Goal: Task Accomplishment & Management: Use online tool/utility

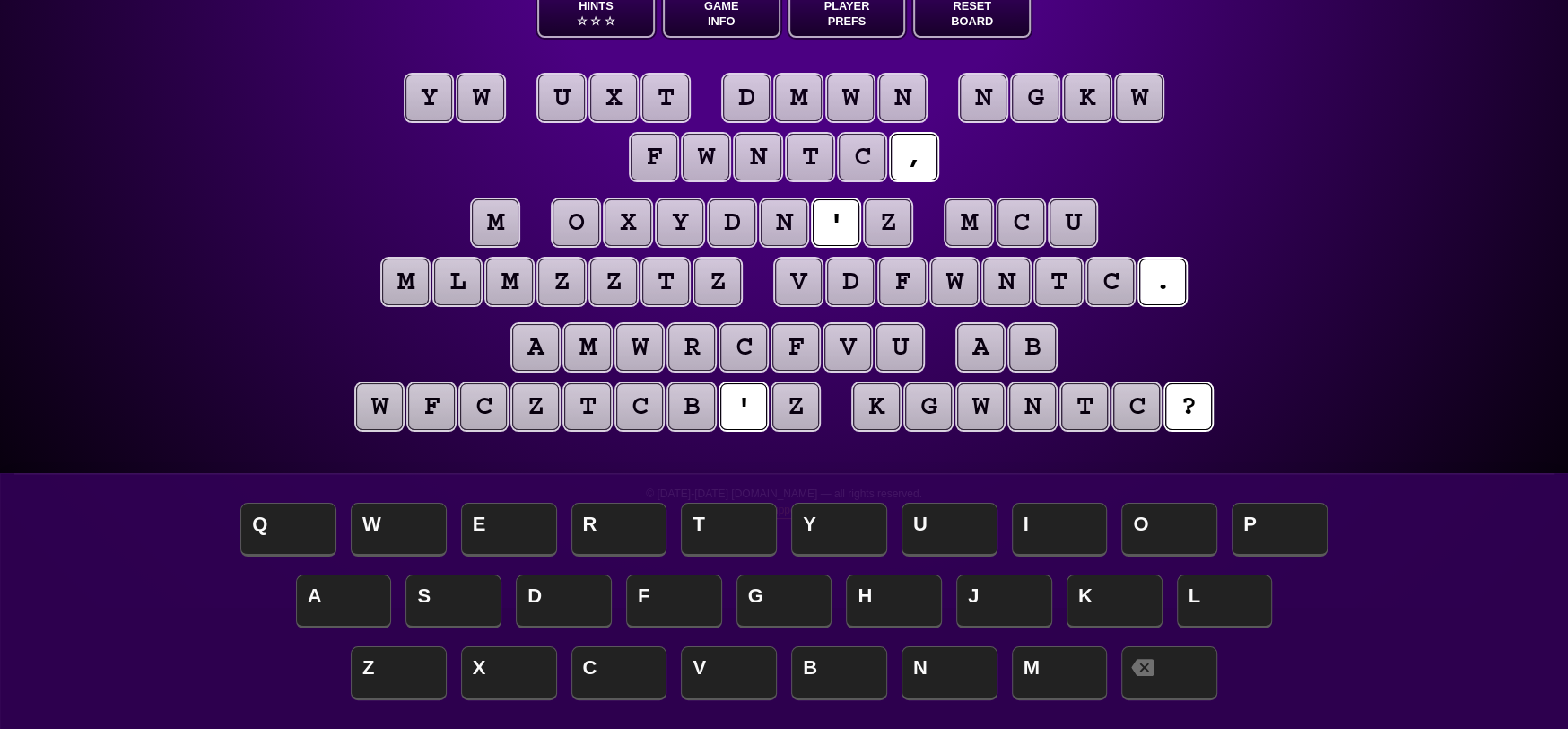
scroll to position [90, 0]
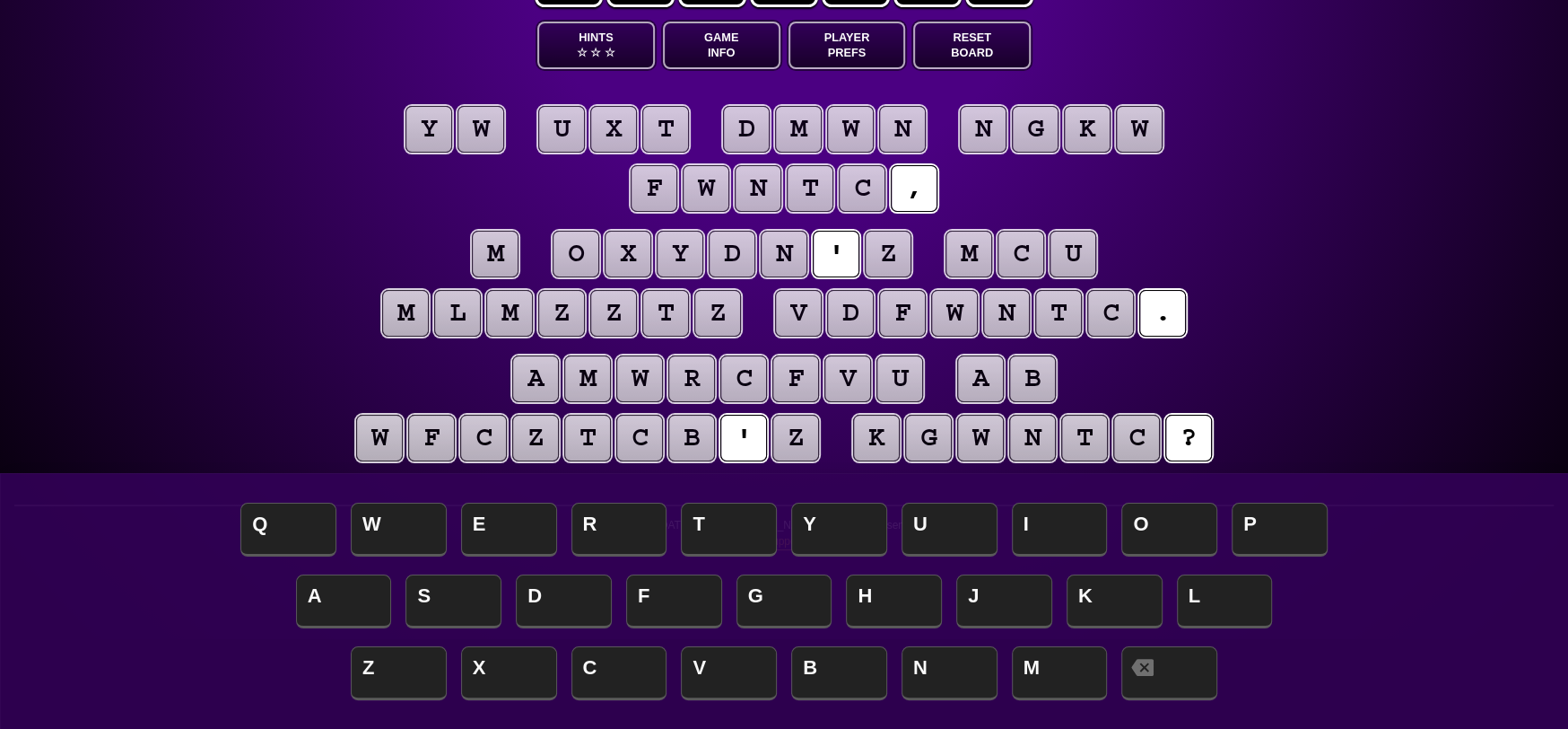
click at [498, 248] on puzzle-tile "m" at bounding box center [495, 253] width 46 height 46
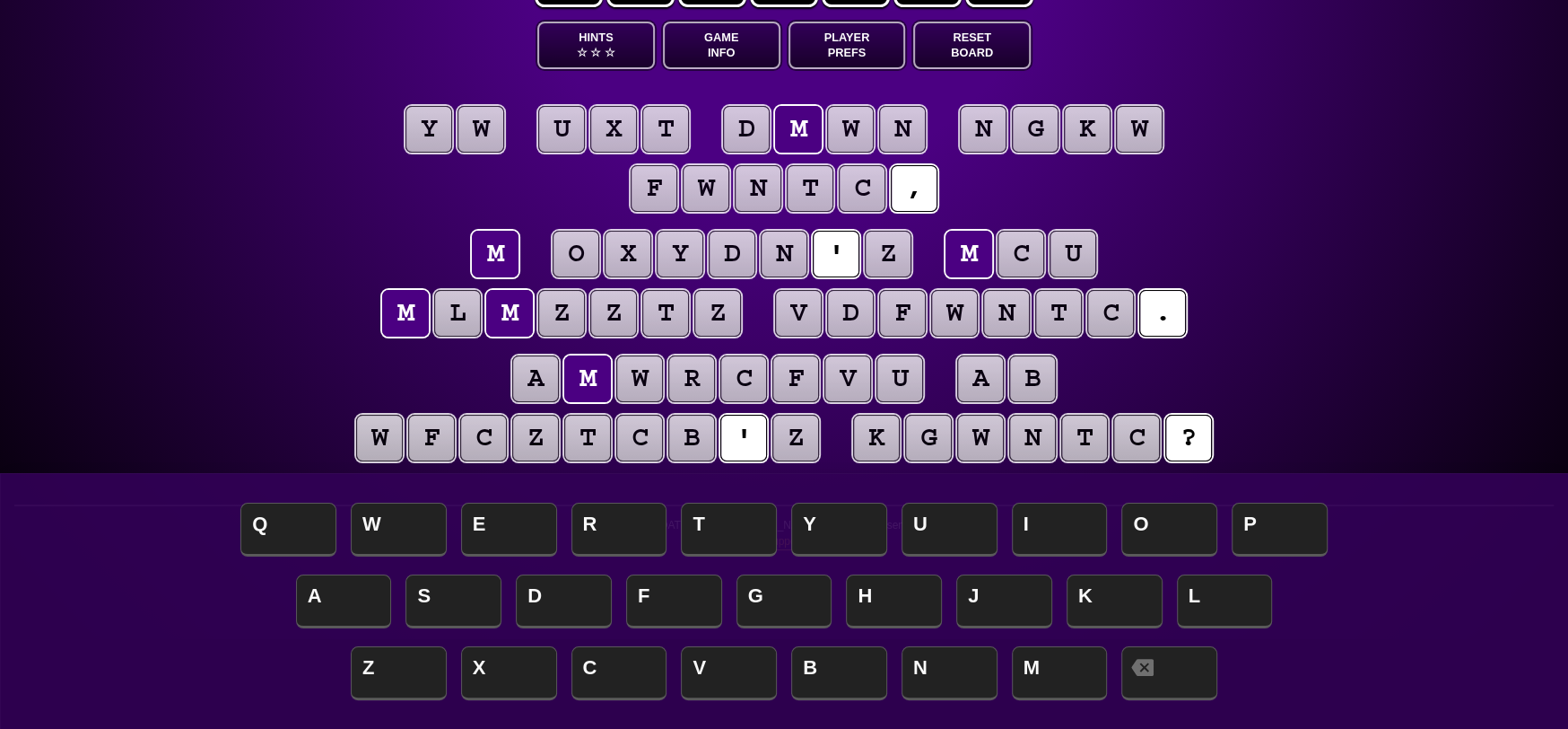
click at [410, 245] on puzzle-line "m o x y d n ' z m c u m l m z z t z v d f w n t c ." at bounding box center [784, 285] width 919 height 118
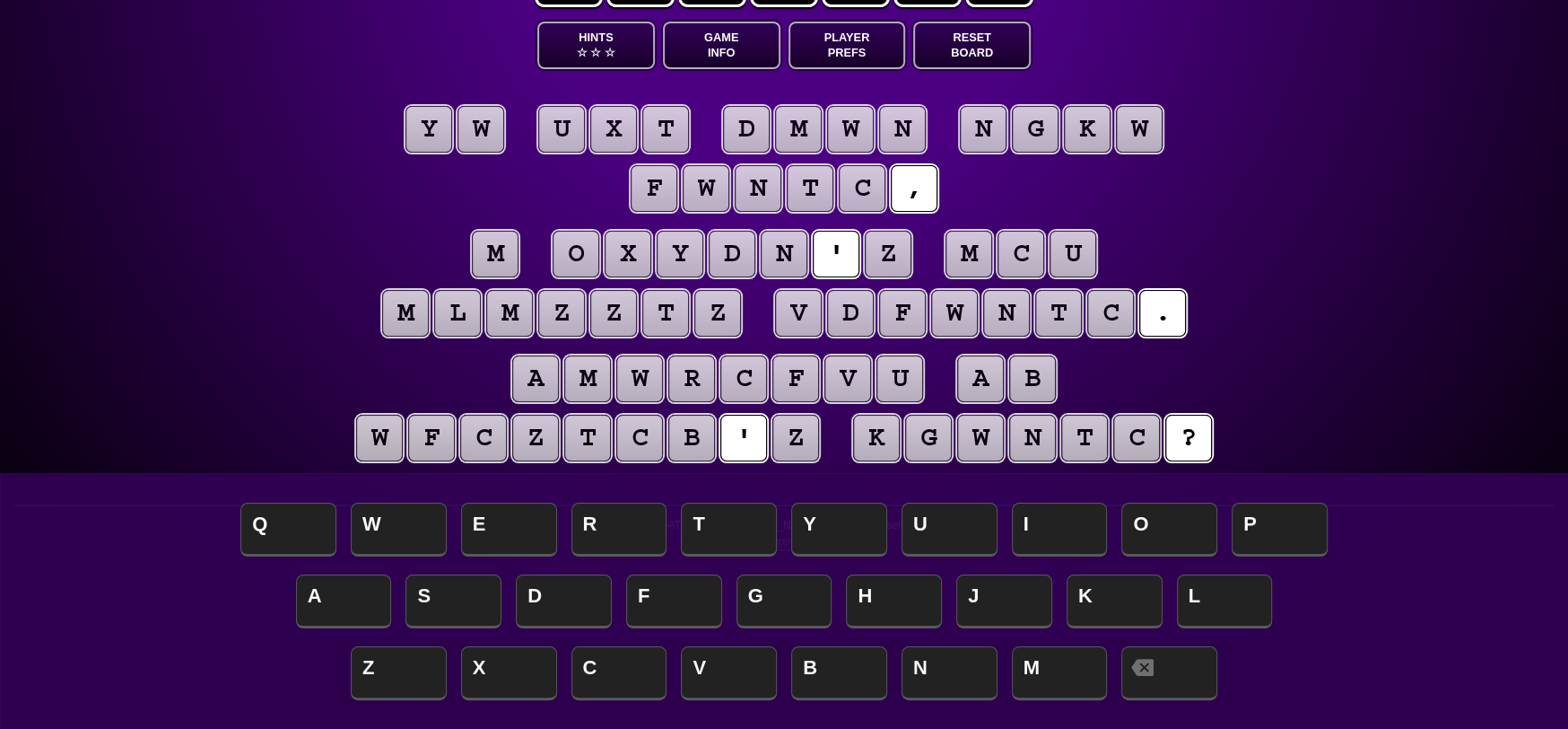
scroll to position [89, 0]
click at [798, 439] on puzzle-tile "z" at bounding box center [795, 438] width 46 height 46
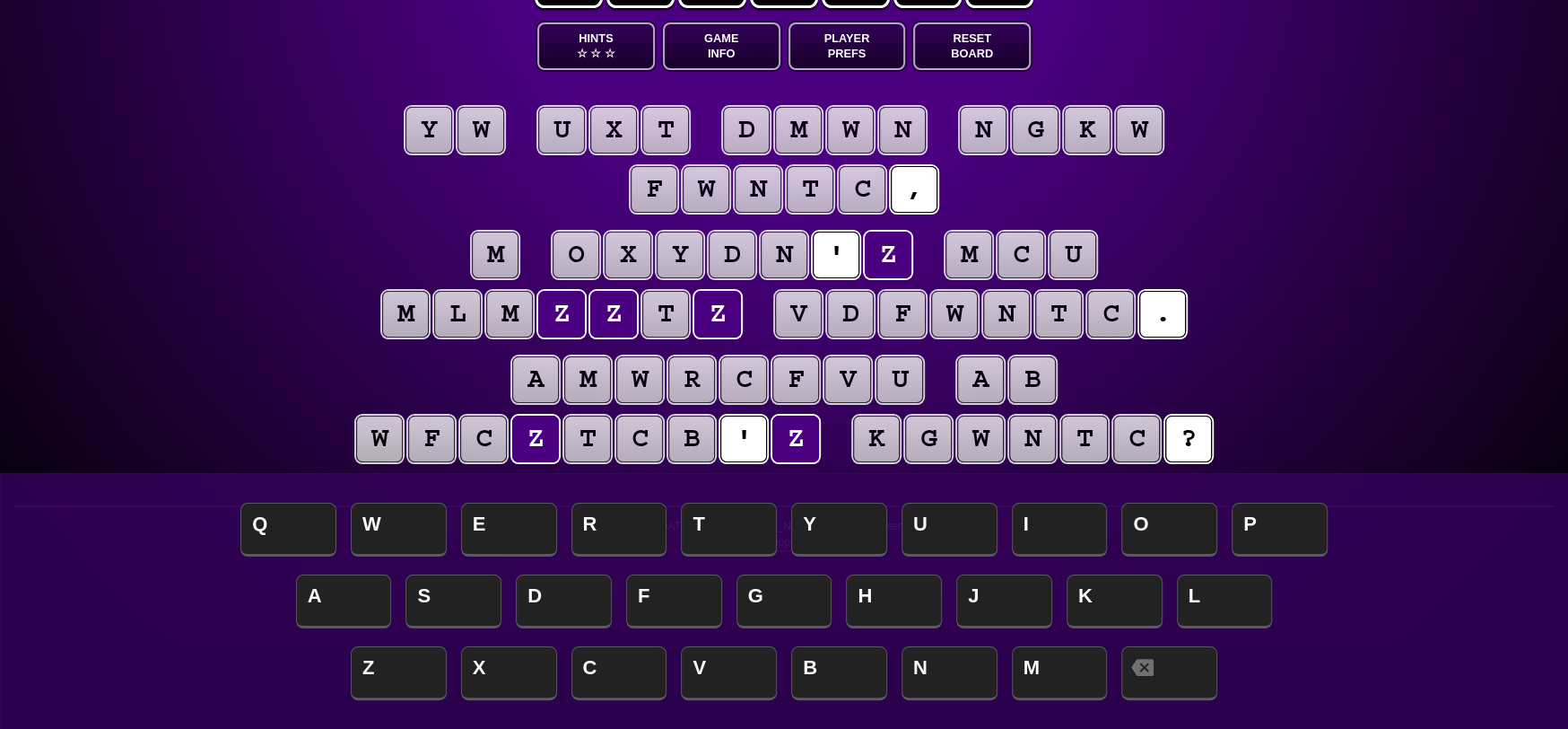
click at [505, 250] on puzzle-tile "m" at bounding box center [495, 254] width 46 height 46
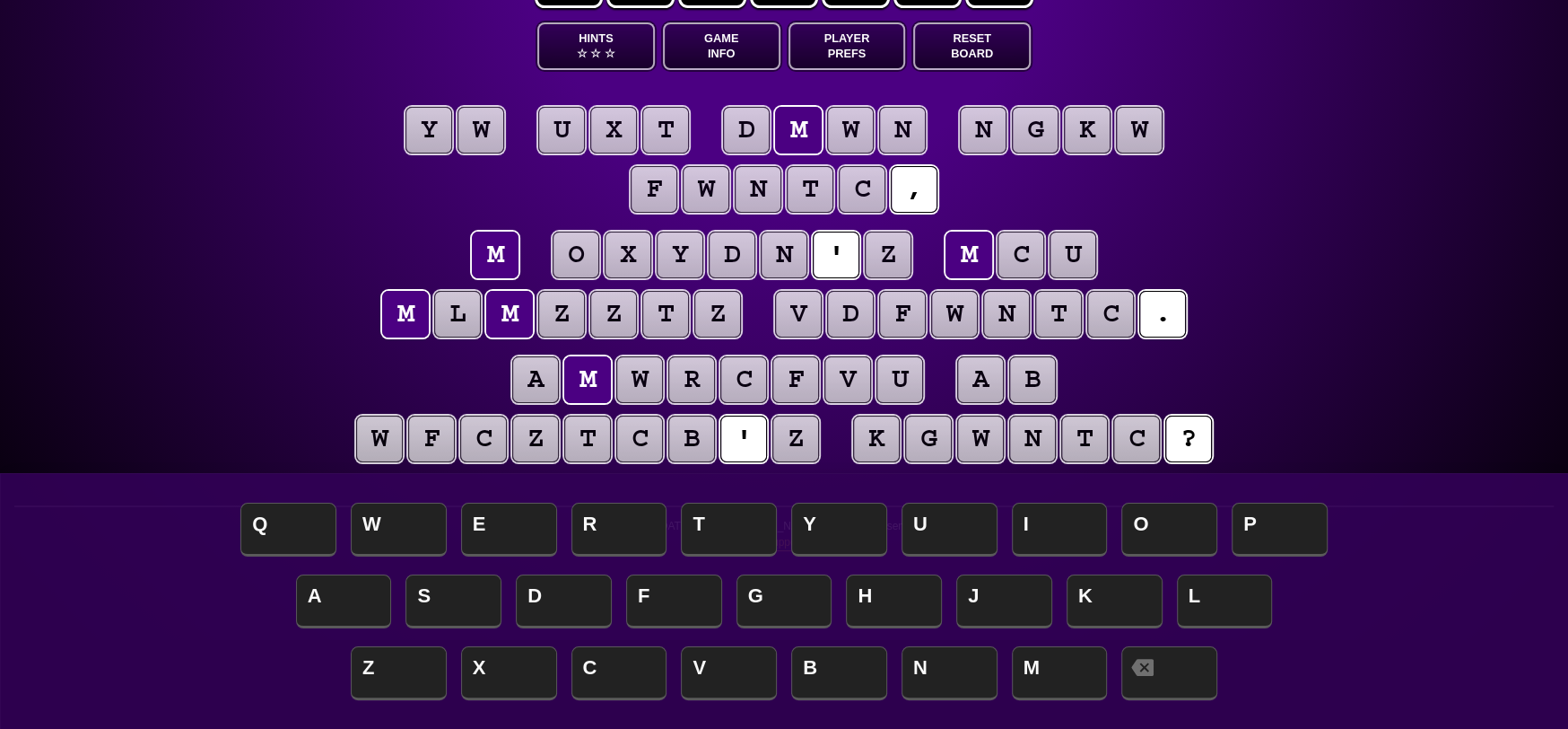
click at [562, 318] on puzzle-tile "z" at bounding box center [561, 314] width 46 height 46
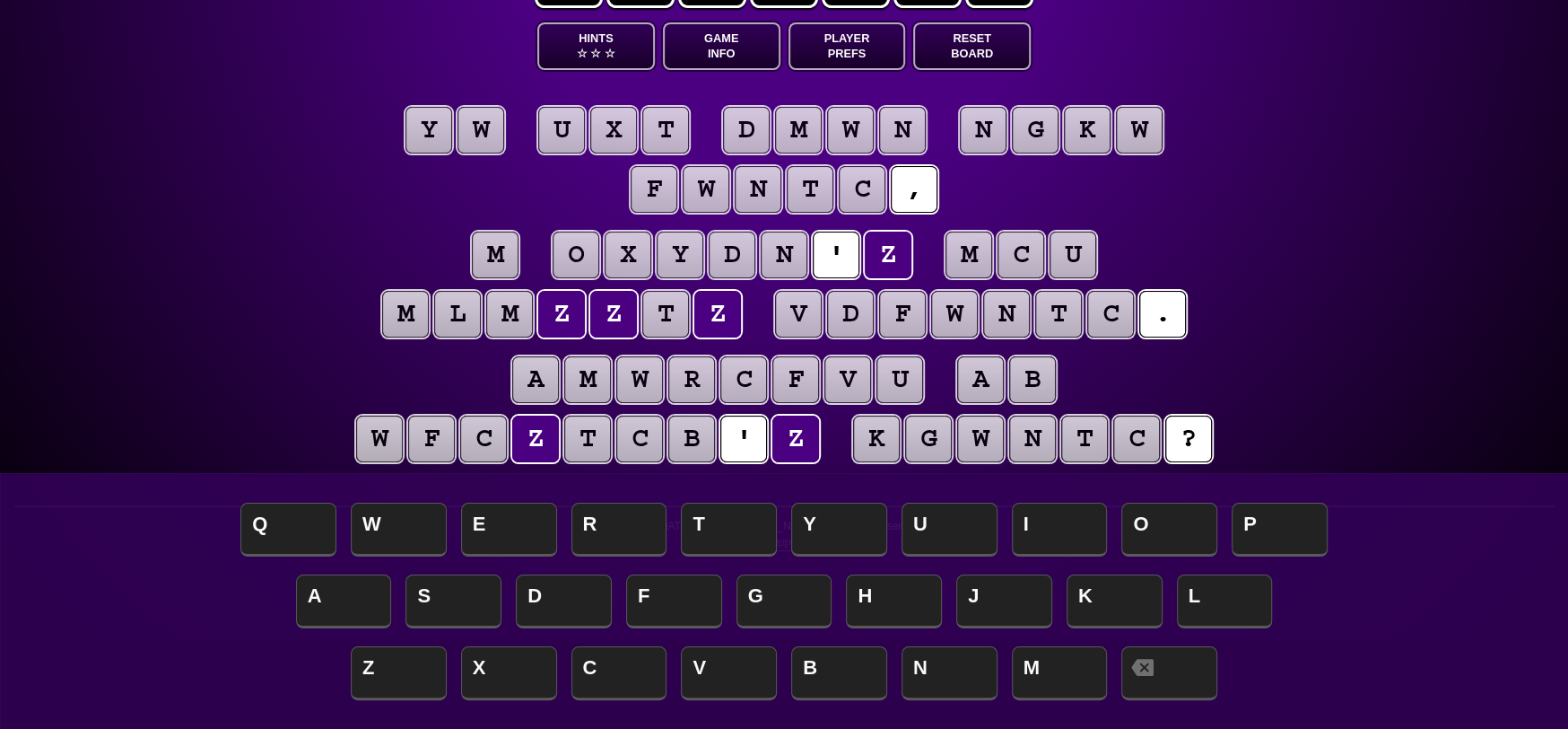
click at [687, 306] on puzzle-tile "t" at bounding box center [665, 314] width 46 height 46
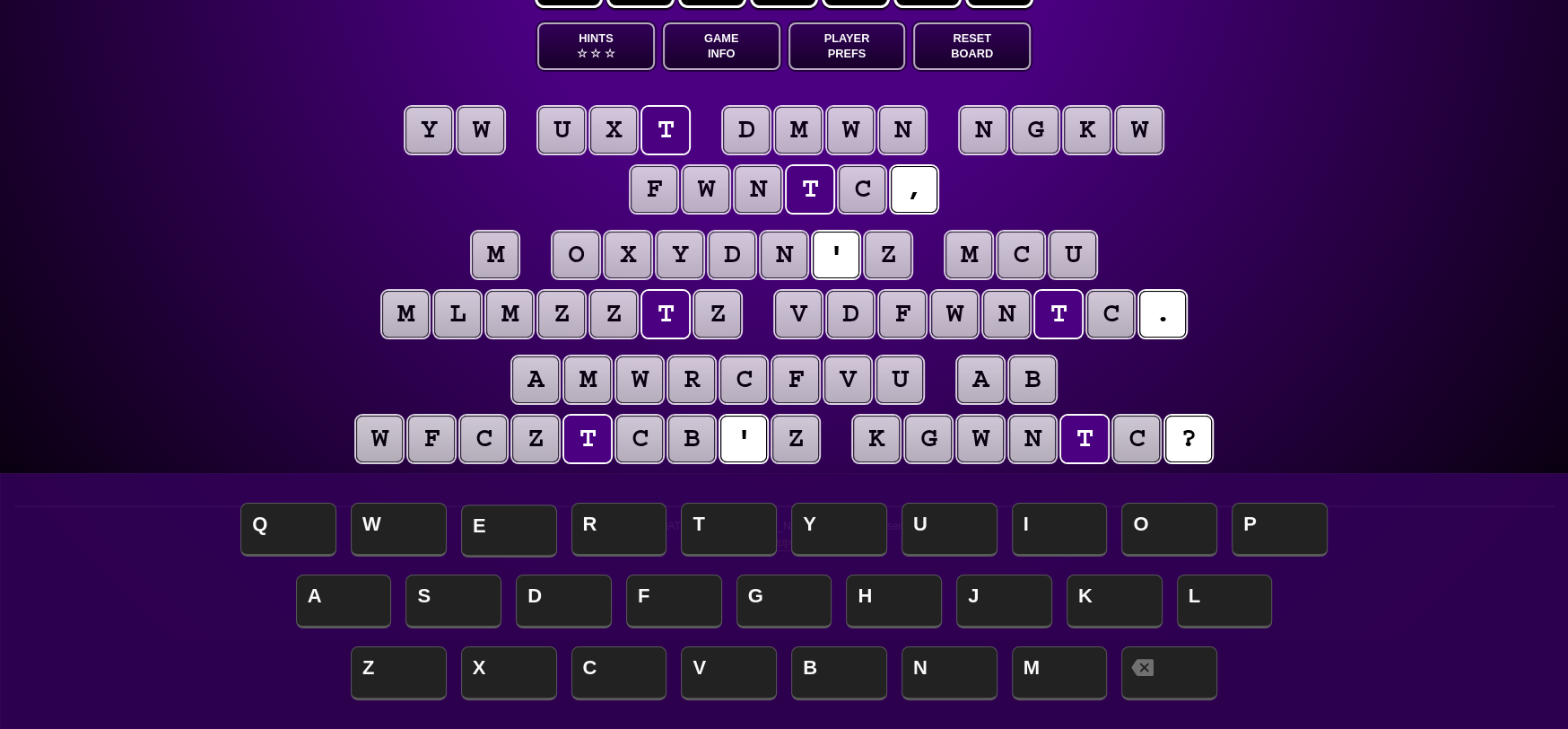
click at [507, 530] on span "E" at bounding box center [508, 531] width 96 height 53
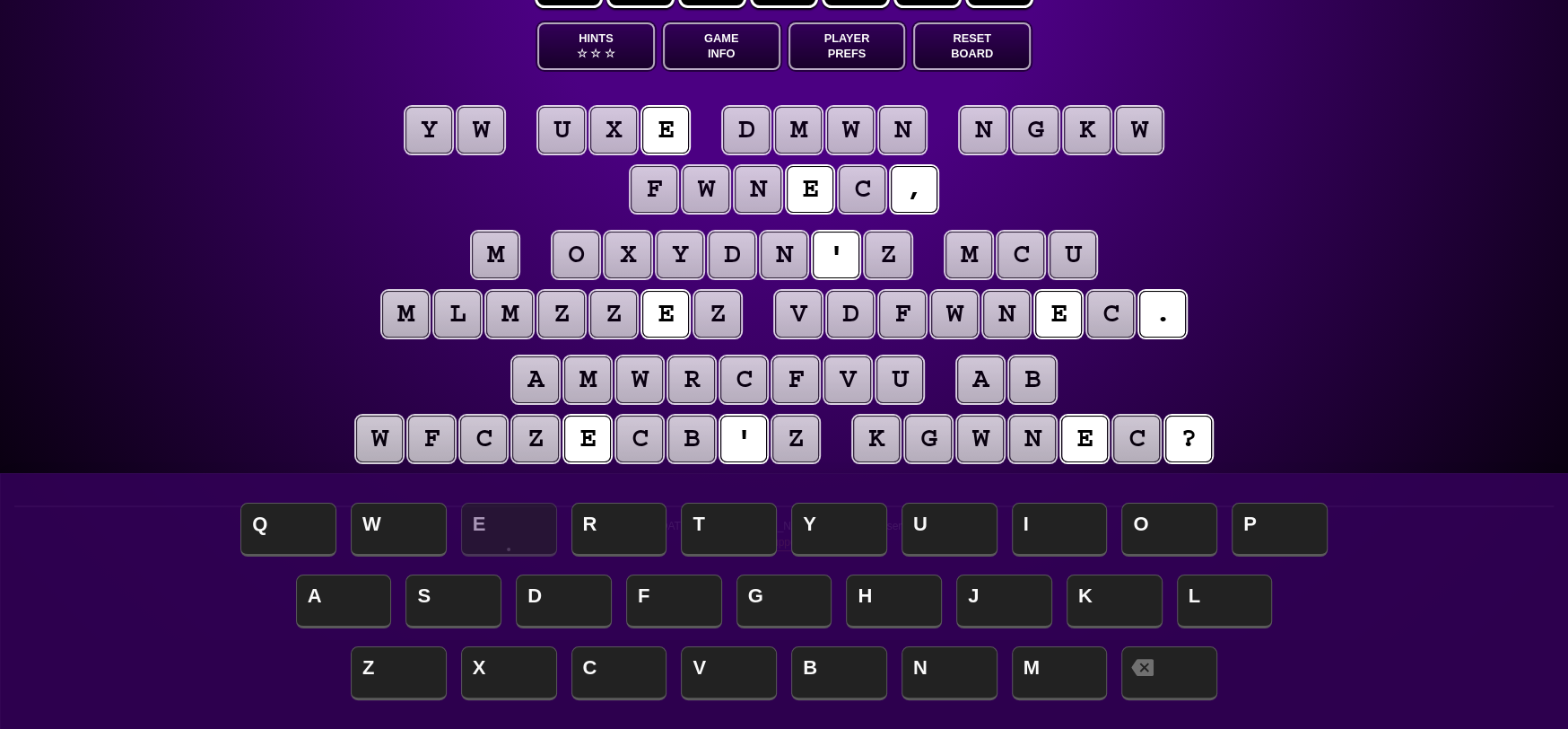
click at [418, 329] on puzzle-tile "m" at bounding box center [405, 314] width 46 height 46
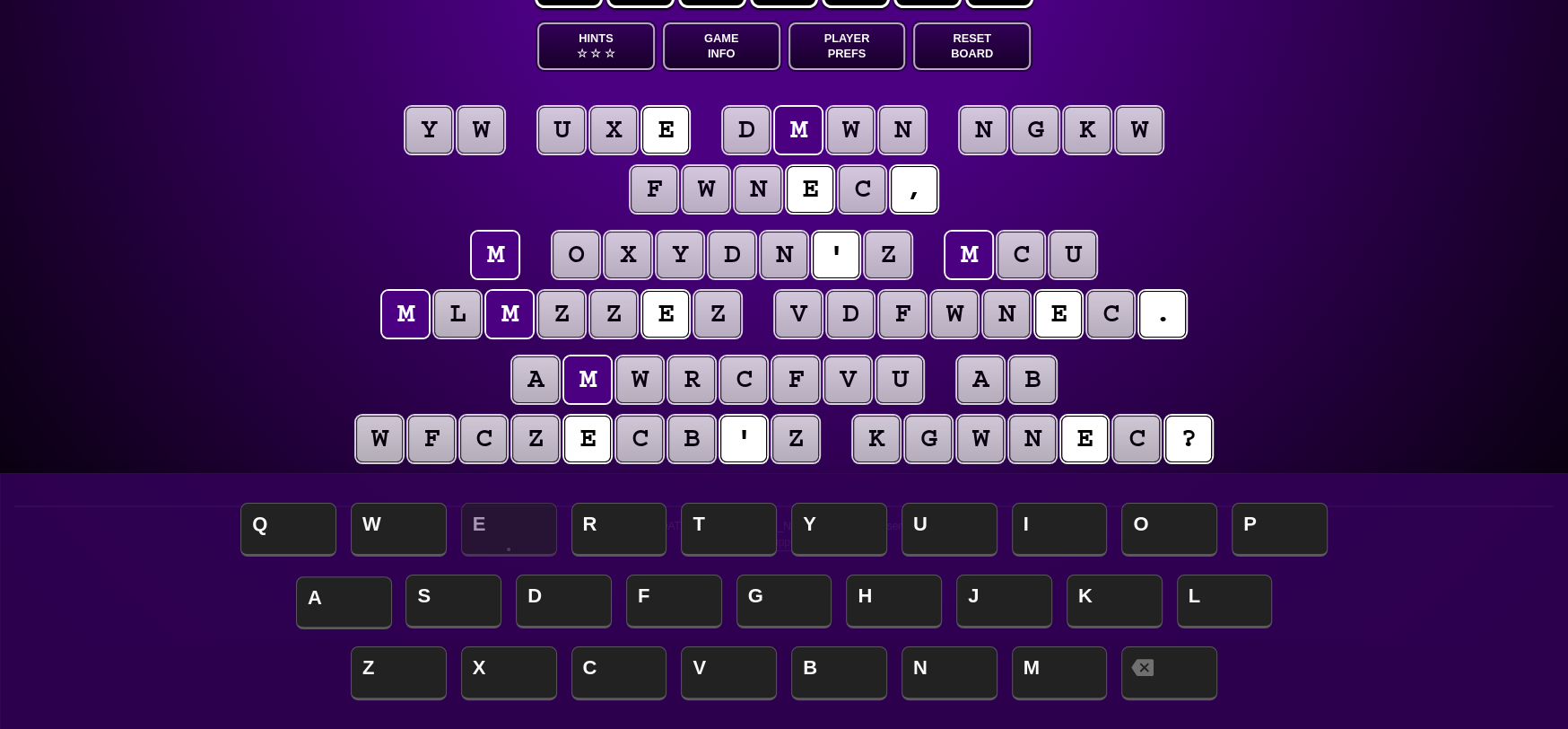
click at [309, 599] on span "A" at bounding box center [343, 602] width 96 height 53
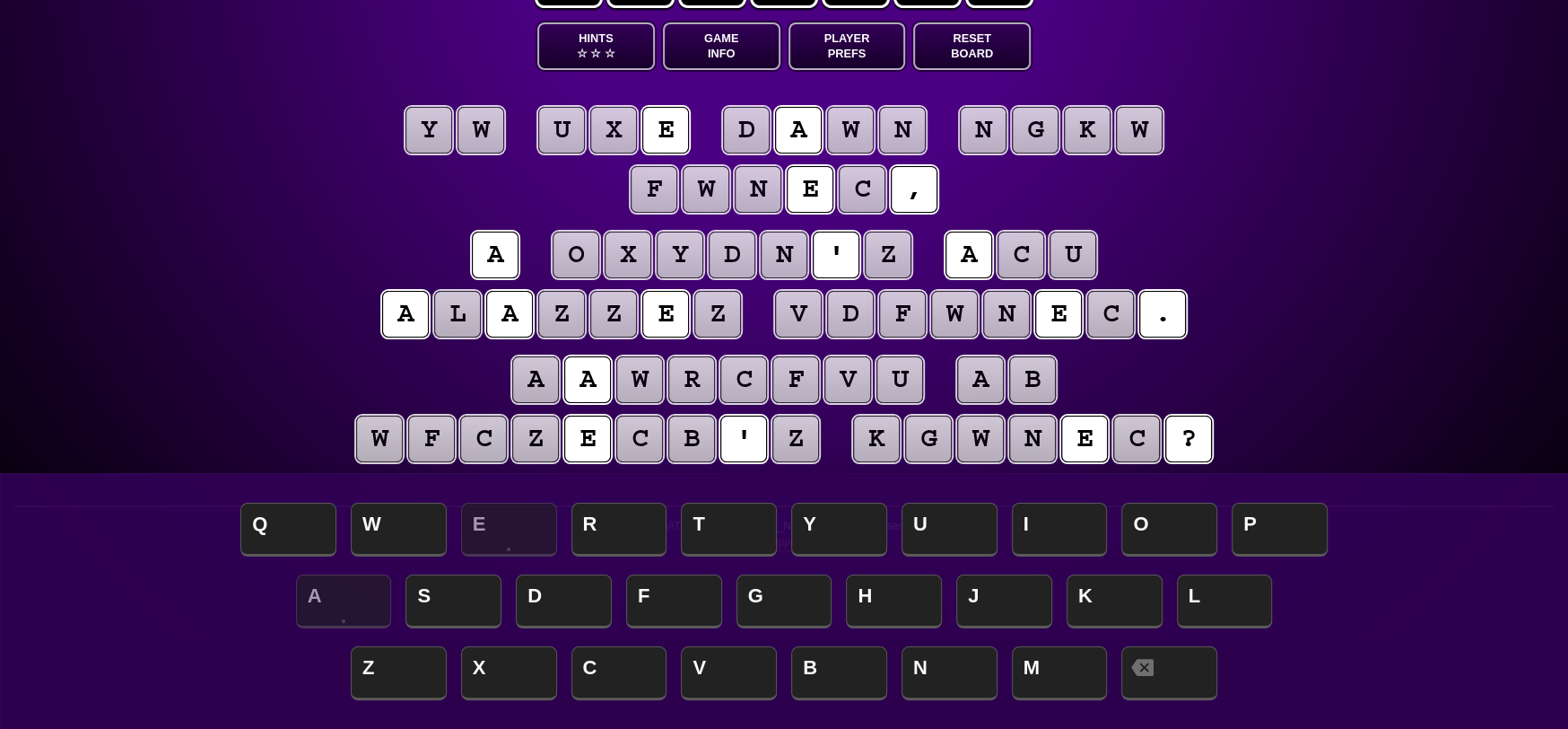
click at [470, 318] on puzzle-tile "l" at bounding box center [457, 314] width 46 height 46
click at [538, 381] on puzzle-tile "a" at bounding box center [535, 379] width 46 height 46
drag, startPoint x: 448, startPoint y: 375, endPoint x: 464, endPoint y: 375, distance: 16.0
click at [449, 375] on puzzle-line "a a w r c f v u a b w f c z e c b ' z k g w n e c ?" at bounding box center [784, 410] width 919 height 118
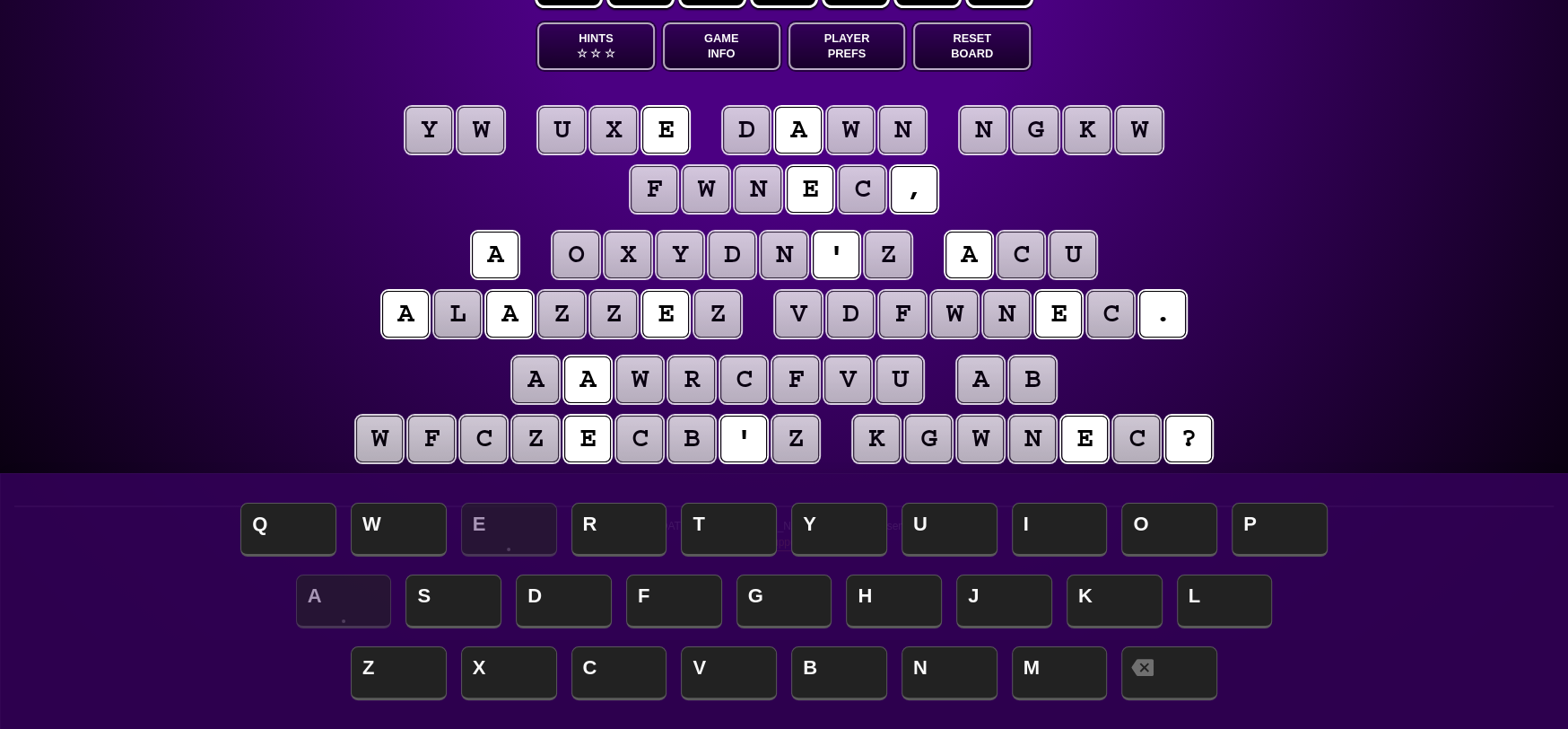
scroll to position [88, 0]
click at [988, 375] on puzzle-tile "a" at bounding box center [980, 380] width 46 height 46
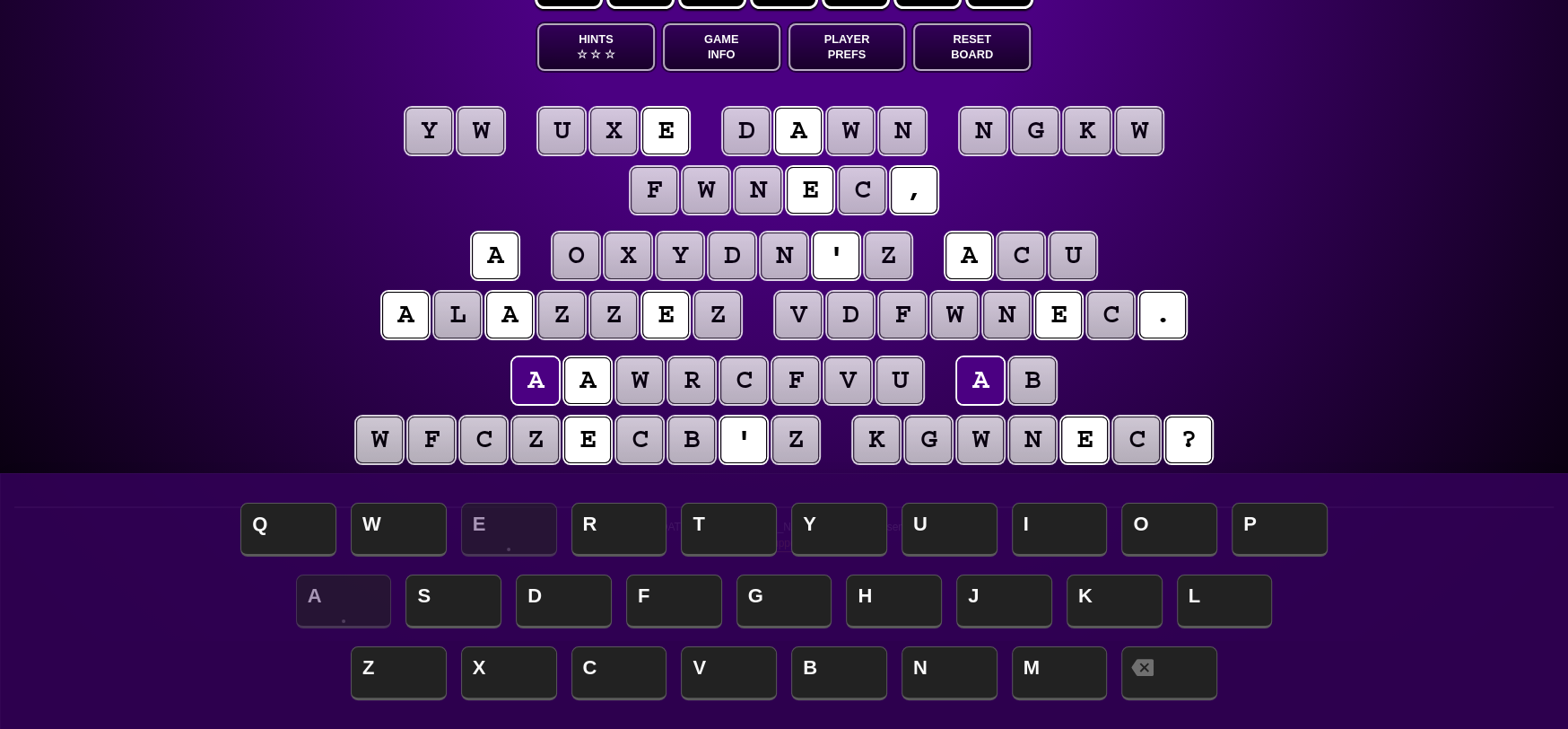
click at [1049, 383] on puzzle-tile "b" at bounding box center [1032, 380] width 46 height 46
click at [807, 436] on puzzle-tile "z" at bounding box center [795, 439] width 46 height 46
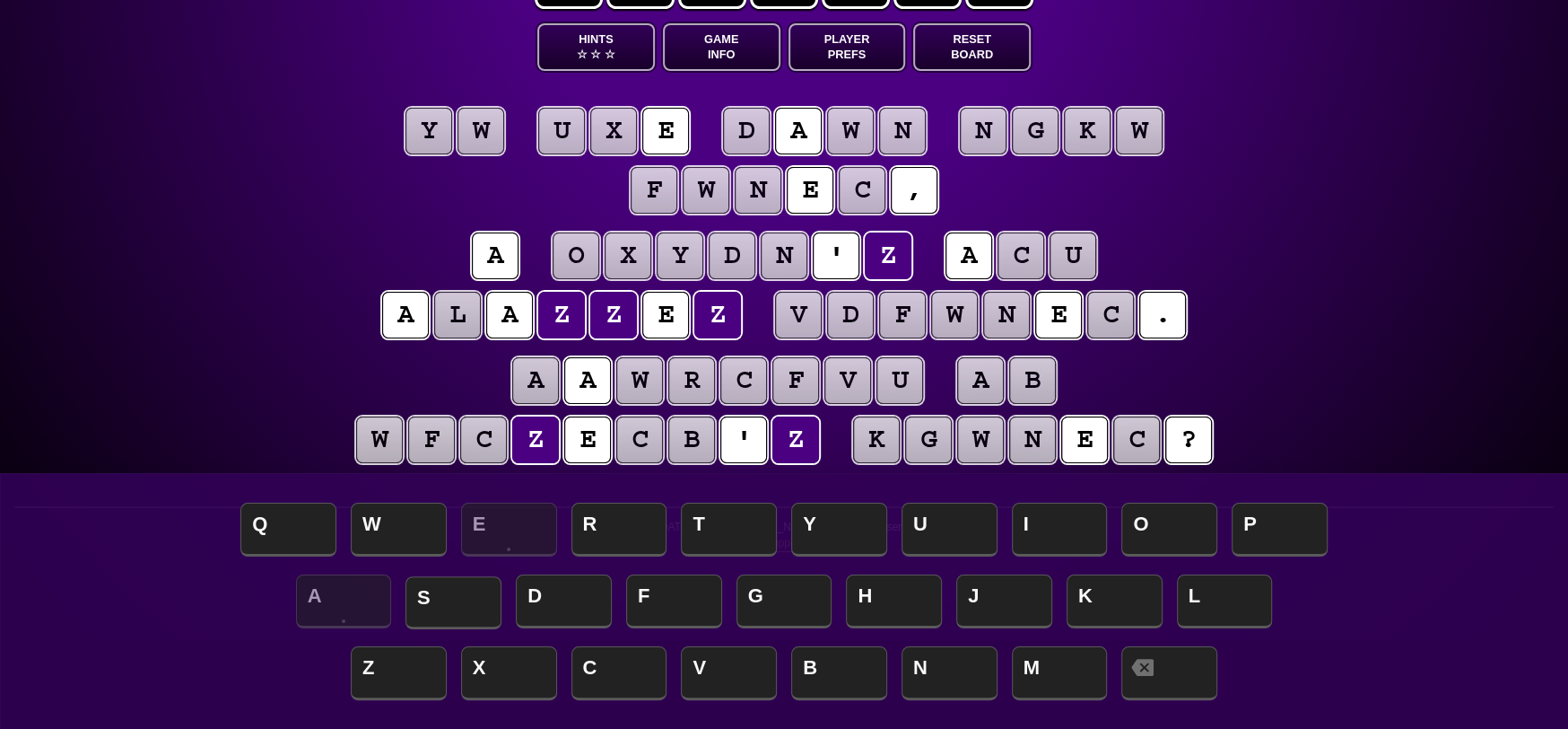
click at [449, 599] on span "S" at bounding box center [453, 602] width 96 height 53
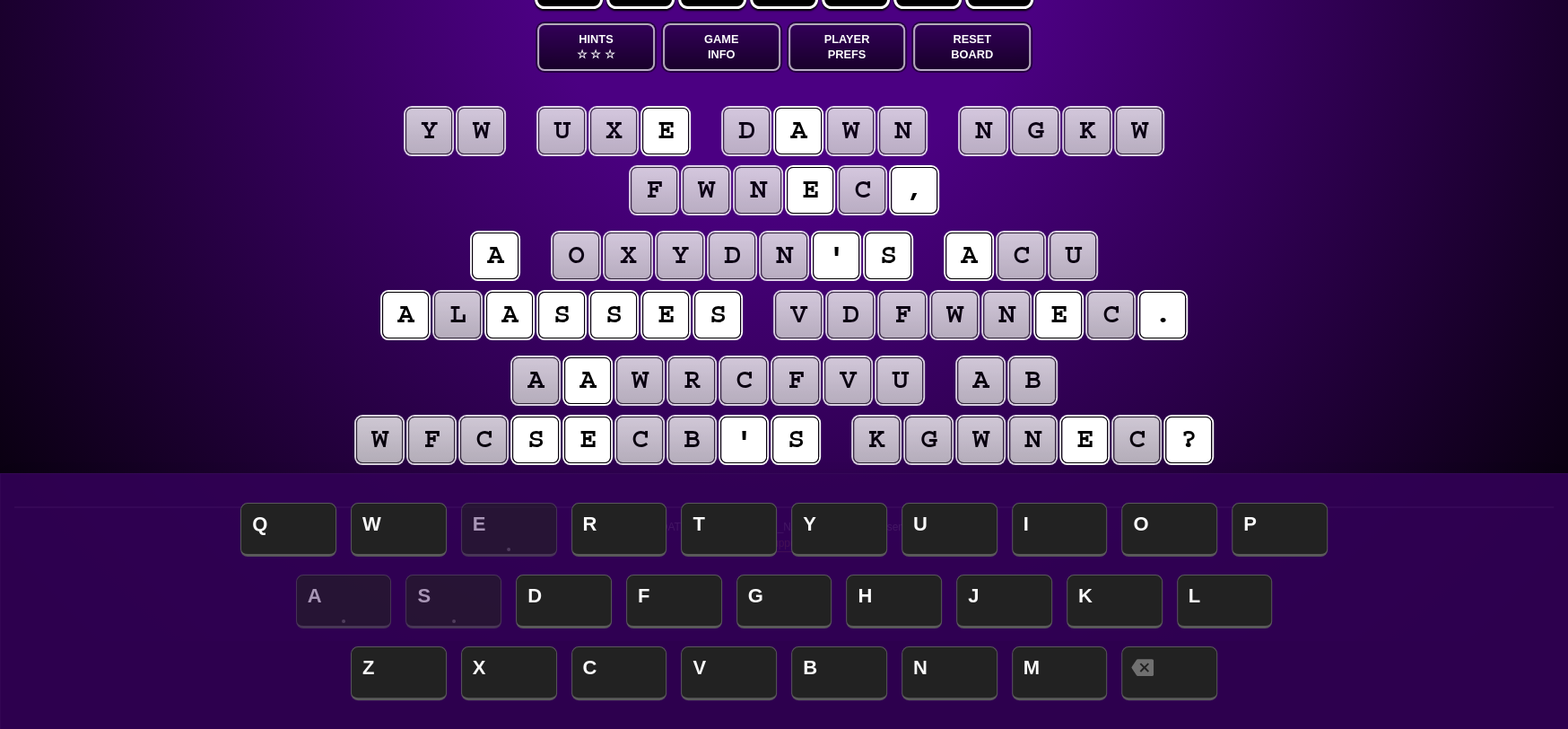
click at [458, 320] on puzzle-tile "l" at bounding box center [457, 315] width 46 height 46
click at [1049, 658] on span "M" at bounding box center [1060, 675] width 96 height 53
click at [1027, 254] on puzzle-tile "c" at bounding box center [1021, 255] width 46 height 46
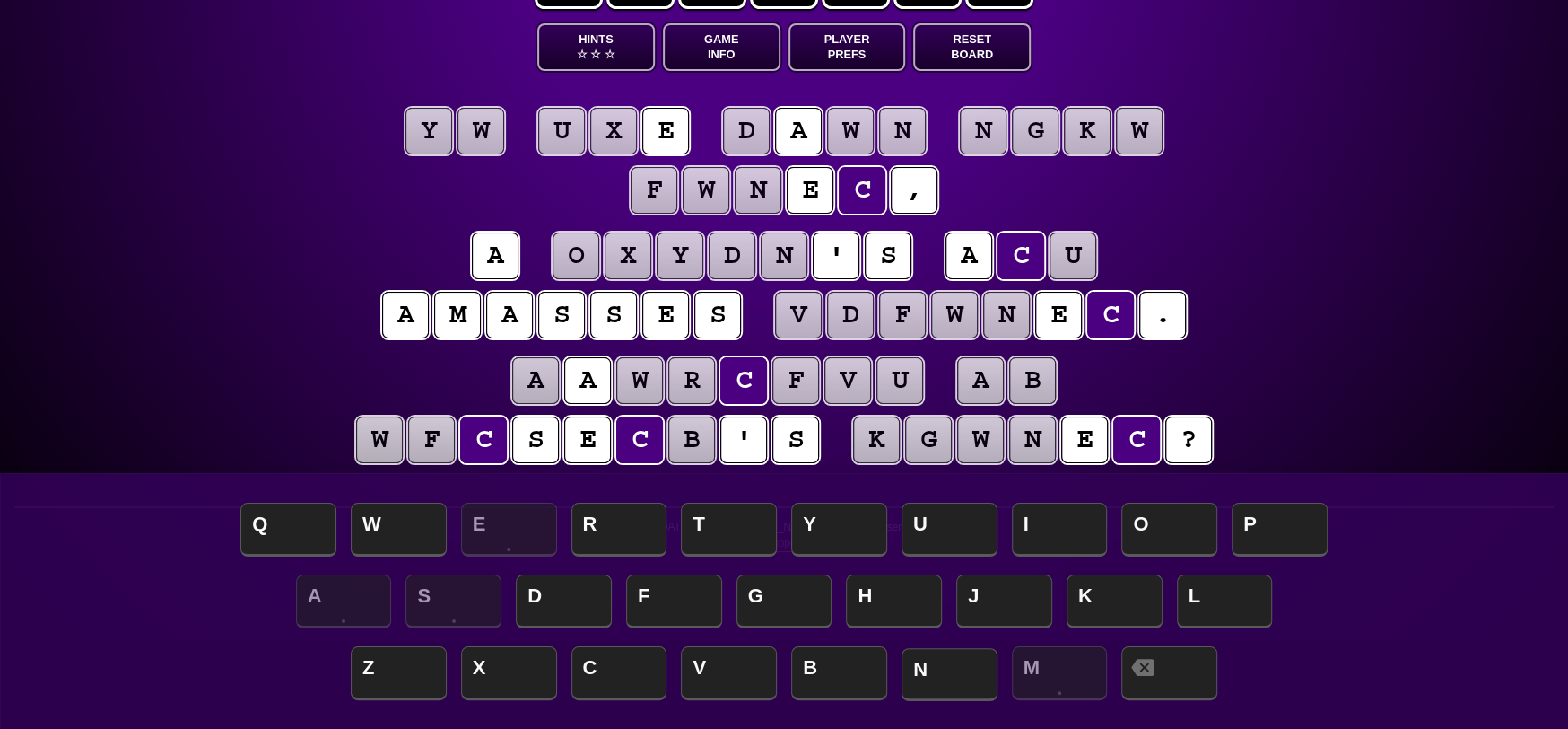
click at [961, 675] on span "N" at bounding box center [950, 675] width 96 height 53
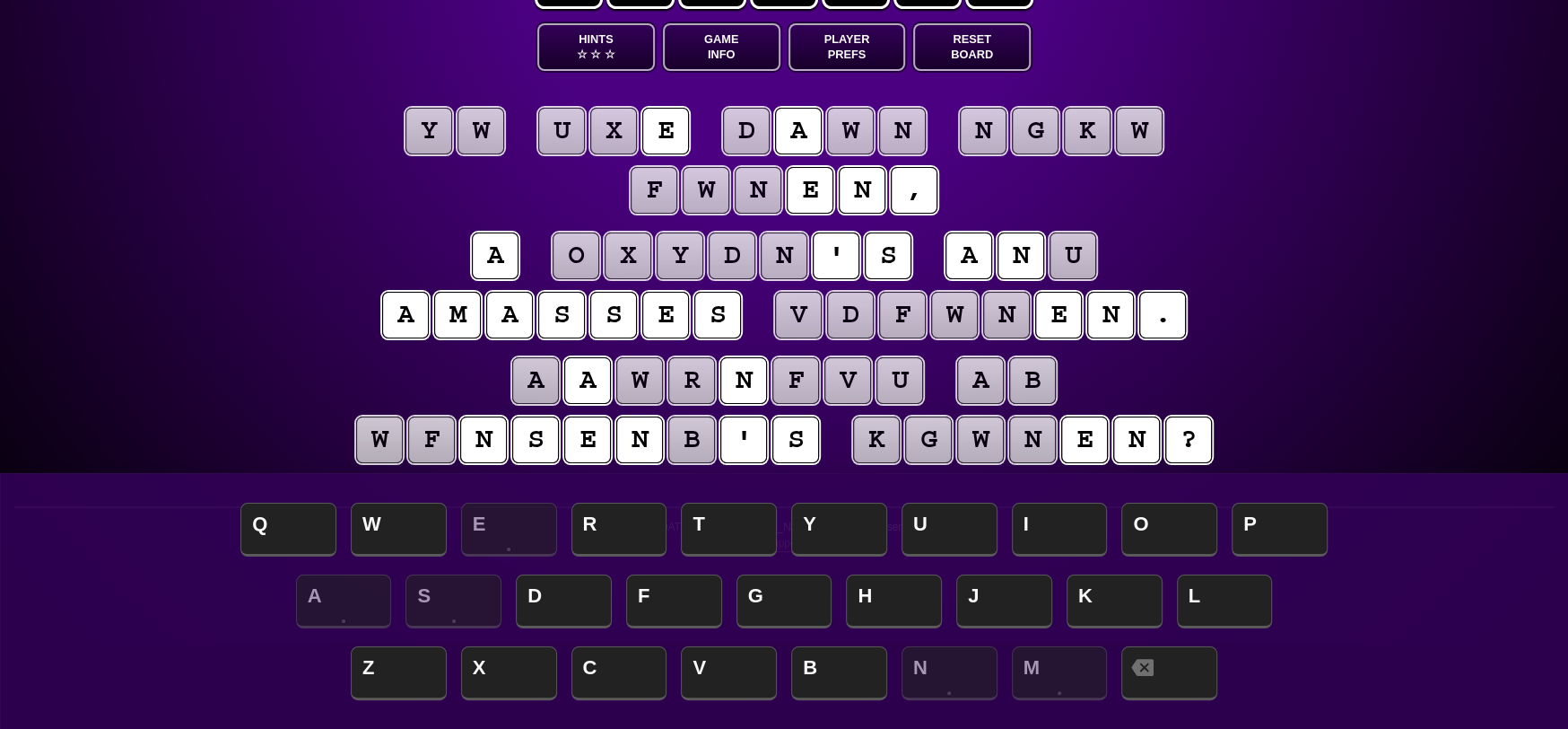
click at [1075, 254] on puzzle-tile "u" at bounding box center [1072, 255] width 46 height 46
click at [580, 605] on span "D" at bounding box center [564, 602] width 96 height 53
click at [631, 131] on puzzle-tile "x" at bounding box center [613, 131] width 46 height 46
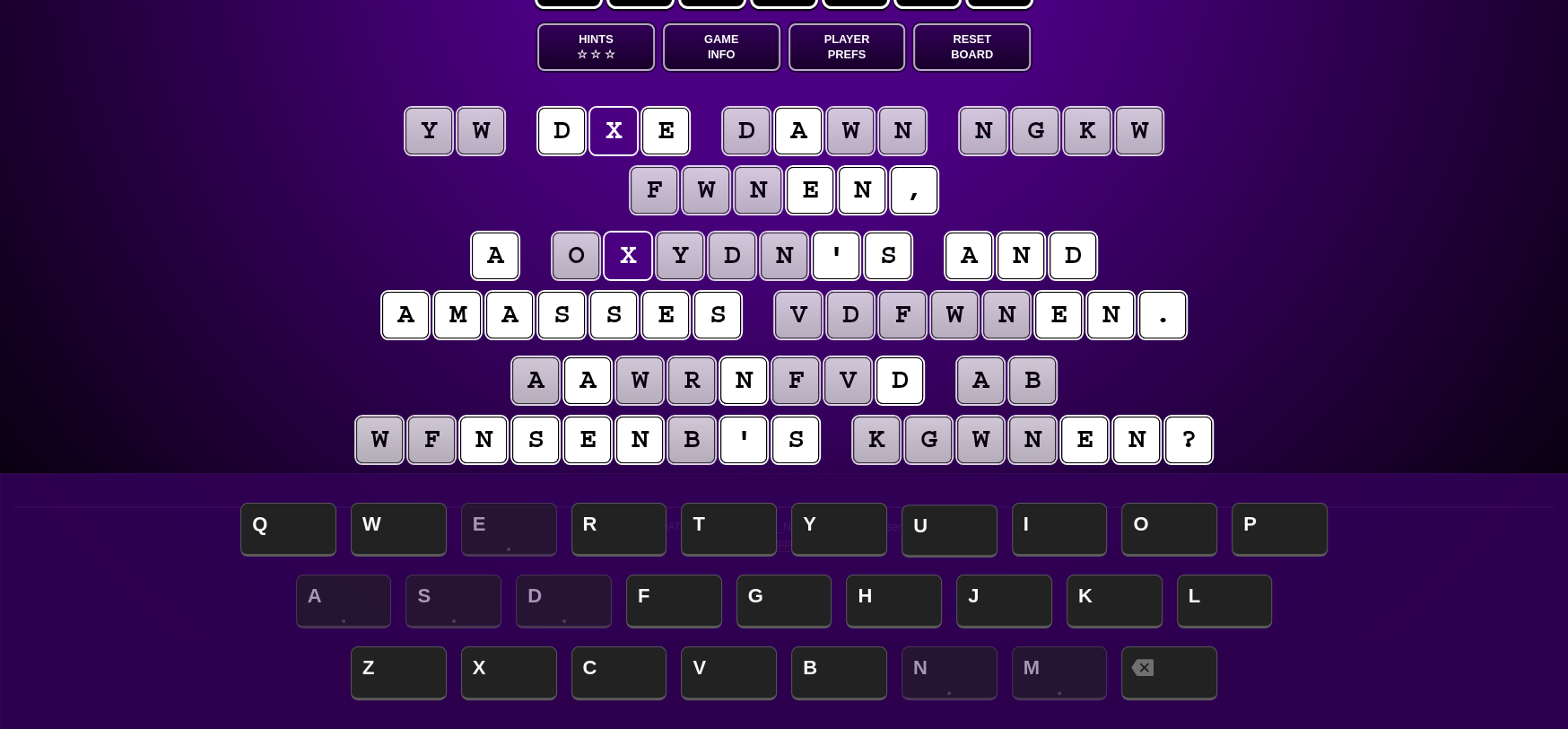
click at [946, 536] on span "U" at bounding box center [950, 531] width 96 height 53
click at [441, 120] on puzzle-tile "y" at bounding box center [428, 131] width 46 height 46
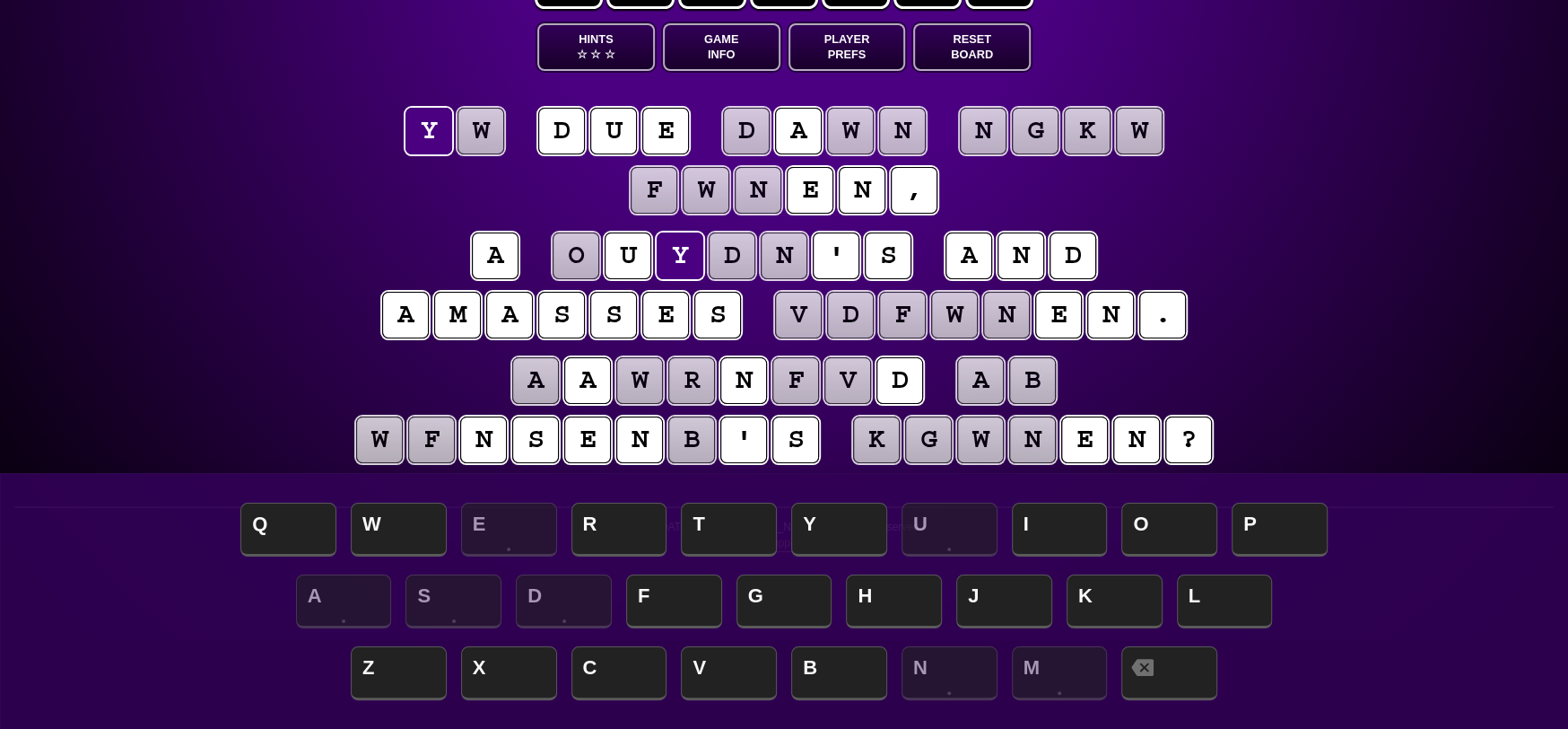
click at [490, 139] on puzzle-tile "w" at bounding box center [481, 131] width 46 height 46
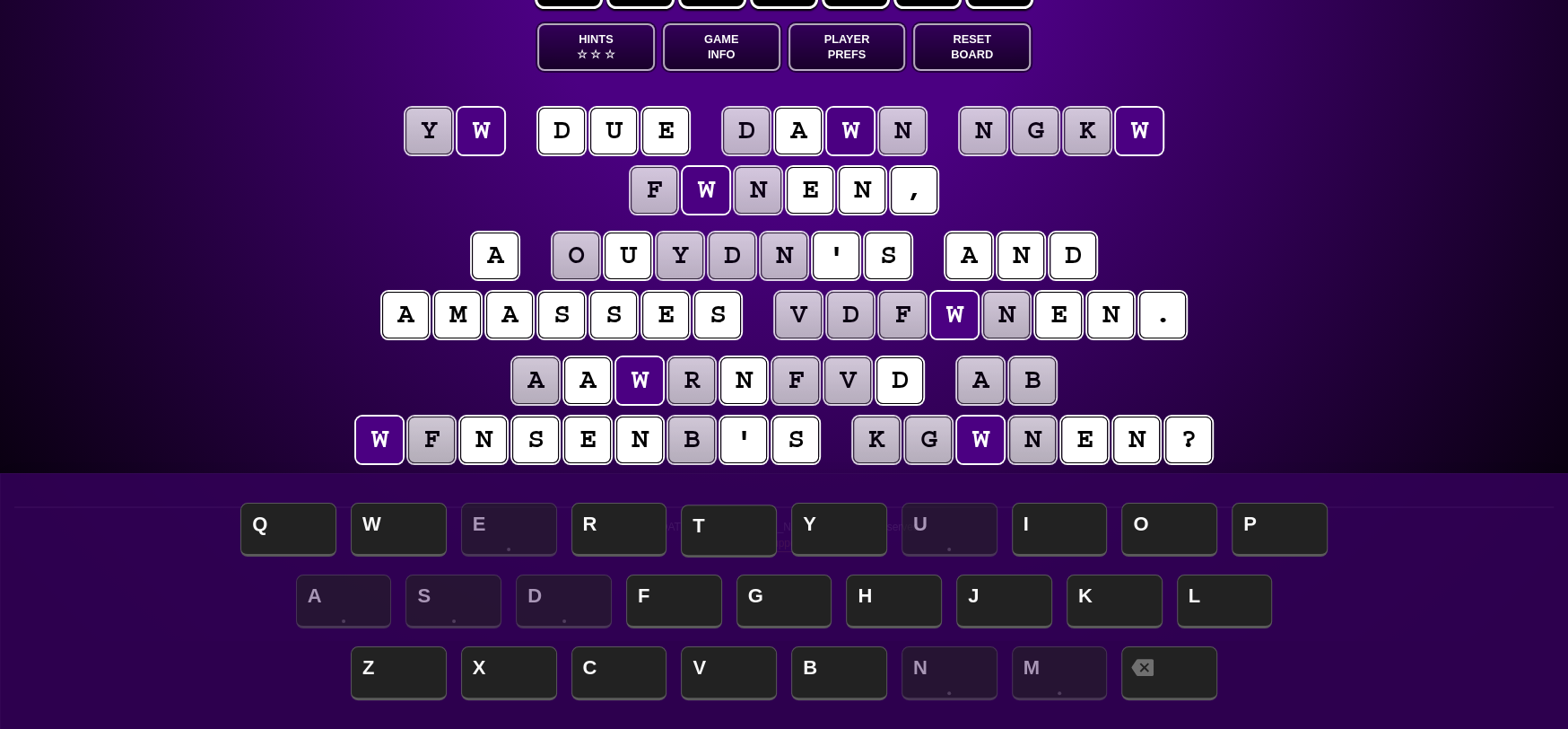
click at [756, 530] on span "T" at bounding box center [728, 531] width 96 height 53
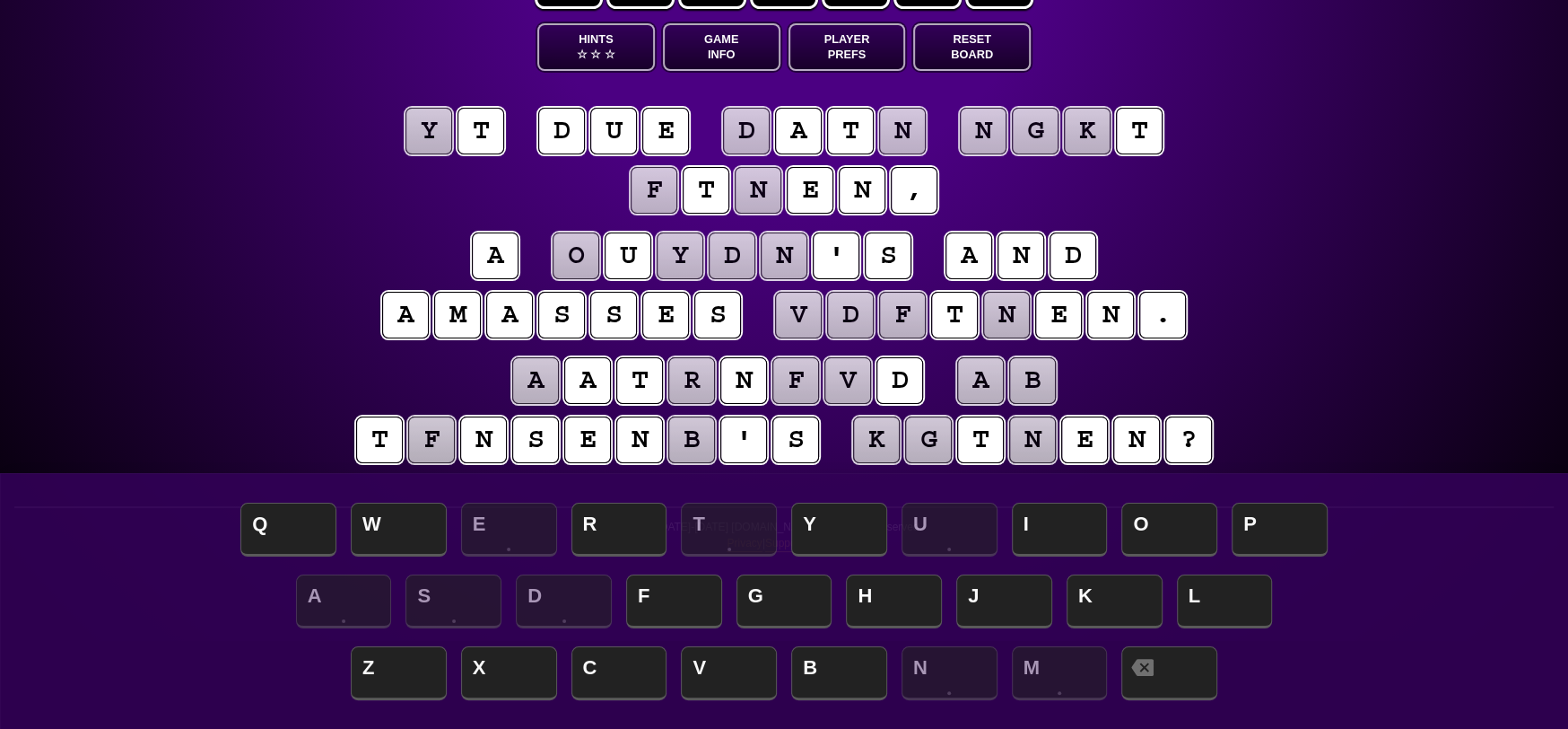
click at [436, 137] on puzzle-tile "y" at bounding box center [428, 131] width 46 height 46
click at [1063, 539] on span "I" at bounding box center [1060, 531] width 96 height 53
click at [556, 137] on puzzle-tile "d" at bounding box center [561, 131] width 46 height 46
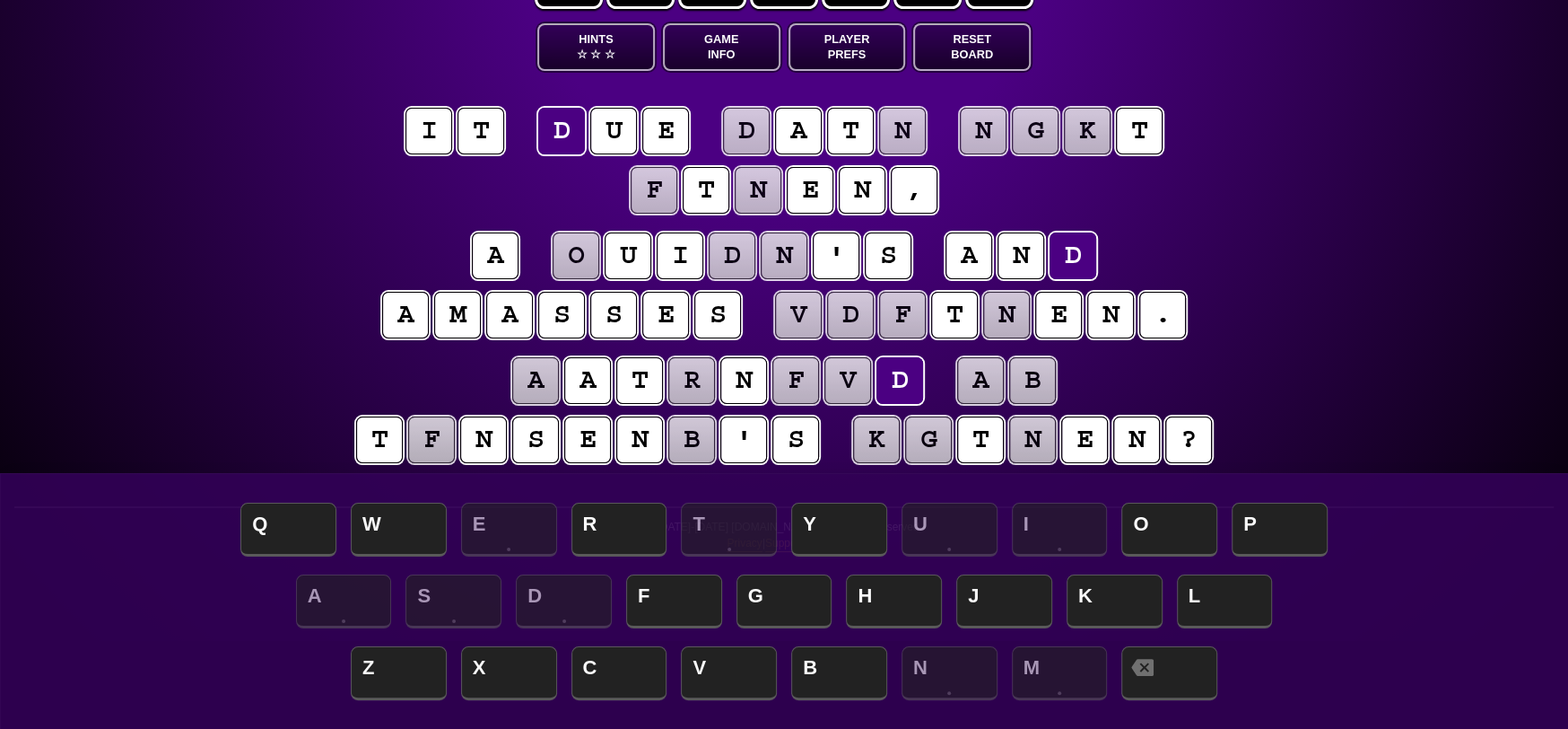
click at [556, 137] on puzzle-tile "d" at bounding box center [561, 131] width 46 height 46
click at [379, 233] on puzzle-line "a o u i d n ' s a n d a m a s s e s v d f t n e n ." at bounding box center [784, 286] width 919 height 118
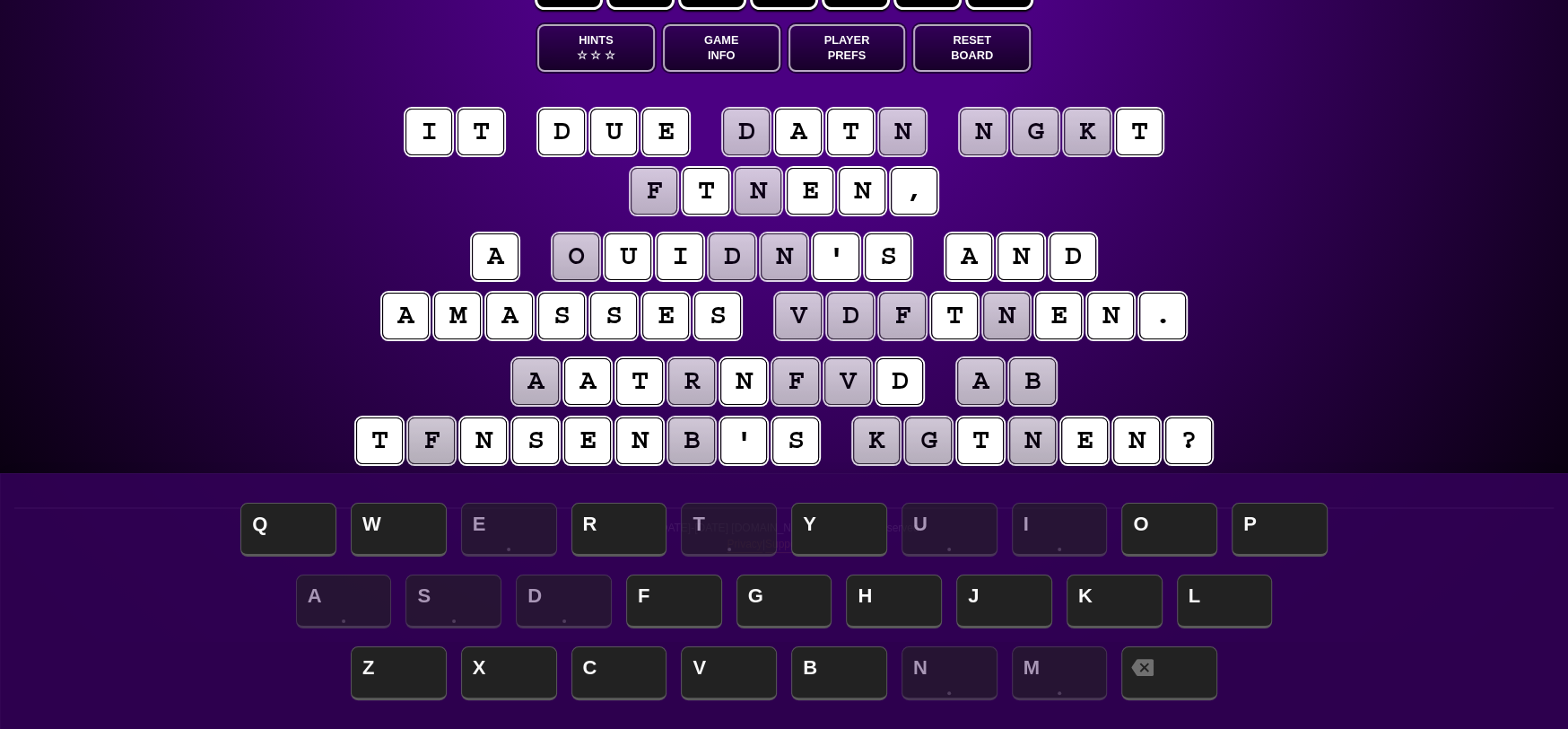
click at [597, 254] on puzzle-tile "o" at bounding box center [576, 256] width 46 height 46
click at [738, 260] on puzzle-tile "d" at bounding box center [732, 256] width 46 height 46
click at [617, 131] on puzzle-tile "u" at bounding box center [613, 132] width 46 height 46
click at [1170, 679] on span at bounding box center [1169, 675] width 96 height 53
click at [769, 190] on puzzle-tile "n" at bounding box center [758, 191] width 46 height 46
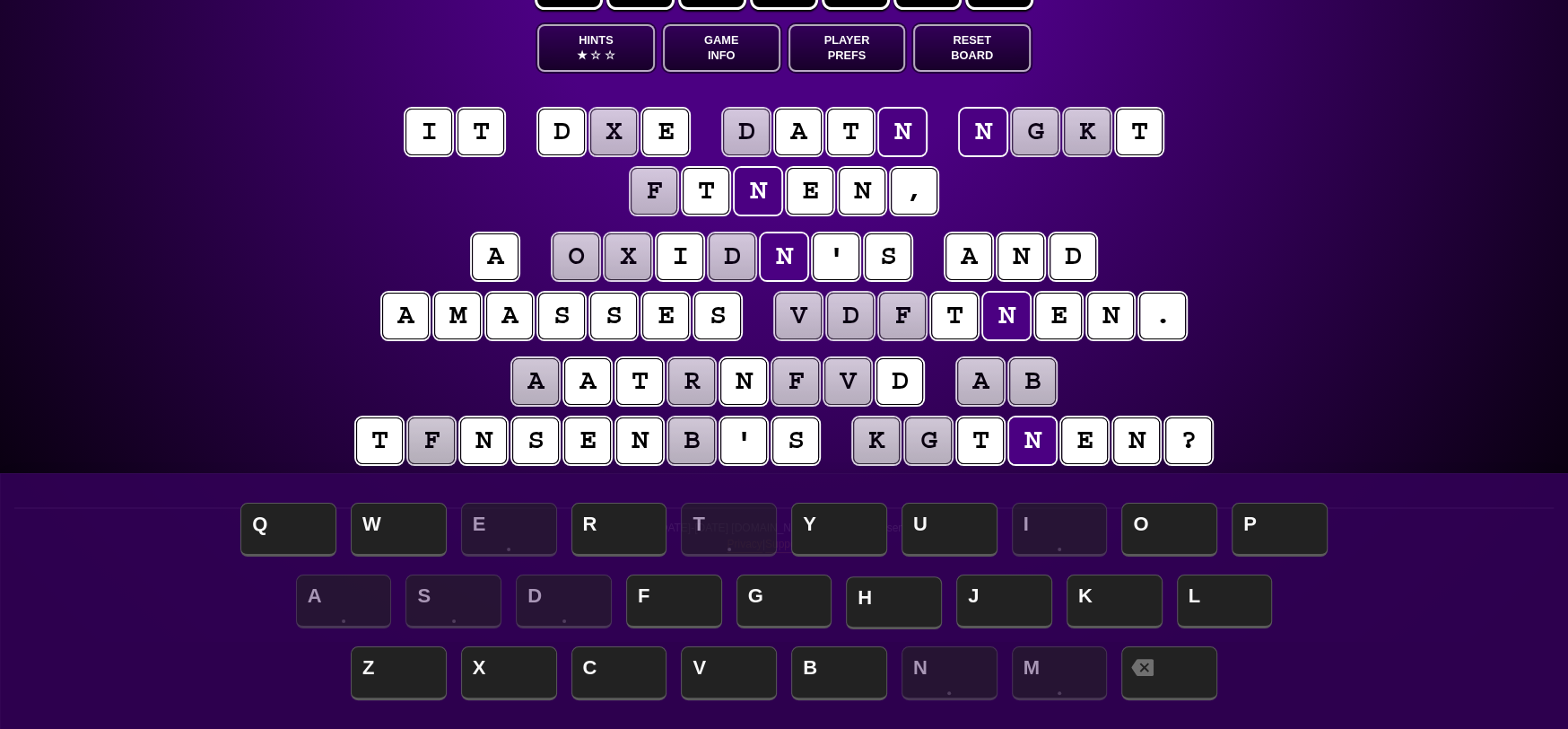
click at [899, 592] on span "H" at bounding box center [893, 602] width 96 height 53
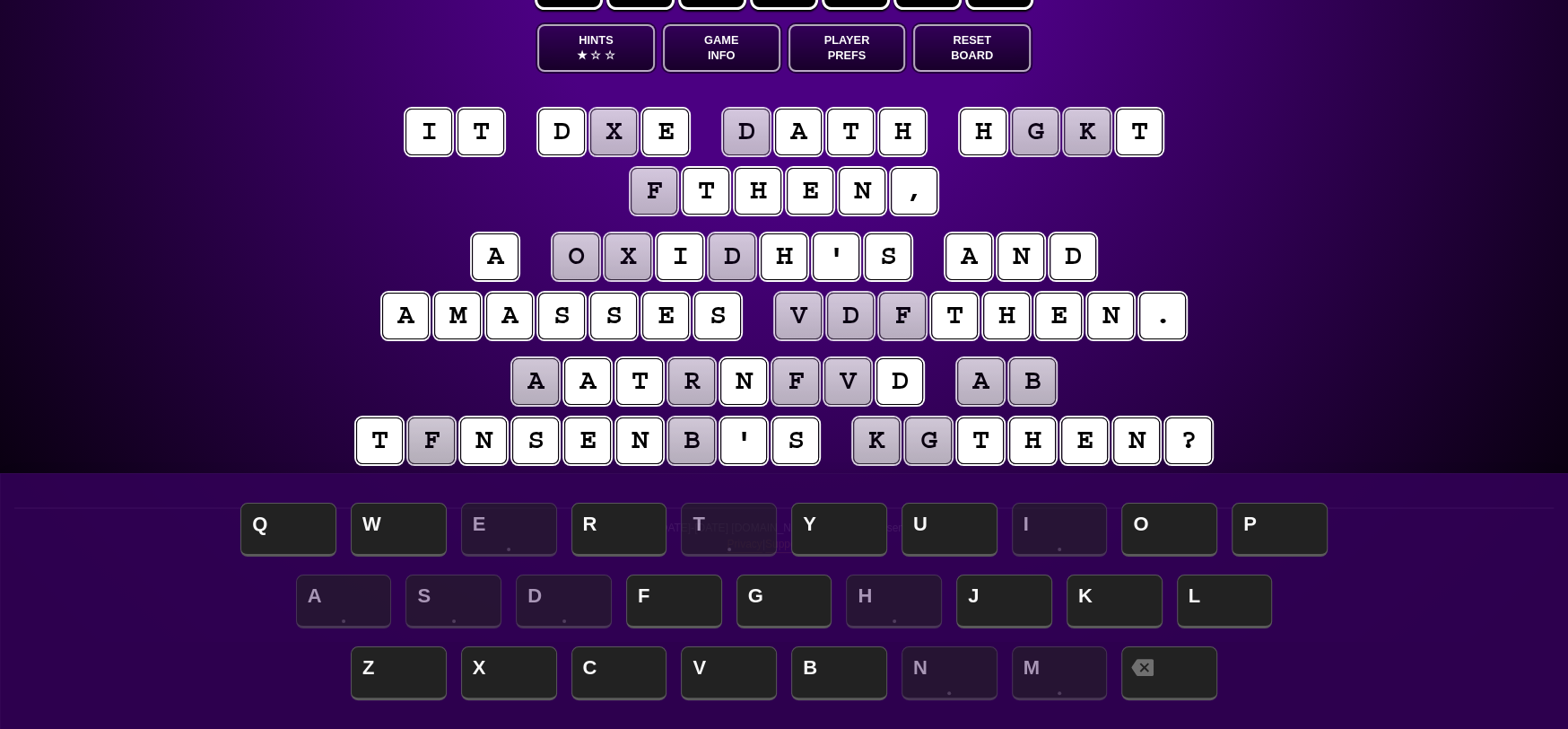
click at [761, 128] on puzzle-tile "d" at bounding box center [746, 132] width 46 height 46
click at [1182, 525] on span "O" at bounding box center [1169, 531] width 96 height 53
click at [666, 182] on puzzle-tile "f" at bounding box center [654, 191] width 46 height 46
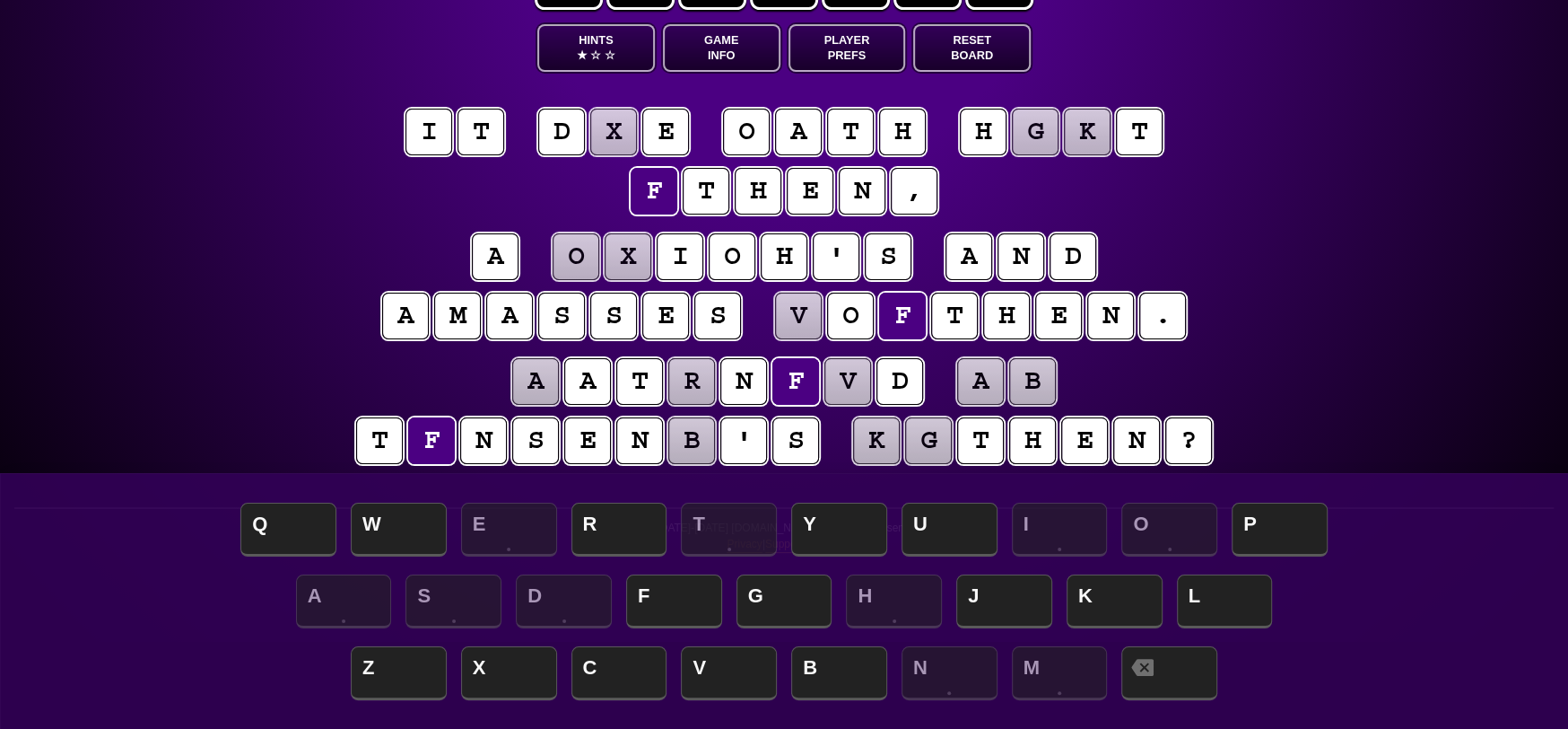
click at [862, 190] on puzzle-tile "n" at bounding box center [862, 191] width 46 height 46
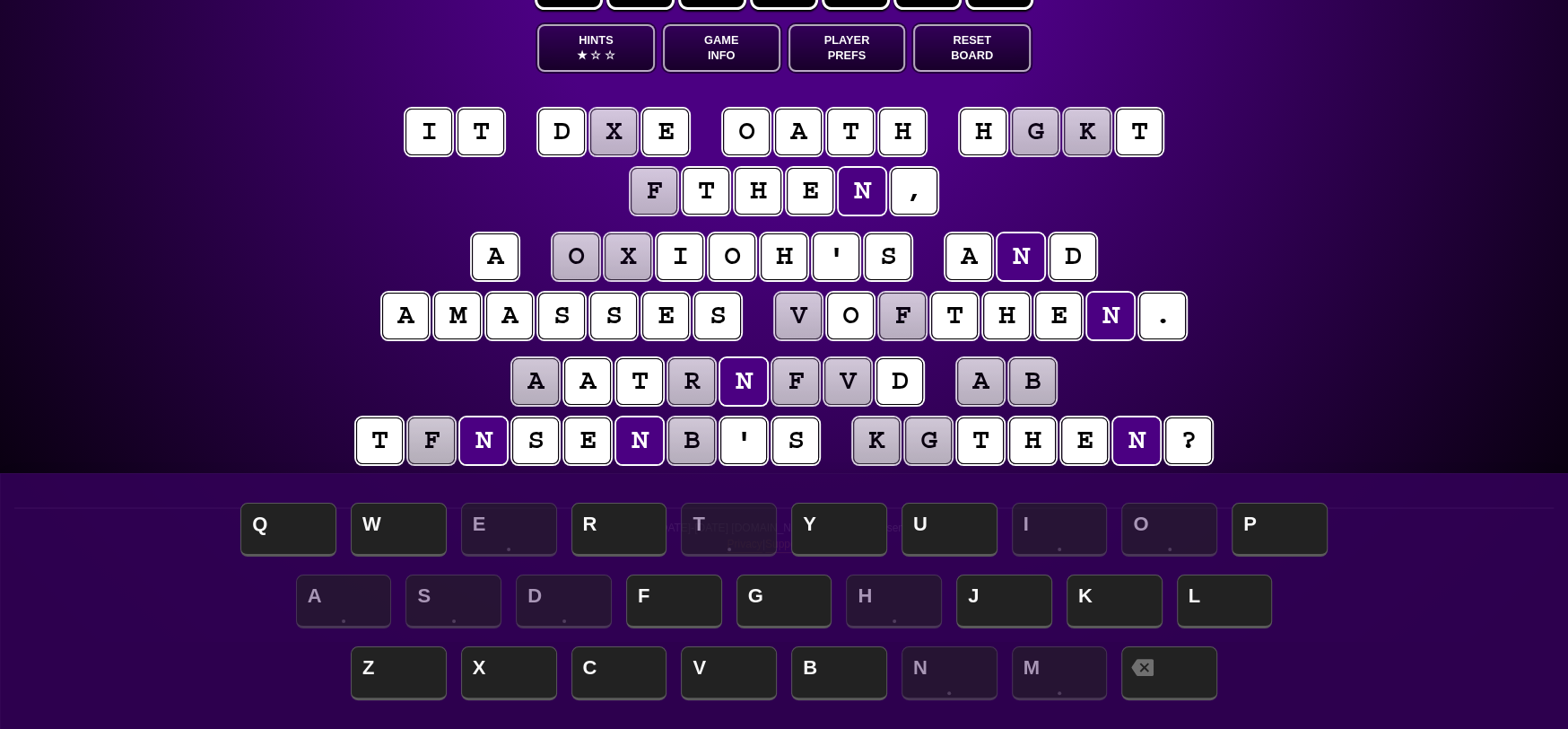
click at [381, 449] on puzzle-tile "t" at bounding box center [379, 440] width 46 height 46
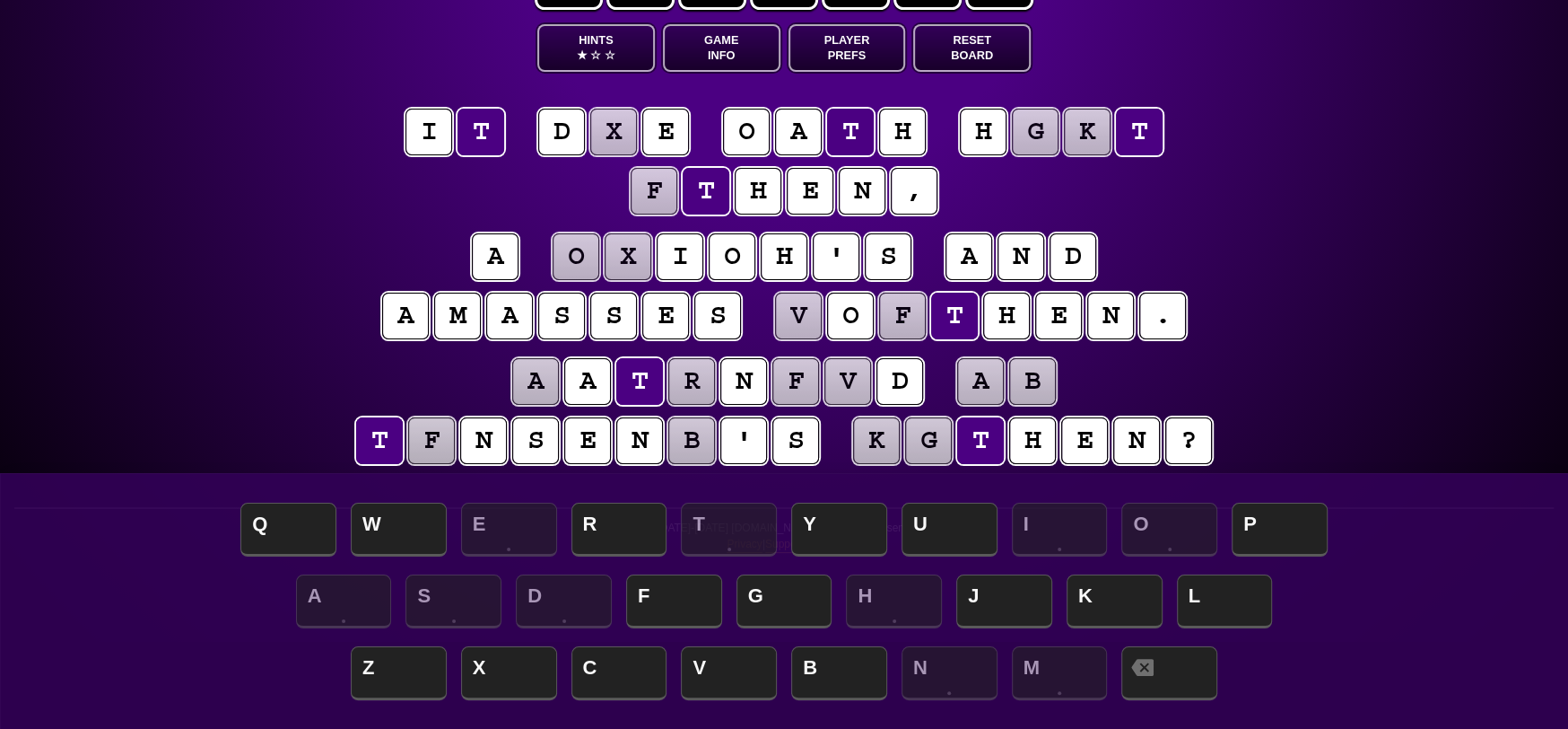
click at [440, 448] on puzzle-tile "f" at bounding box center [431, 440] width 46 height 46
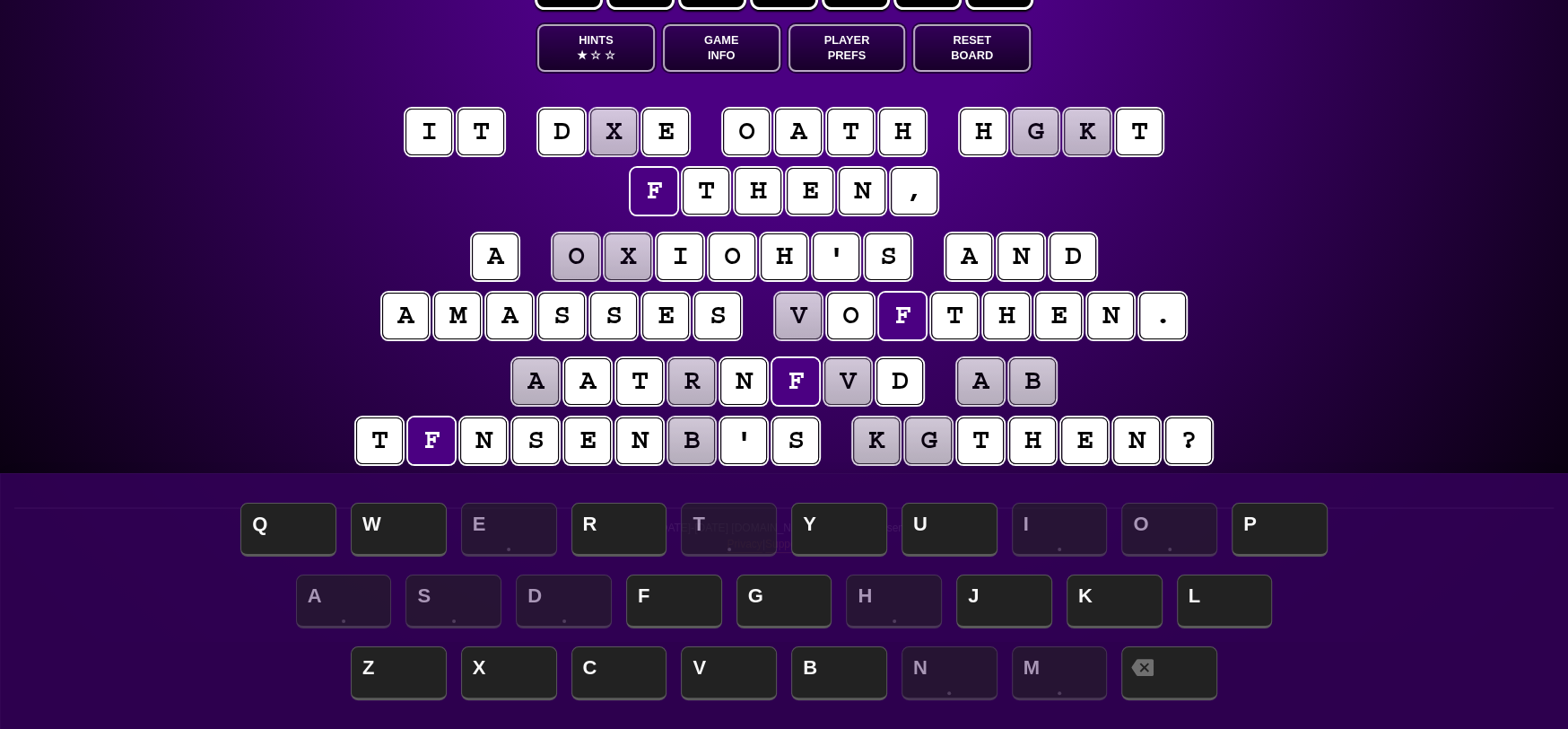
click at [424, 370] on puzzle-line "a a t r n f v d a b t f n s e n b ' s k g t h e n ?" at bounding box center [784, 411] width 919 height 118
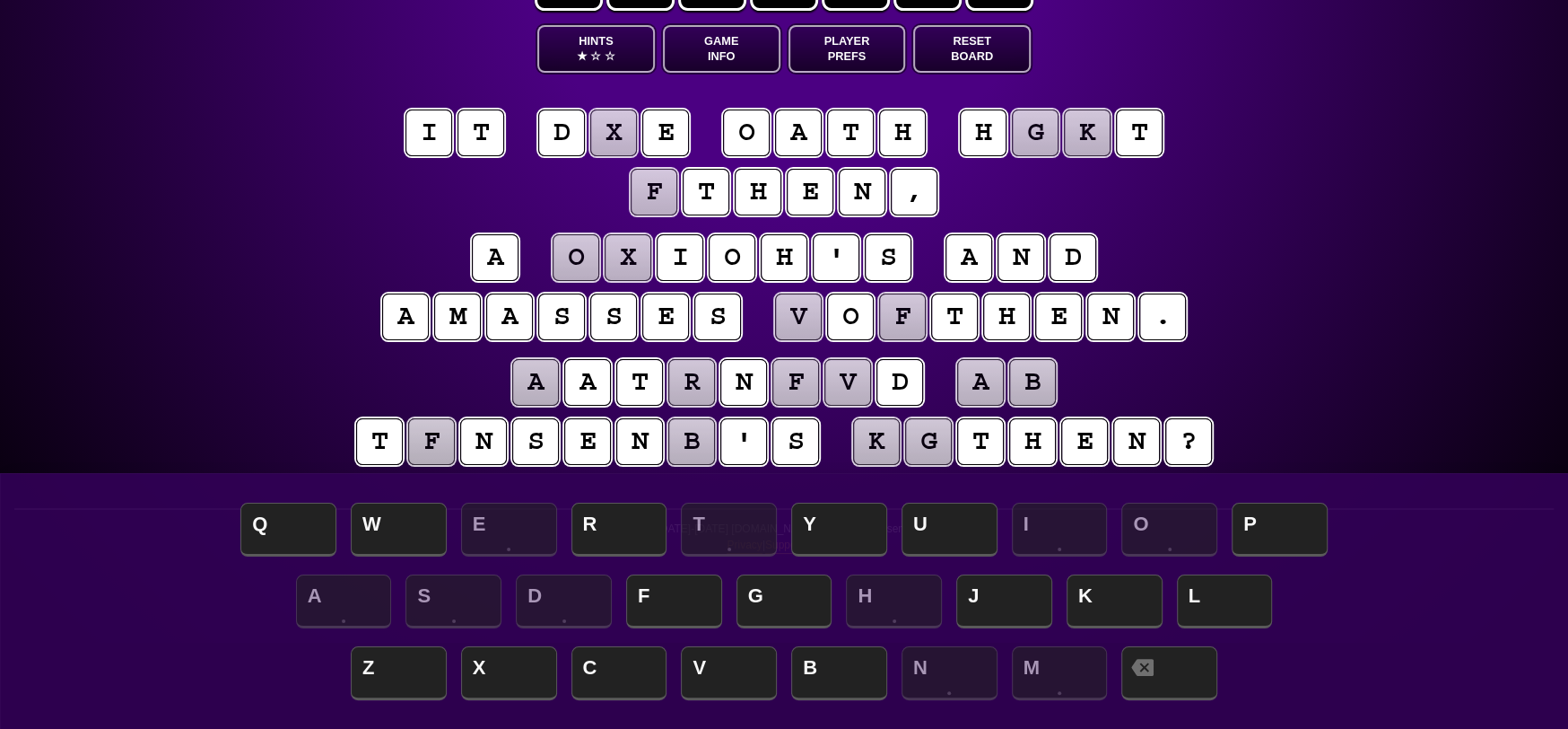
click at [440, 435] on puzzle-tile "f" at bounding box center [431, 441] width 46 height 46
click at [946, 525] on span "U" at bounding box center [950, 531] width 96 height 53
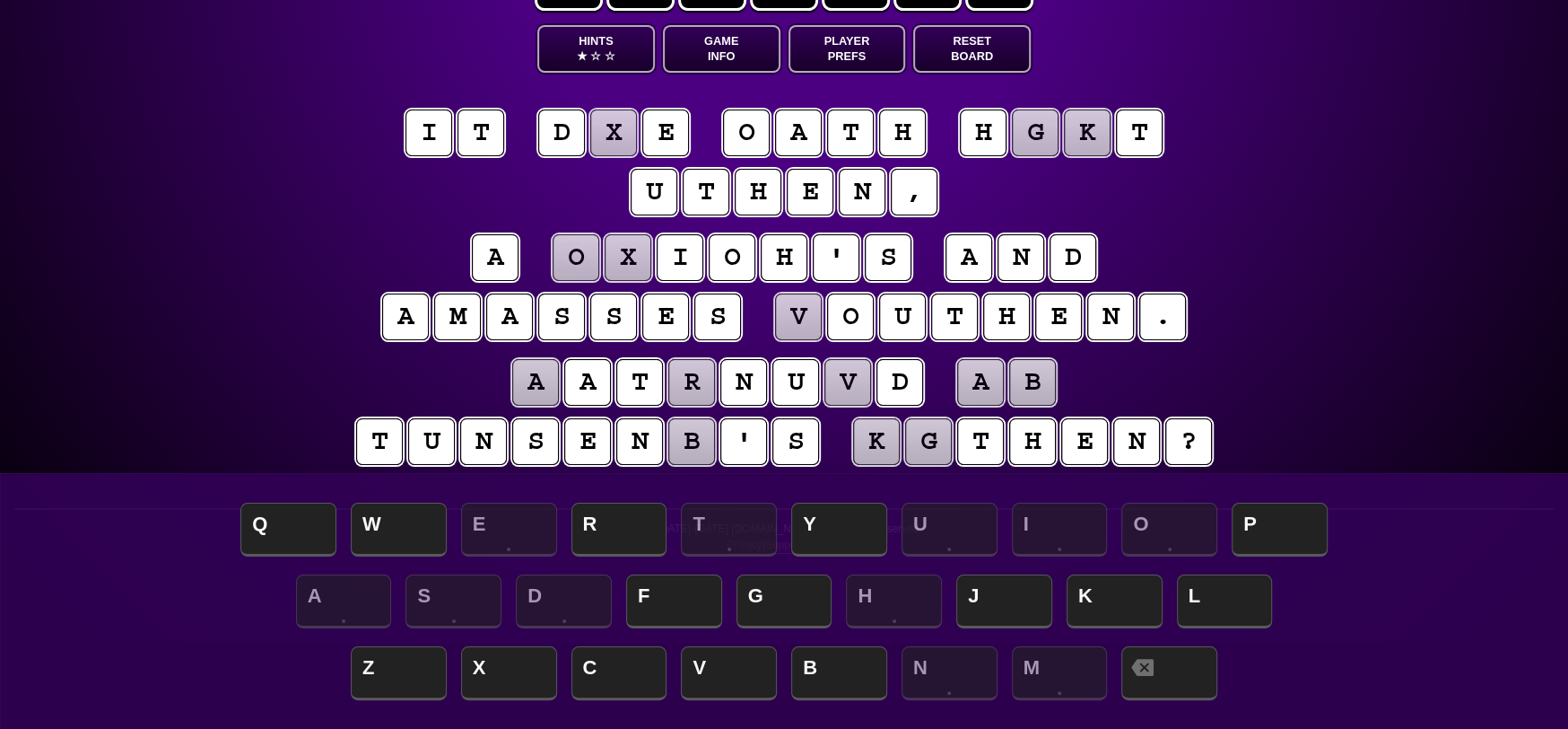
click at [387, 435] on puzzle-tile "t" at bounding box center [379, 441] width 46 height 46
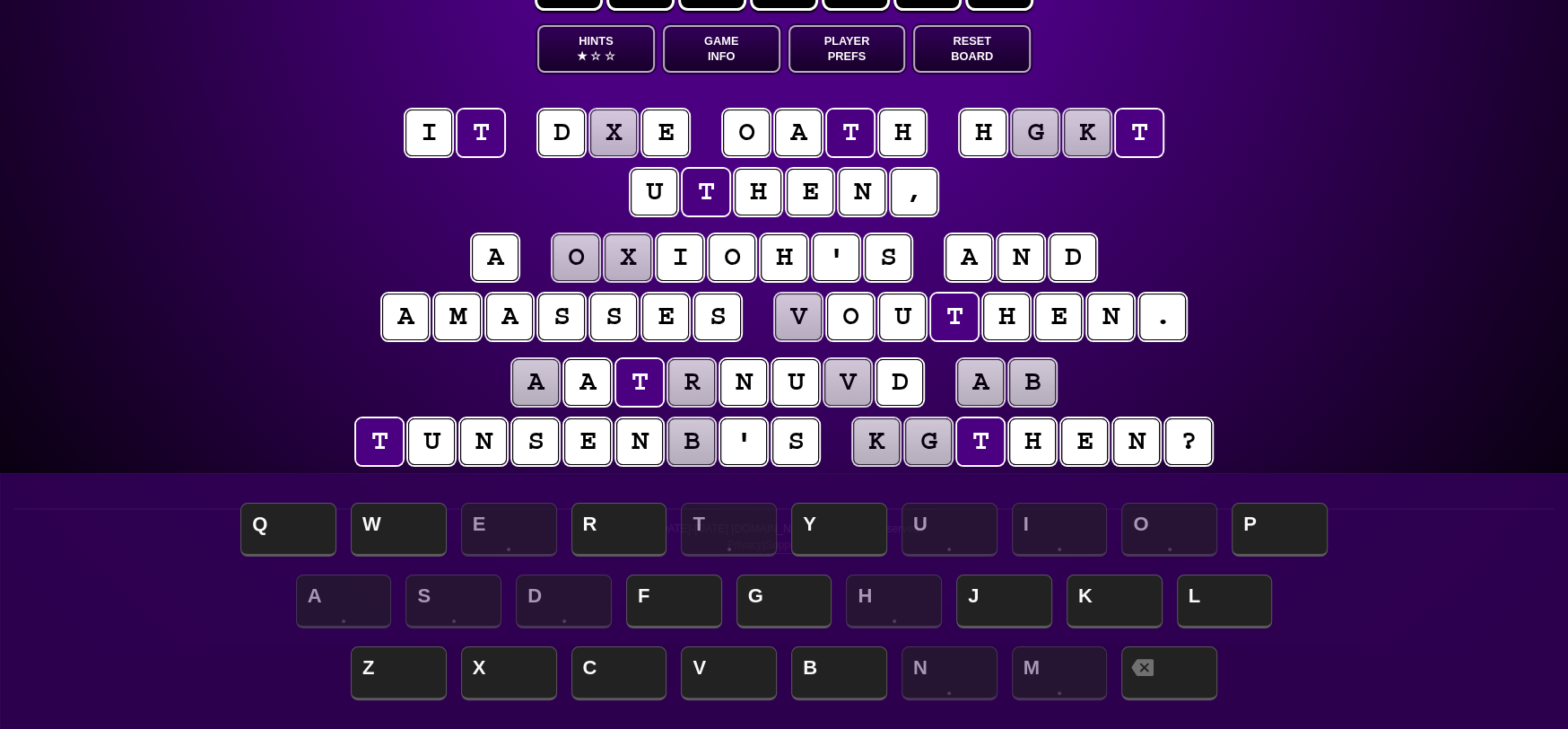
click at [432, 439] on puzzle-tile "u" at bounding box center [431, 441] width 46 height 46
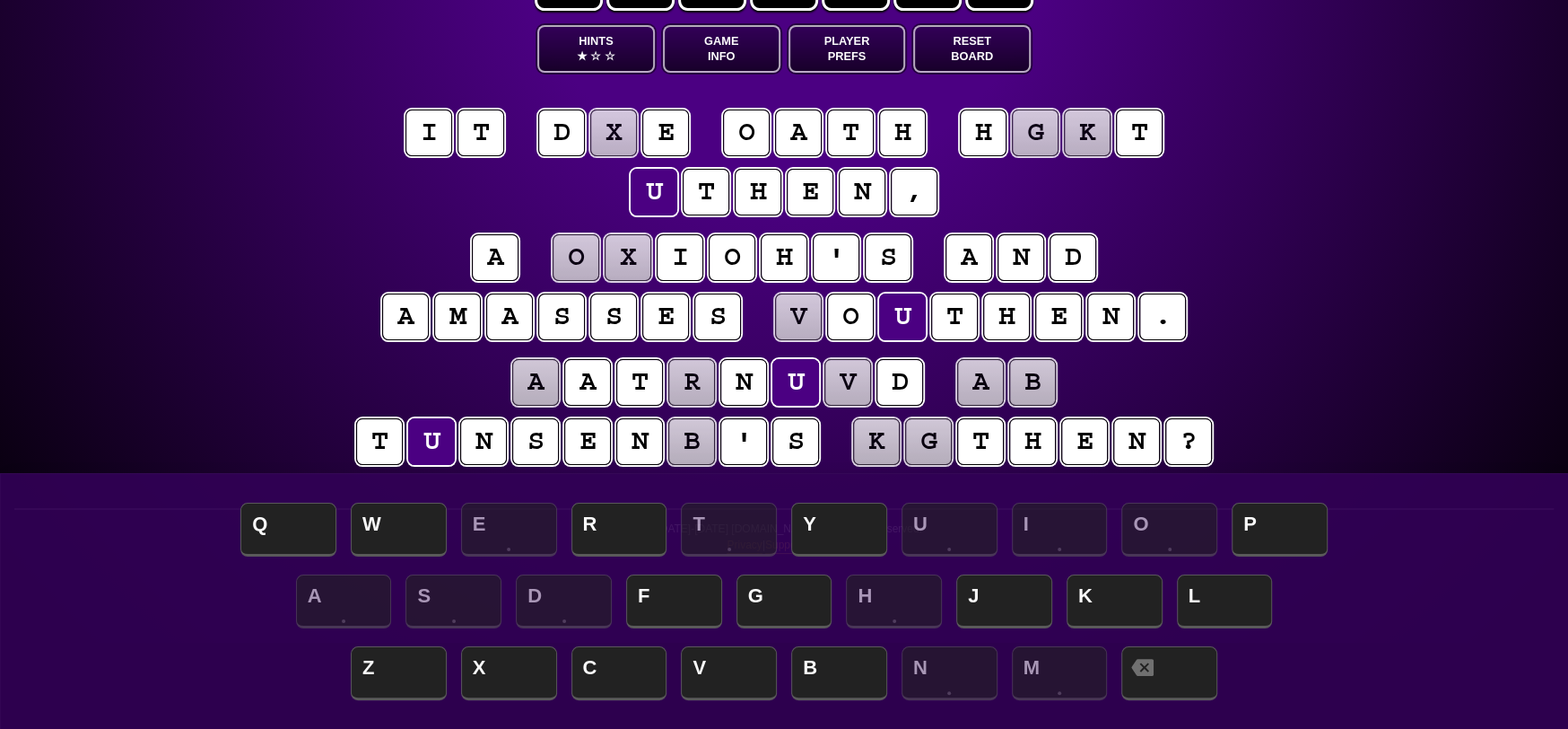
click at [481, 444] on puzzle-tile "n" at bounding box center [483, 441] width 46 height 46
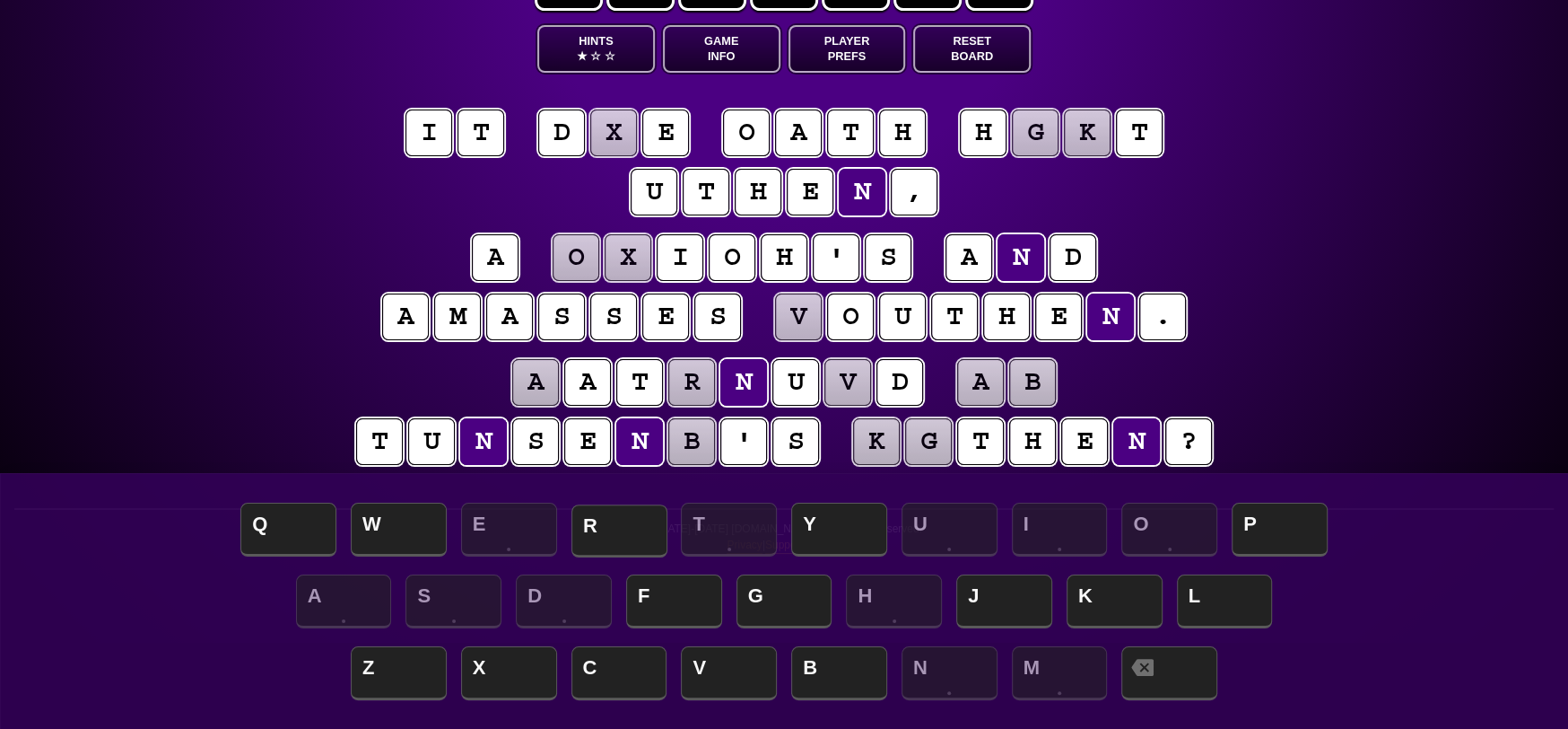
click at [617, 528] on span "R" at bounding box center [619, 531] width 96 height 53
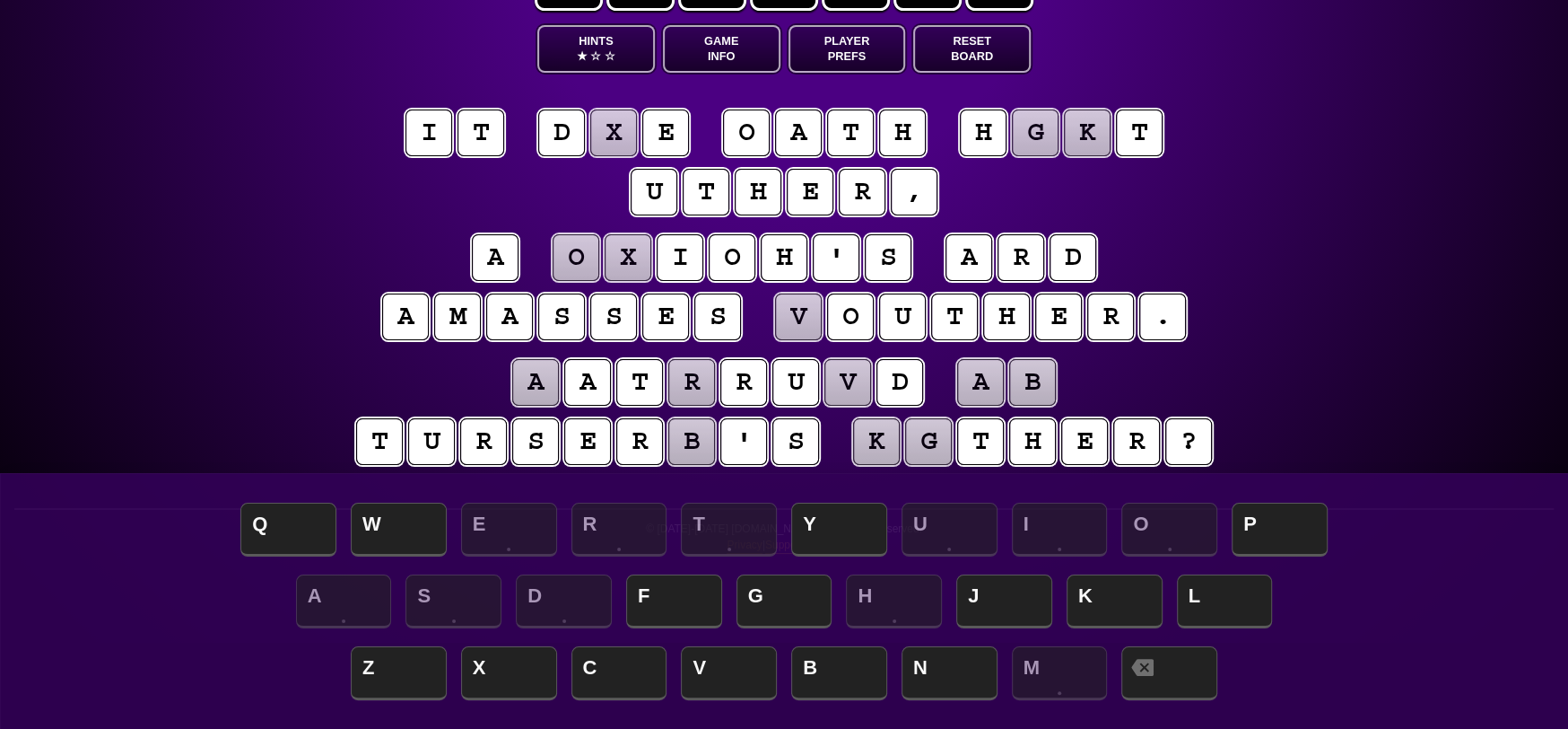
click at [884, 439] on puzzle-tile "k" at bounding box center [876, 441] width 46 height 46
click at [940, 441] on puzzle-tile "g" at bounding box center [928, 441] width 46 height 46
click at [756, 147] on puzzle-tile "o" at bounding box center [746, 133] width 46 height 46
click at [1172, 675] on span at bounding box center [1169, 675] width 96 height 53
click at [559, 124] on puzzle-tile "d" at bounding box center [561, 133] width 46 height 46
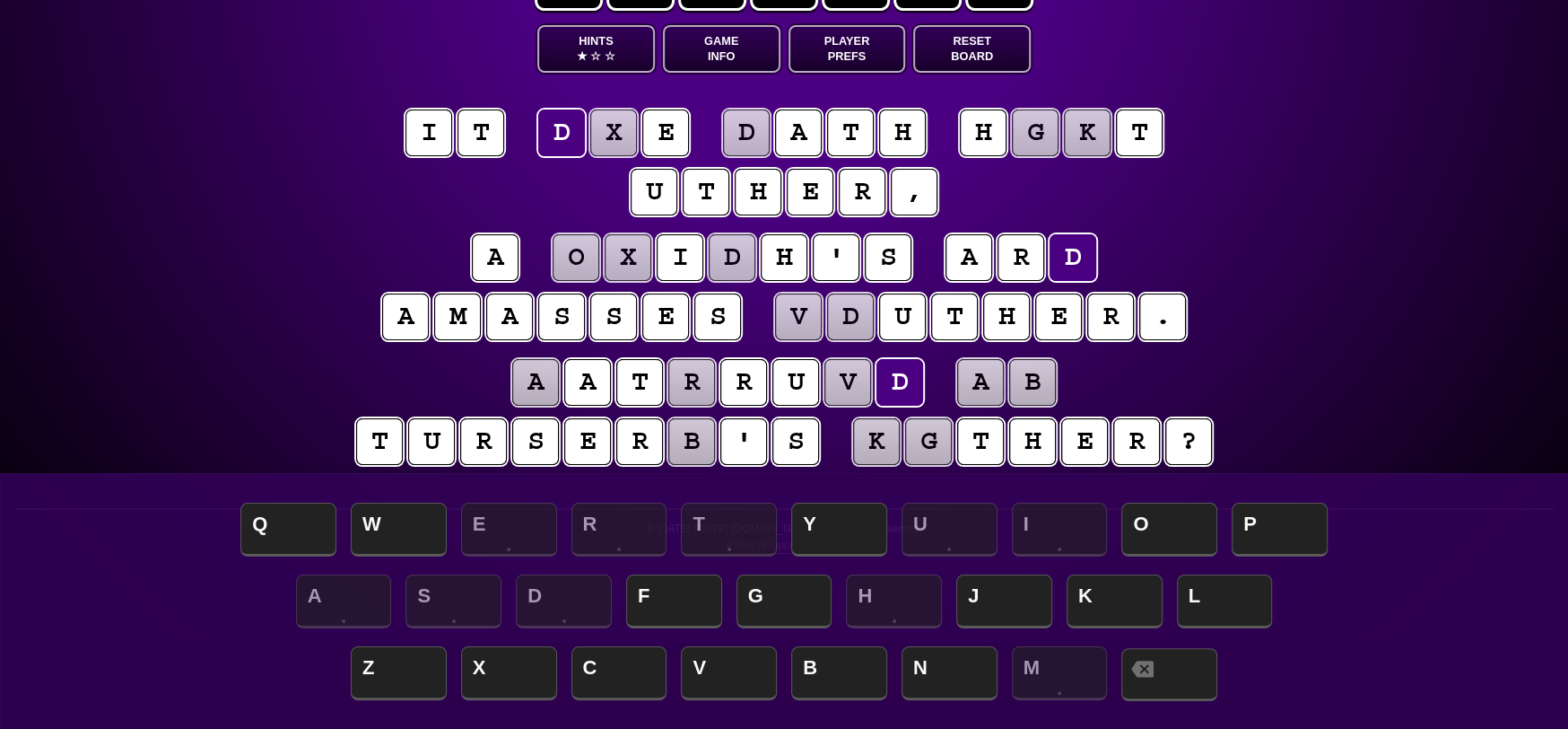
click at [1173, 663] on span at bounding box center [1169, 675] width 96 height 53
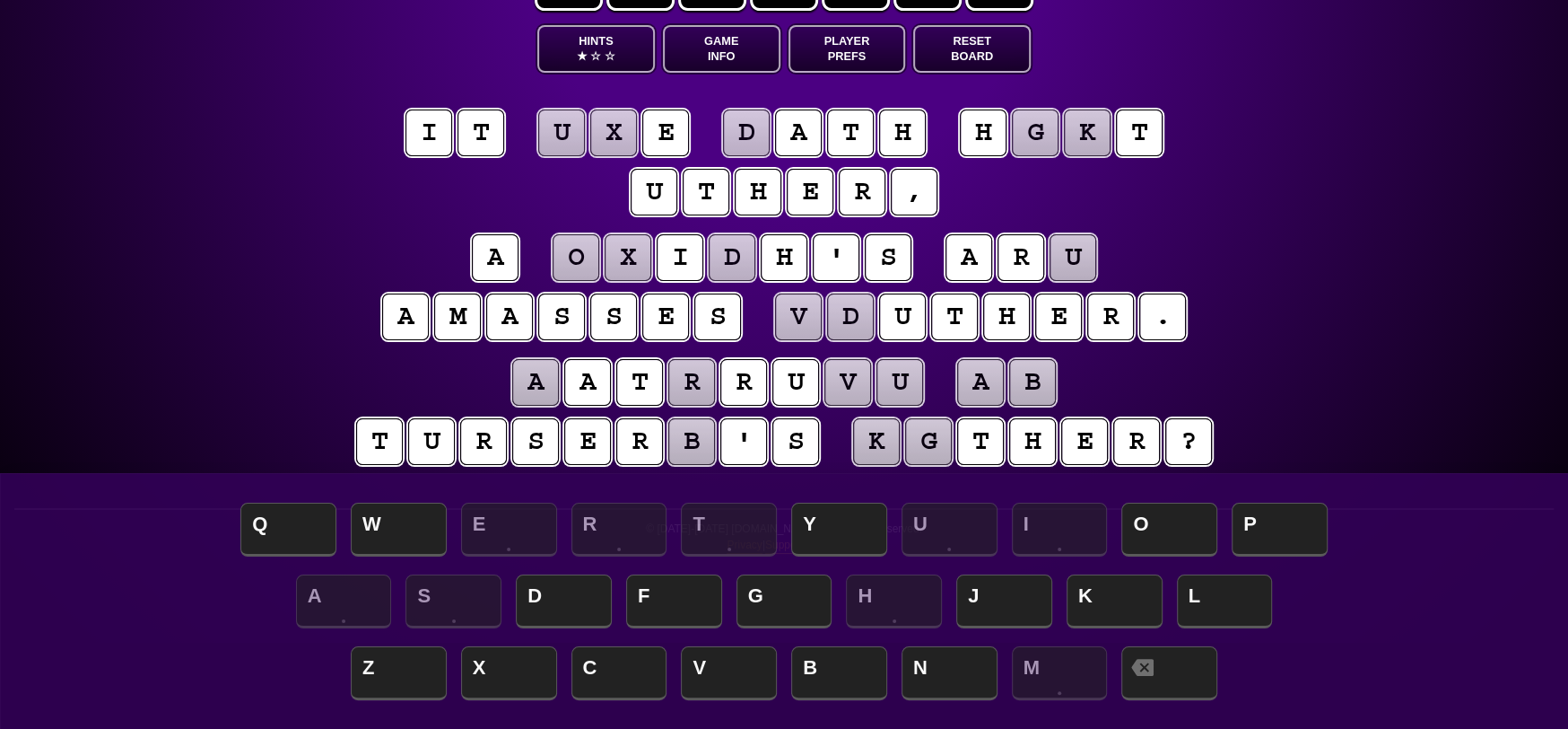
click at [648, 193] on puzzle-tile "u" at bounding box center [654, 192] width 46 height 46
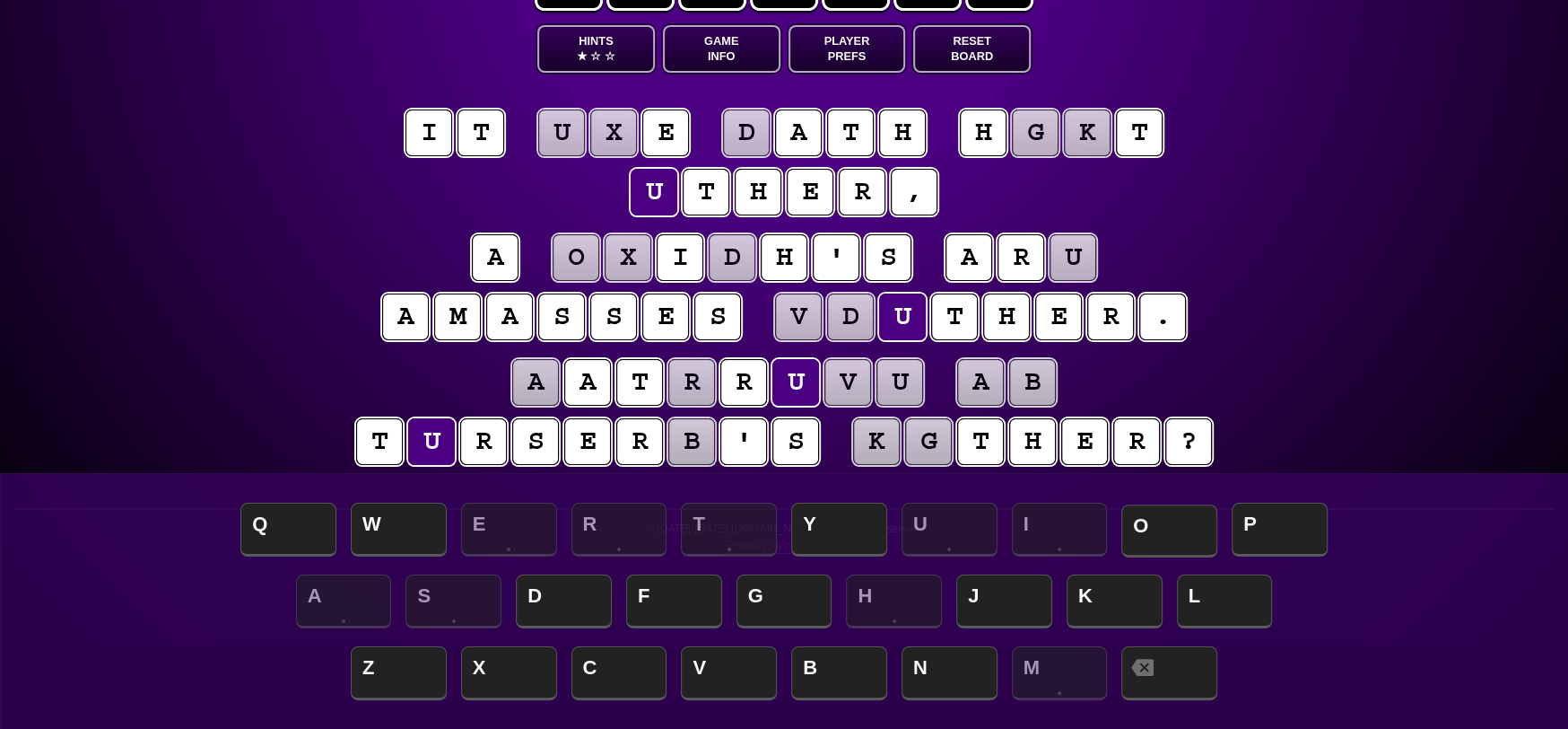
click at [1178, 507] on span "O" at bounding box center [1169, 531] width 96 height 53
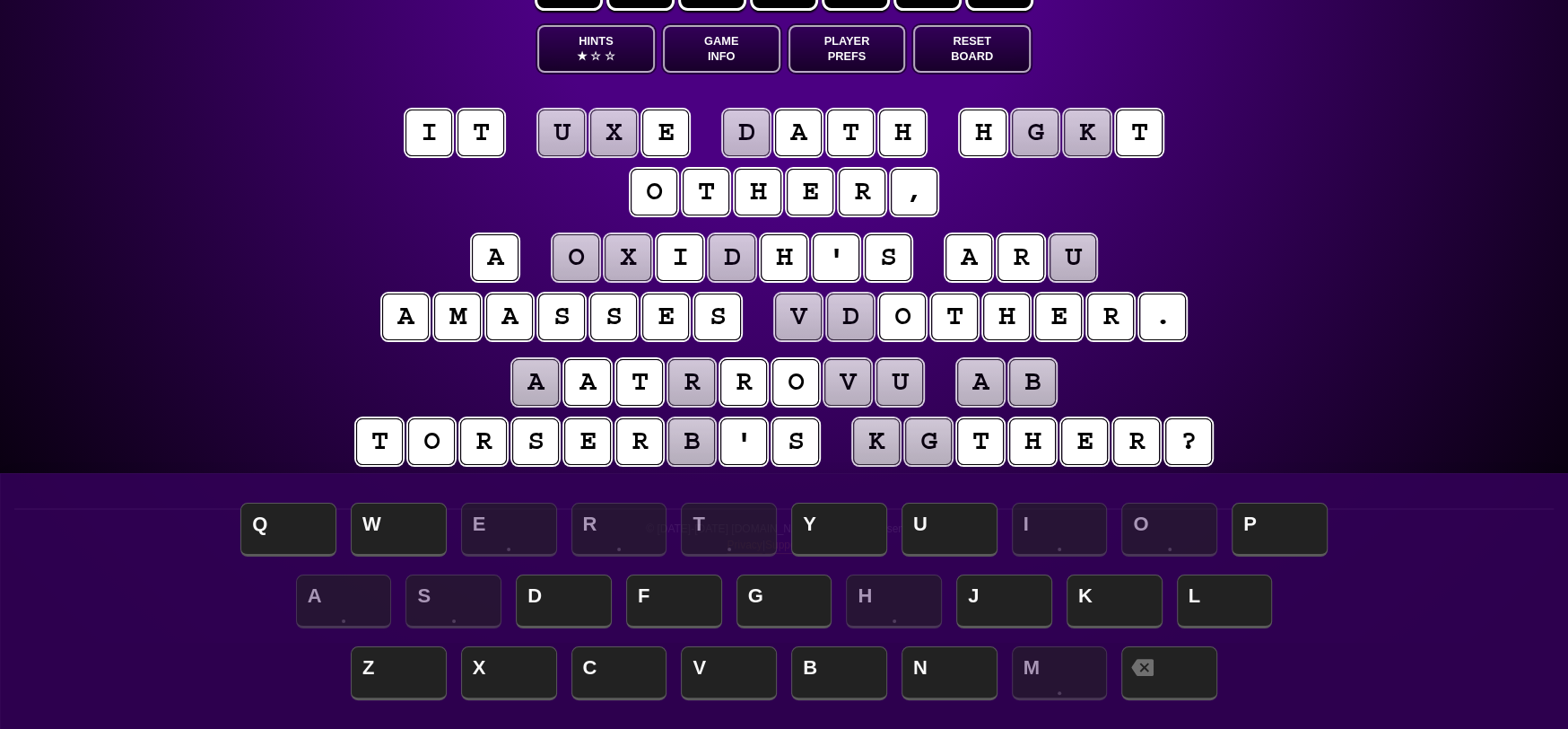
click at [988, 383] on puzzle-tile "a" at bounding box center [980, 382] width 46 height 46
click at [1164, 519] on span "O" at bounding box center [1169, 531] width 96 height 53
click at [934, 432] on puzzle-tile "g" at bounding box center [928, 441] width 46 height 46
click at [868, 449] on puzzle-tile "k" at bounding box center [876, 441] width 46 height 46
click at [931, 449] on puzzle-tile "g" at bounding box center [928, 441] width 46 height 46
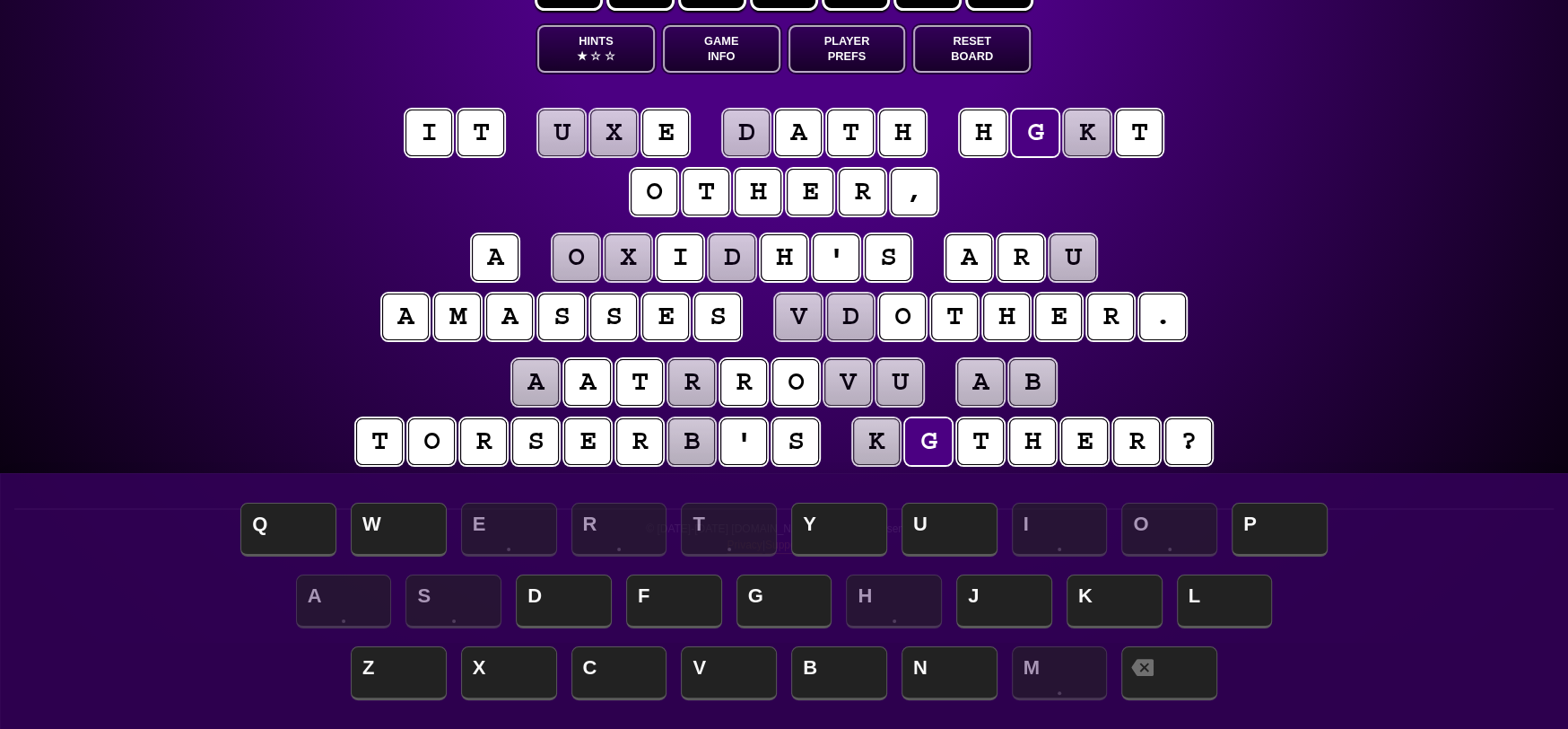
click at [890, 444] on puzzle-tile "k" at bounding box center [876, 441] width 46 height 46
click at [893, 436] on puzzle-tile "k" at bounding box center [876, 441] width 46 height 46
click at [931, 439] on puzzle-tile "g" at bounding box center [928, 441] width 46 height 46
click at [1098, 448] on puzzle-tile "e" at bounding box center [1084, 441] width 46 height 46
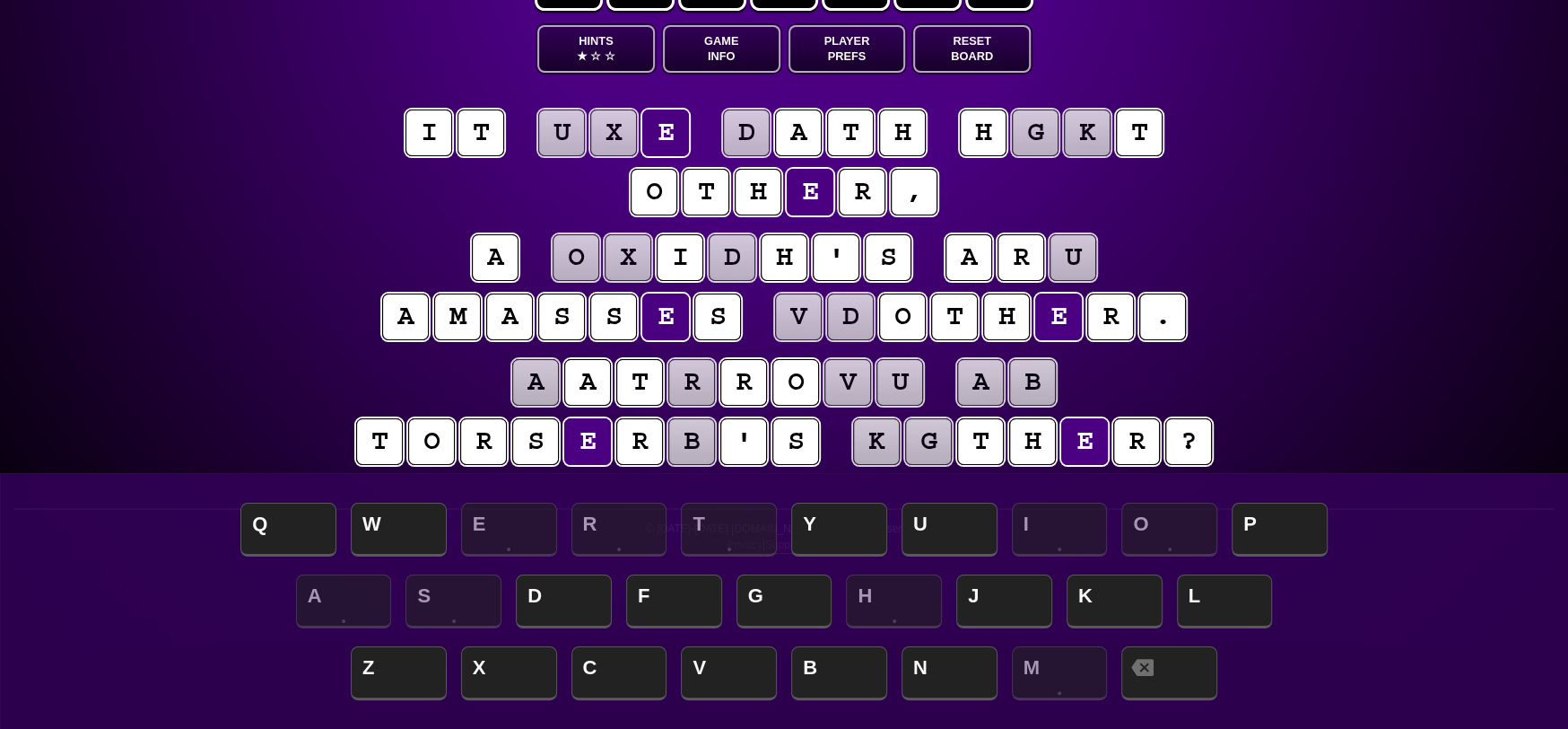
click at [1072, 254] on puzzle-tile "u" at bounding box center [1072, 257] width 46 height 46
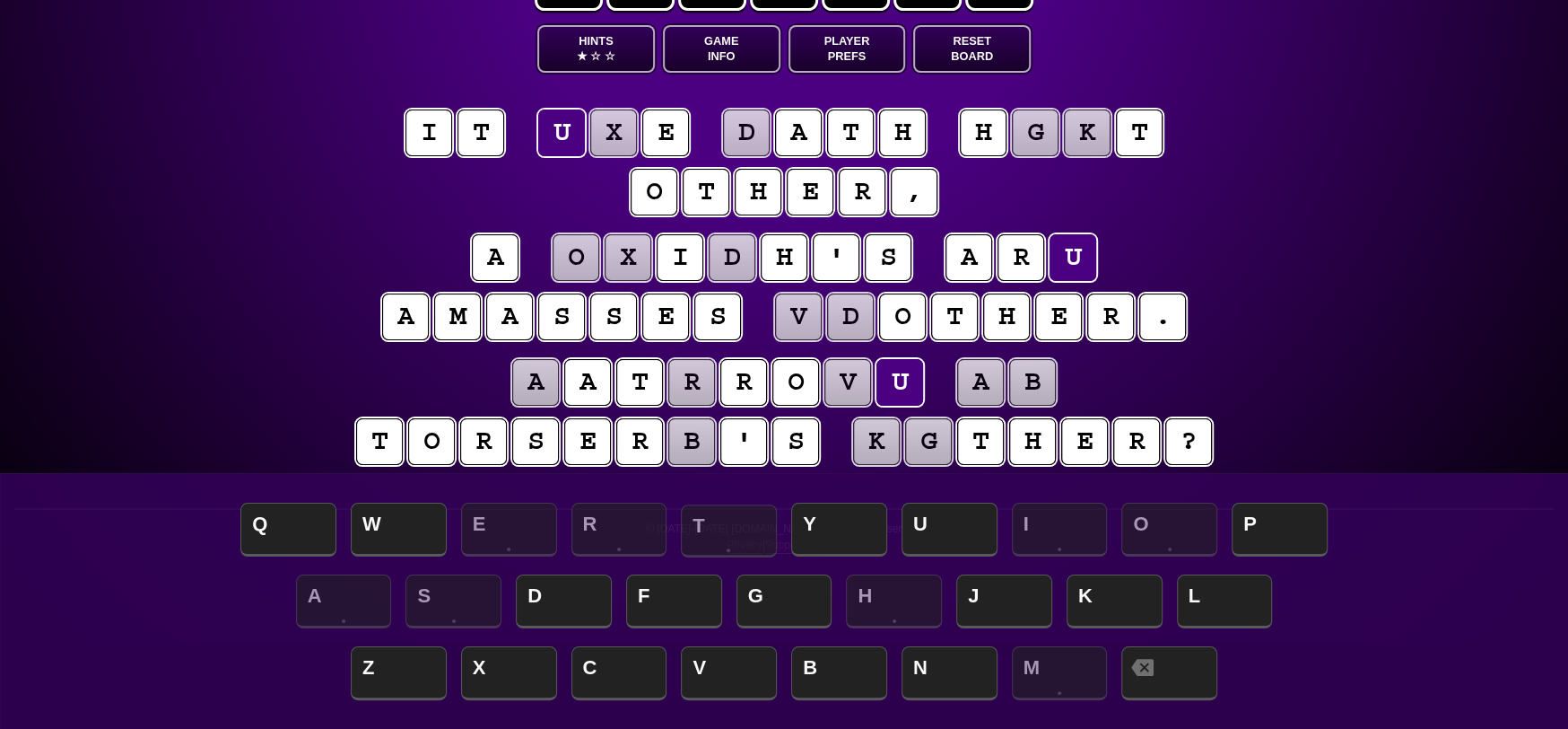
click at [718, 525] on span "T" at bounding box center [728, 531] width 96 height 53
click at [1081, 257] on puzzle-tile "u" at bounding box center [1072, 257] width 46 height 46
click at [490, 144] on puzzle-tile "t" at bounding box center [481, 133] width 46 height 46
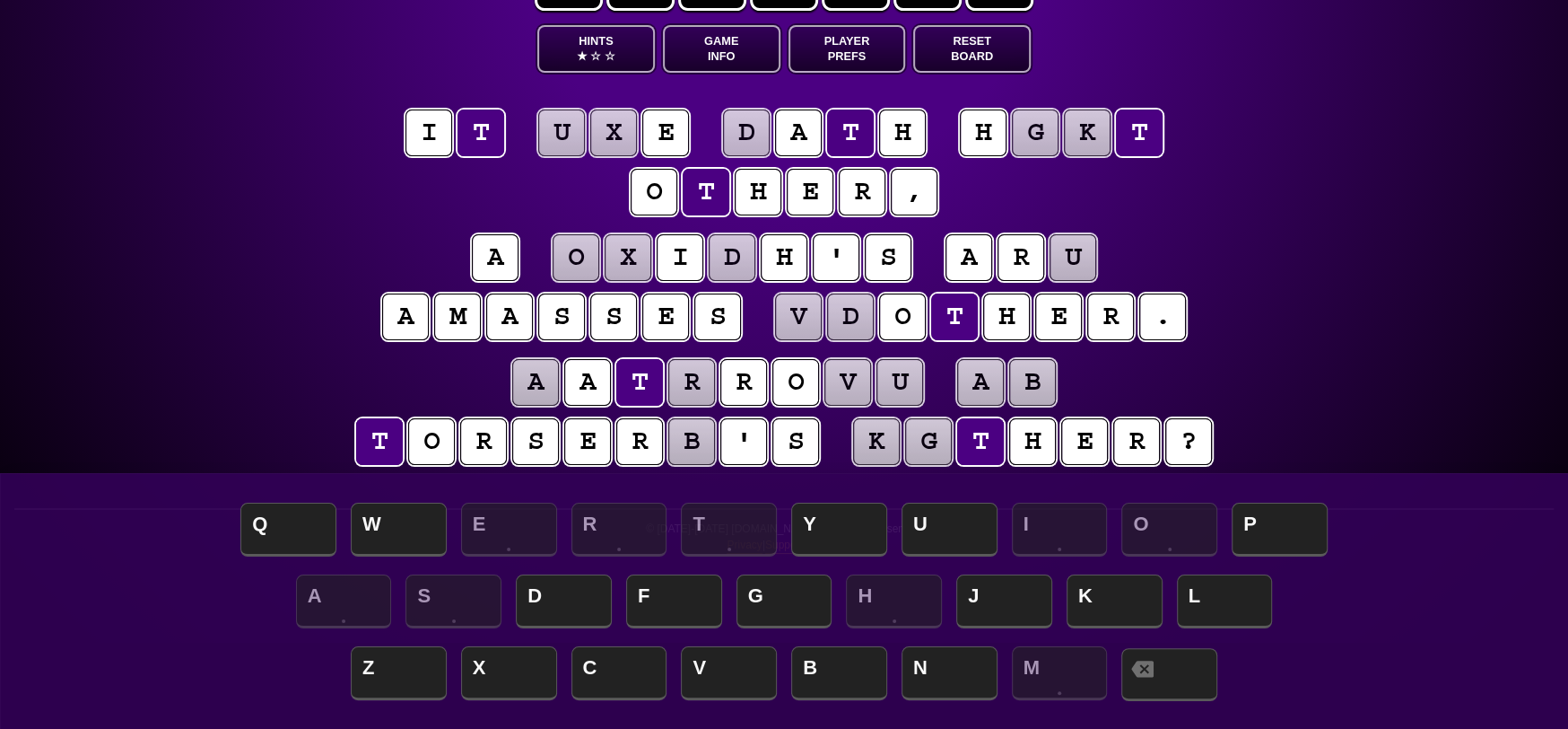
click at [1176, 678] on span at bounding box center [1169, 675] width 96 height 53
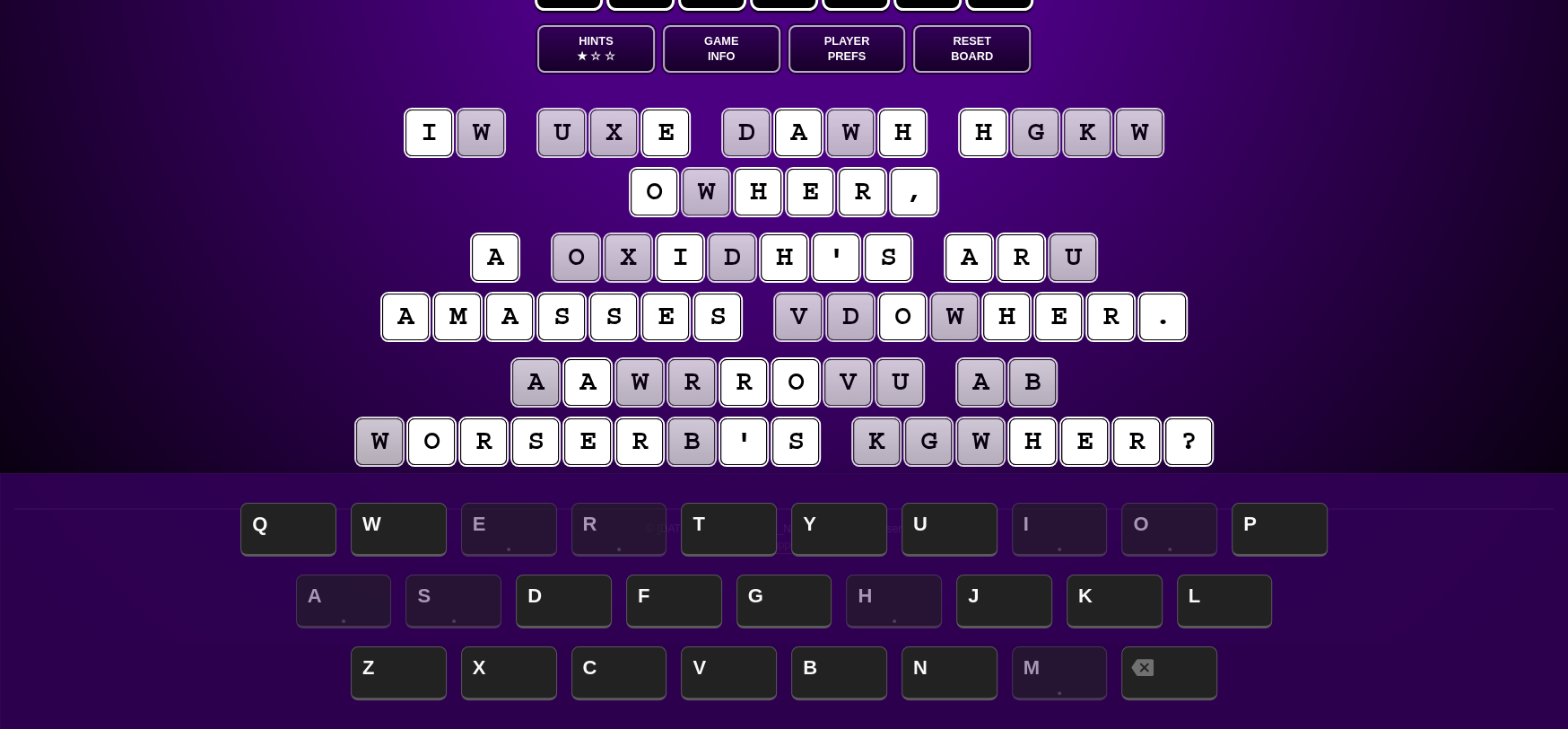
click at [494, 136] on puzzle-tile "w" at bounding box center [481, 133] width 46 height 46
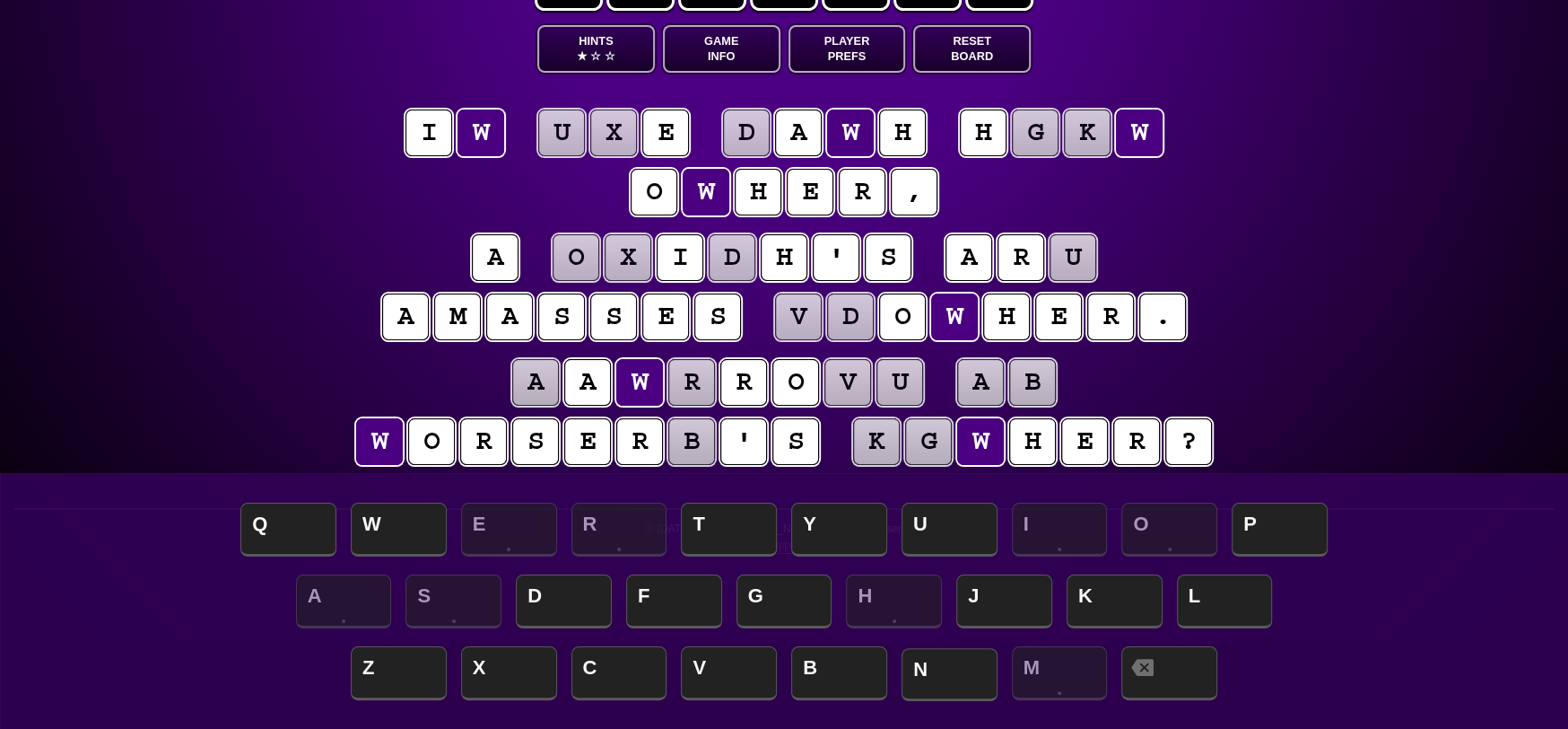
click at [971, 675] on span "N" at bounding box center [950, 675] width 96 height 53
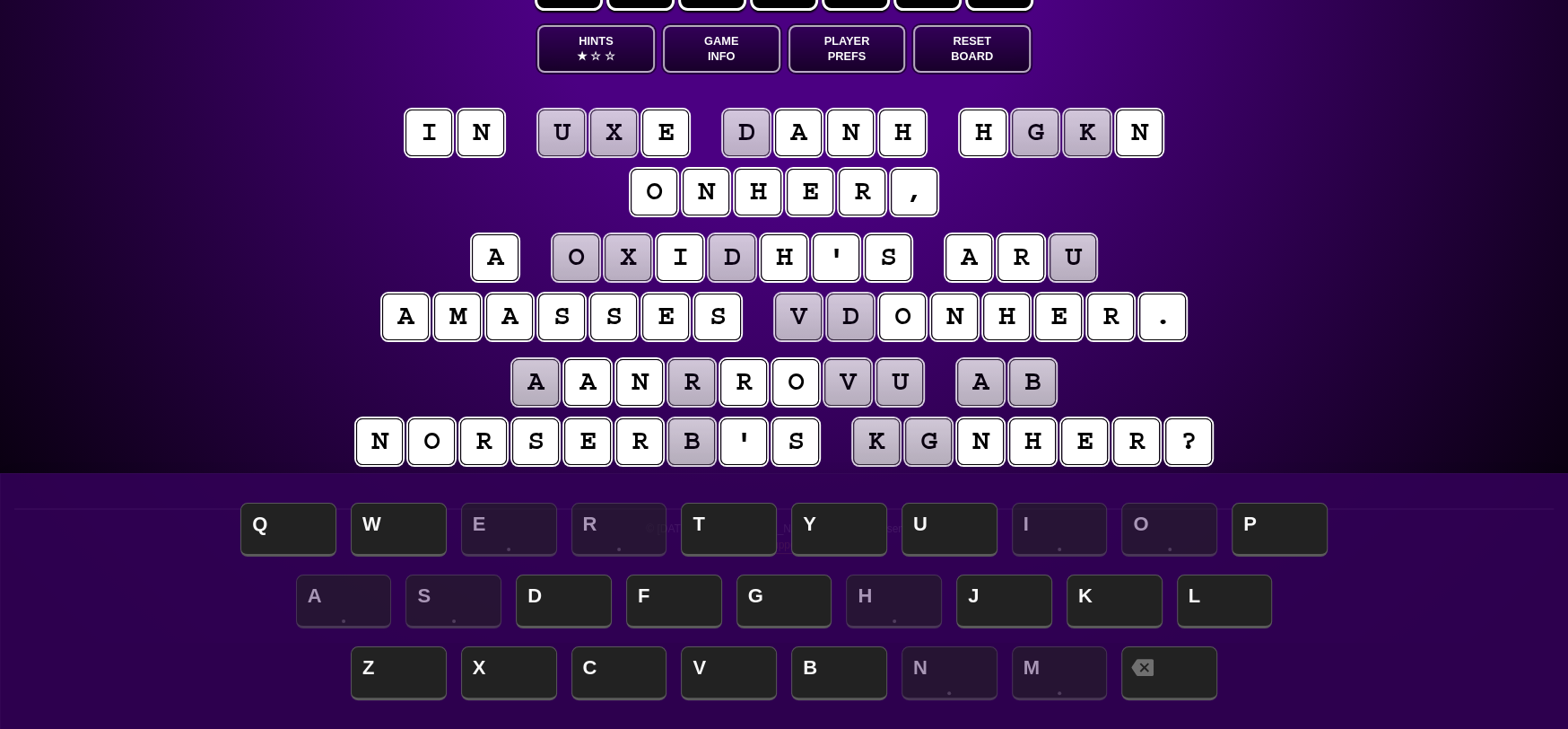
click at [571, 131] on puzzle-tile "u" at bounding box center [561, 133] width 46 height 46
click at [738, 516] on span "T" at bounding box center [728, 531] width 96 height 53
click at [617, 131] on puzzle-tile "x" at bounding box center [613, 133] width 46 height 46
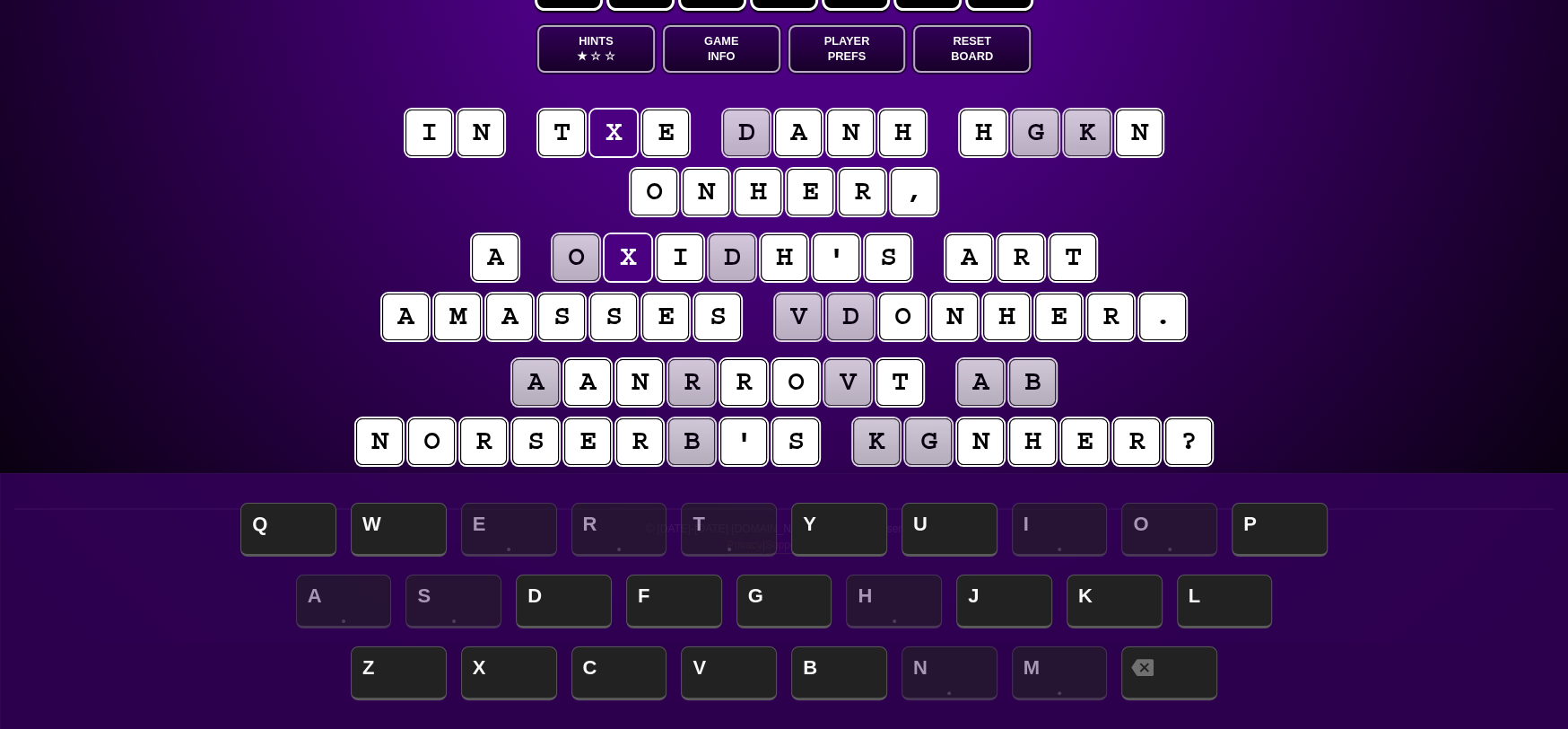
click at [902, 136] on puzzle-tile "h" at bounding box center [902, 133] width 46 height 46
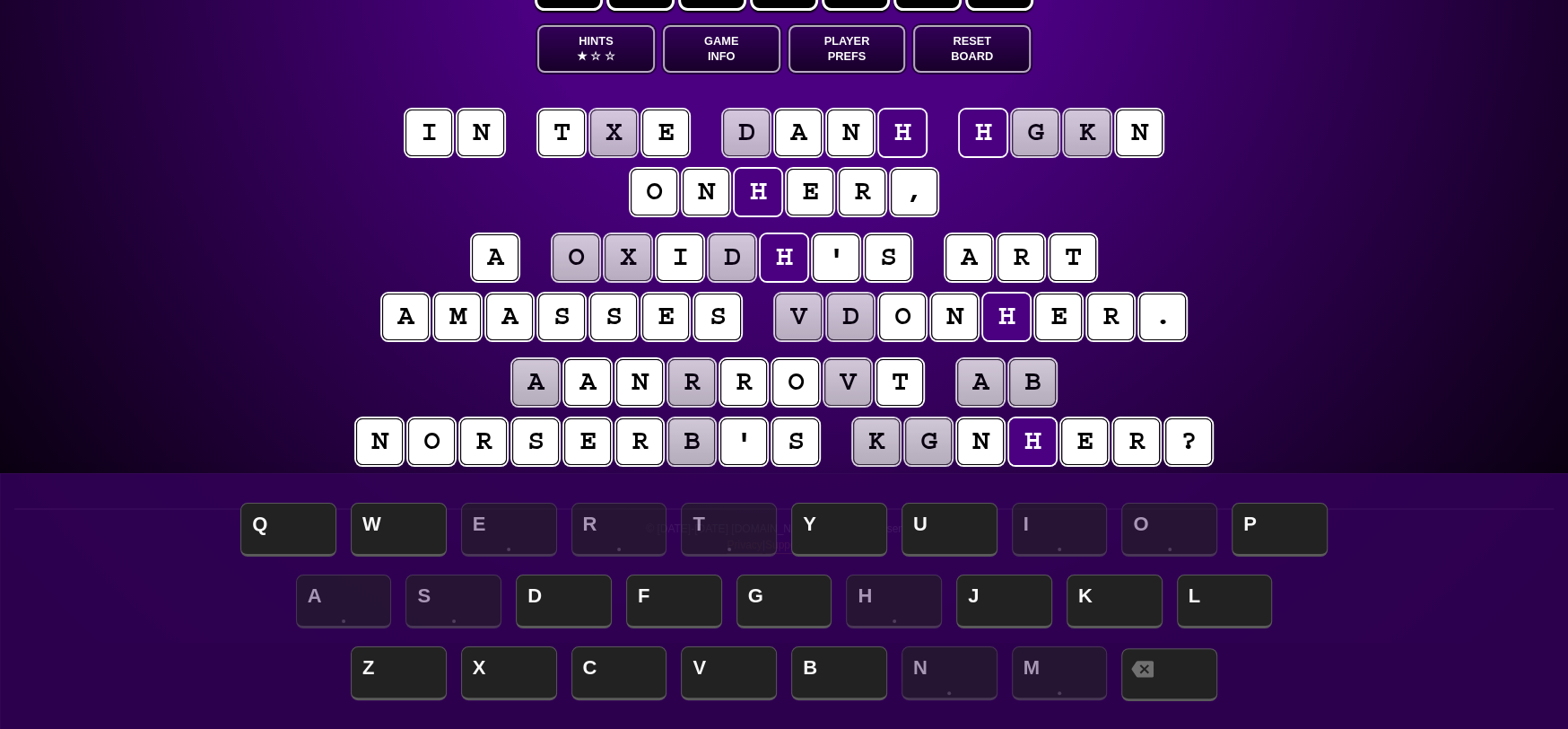
click at [1173, 669] on span at bounding box center [1169, 675] width 96 height 53
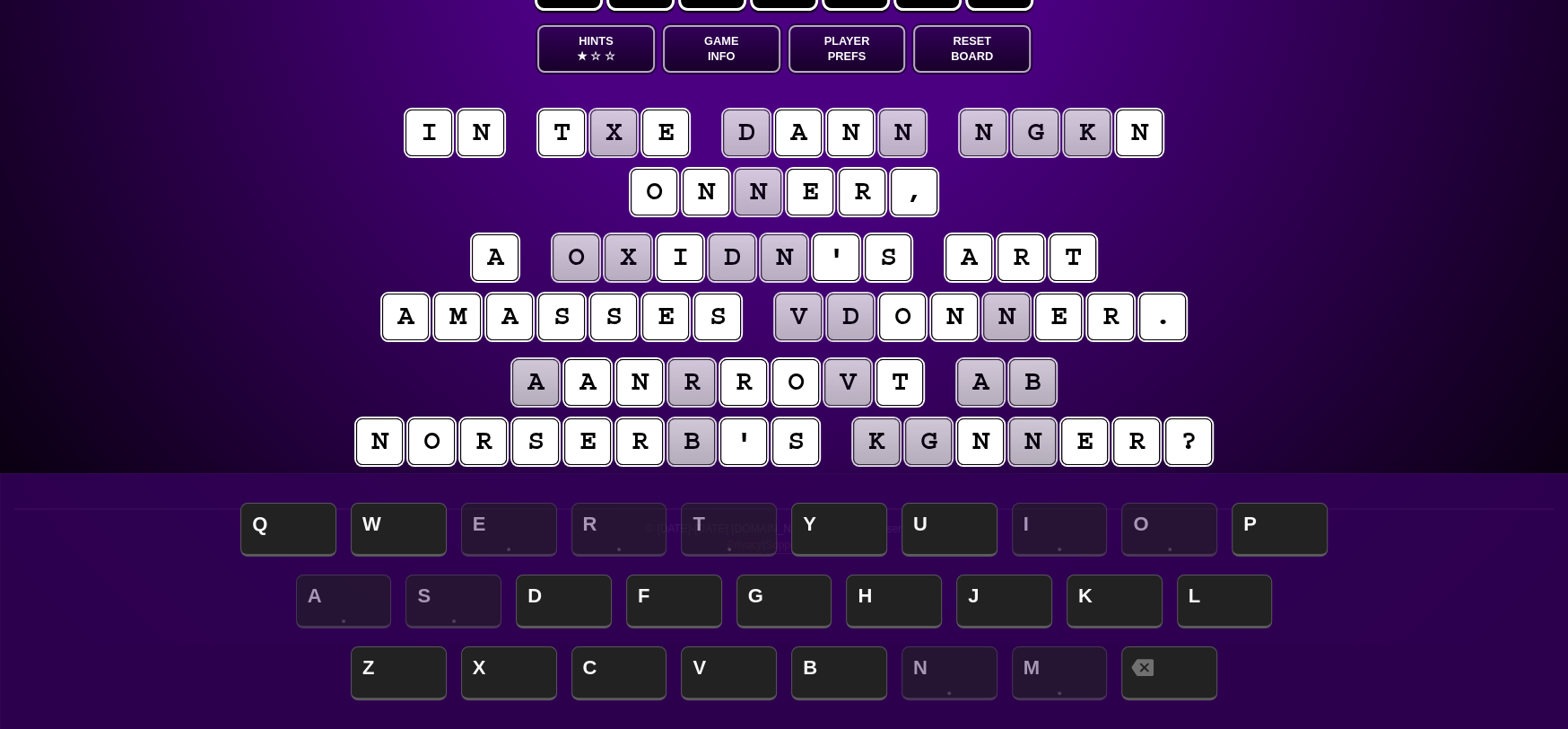
click at [608, 128] on puzzle-tile "x" at bounding box center [613, 133] width 46 height 46
click at [911, 603] on span "H" at bounding box center [893, 602] width 96 height 53
click at [1012, 318] on puzzle-tile "n" at bounding box center [1006, 317] width 46 height 46
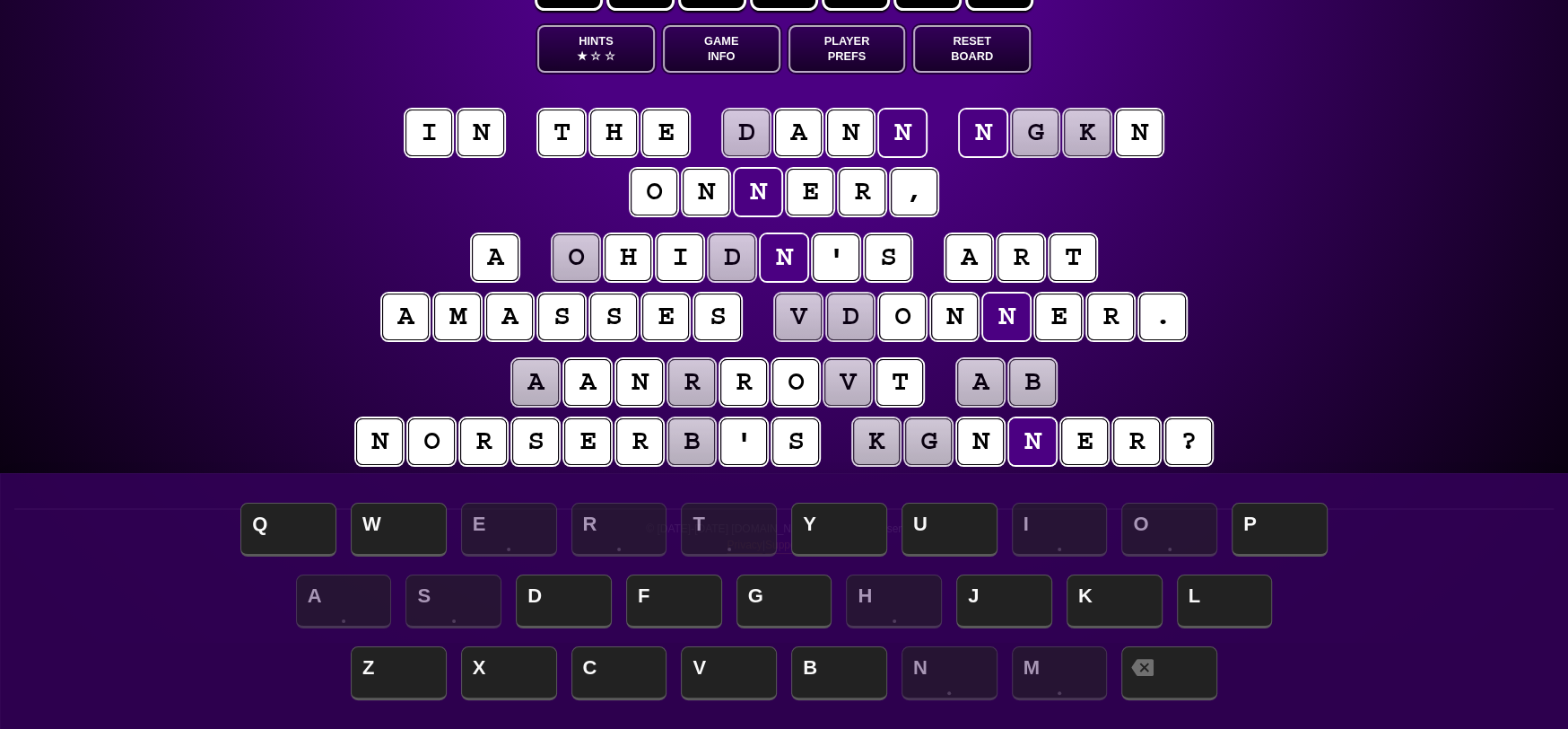
click at [1003, 217] on puzzle-line "i n t h e d a n n n g k n o n n e r ," at bounding box center [784, 163] width 919 height 118
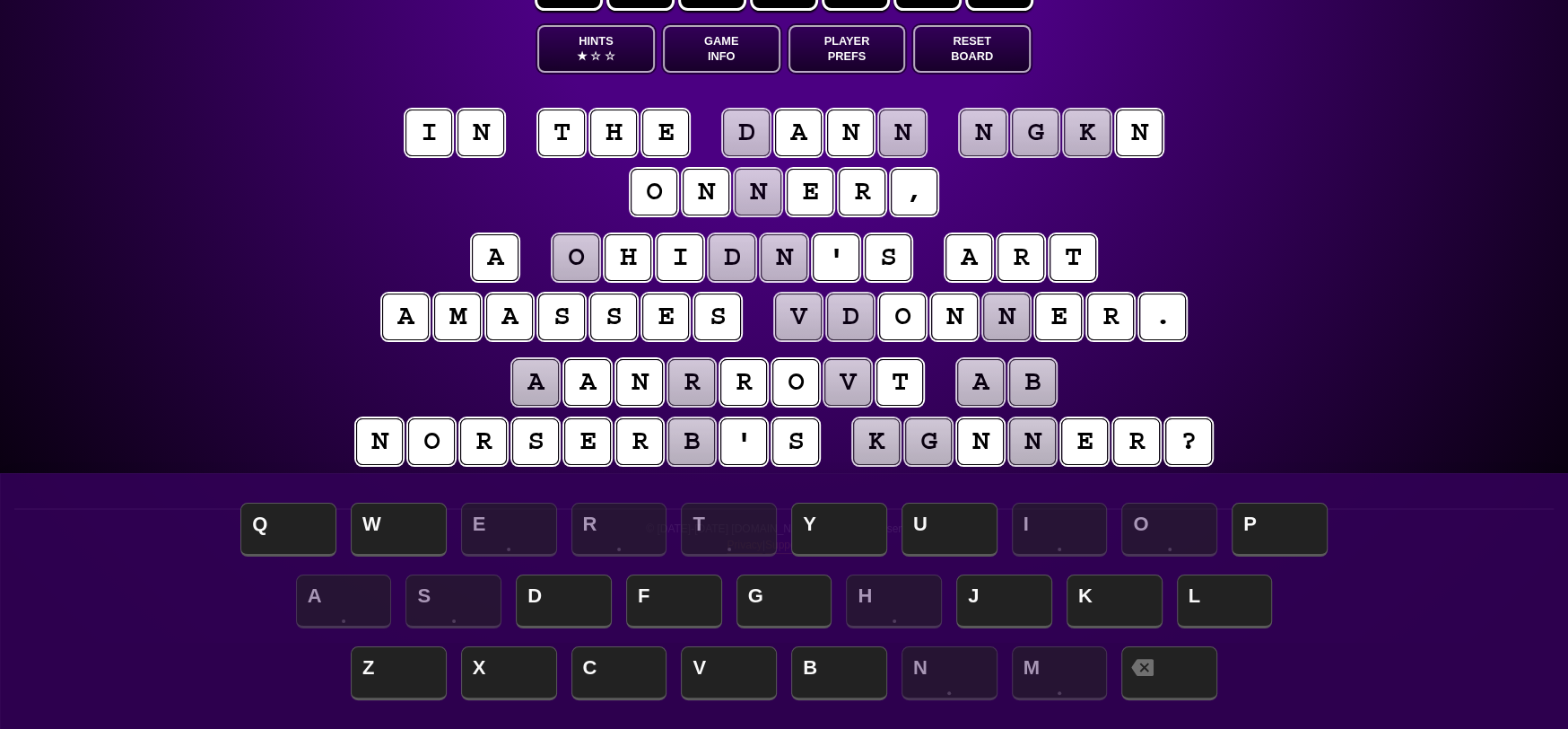
scroll to position [85, 0]
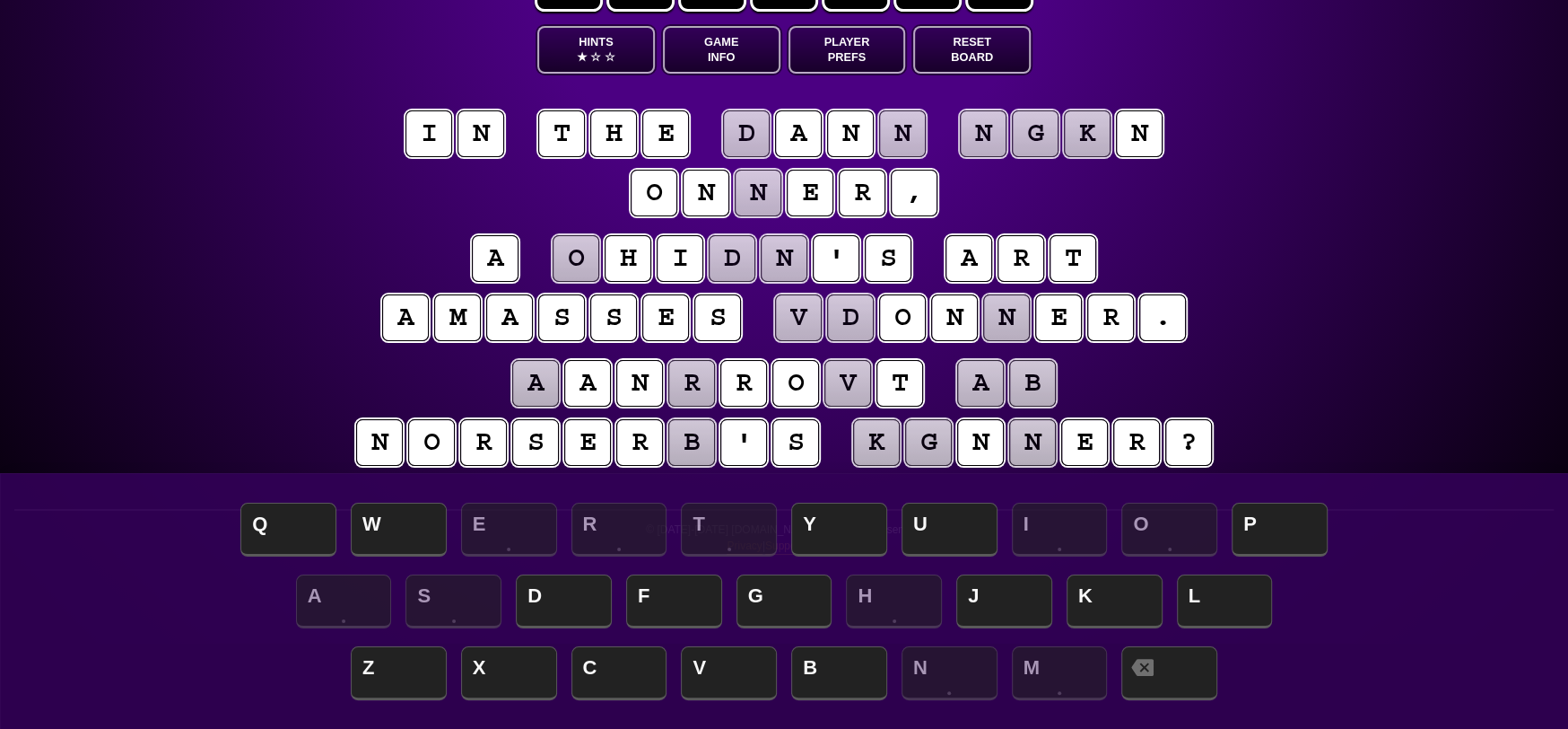
click at [979, 381] on puzzle-tile "a" at bounding box center [980, 383] width 46 height 46
click at [1032, 383] on puzzle-tile "b" at bounding box center [1032, 383] width 46 height 46
click at [979, 387] on puzzle-tile "a" at bounding box center [980, 383] width 46 height 46
click at [1038, 381] on puzzle-tile "b" at bounding box center [1032, 383] width 46 height 46
click at [991, 379] on puzzle-tile "a" at bounding box center [980, 383] width 46 height 46
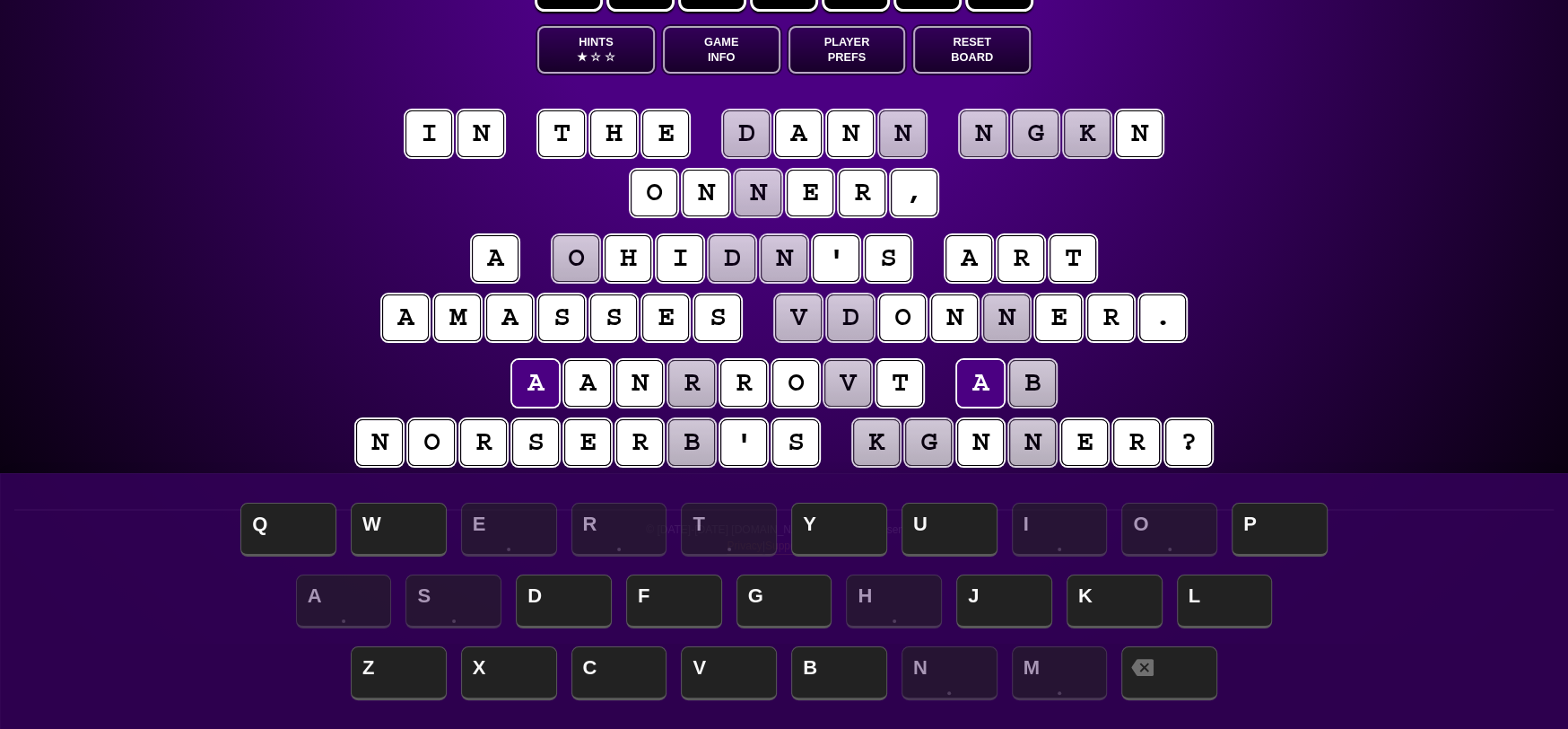
click at [628, 427] on puzzle-tile "r" at bounding box center [639, 442] width 46 height 46
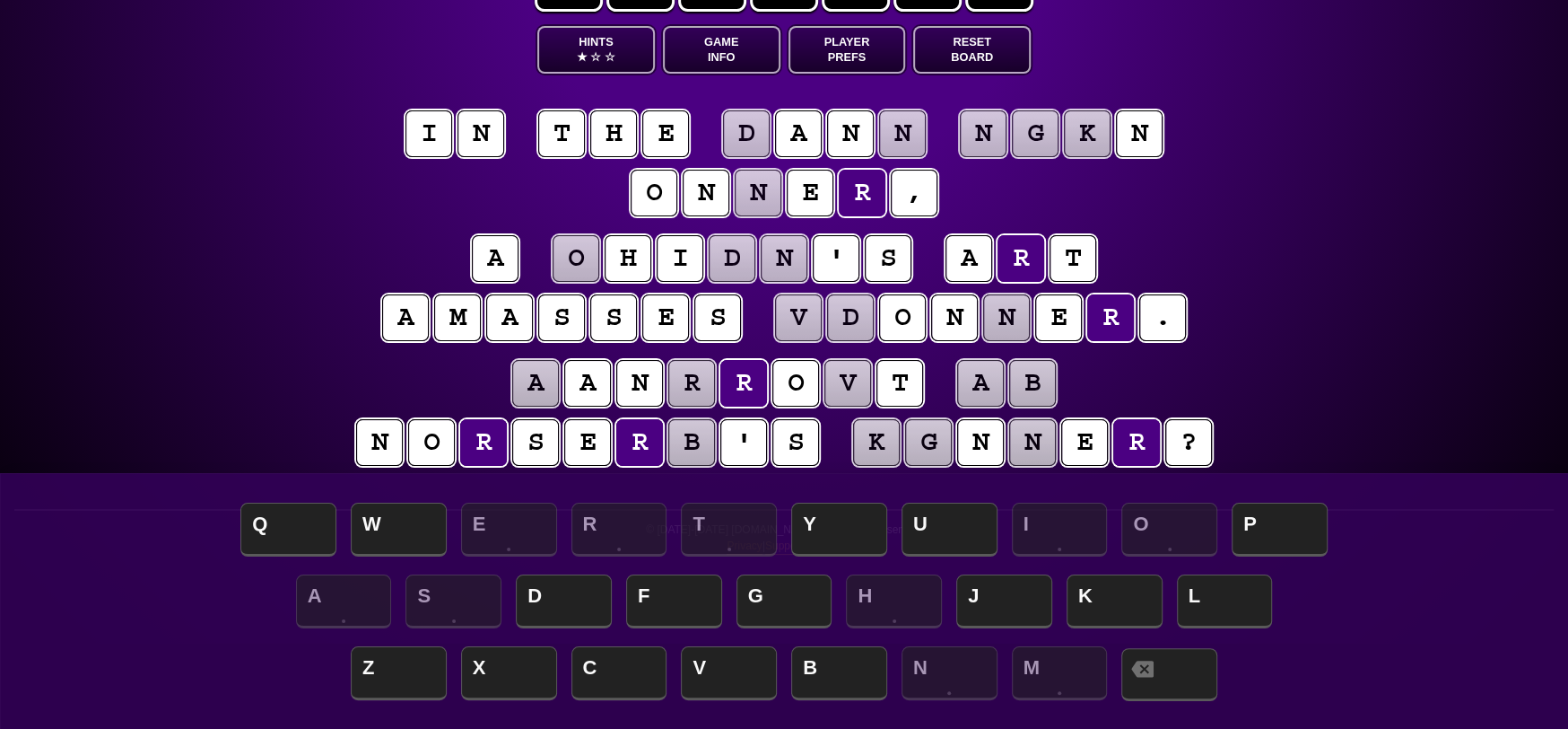
click at [1193, 683] on span at bounding box center [1169, 675] width 96 height 53
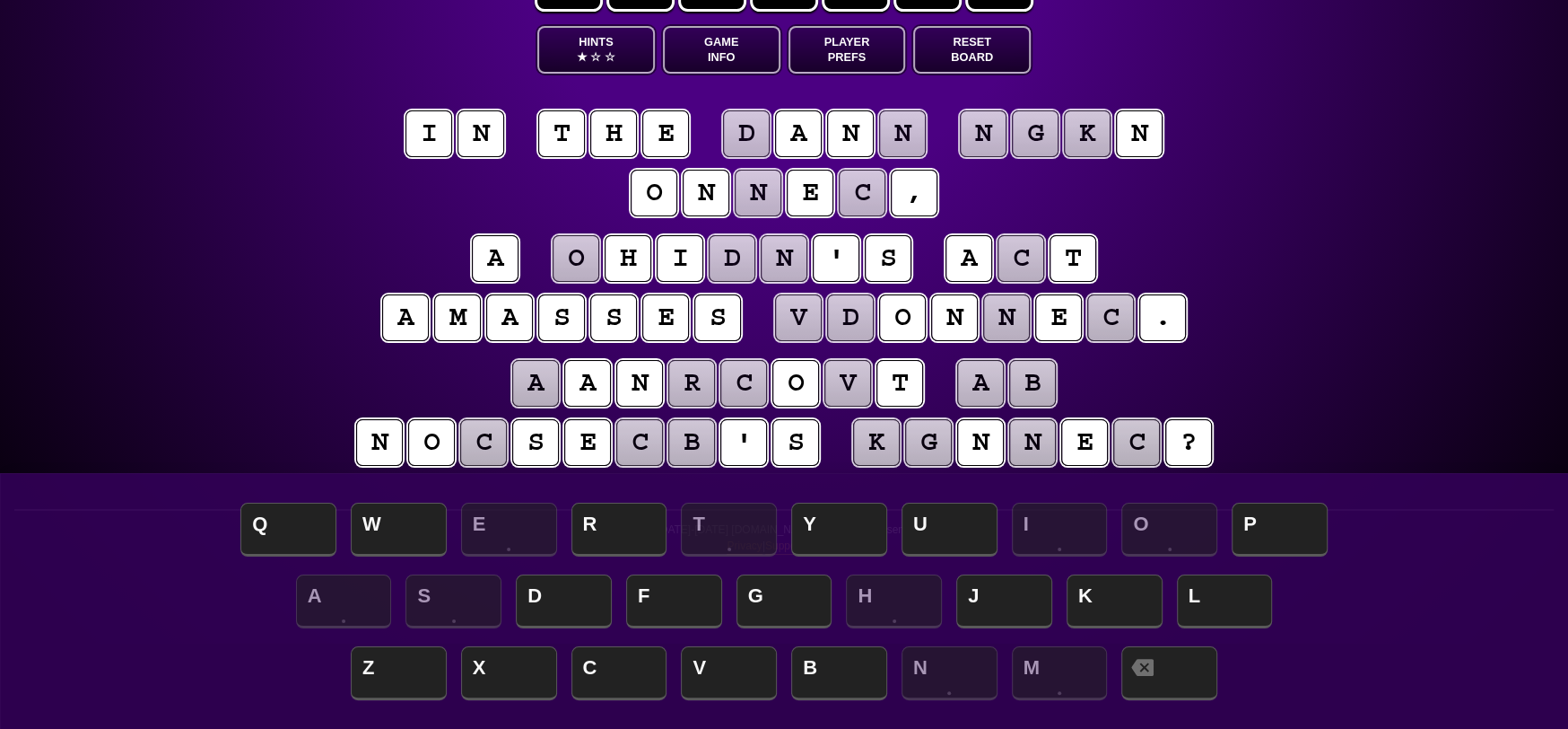
click at [1027, 254] on puzzle-tile "c" at bounding box center [1021, 258] width 46 height 46
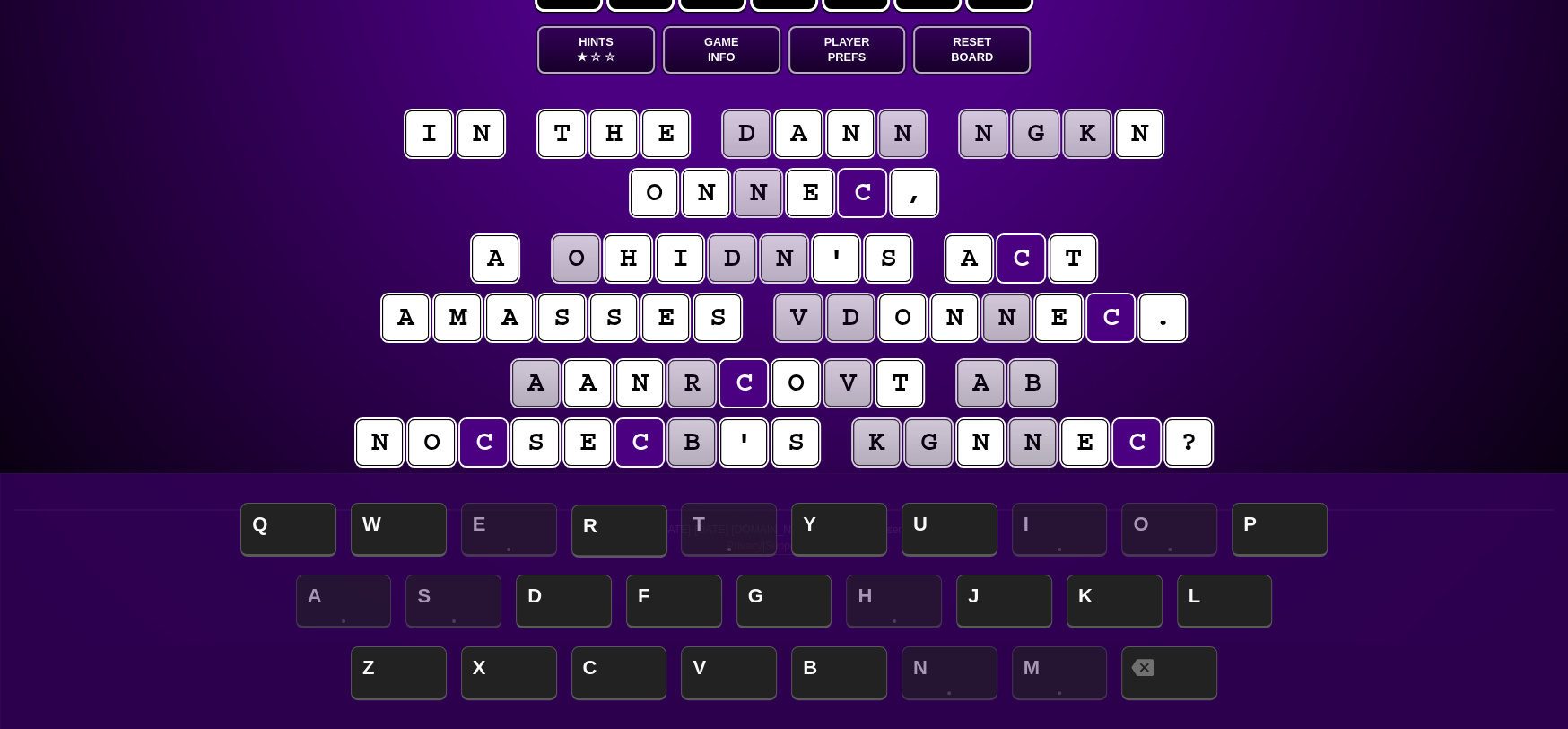
click at [622, 528] on span "R" at bounding box center [619, 531] width 96 height 53
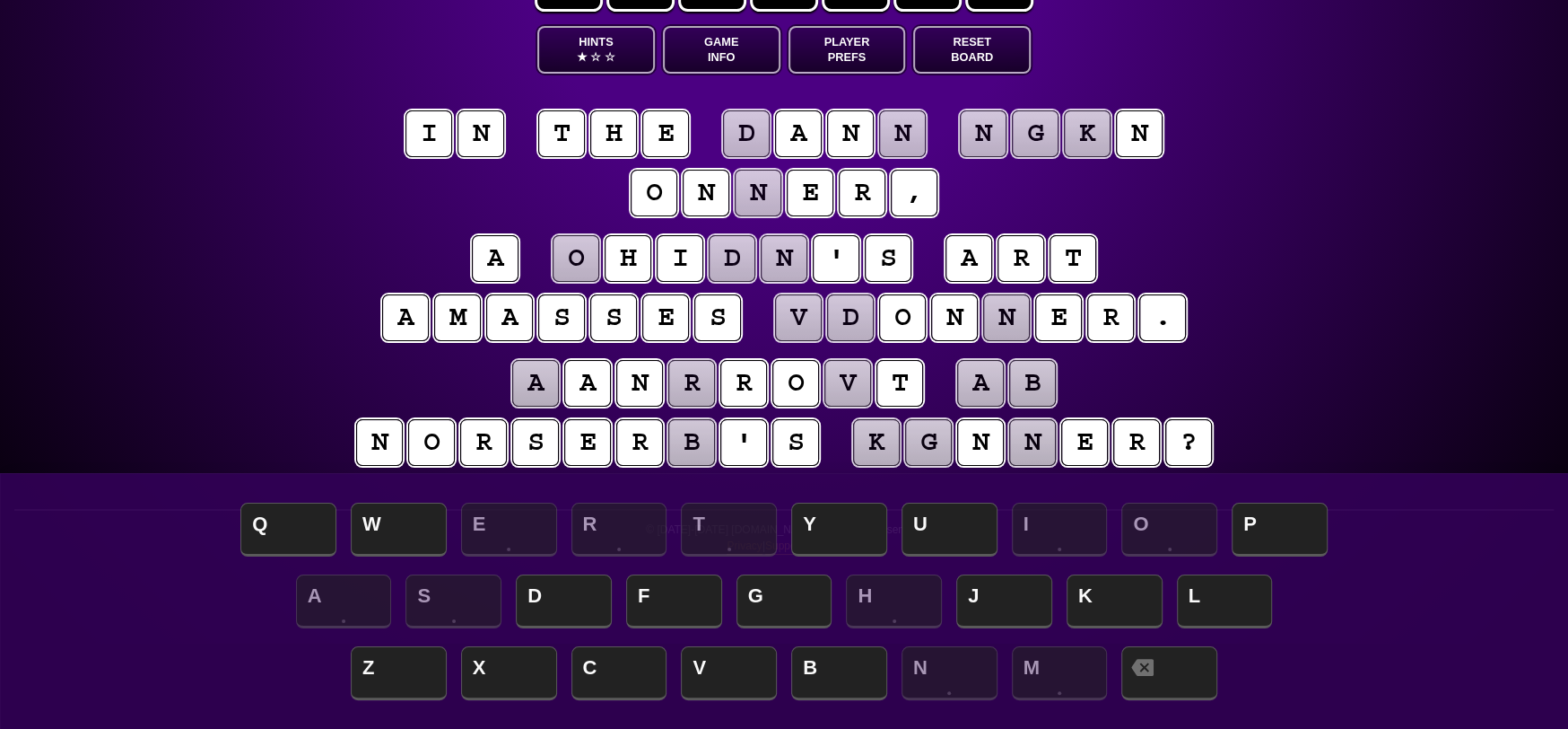
click at [989, 444] on puzzle-tile "n" at bounding box center [980, 442] width 46 height 46
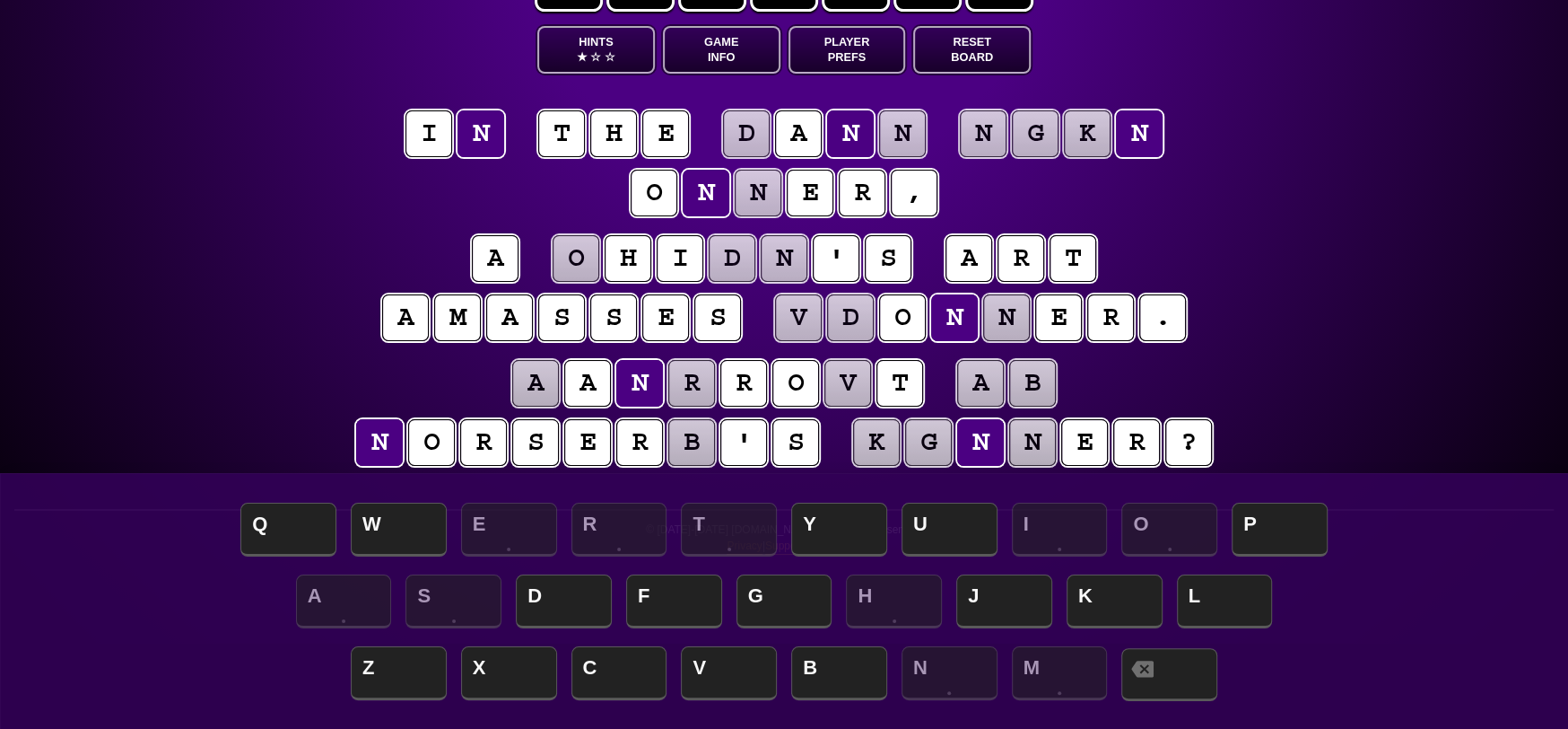
click at [1193, 666] on span at bounding box center [1169, 675] width 96 height 53
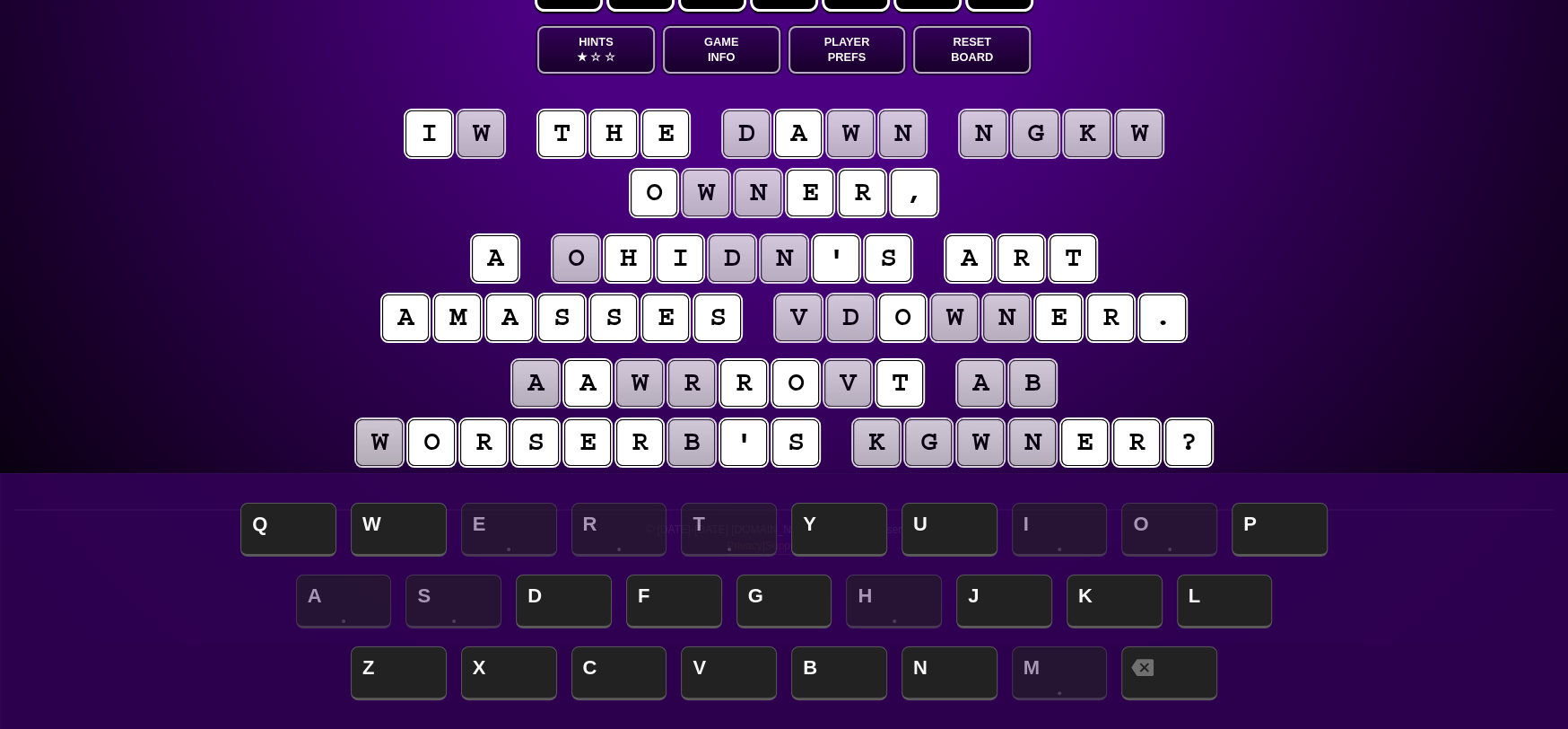
click at [960, 318] on puzzle-tile "w" at bounding box center [955, 318] width 46 height 46
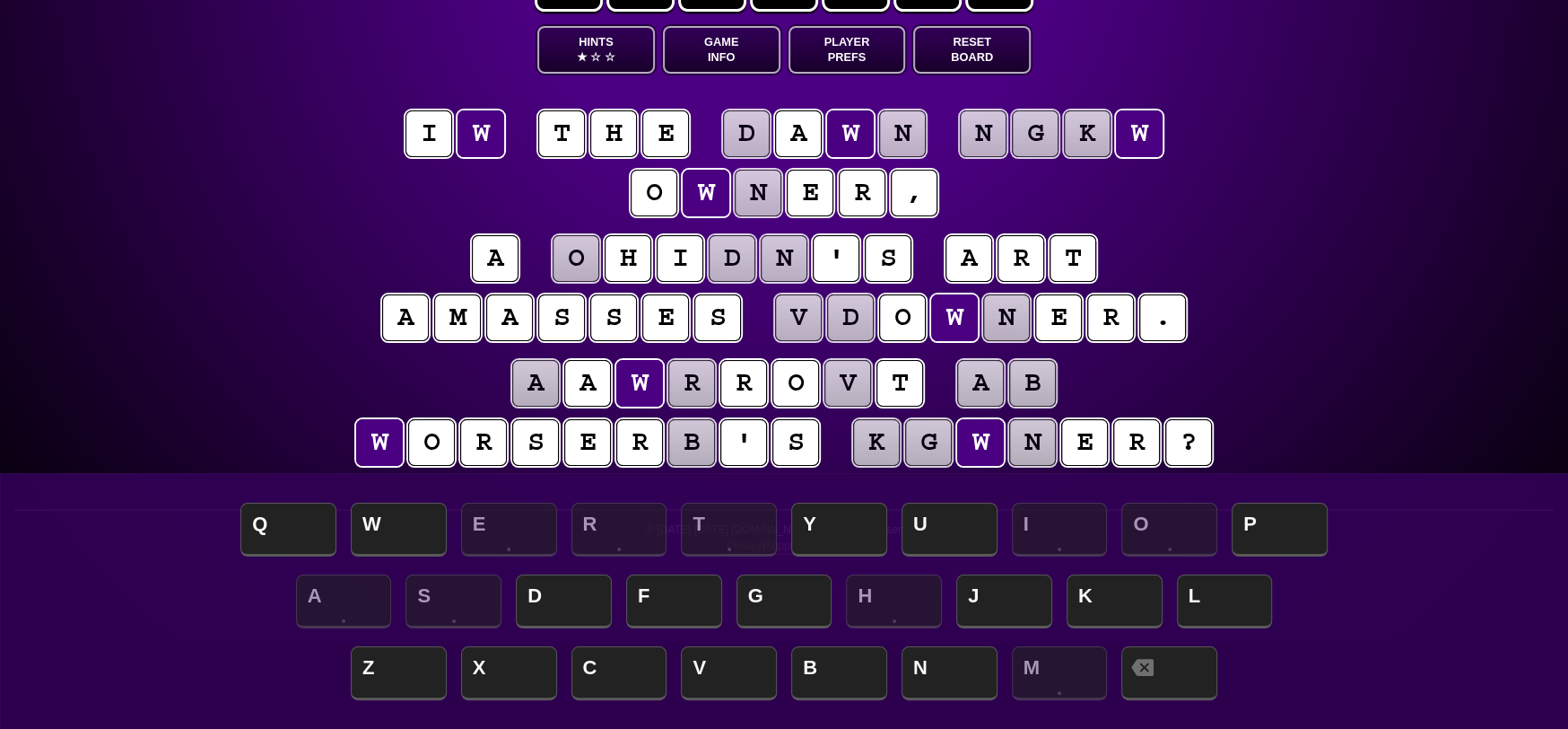
click at [559, 136] on puzzle-tile "t" at bounding box center [561, 134] width 46 height 46
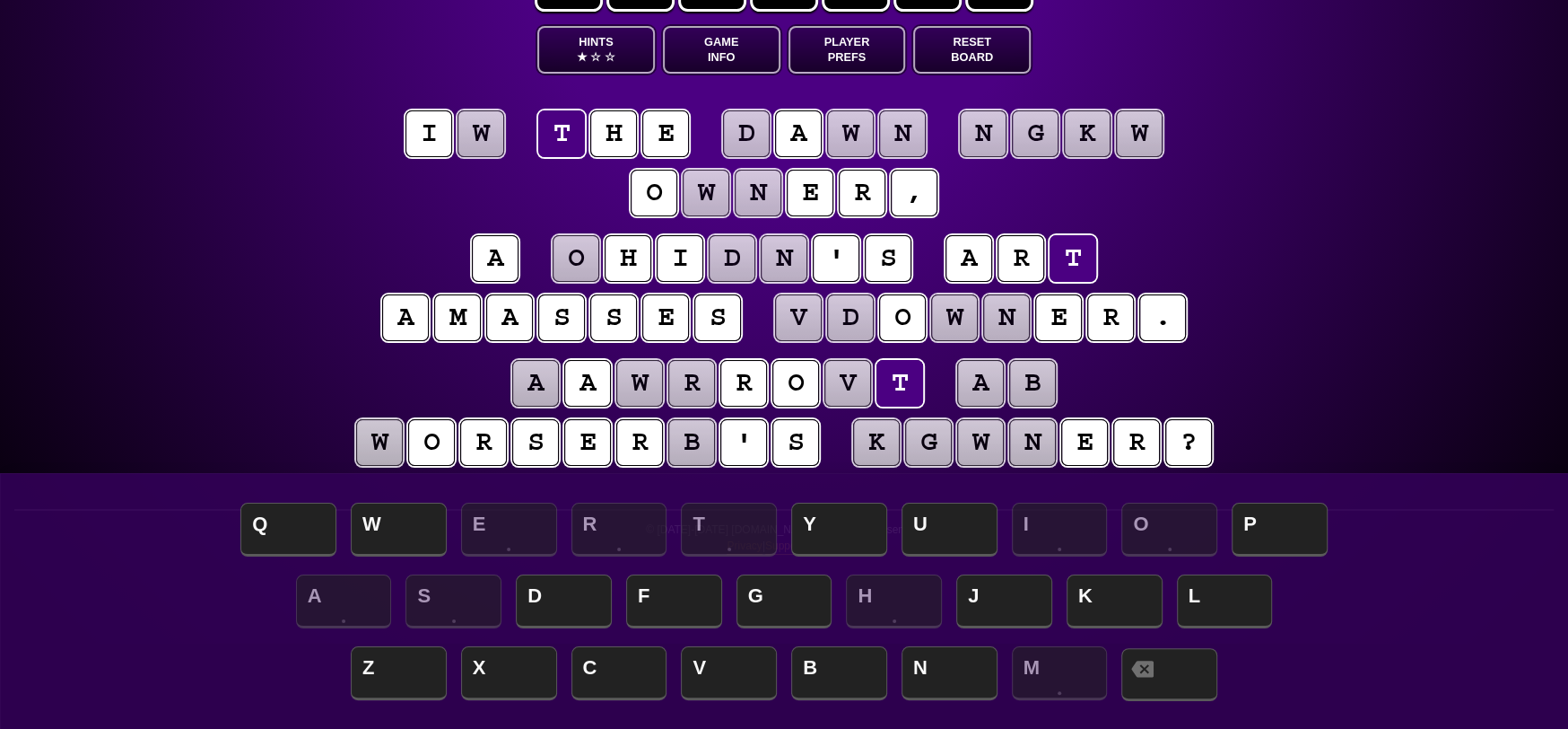
click at [1176, 666] on span at bounding box center [1169, 675] width 96 height 53
click at [626, 136] on puzzle-tile "h" at bounding box center [613, 134] width 46 height 46
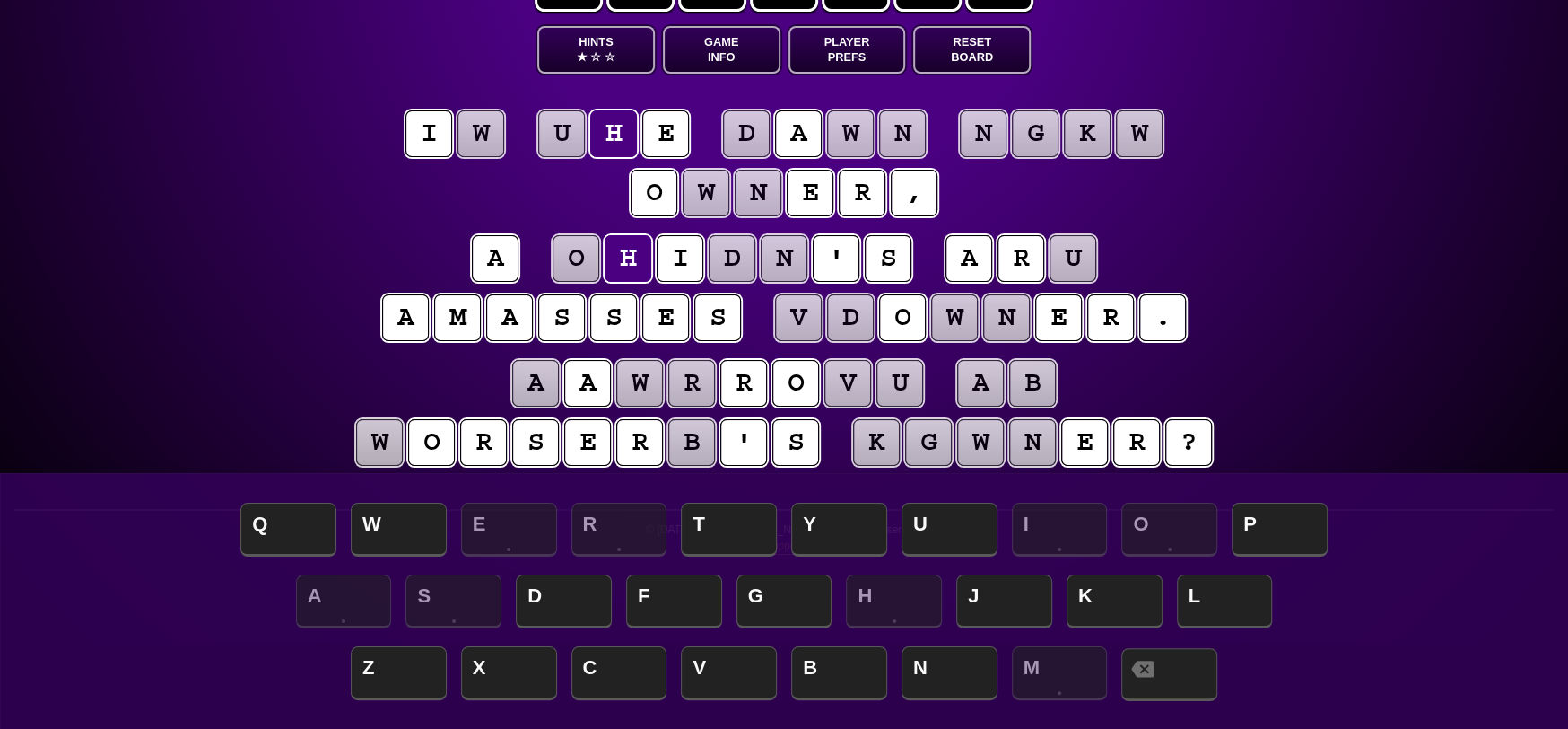
click at [1187, 669] on span at bounding box center [1169, 675] width 96 height 53
click at [951, 315] on puzzle-tile "w" at bounding box center [955, 318] width 46 height 46
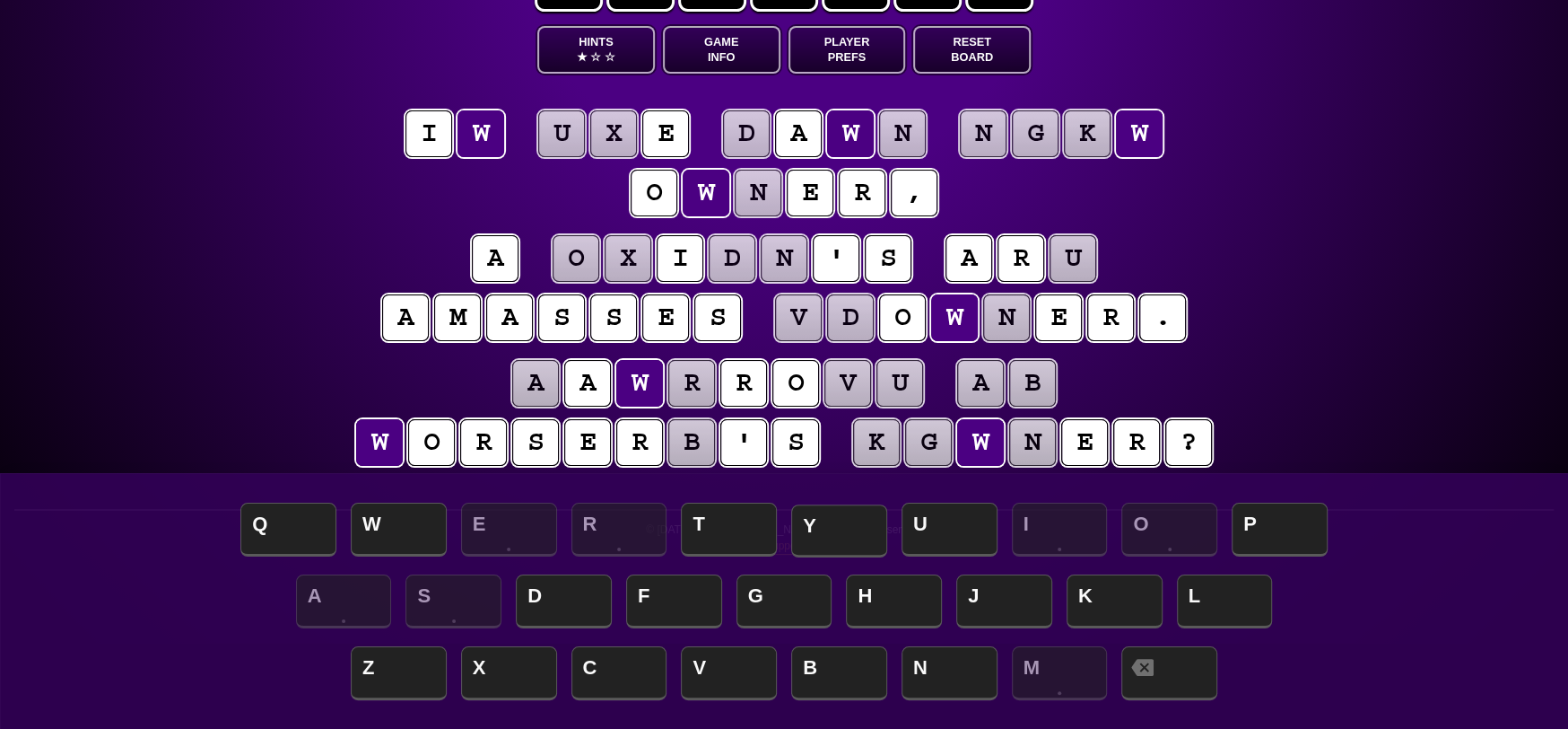
drag, startPoint x: 744, startPoint y: 536, endPoint x: 804, endPoint y: 554, distance: 62.6
click at [747, 536] on span "T" at bounding box center [728, 529] width 96 height 53
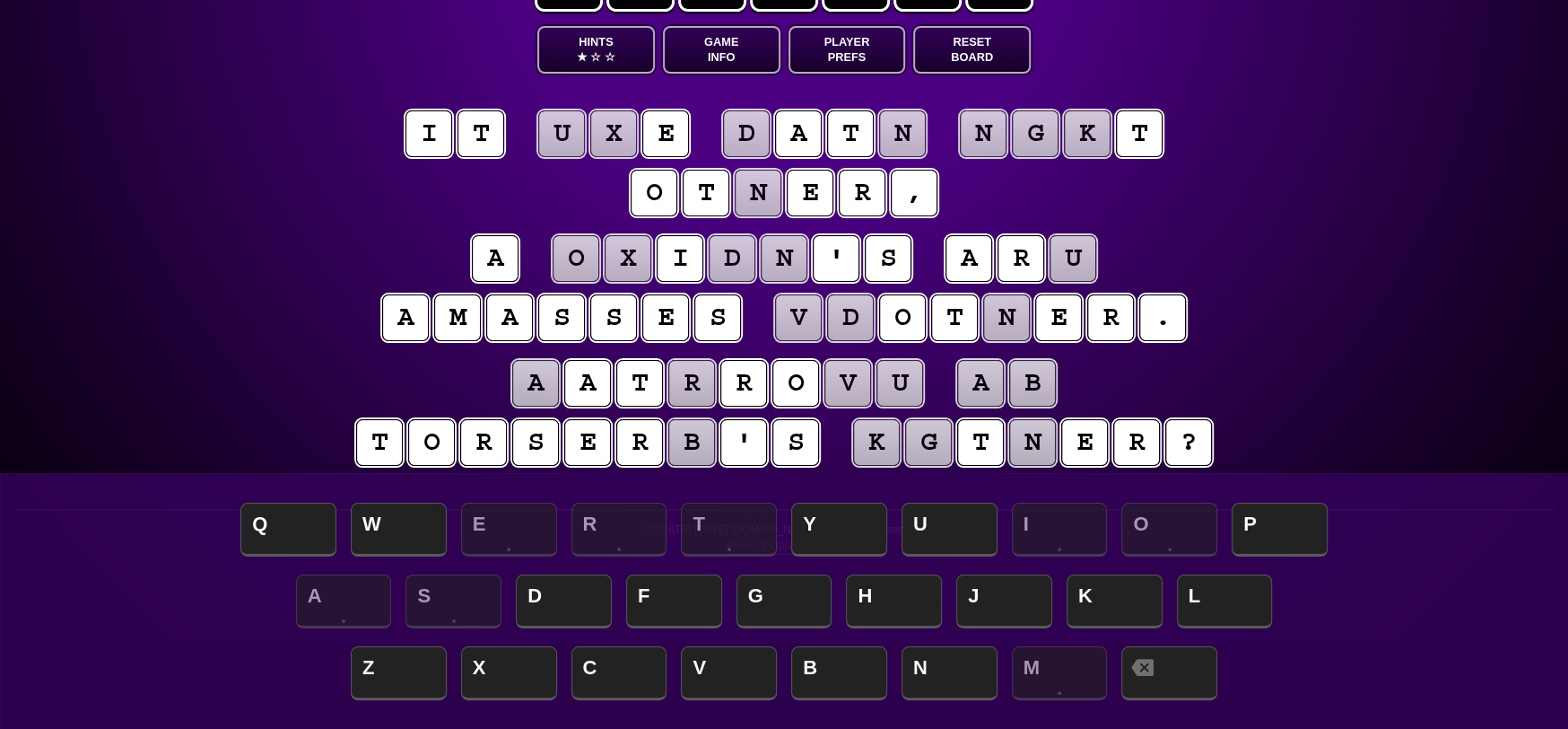
click at [995, 309] on puzzle-tile "n" at bounding box center [1006, 318] width 46 height 46
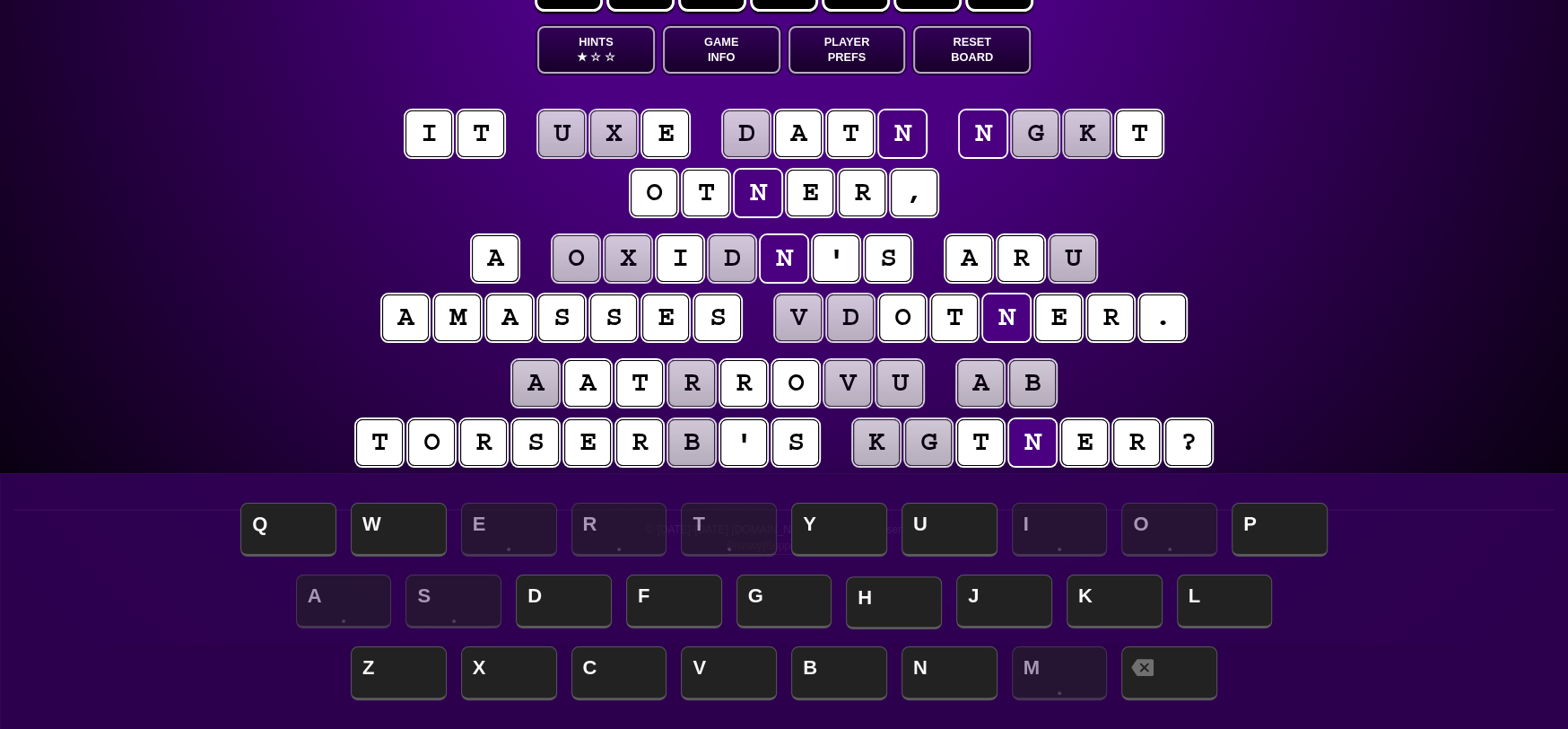
click at [899, 609] on span "H" at bounding box center [893, 602] width 96 height 53
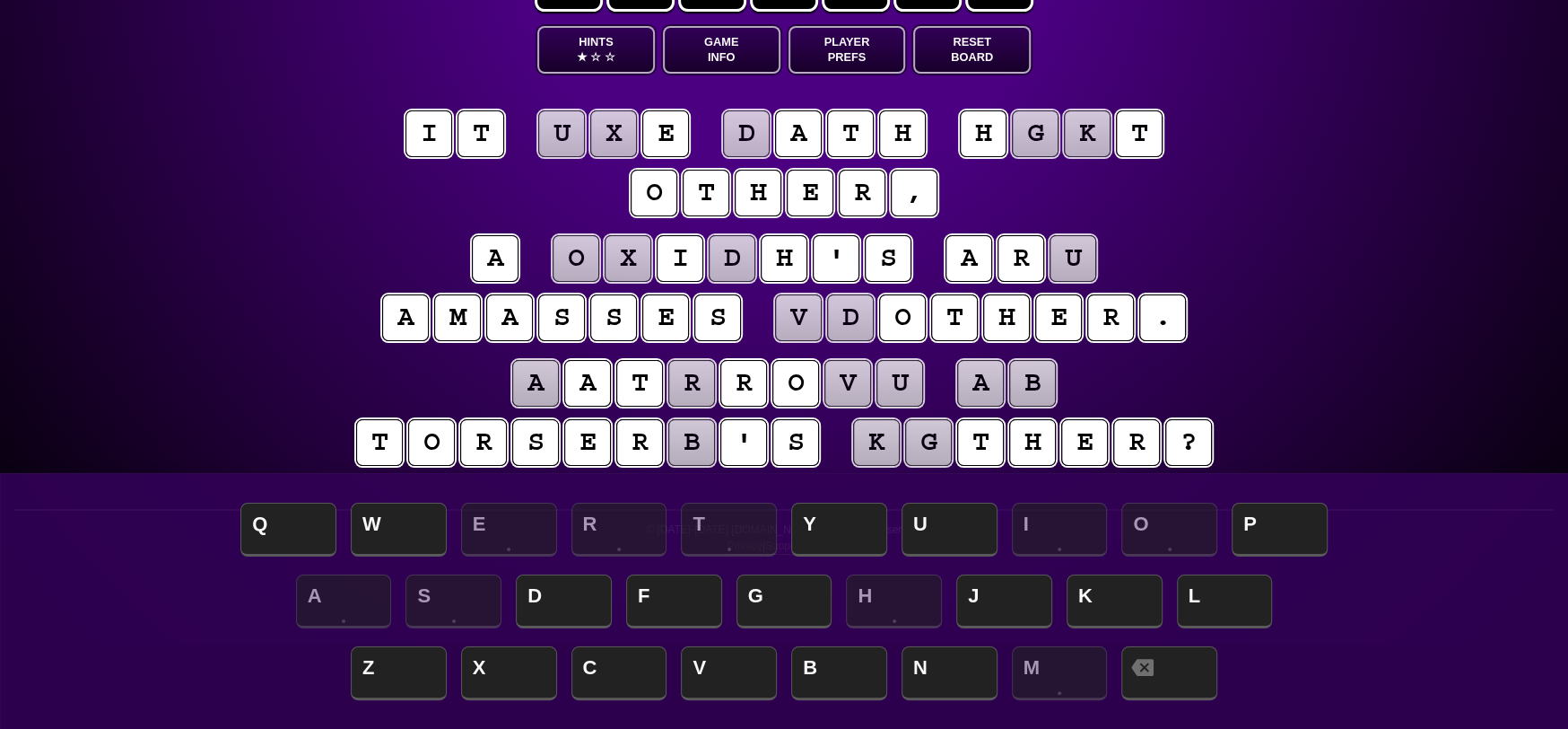
click at [807, 303] on puzzle-tile "v" at bounding box center [798, 318] width 46 height 46
click at [838, 667] on span "B" at bounding box center [839, 675] width 96 height 53
click at [859, 314] on puzzle-tile "d" at bounding box center [850, 318] width 46 height 46
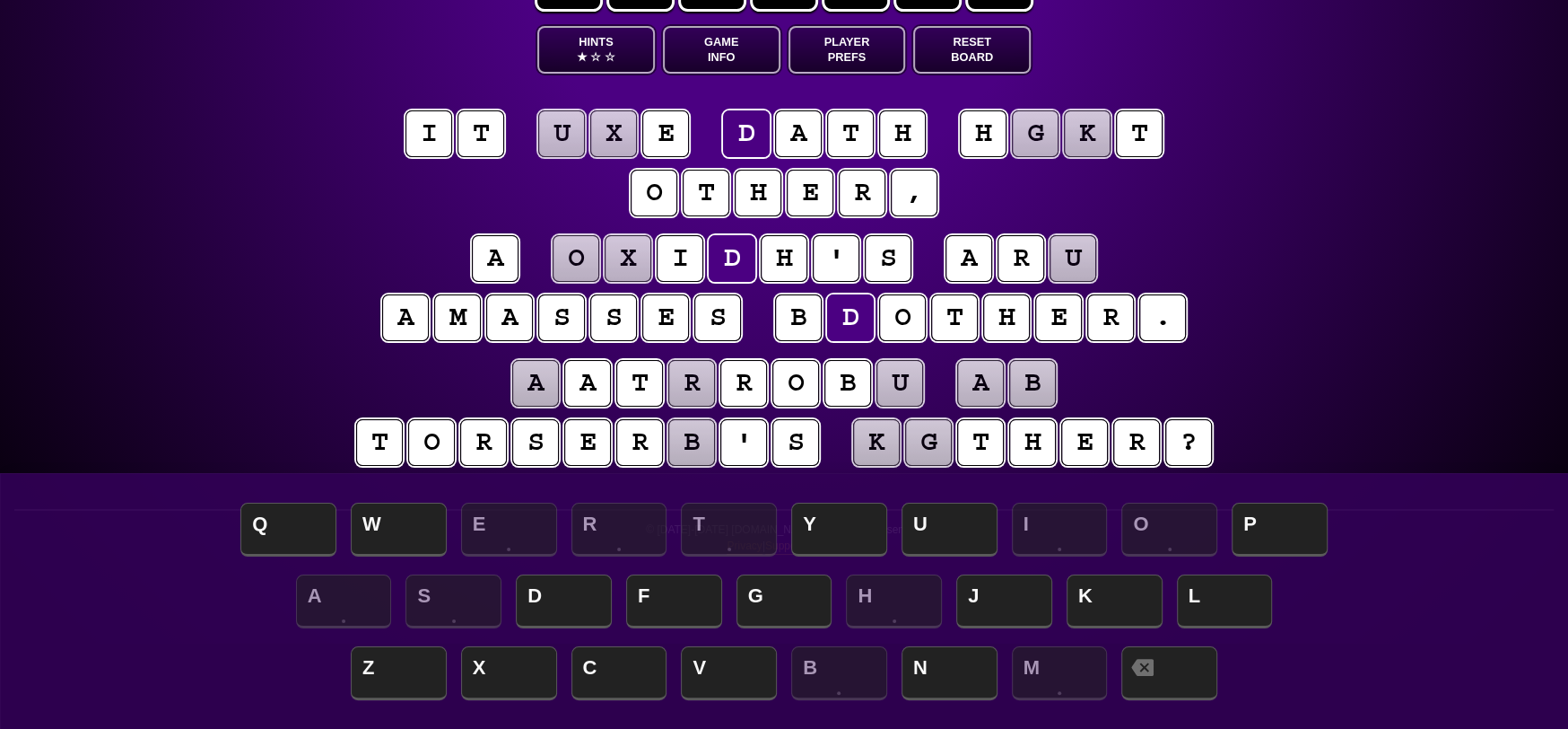
click at [891, 444] on puzzle-tile "k" at bounding box center [876, 442] width 46 height 46
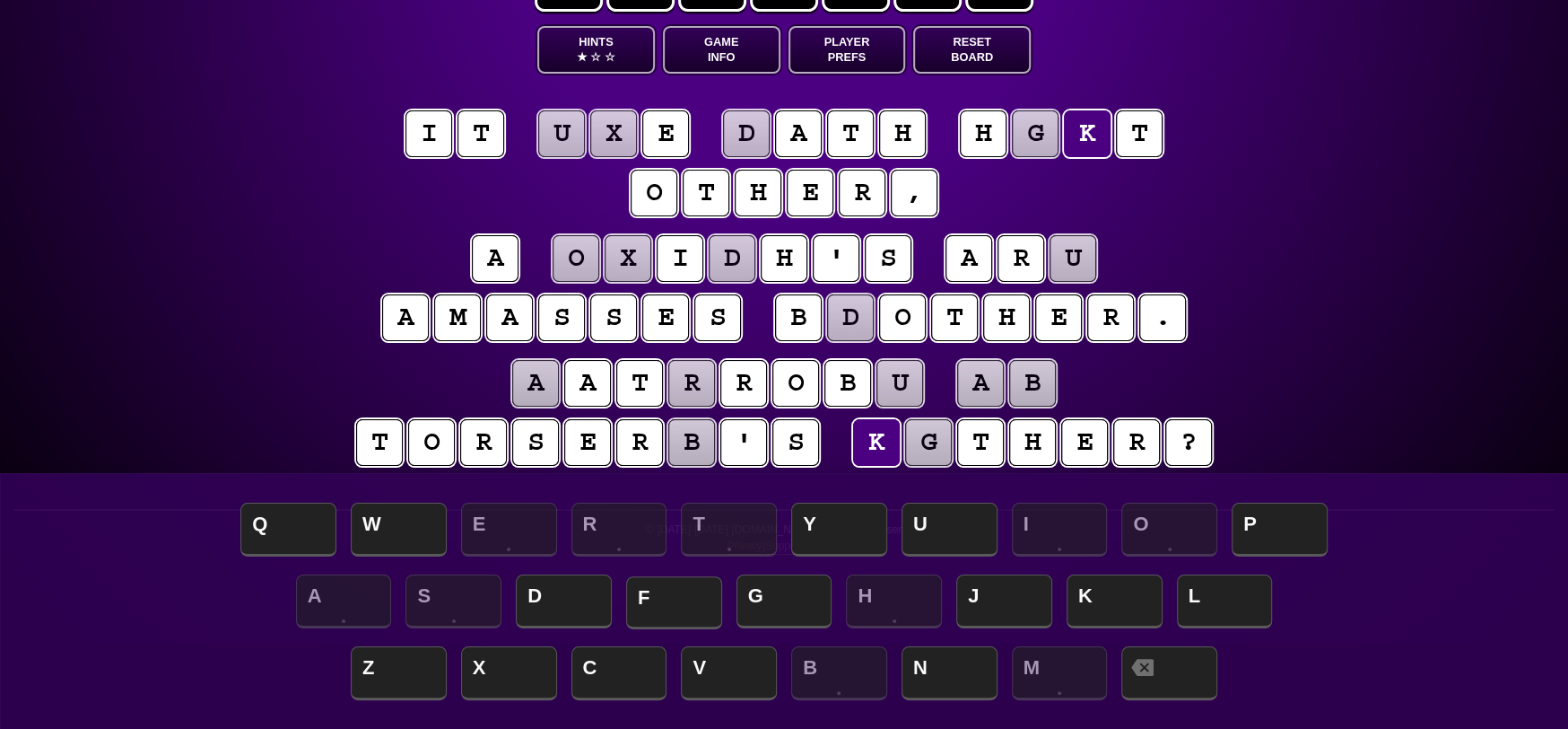
click at [697, 599] on span "F" at bounding box center [674, 602] width 96 height 53
click at [937, 444] on puzzle-tile "g" at bounding box center [928, 442] width 46 height 46
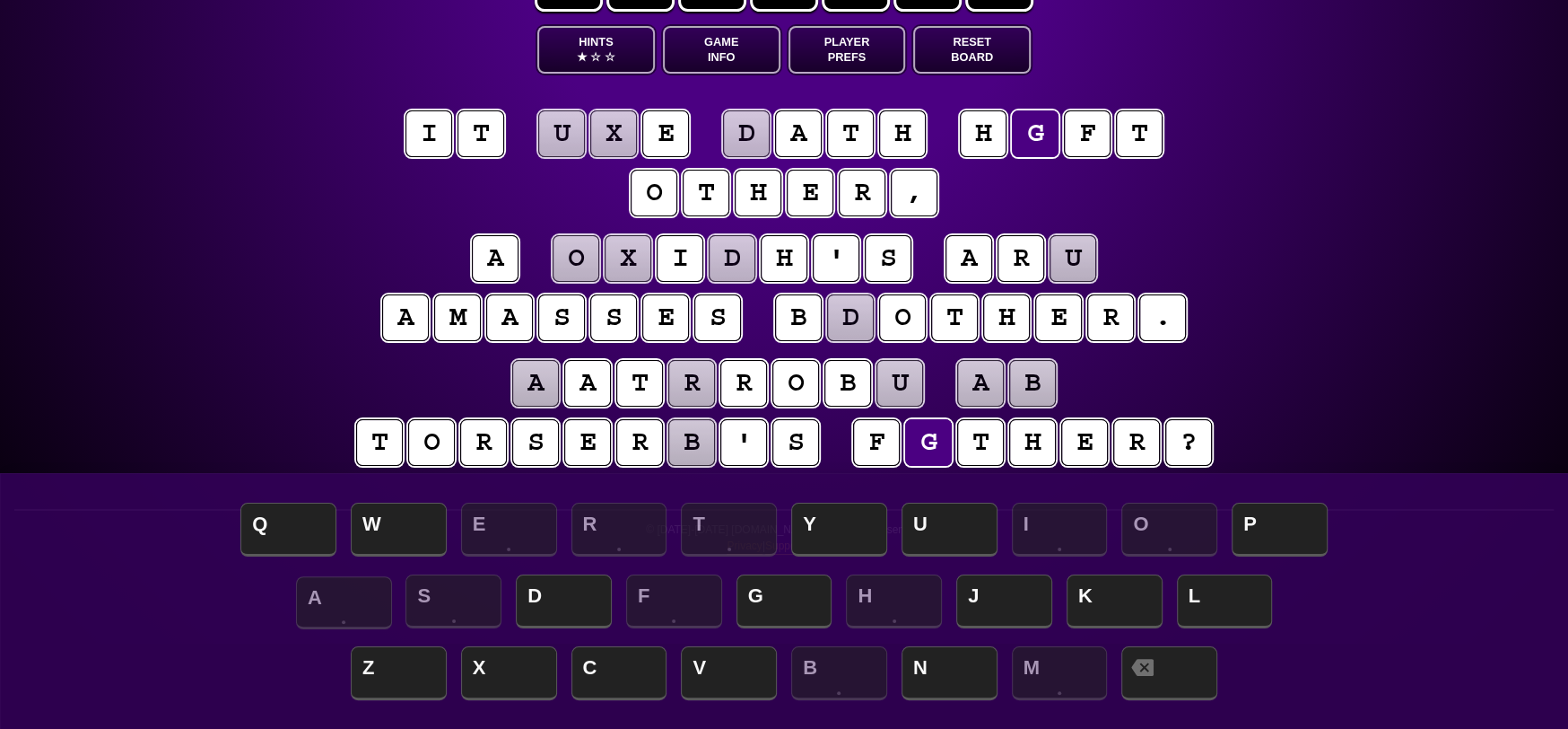
click at [358, 611] on span "A" at bounding box center [343, 602] width 96 height 53
click at [592, 390] on puzzle-tile "a" at bounding box center [588, 383] width 46 height 46
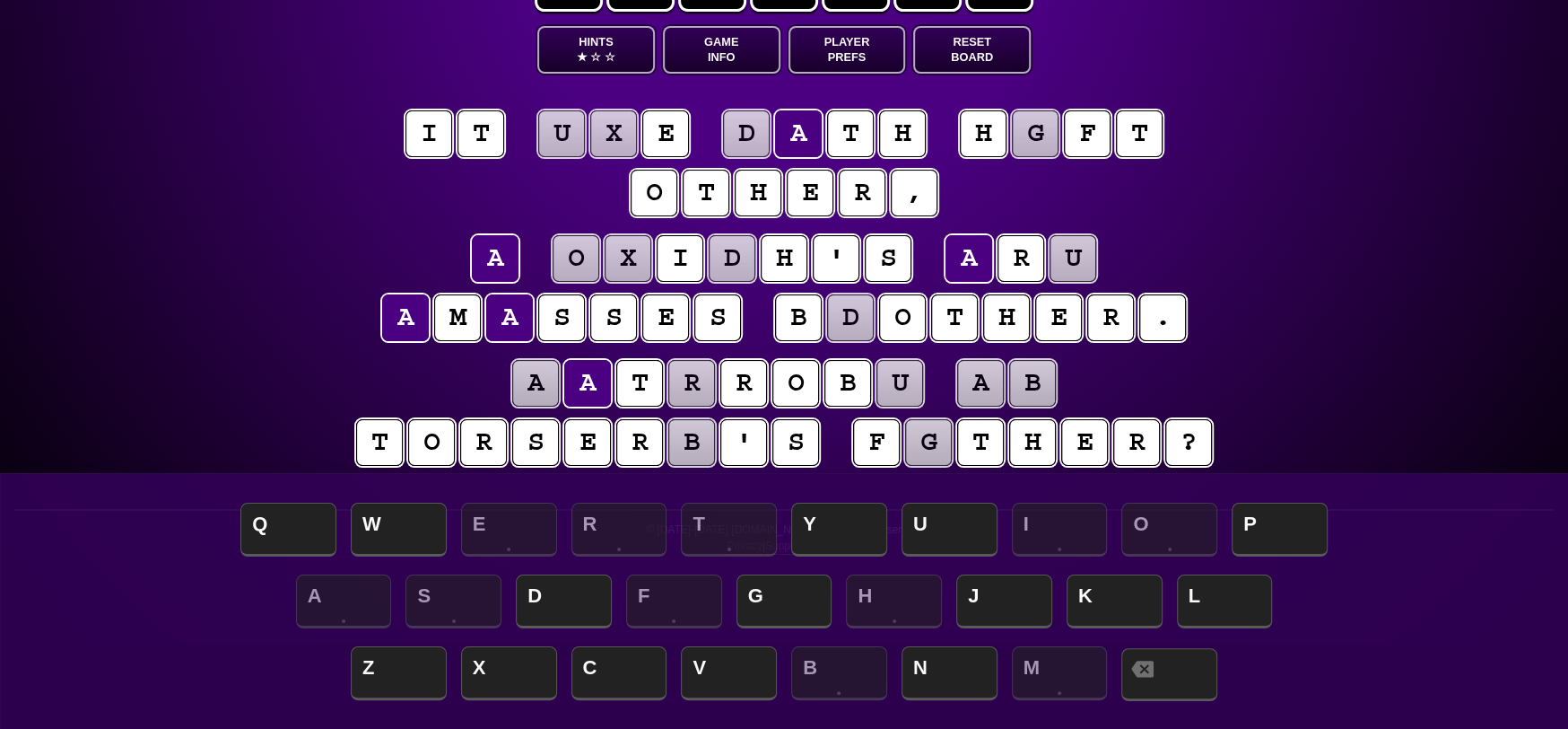
click at [1182, 681] on span at bounding box center [1169, 675] width 96 height 53
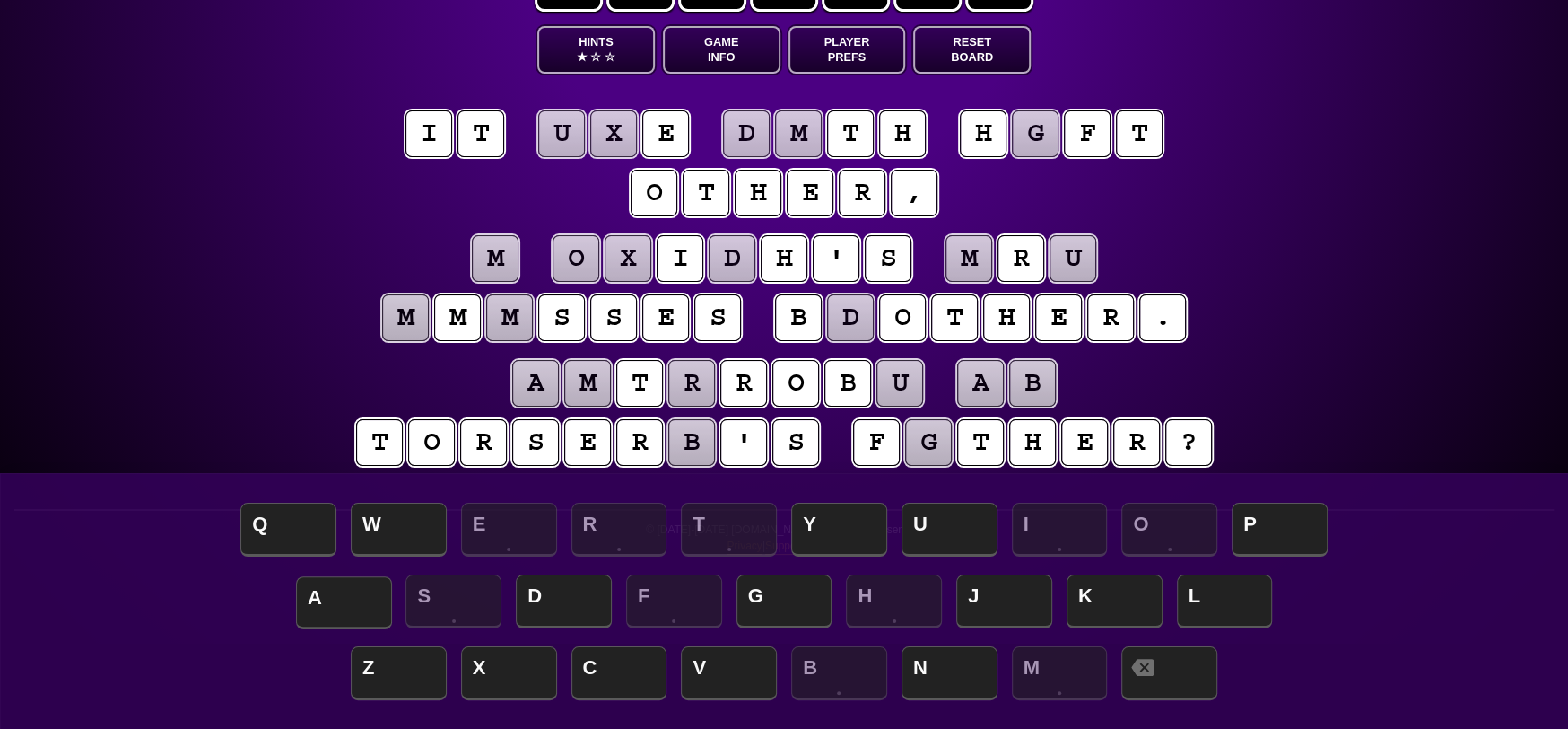
click at [363, 599] on span "A" at bounding box center [343, 602] width 96 height 53
click at [932, 439] on puzzle-tile "g" at bounding box center [928, 442] width 46 height 46
click at [352, 593] on span "A" at bounding box center [343, 602] width 96 height 53
click at [859, 315] on puzzle-tile "d" at bounding box center [850, 318] width 46 height 46
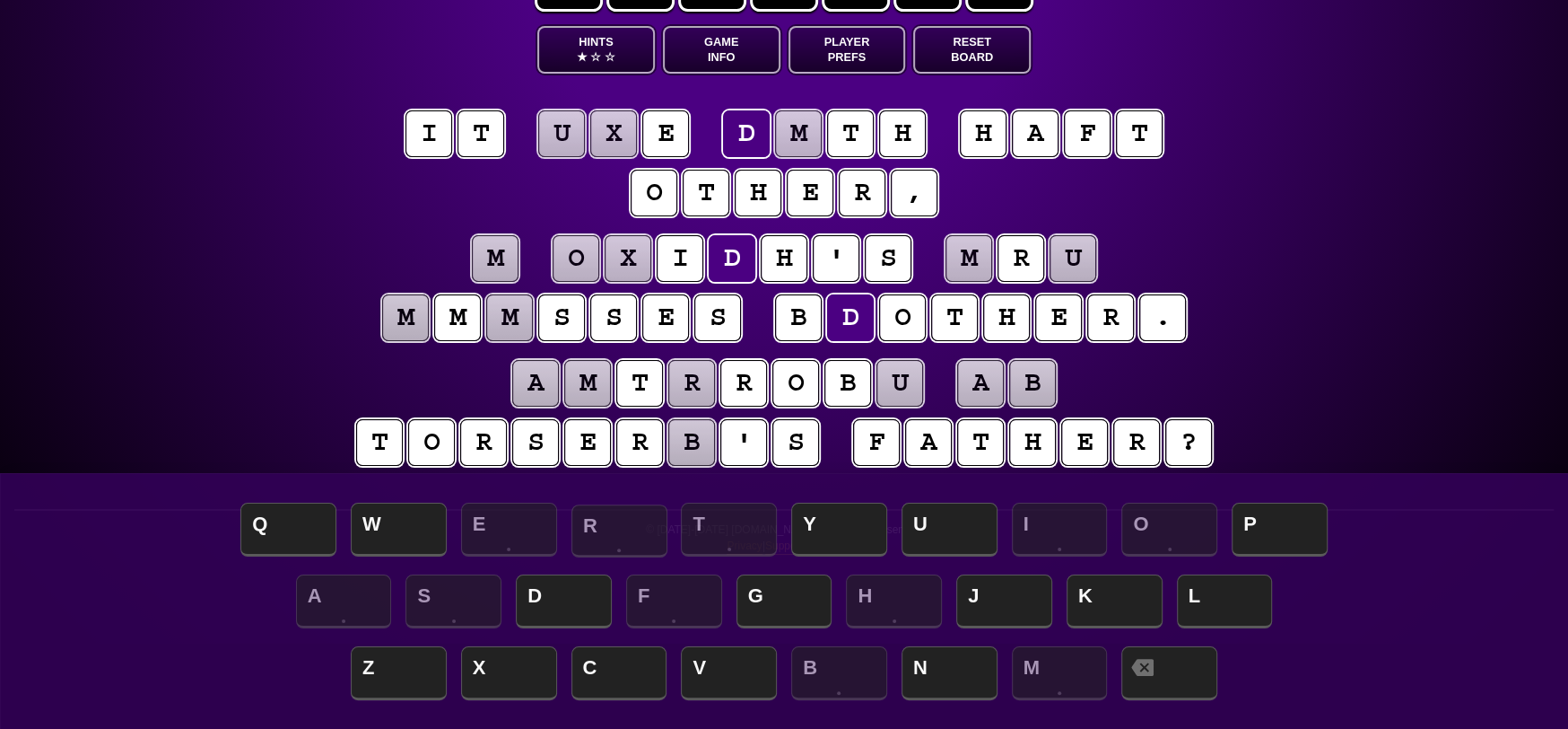
click at [628, 534] on span "R" at bounding box center [619, 531] width 96 height 53
click at [815, 320] on puzzle-tile "b" at bounding box center [798, 318] width 46 height 46
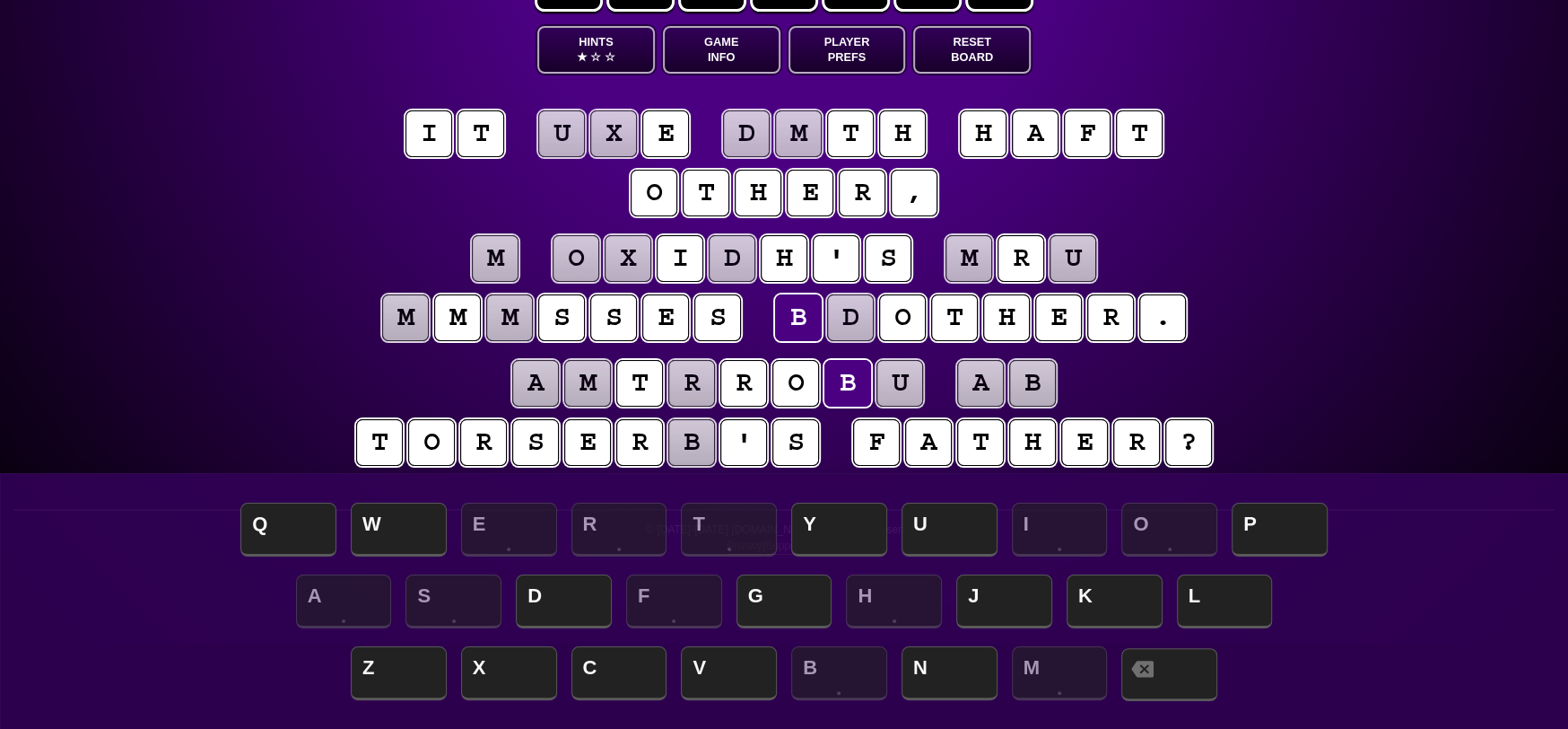
click at [1172, 654] on span at bounding box center [1169, 675] width 96 height 53
click at [478, 131] on puzzle-tile "t" at bounding box center [481, 134] width 46 height 46
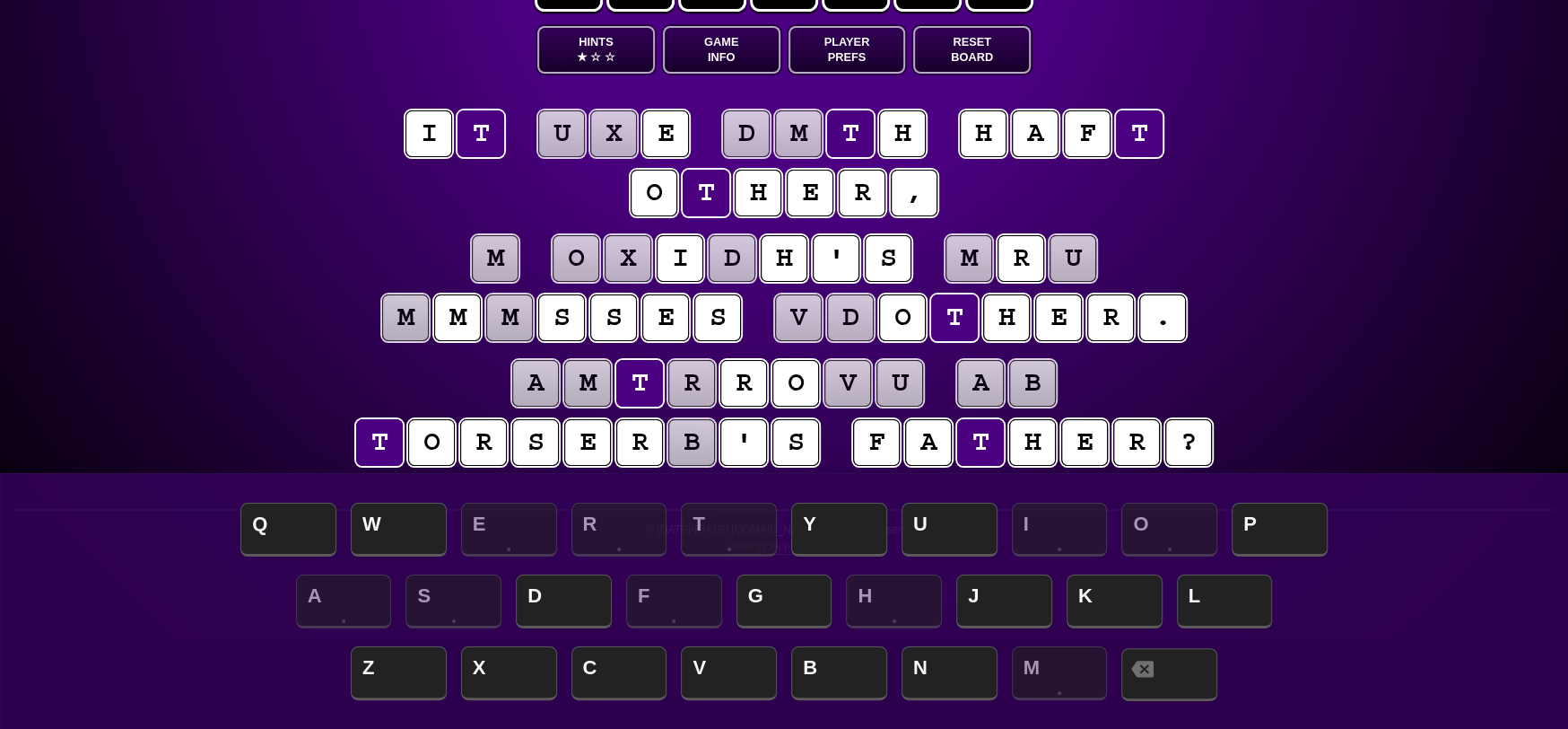
click at [1170, 681] on span at bounding box center [1169, 675] width 96 height 53
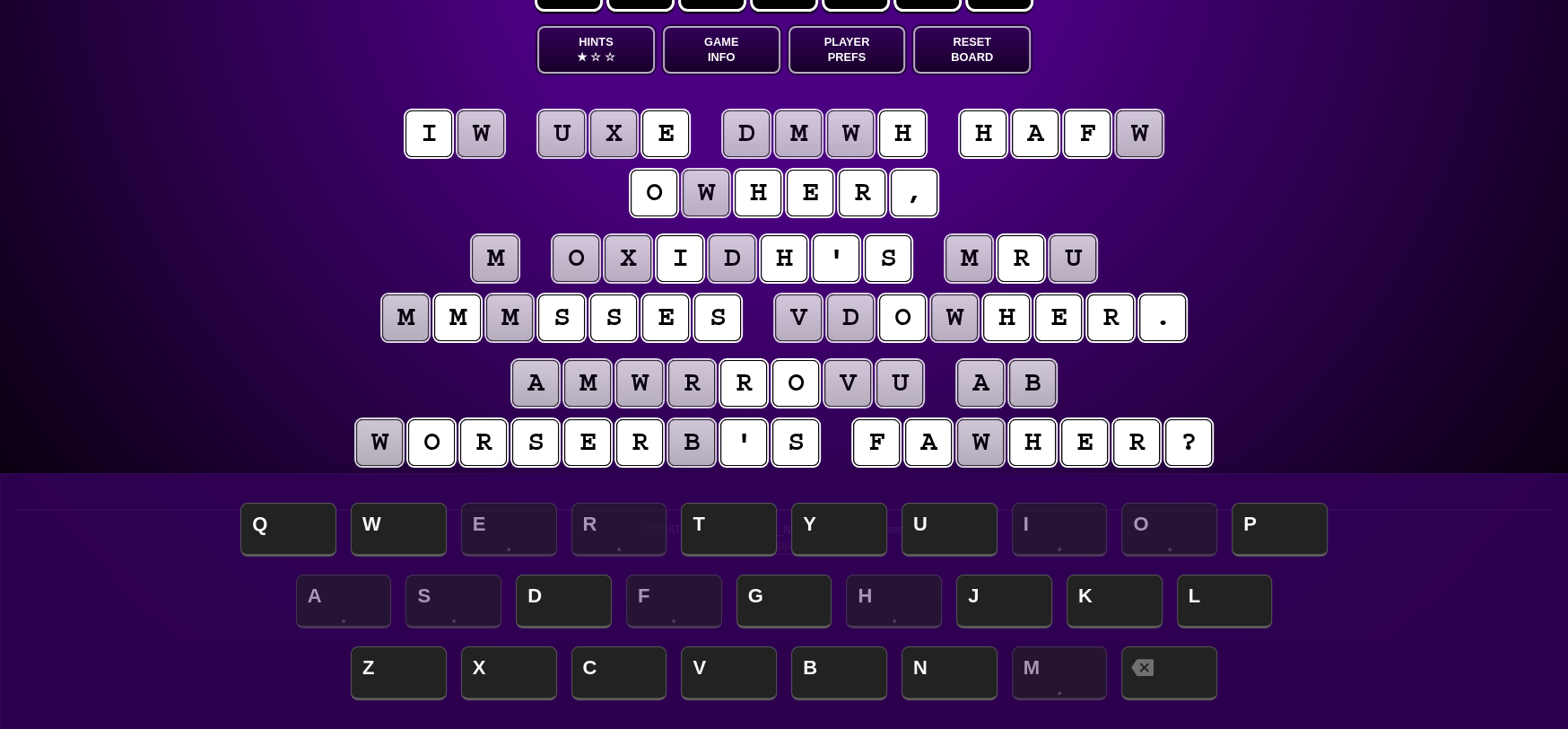
click at [482, 137] on puzzle-tile "w" at bounding box center [481, 134] width 46 height 46
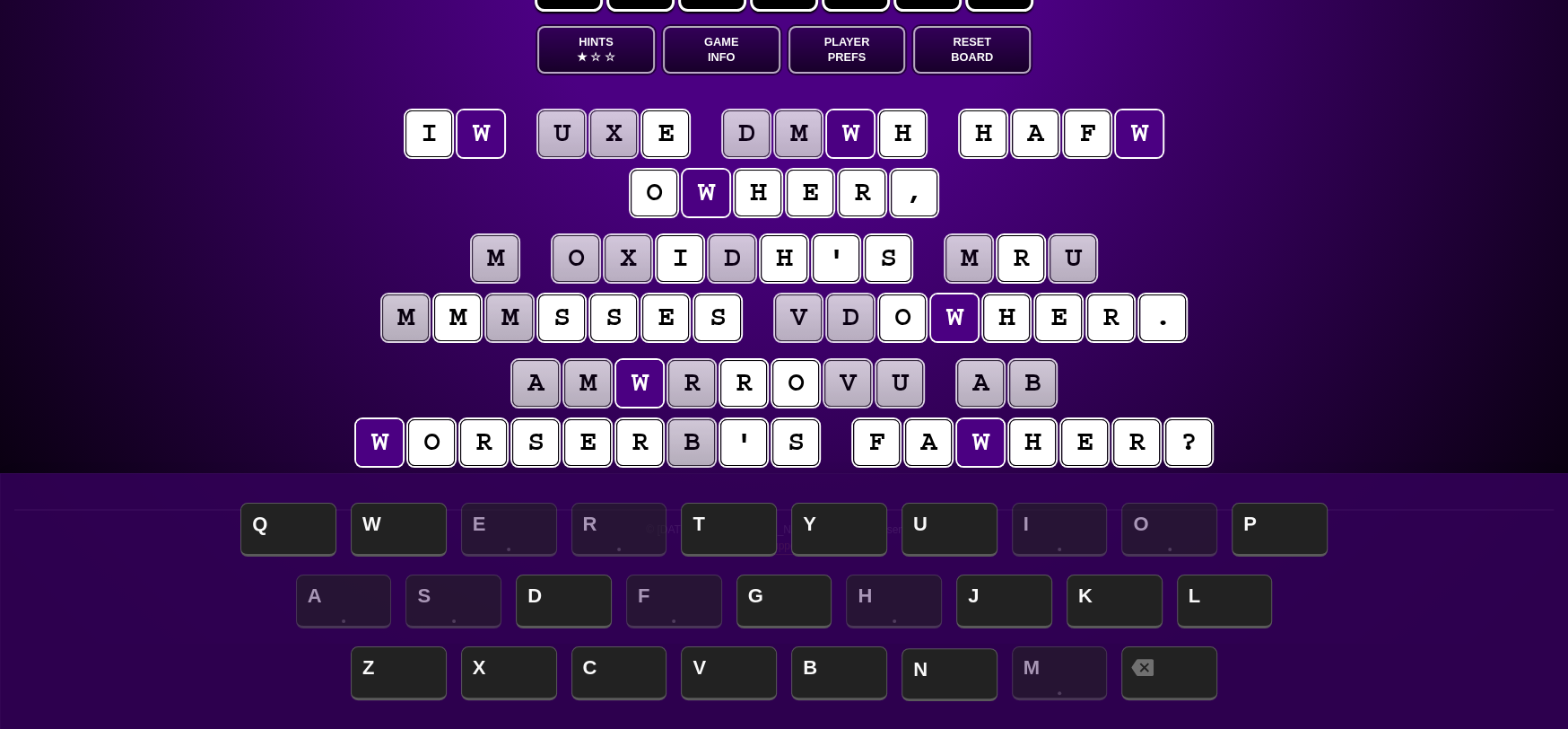
click at [963, 663] on span "N" at bounding box center [950, 675] width 96 height 53
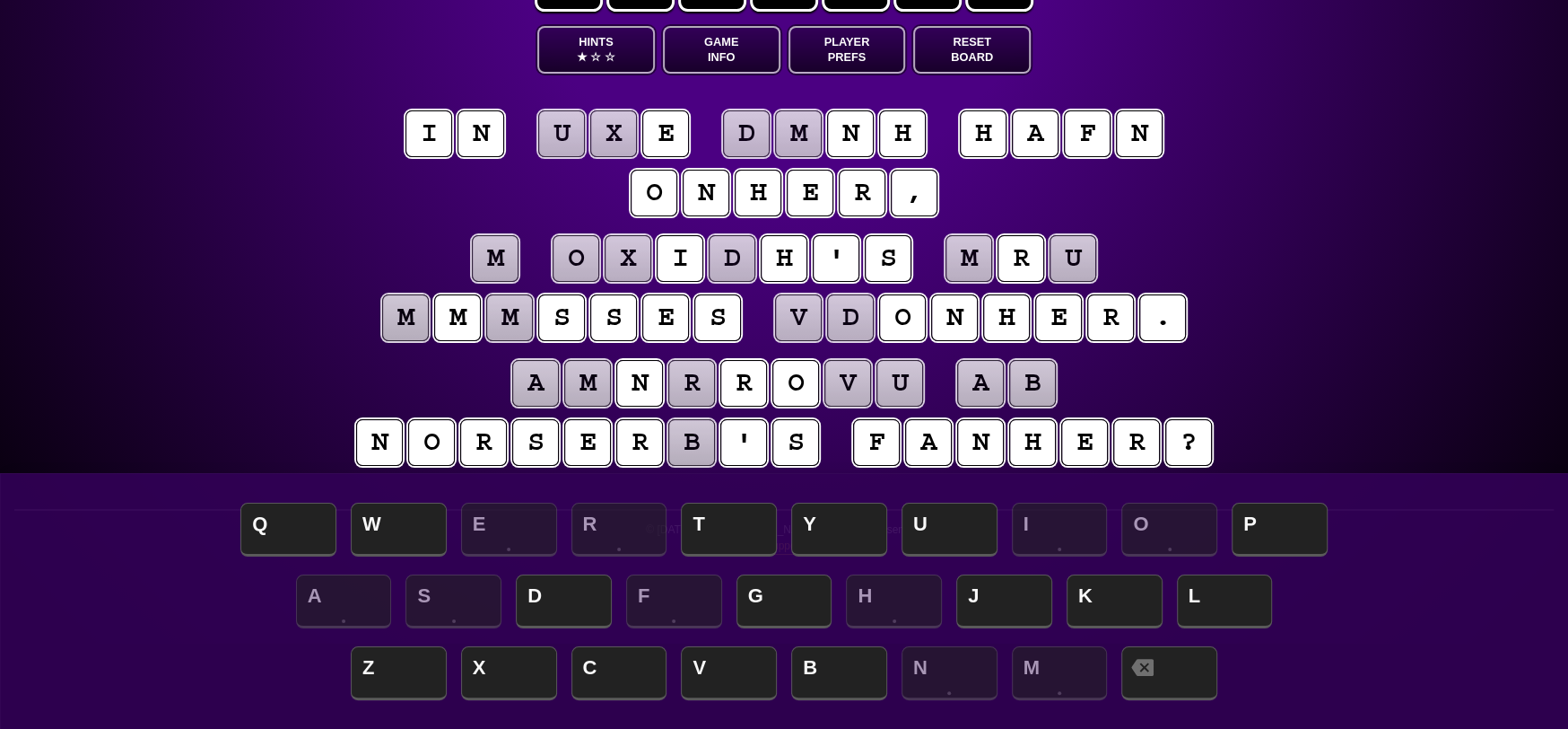
click at [424, 320] on puzzle-tile "m" at bounding box center [405, 318] width 46 height 46
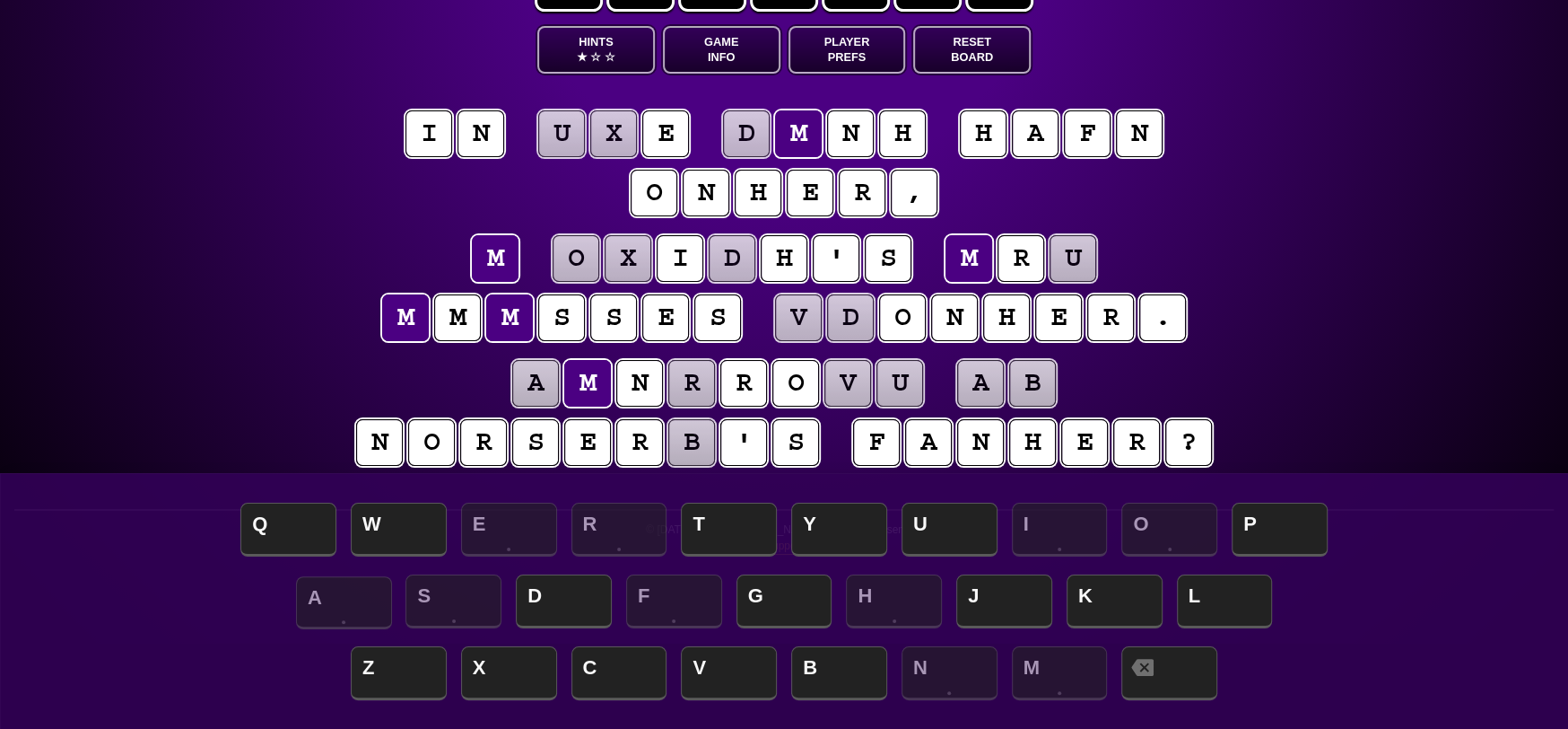
click at [363, 605] on span "A" at bounding box center [343, 602] width 96 height 53
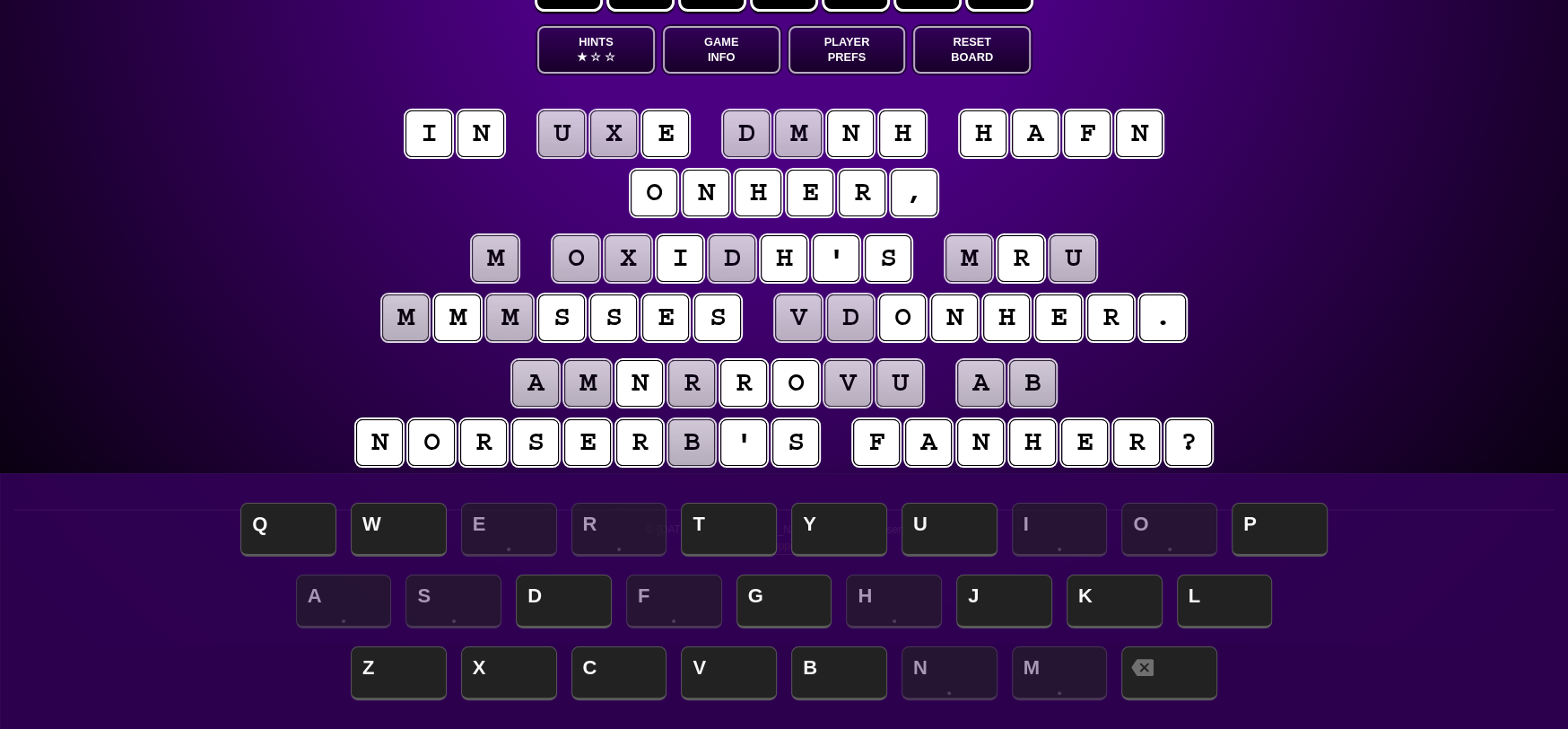
click at [942, 436] on puzzle-tile "a" at bounding box center [928, 442] width 46 height 46
click at [1214, 678] on span at bounding box center [1169, 675] width 96 height 53
click at [352, 593] on span "A" at bounding box center [343, 602] width 96 height 53
click at [408, 319] on puzzle-tile "m" at bounding box center [405, 318] width 46 height 46
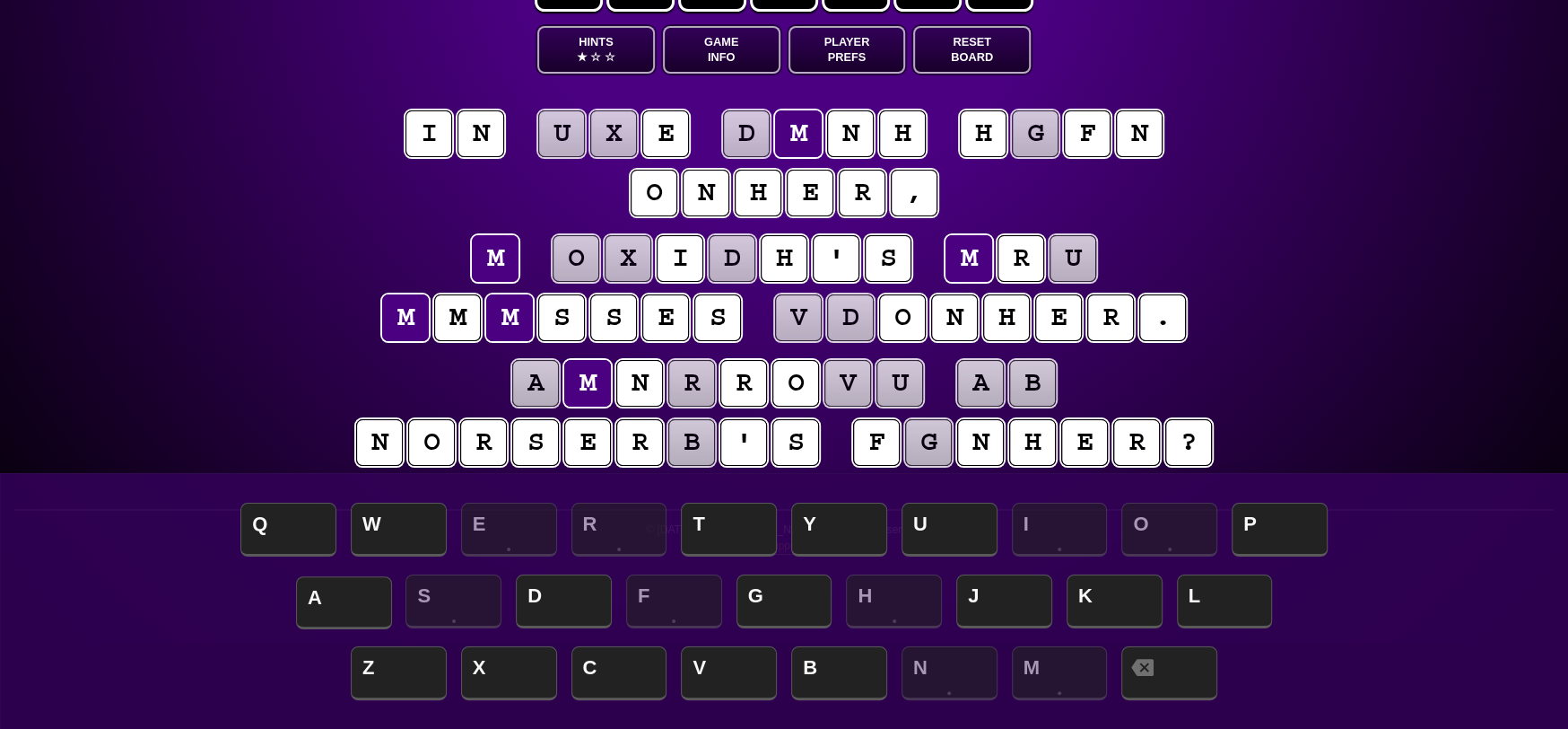
click at [358, 596] on span "A" at bounding box center [343, 602] width 96 height 53
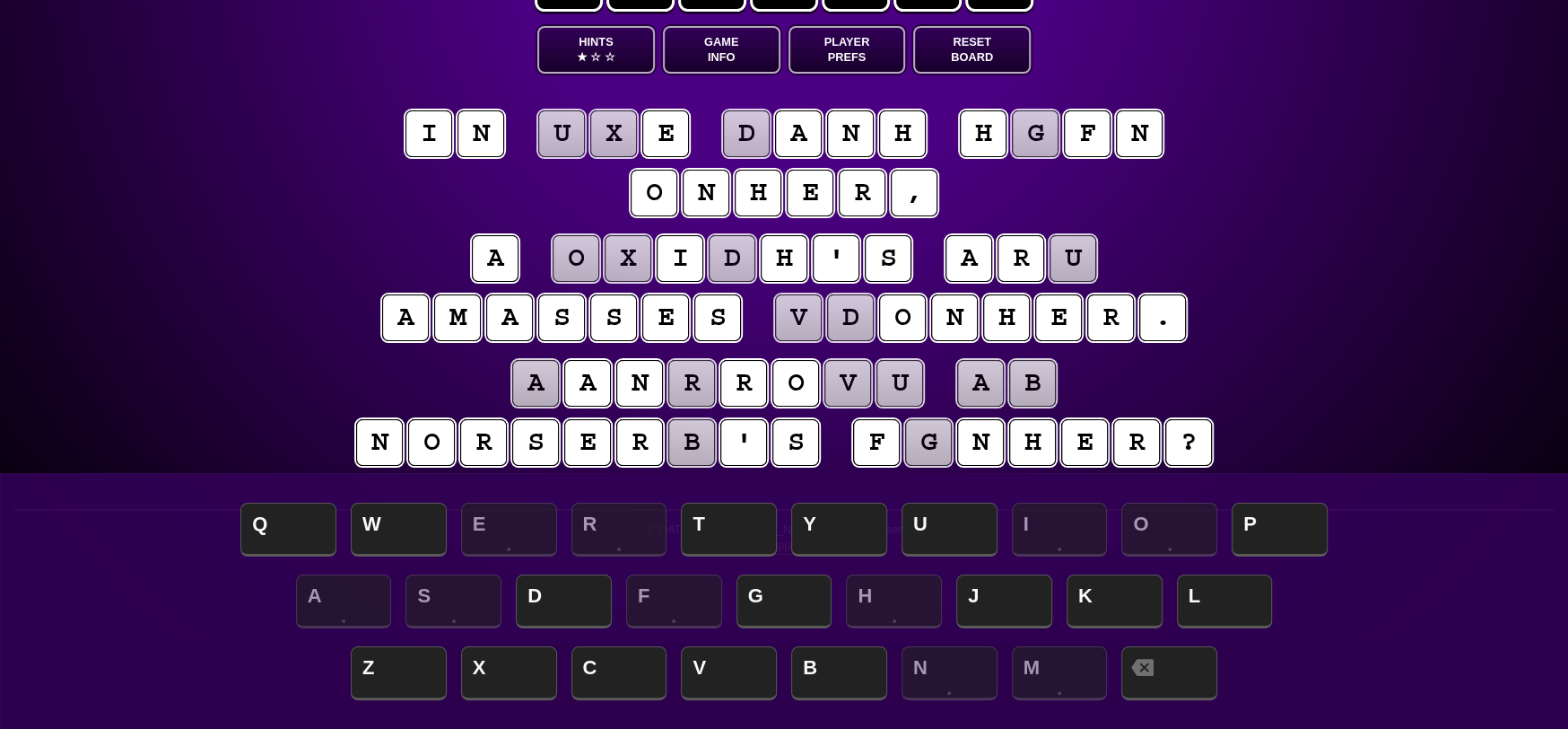
click at [1069, 254] on puzzle-tile "u" at bounding box center [1072, 258] width 46 height 46
click at [735, 527] on span "T" at bounding box center [728, 531] width 96 height 53
click at [608, 125] on puzzle-tile "x" at bounding box center [613, 134] width 46 height 46
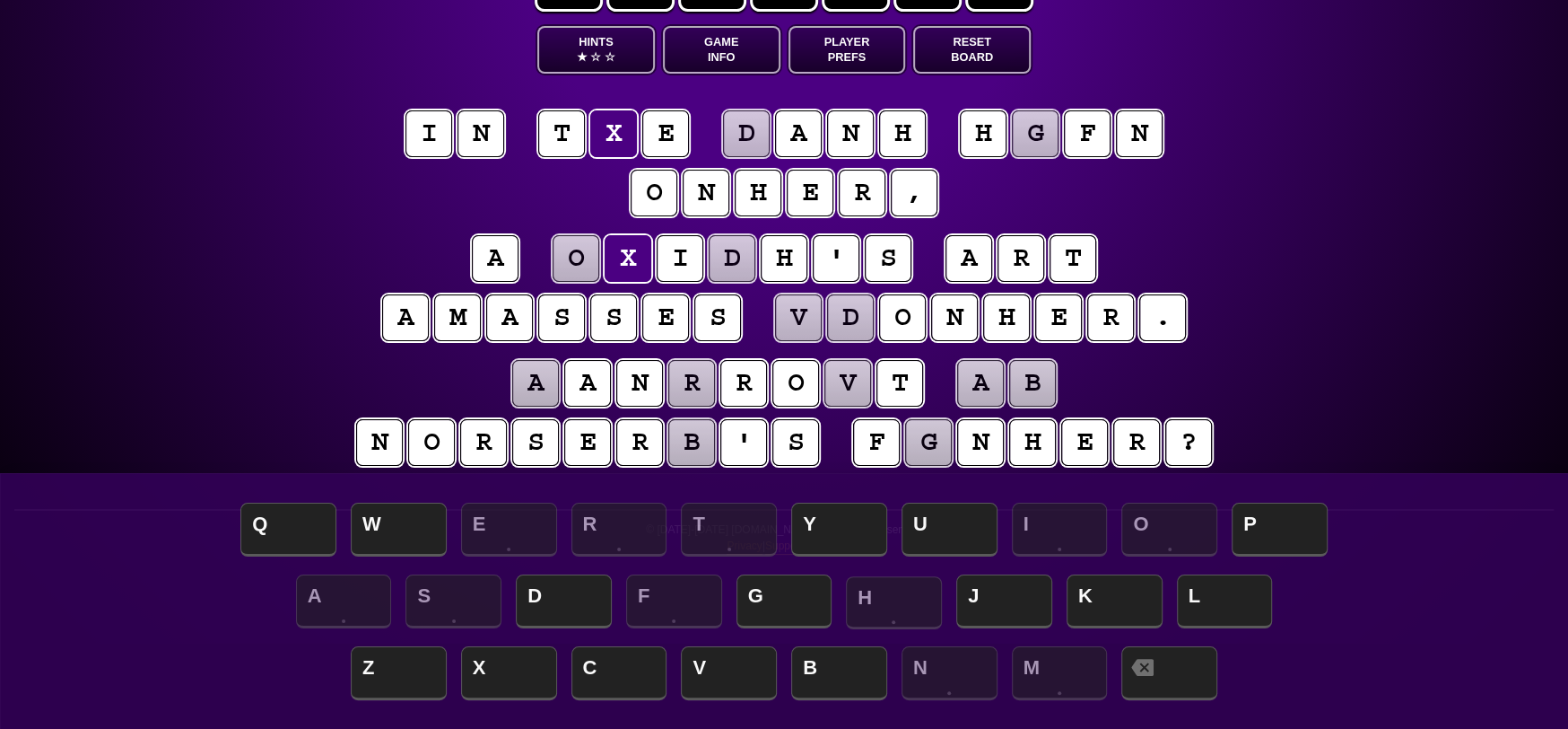
click at [926, 611] on span "H" at bounding box center [893, 602] width 96 height 53
click at [1012, 318] on puzzle-tile "h" at bounding box center [1006, 318] width 46 height 46
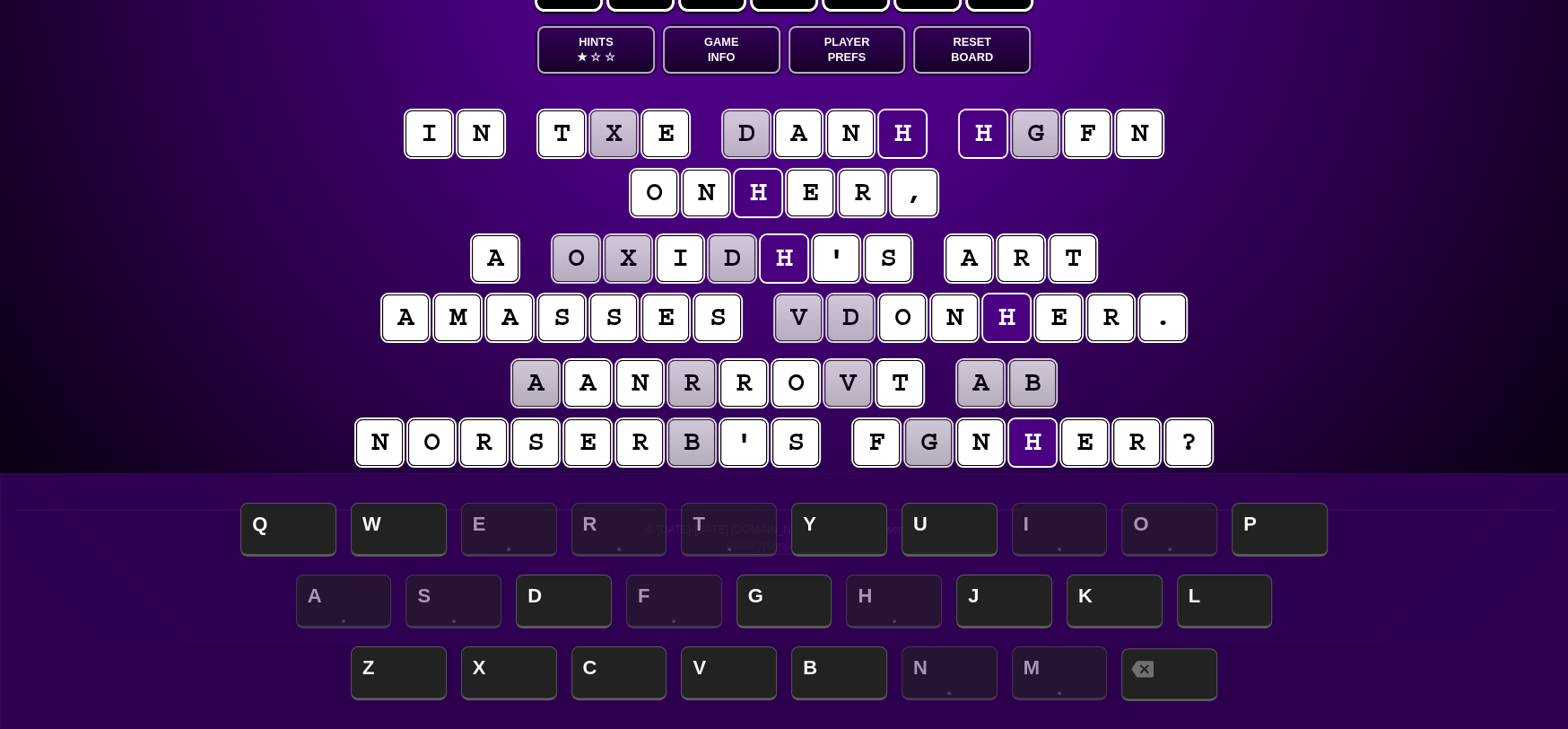
click at [1191, 681] on span at bounding box center [1169, 675] width 96 height 53
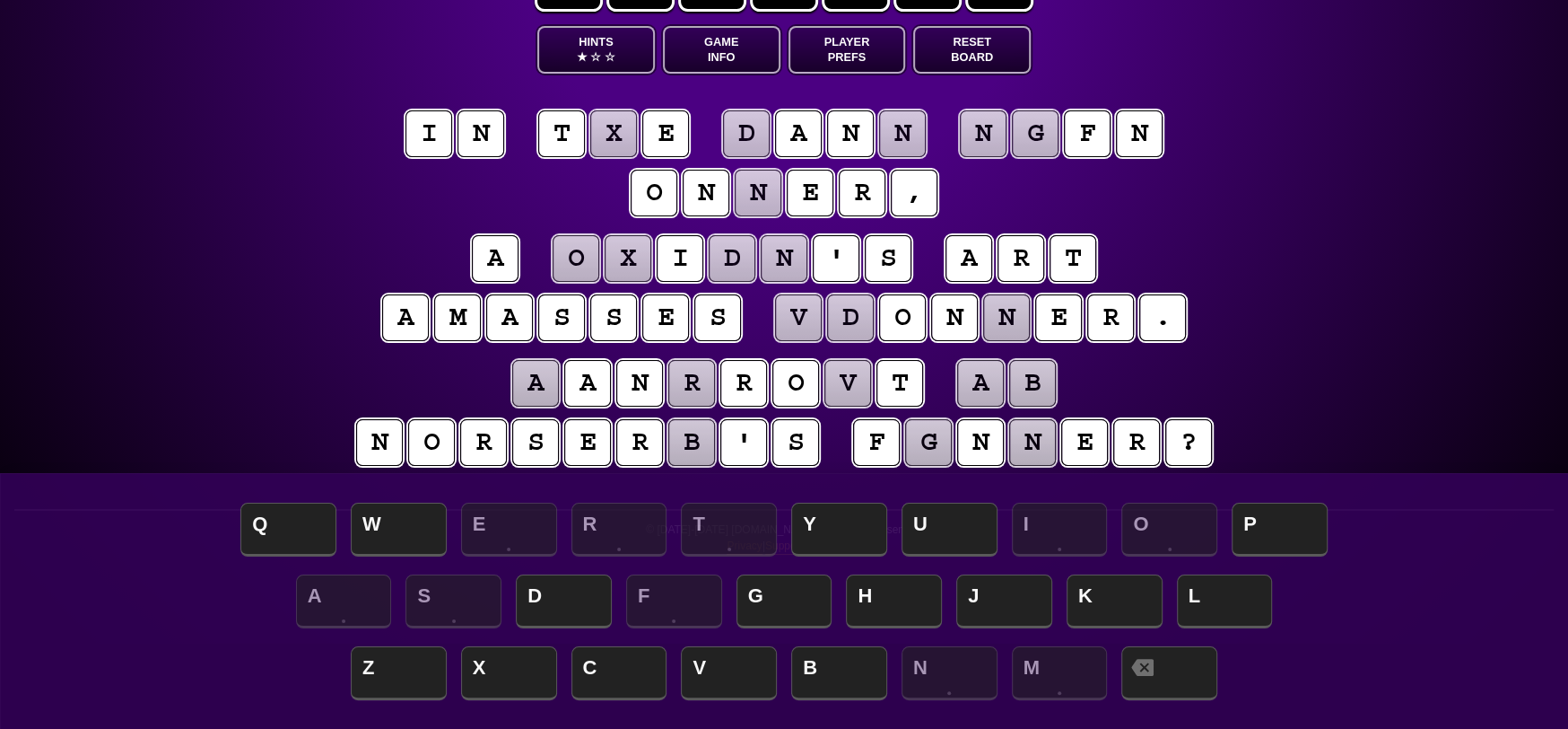
click at [620, 133] on puzzle-tile "x" at bounding box center [613, 134] width 46 height 46
click at [887, 593] on span "H" at bounding box center [893, 602] width 96 height 53
click at [1086, 131] on puzzle-tile "f" at bounding box center [1087, 134] width 46 height 46
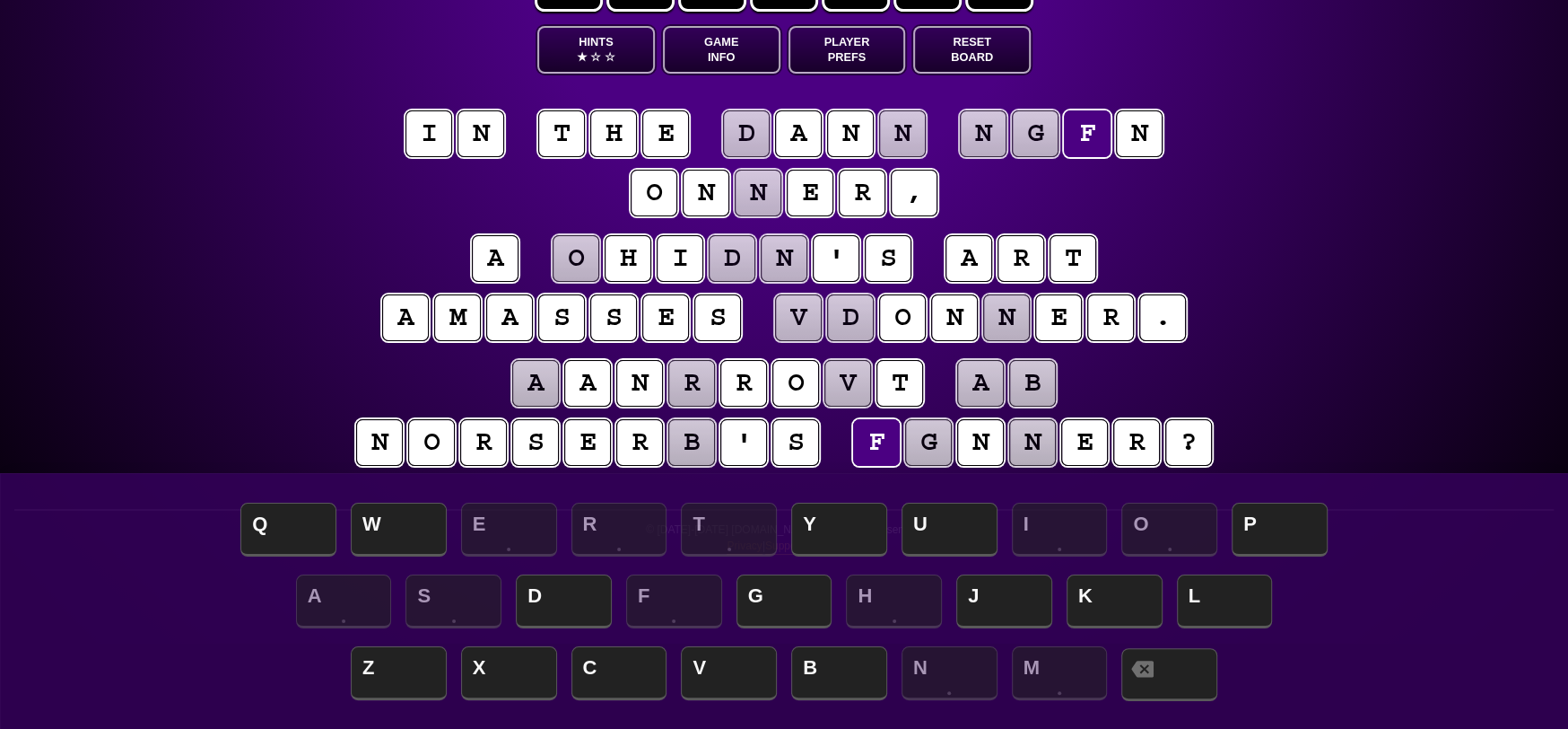
click at [1187, 667] on span at bounding box center [1169, 675] width 96 height 53
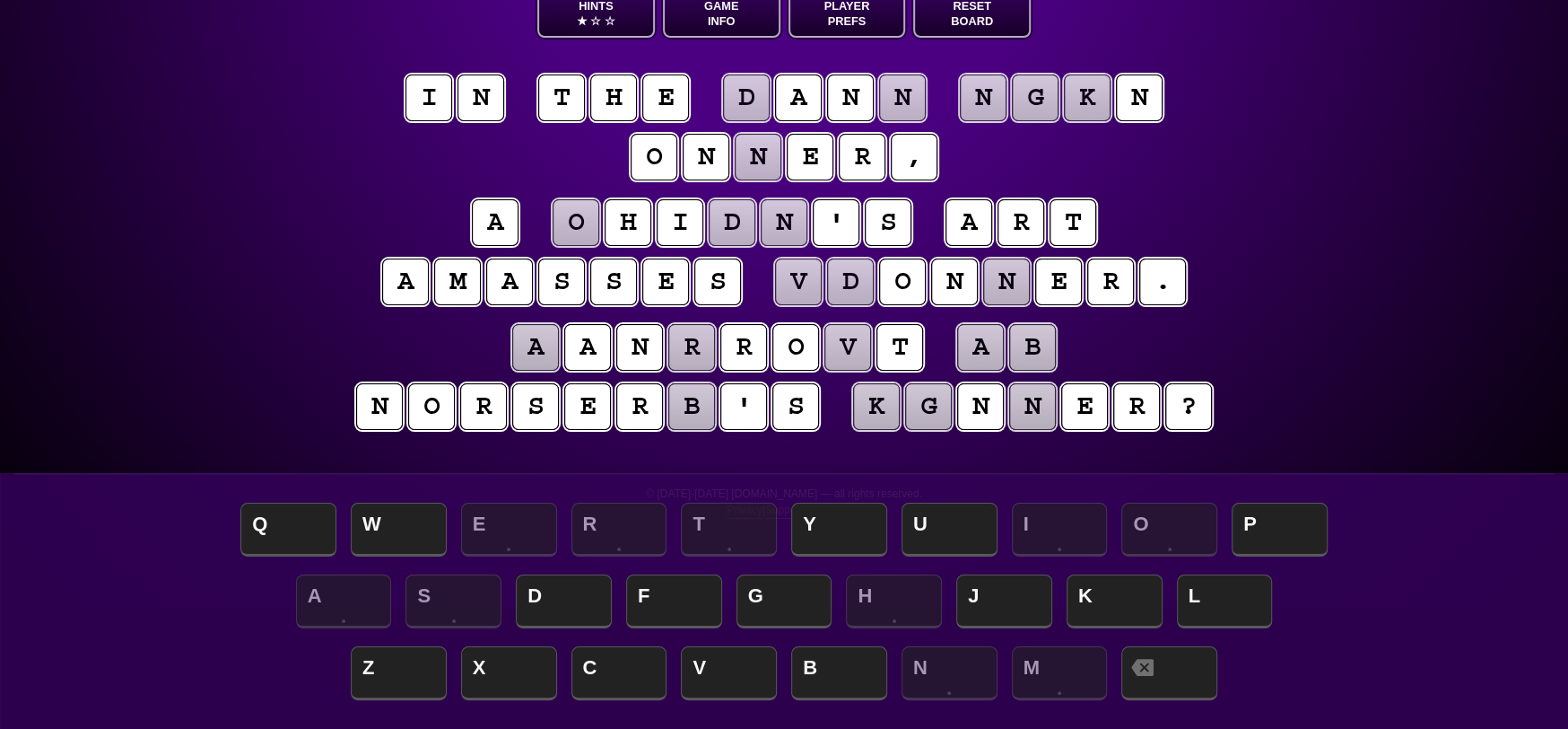
scroll to position [90, 0]
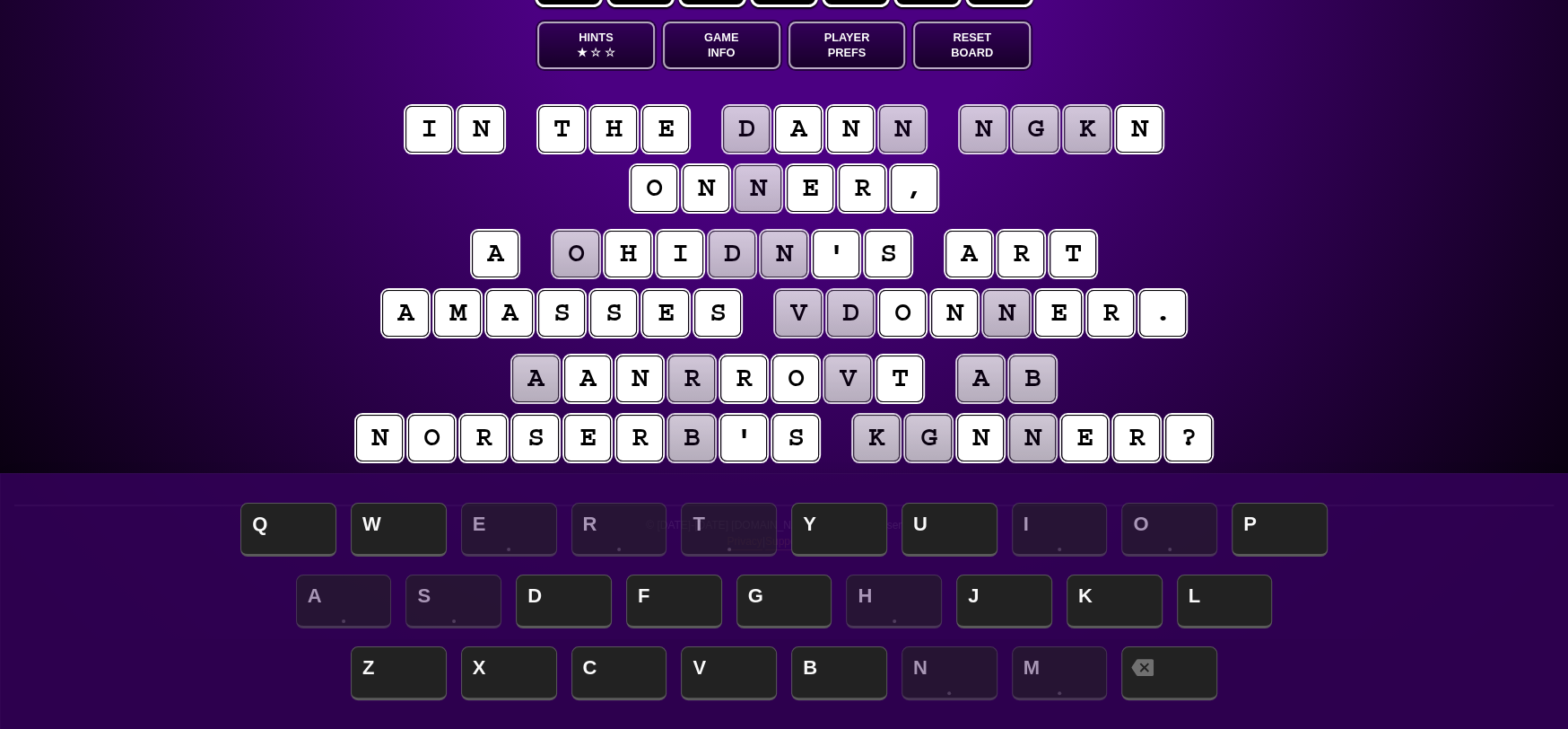
click at [1035, 432] on puzzle-tile "n" at bounding box center [1032, 437] width 46 height 46
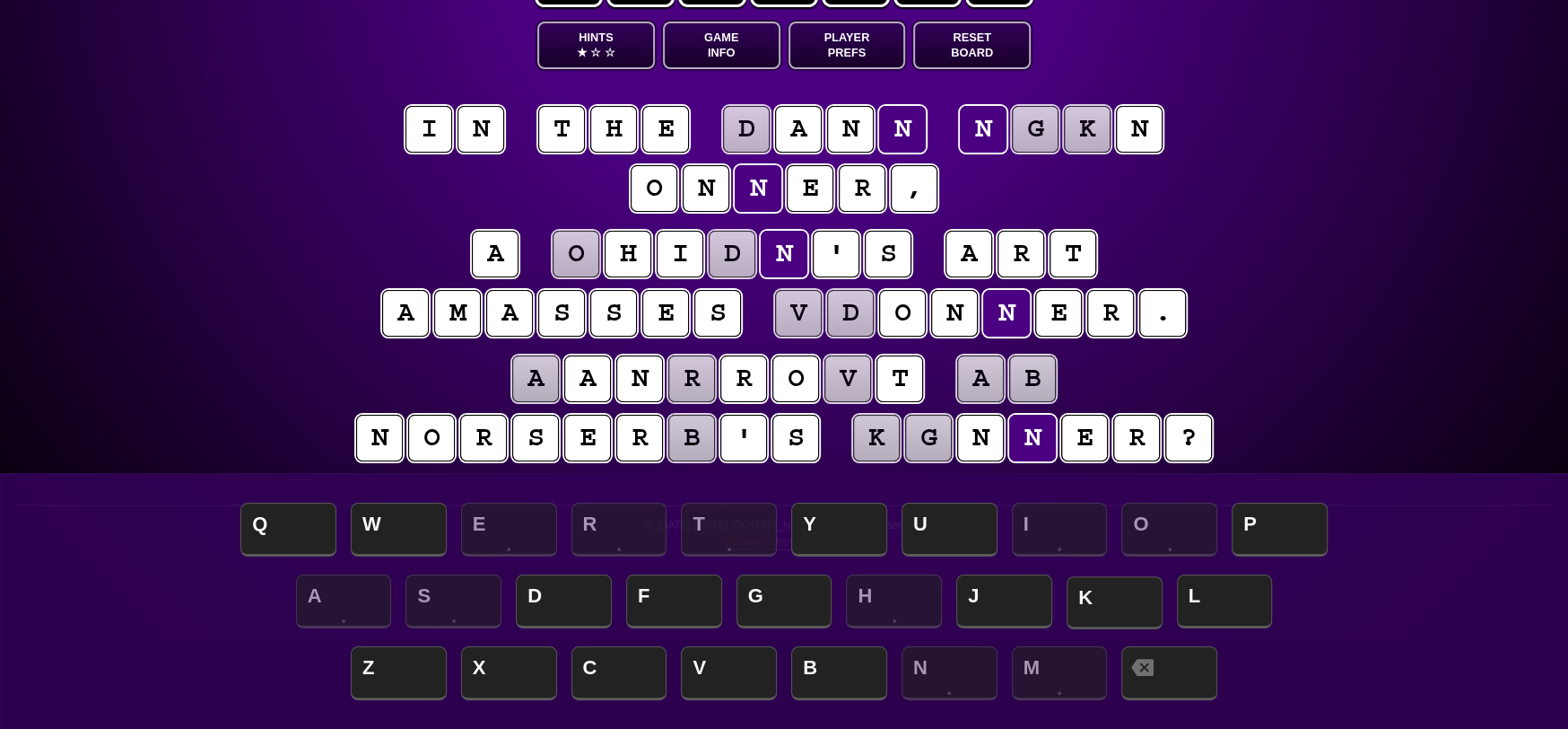
click at [1136, 602] on span "K" at bounding box center [1114, 602] width 96 height 53
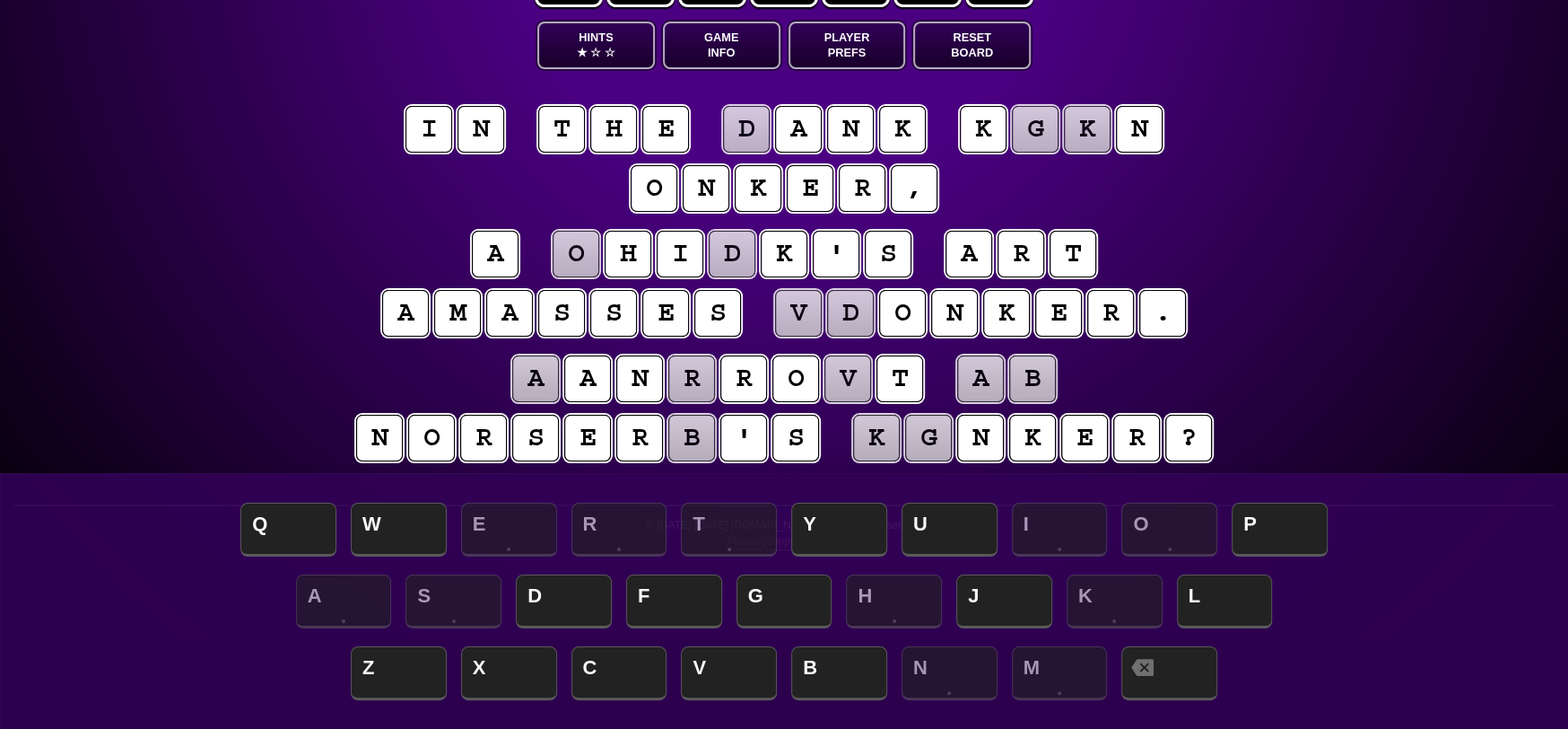
click at [770, 128] on puzzle-tile "d" at bounding box center [746, 129] width 46 height 46
click at [588, 611] on span "D" at bounding box center [564, 602] width 96 height 53
click at [744, 131] on puzzle-tile "d" at bounding box center [746, 129] width 46 height 46
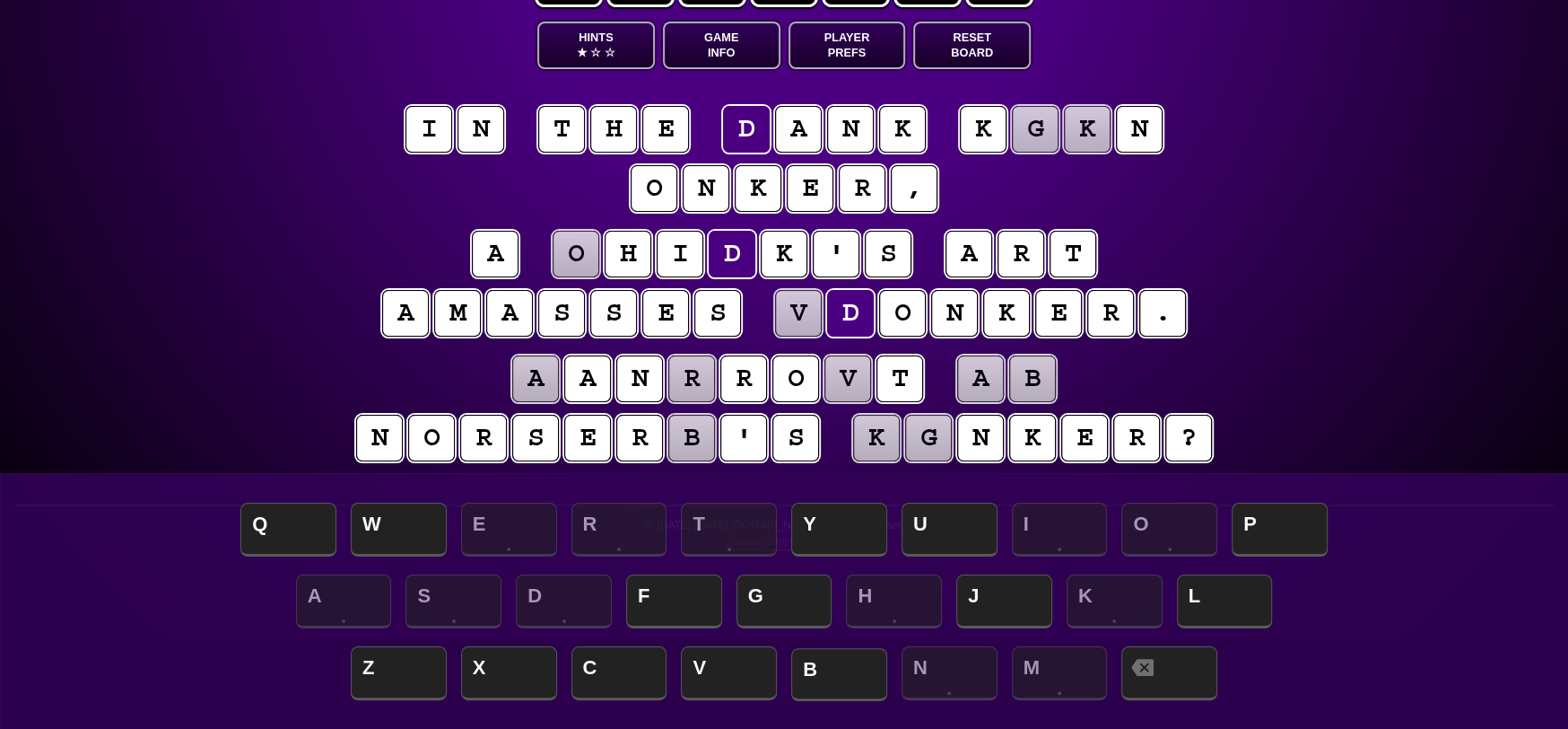
click at [830, 675] on span "B" at bounding box center [839, 675] width 96 height 53
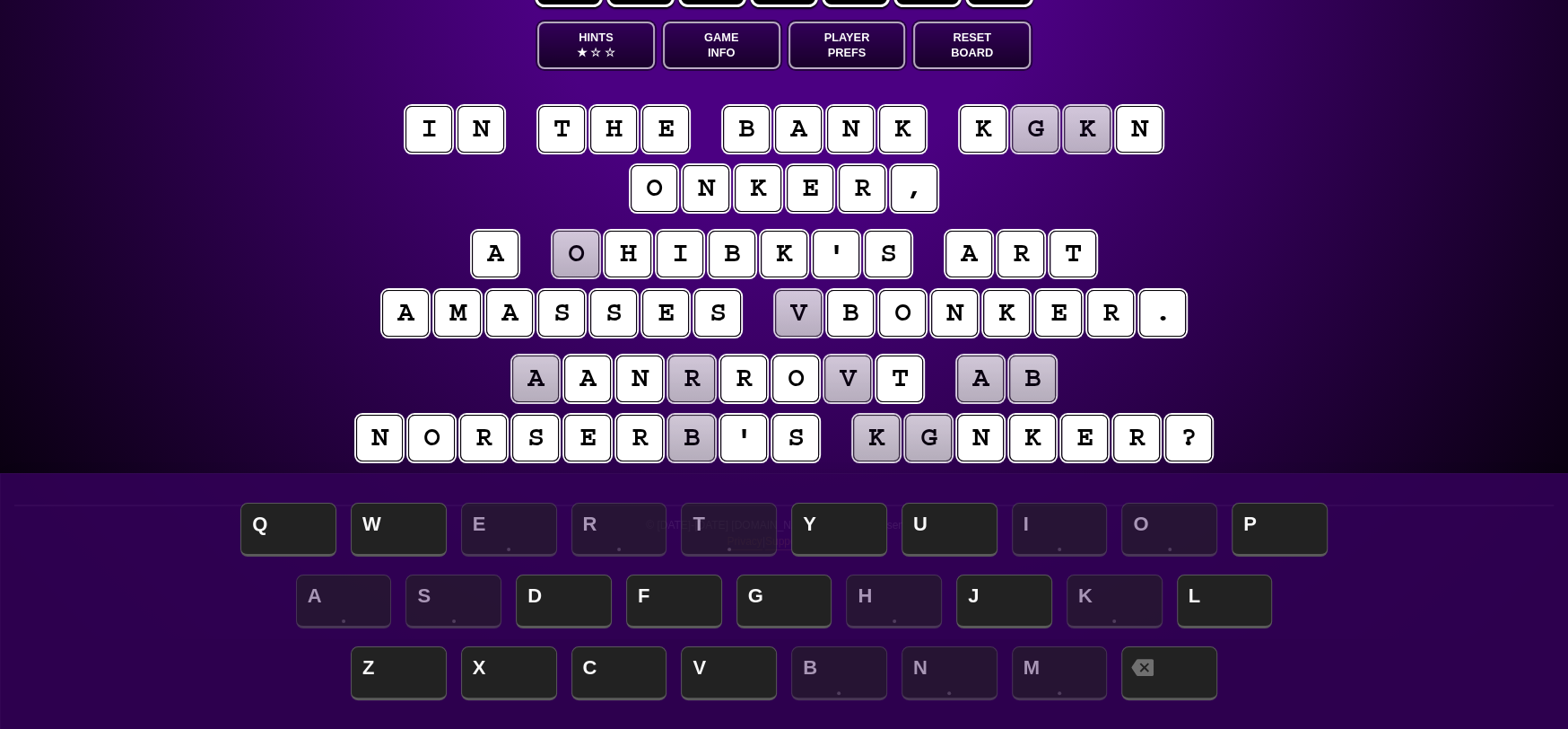
click at [748, 113] on puzzle-tile "b" at bounding box center [746, 129] width 46 height 46
click at [1196, 679] on span at bounding box center [1169, 675] width 96 height 53
click at [545, 602] on span "D" at bounding box center [564, 602] width 96 height 53
click at [646, 436] on puzzle-tile "r" at bounding box center [639, 437] width 46 height 46
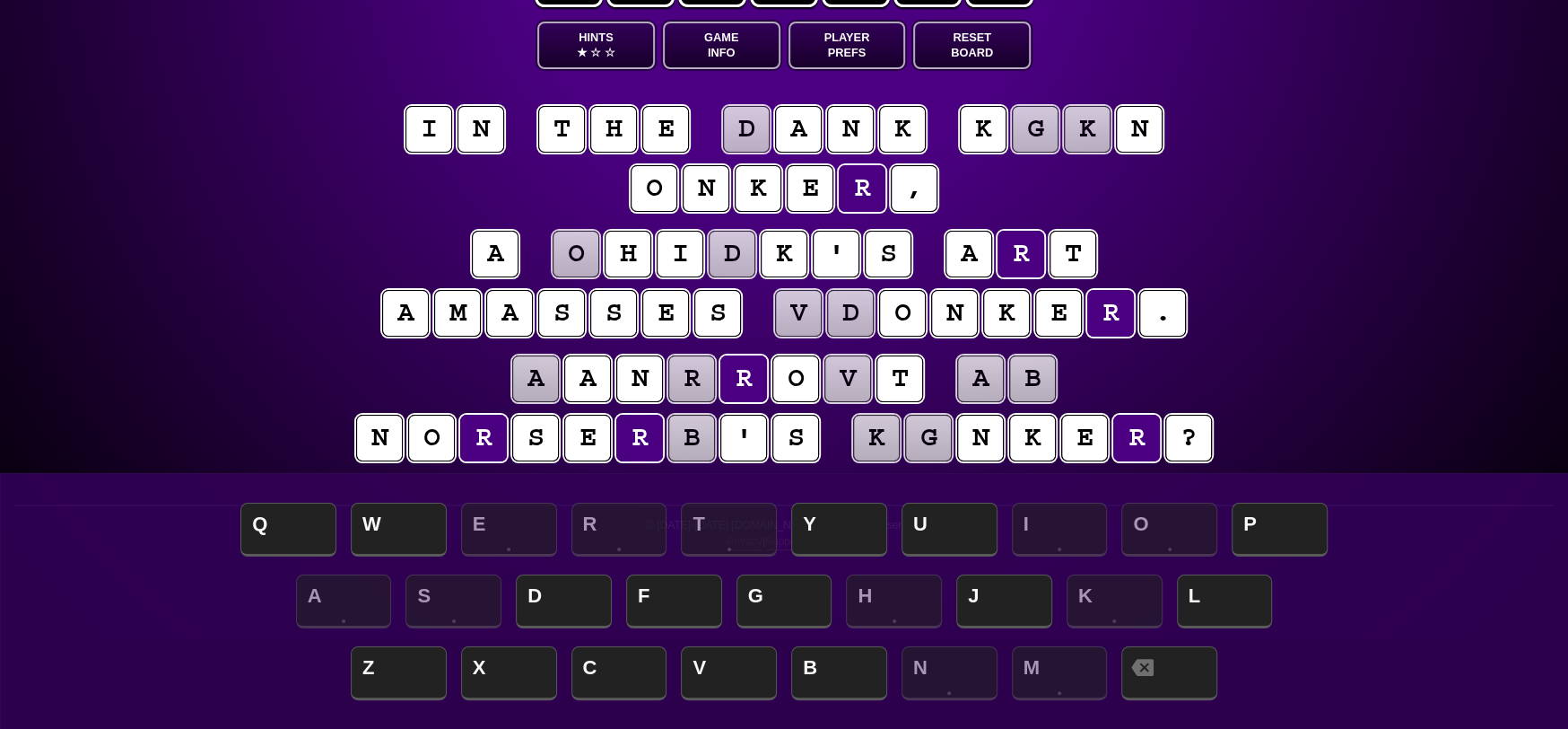
click at [536, 372] on puzzle-tile "a" at bounding box center [535, 378] width 46 height 46
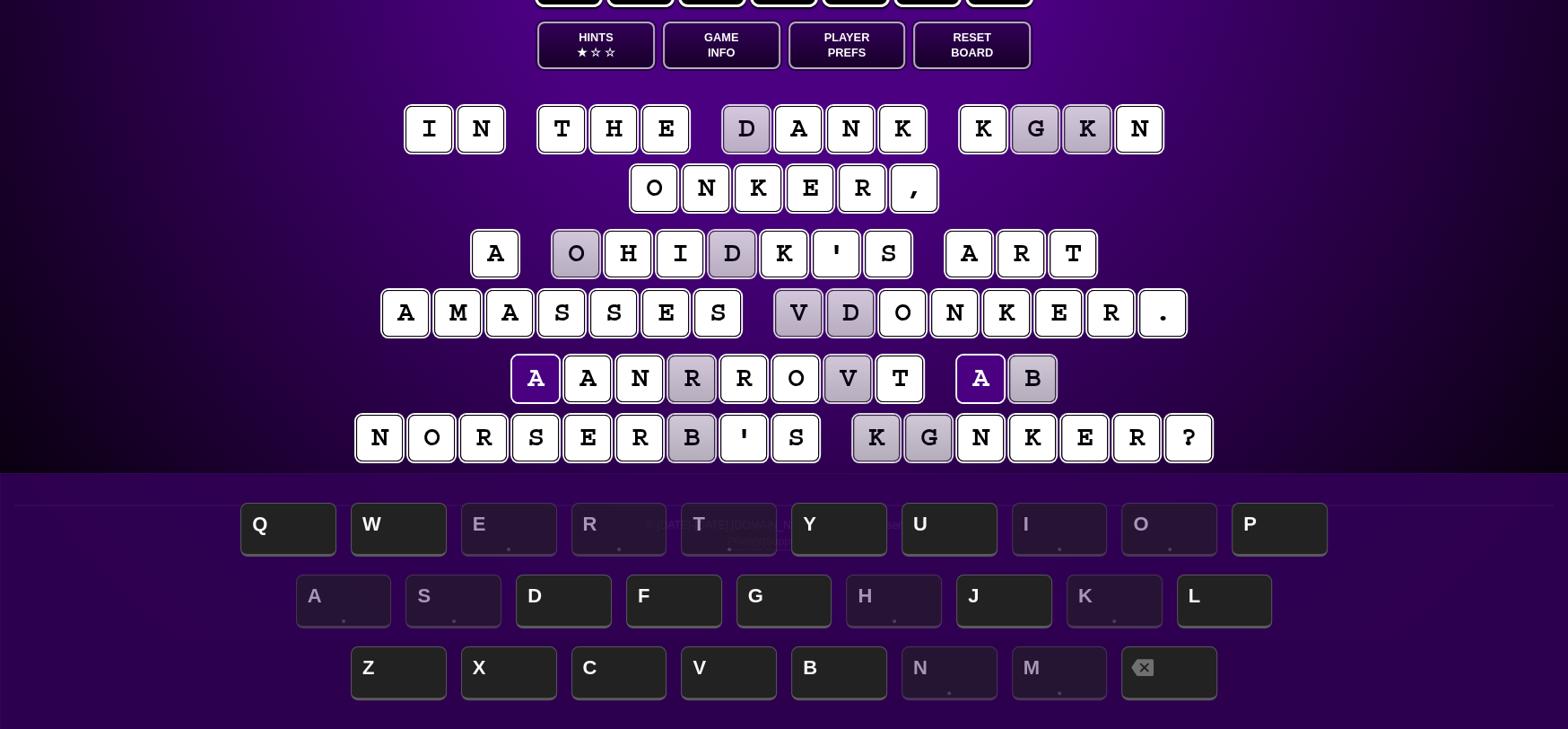
click at [977, 381] on puzzle-tile "a" at bounding box center [980, 378] width 46 height 46
click at [1032, 370] on puzzle-tile "b" at bounding box center [1032, 378] width 46 height 46
click at [991, 375] on puzzle-tile "a" at bounding box center [980, 378] width 46 height 46
click at [1038, 375] on puzzle-tile "b" at bounding box center [1032, 378] width 46 height 46
click at [740, 260] on puzzle-tile "d" at bounding box center [732, 253] width 46 height 46
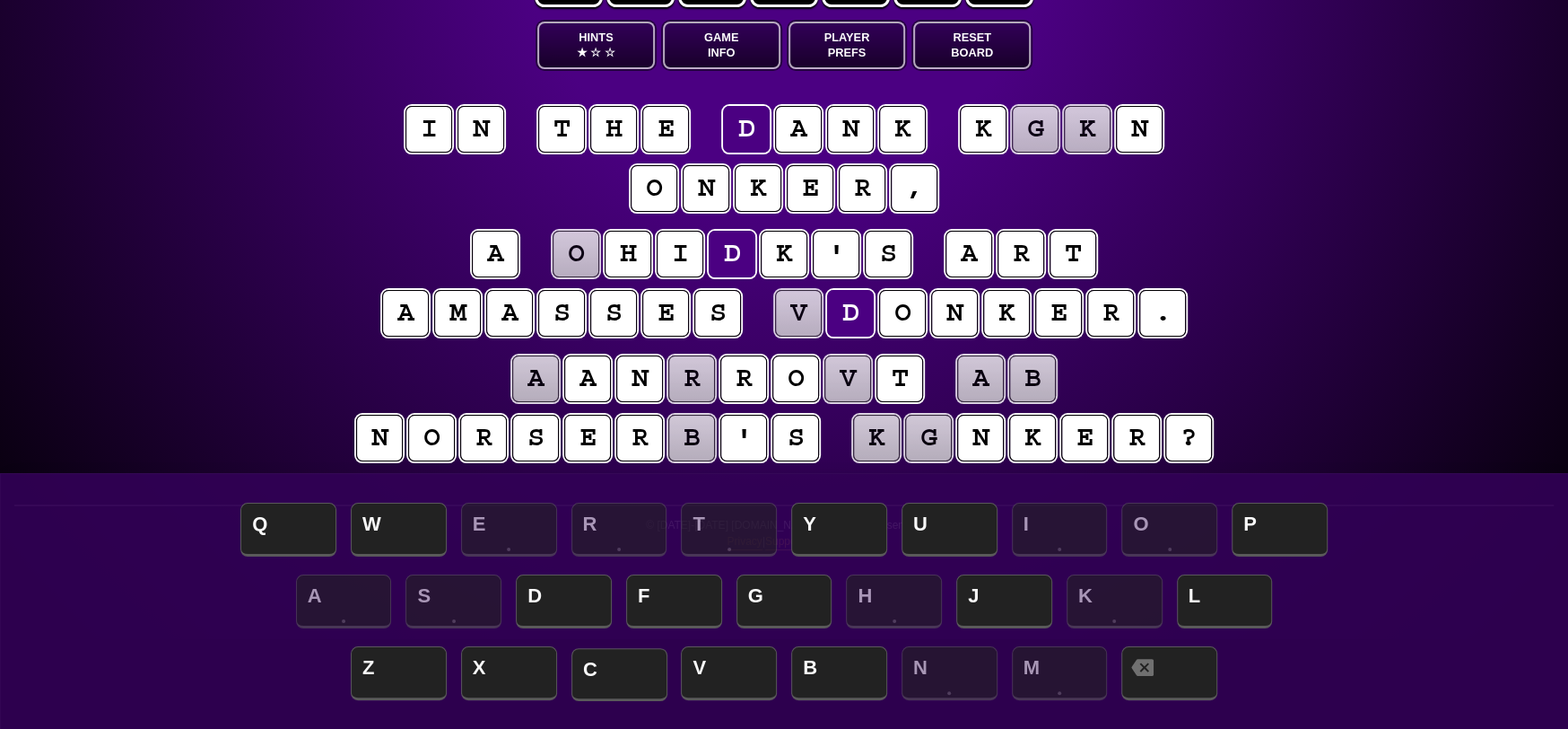
click at [626, 669] on span "C" at bounding box center [619, 675] width 96 height 53
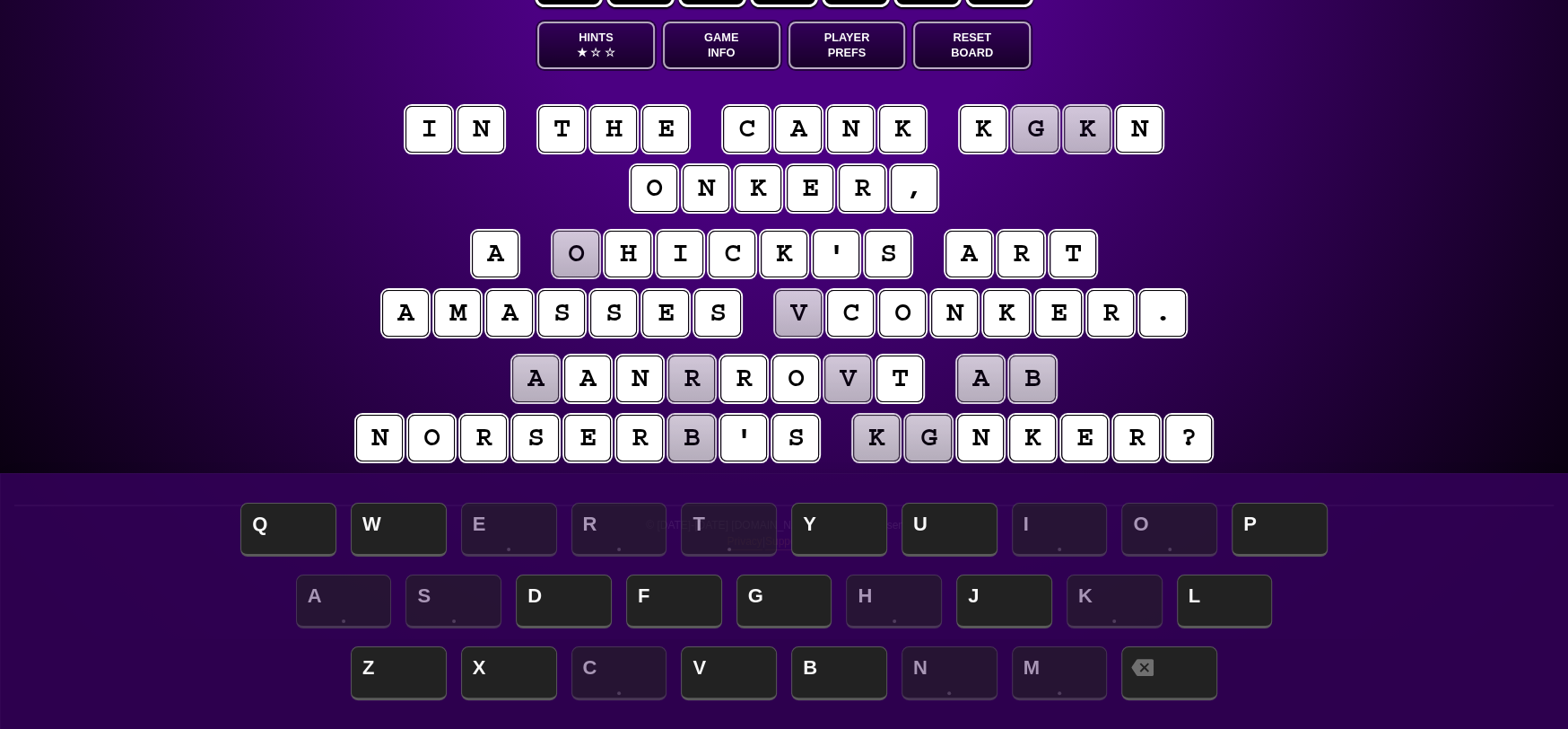
click at [588, 254] on puzzle-tile "o" at bounding box center [576, 253] width 46 height 46
click at [748, 254] on puzzle-tile "c" at bounding box center [732, 253] width 46 height 46
click at [1236, 586] on span "L" at bounding box center [1225, 602] width 96 height 53
click at [818, 295] on puzzle-tile "v" at bounding box center [798, 313] width 46 height 46
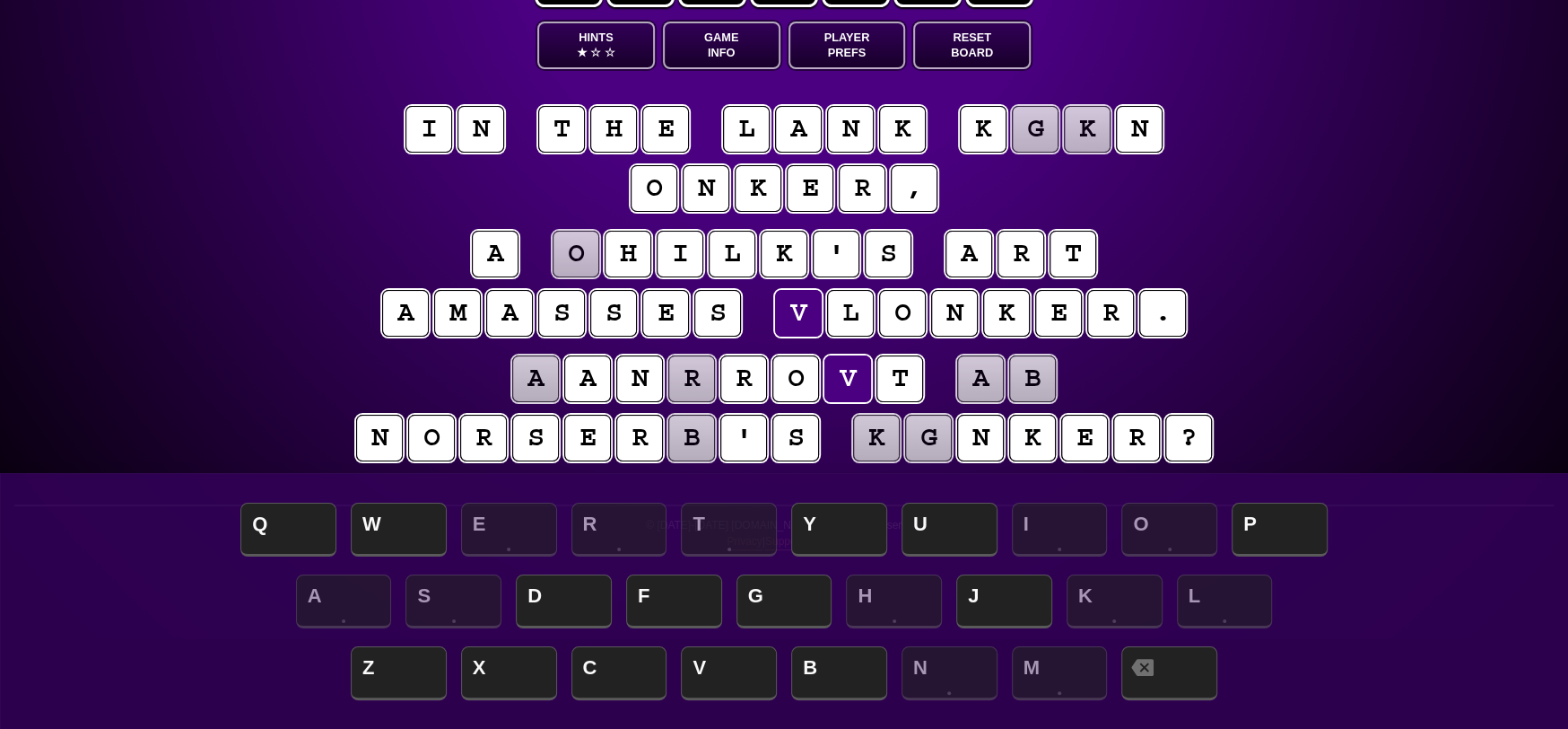
click at [899, 312] on puzzle-tile "o" at bounding box center [902, 313] width 46 height 46
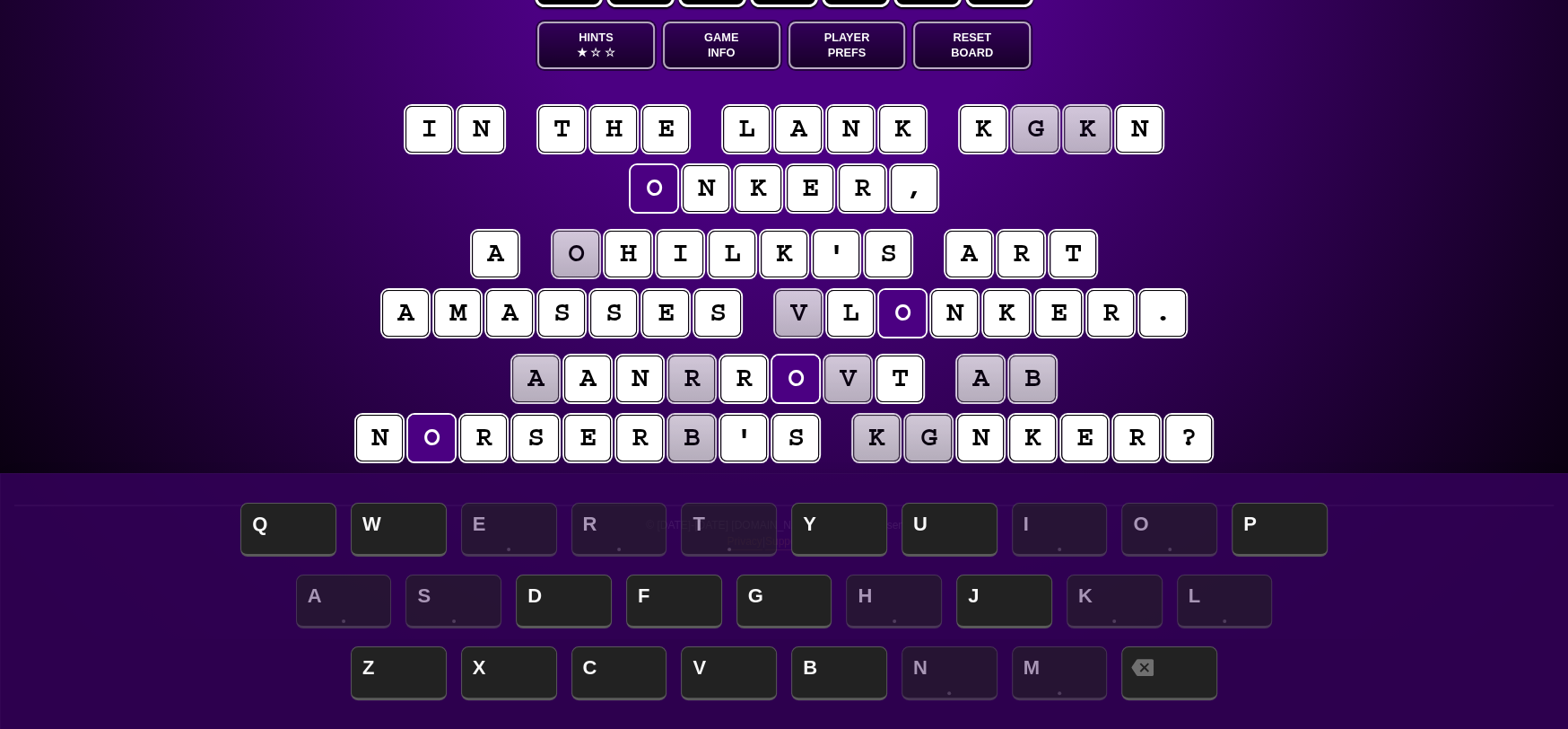
click at [768, 190] on puzzle-tile "k" at bounding box center [758, 188] width 46 height 46
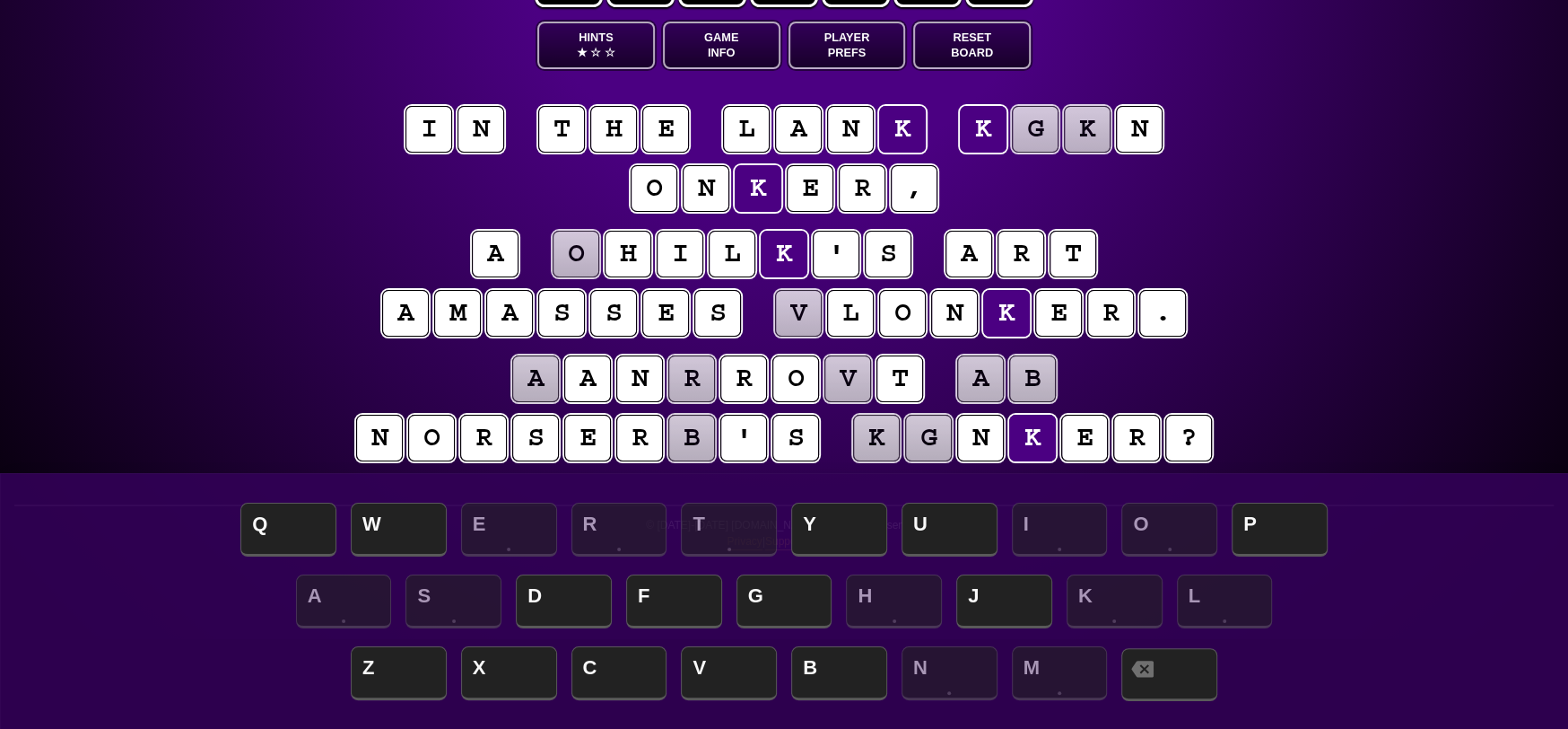
click at [1153, 675] on icon at bounding box center [1143, 669] width 23 height 16
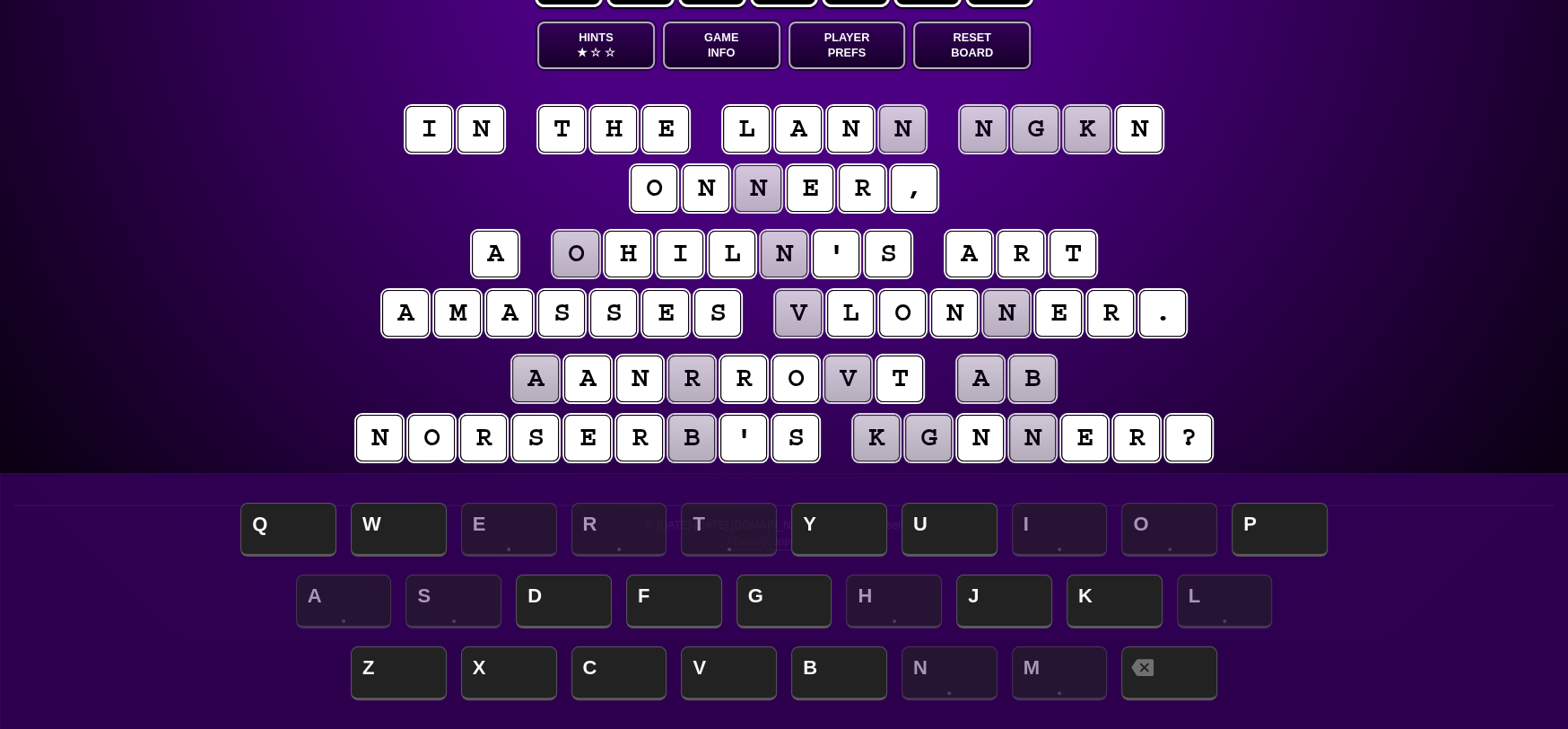
click at [712, 179] on puzzle-tile "n" at bounding box center [705, 188] width 46 height 46
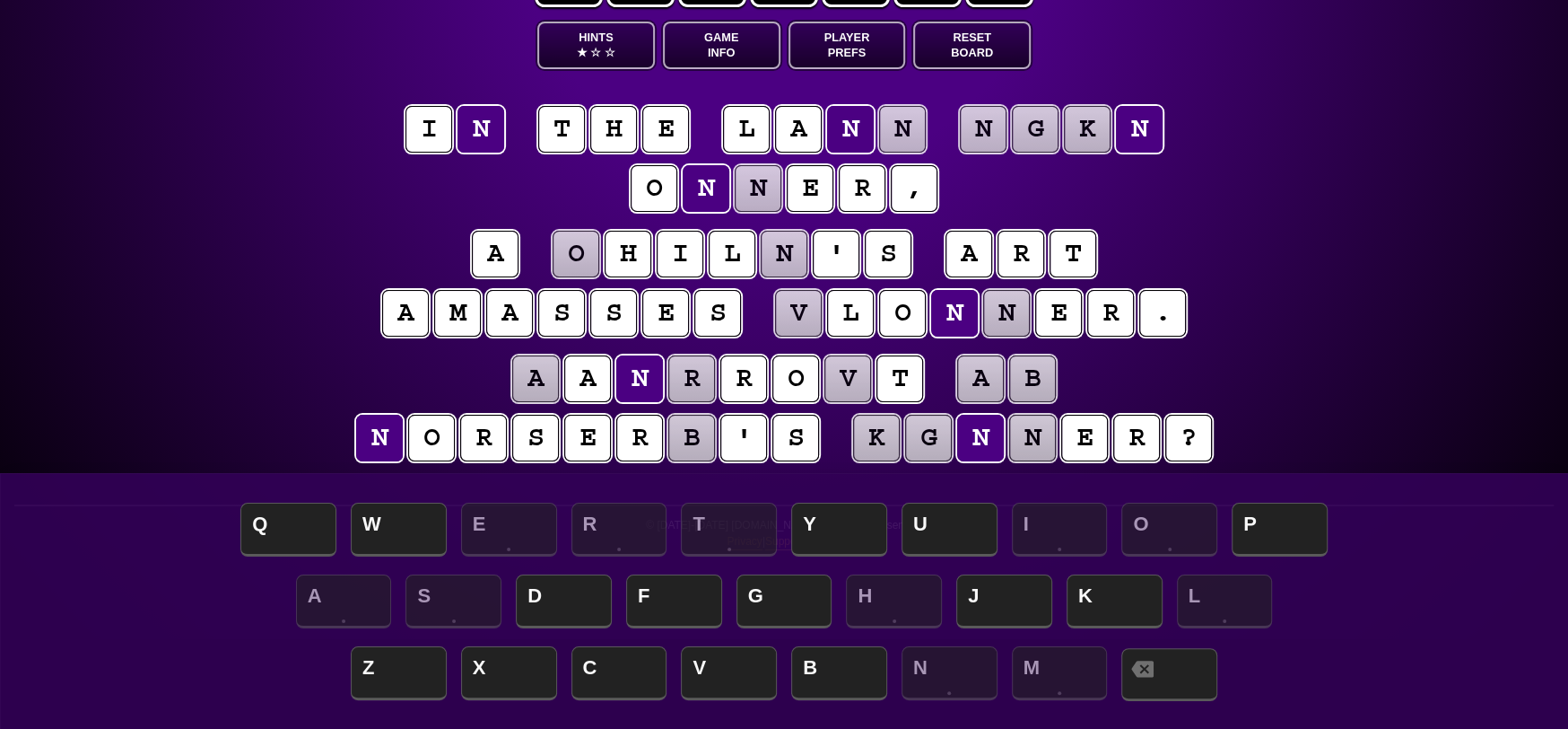
click at [1190, 671] on span at bounding box center [1169, 675] width 96 height 53
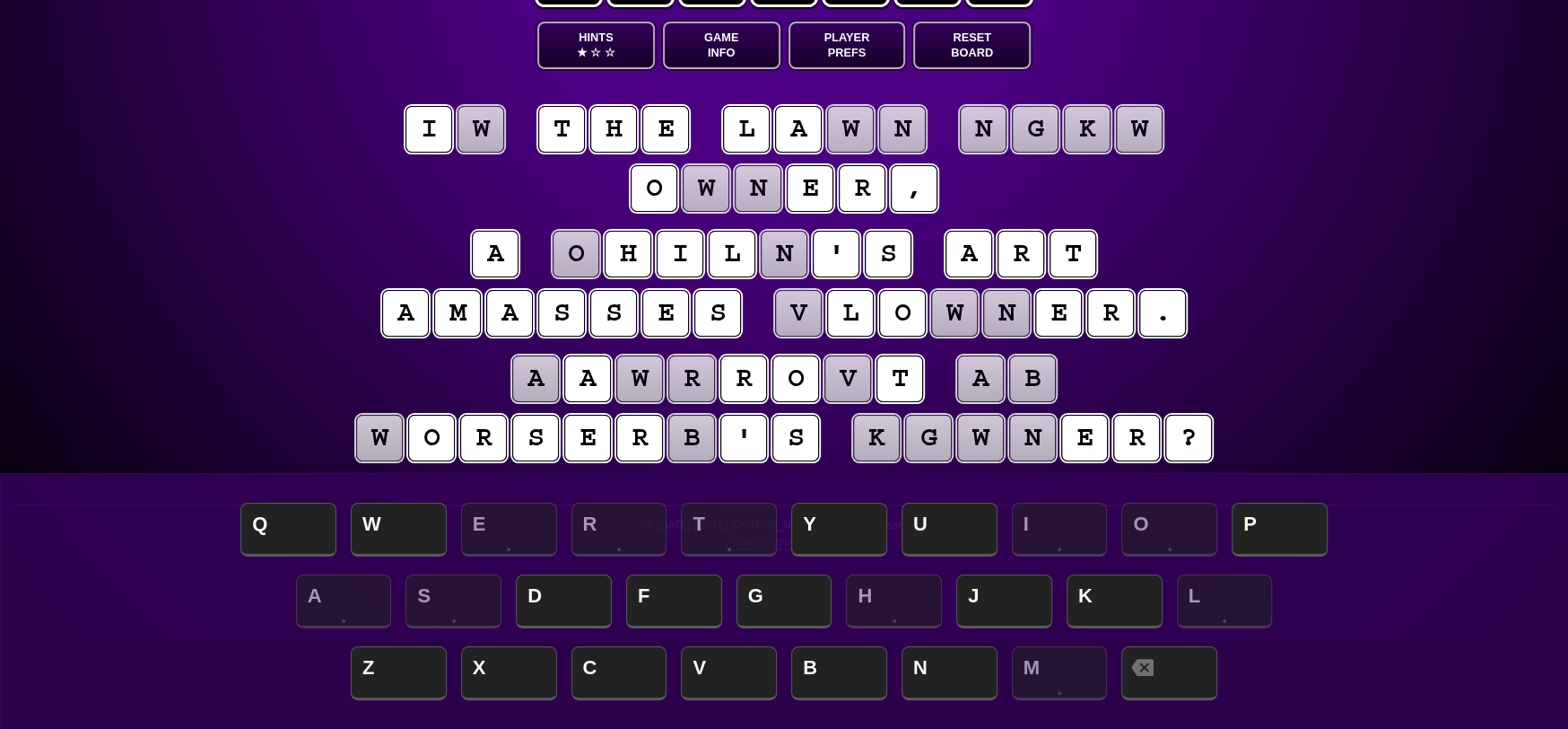
click at [666, 194] on puzzle-tile "o" at bounding box center [654, 188] width 46 height 46
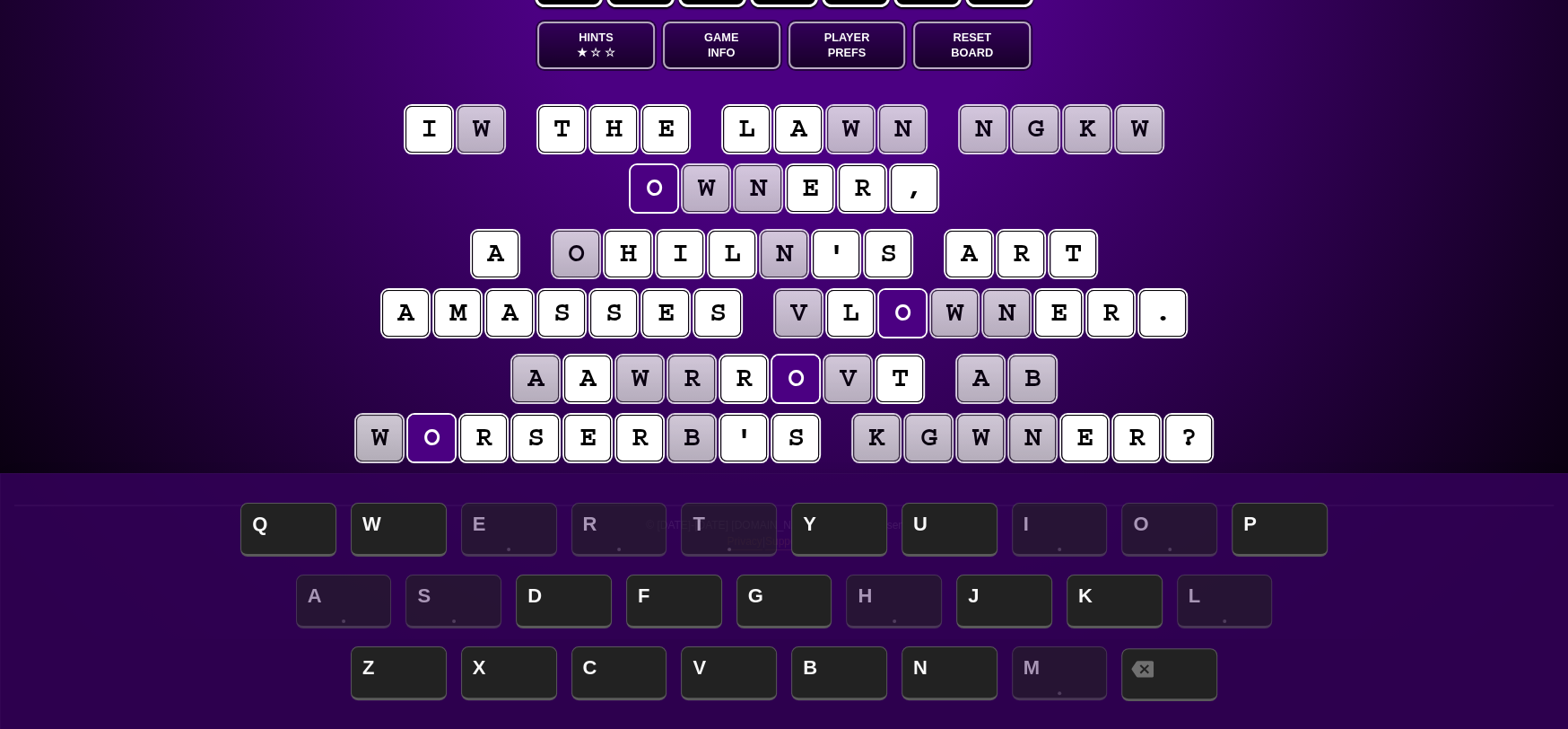
click at [1190, 669] on span at bounding box center [1169, 675] width 96 height 53
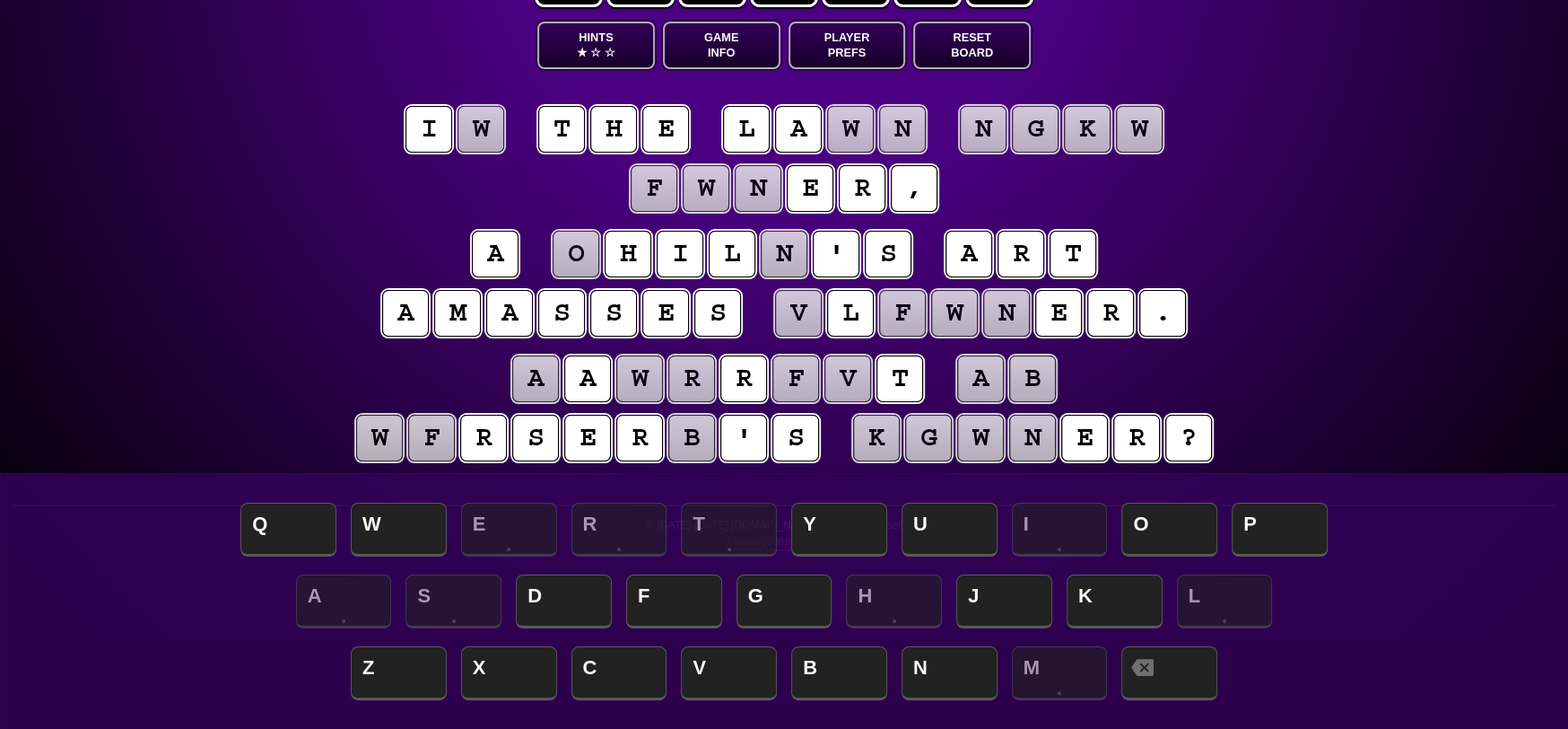
click at [991, 444] on puzzle-tile "w" at bounding box center [980, 437] width 46 height 46
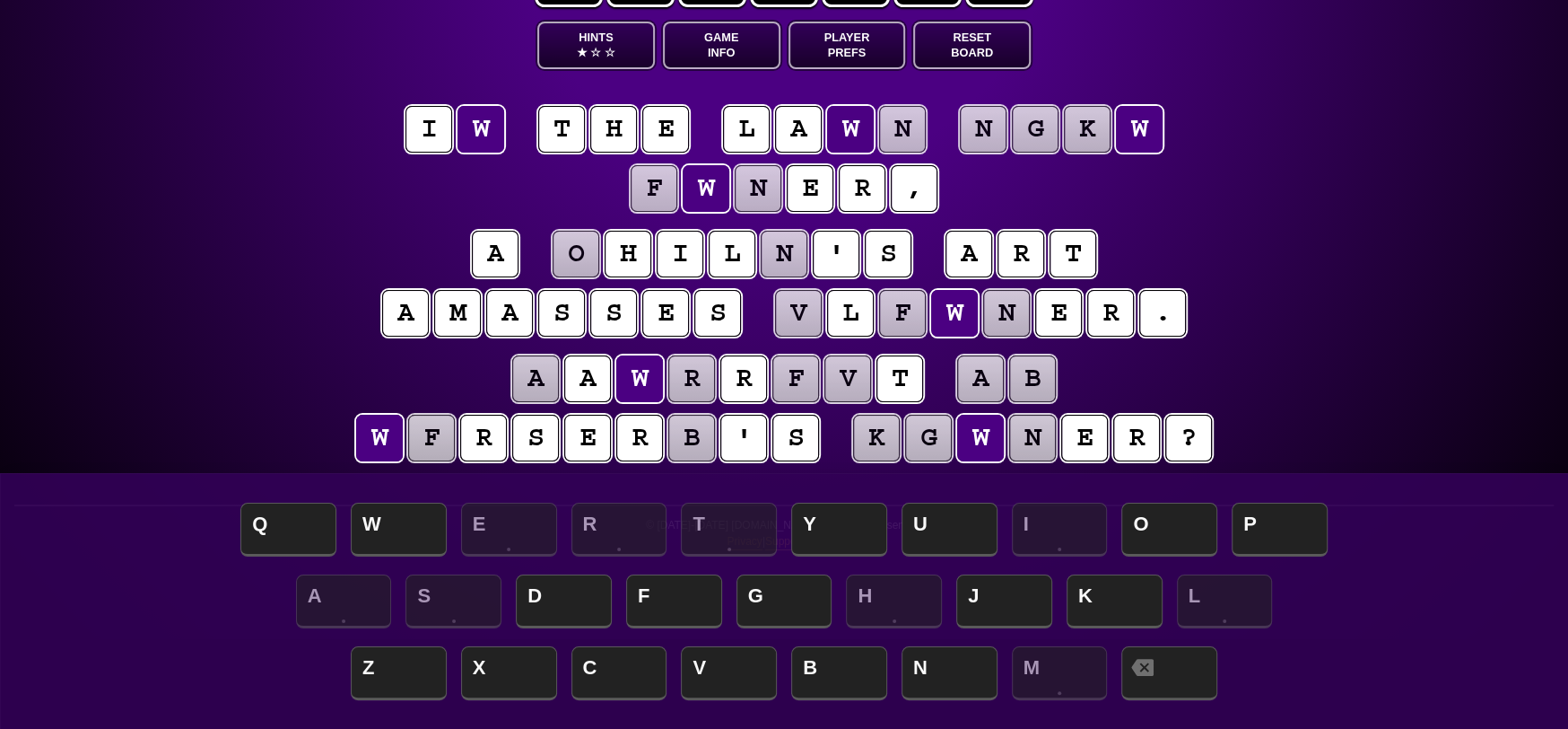
click at [1044, 439] on puzzle-tile "n" at bounding box center [1032, 437] width 46 height 46
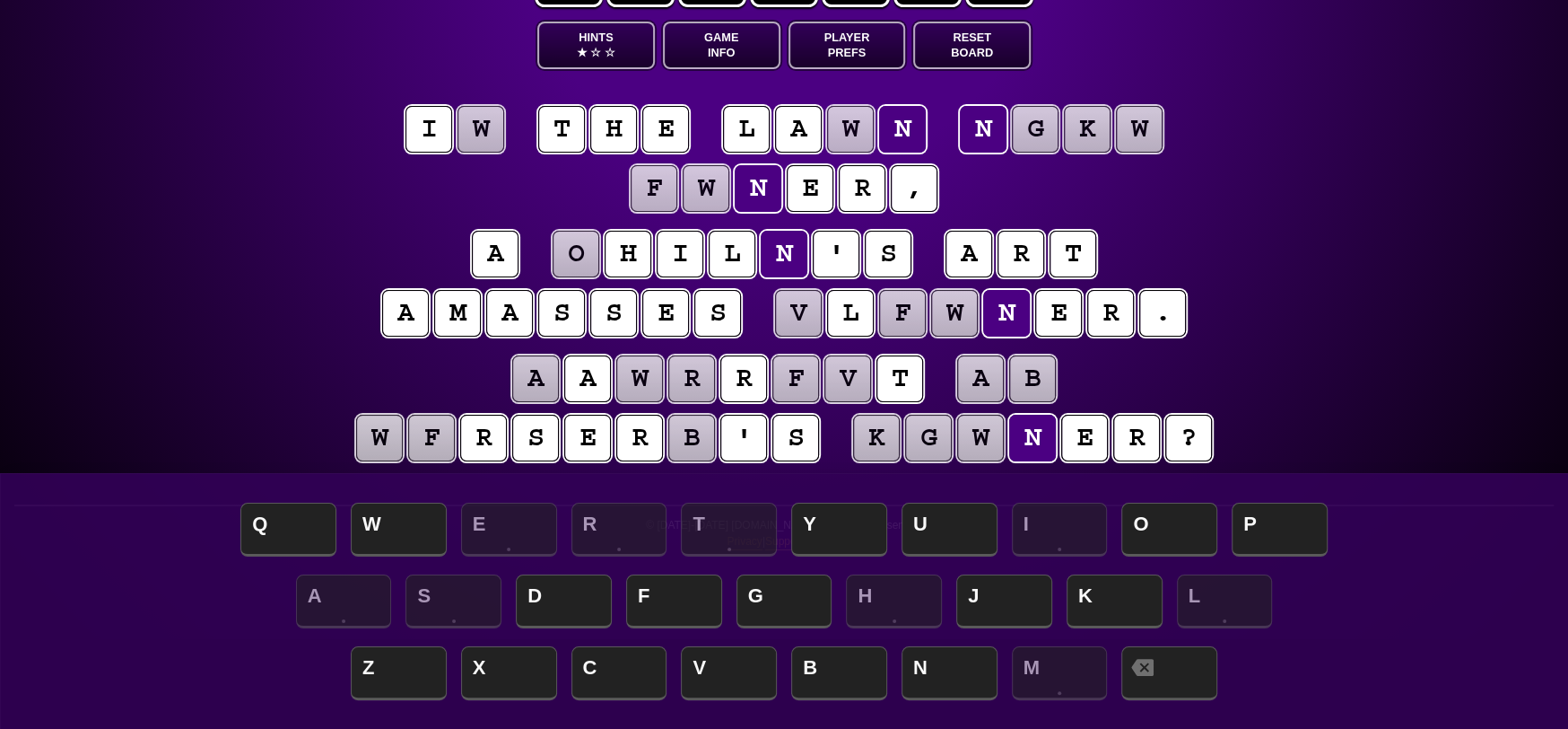
click at [989, 444] on puzzle-tile "w" at bounding box center [980, 437] width 46 height 46
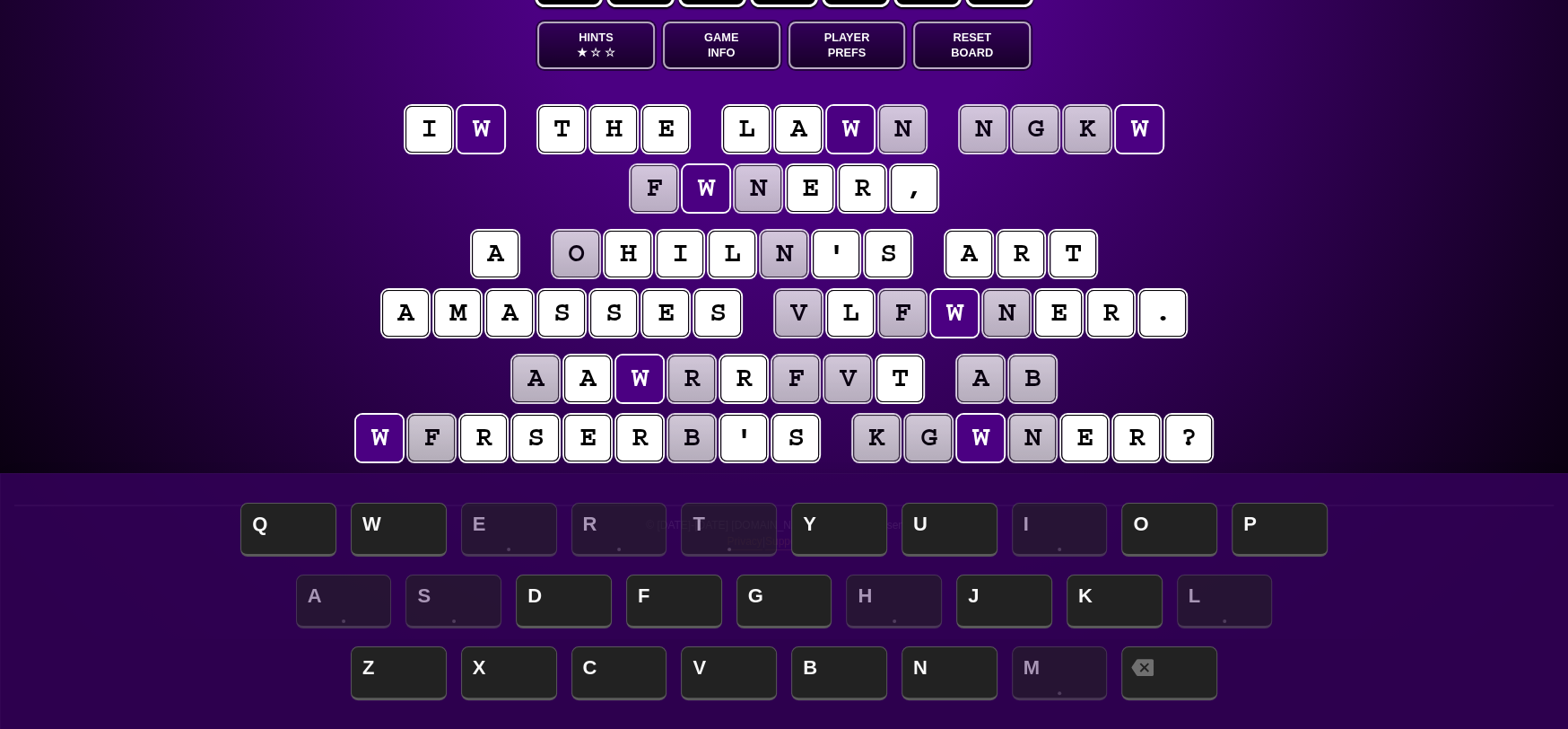
drag, startPoint x: 753, startPoint y: 133, endPoint x: 761, endPoint y: 144, distance: 13.6
click at [753, 136] on puzzle-tile "l" at bounding box center [746, 129] width 46 height 46
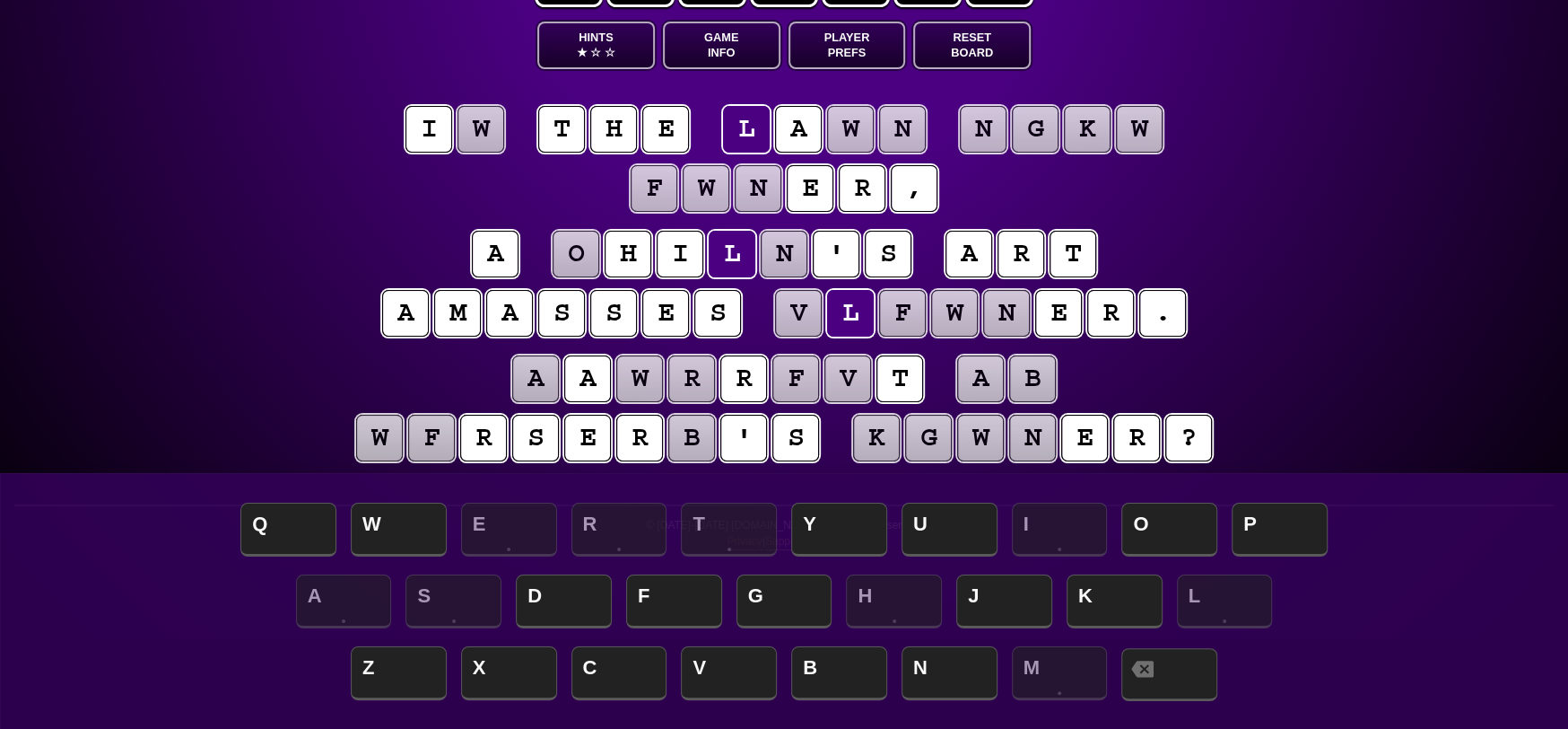
click at [1196, 669] on span at bounding box center [1169, 675] width 96 height 53
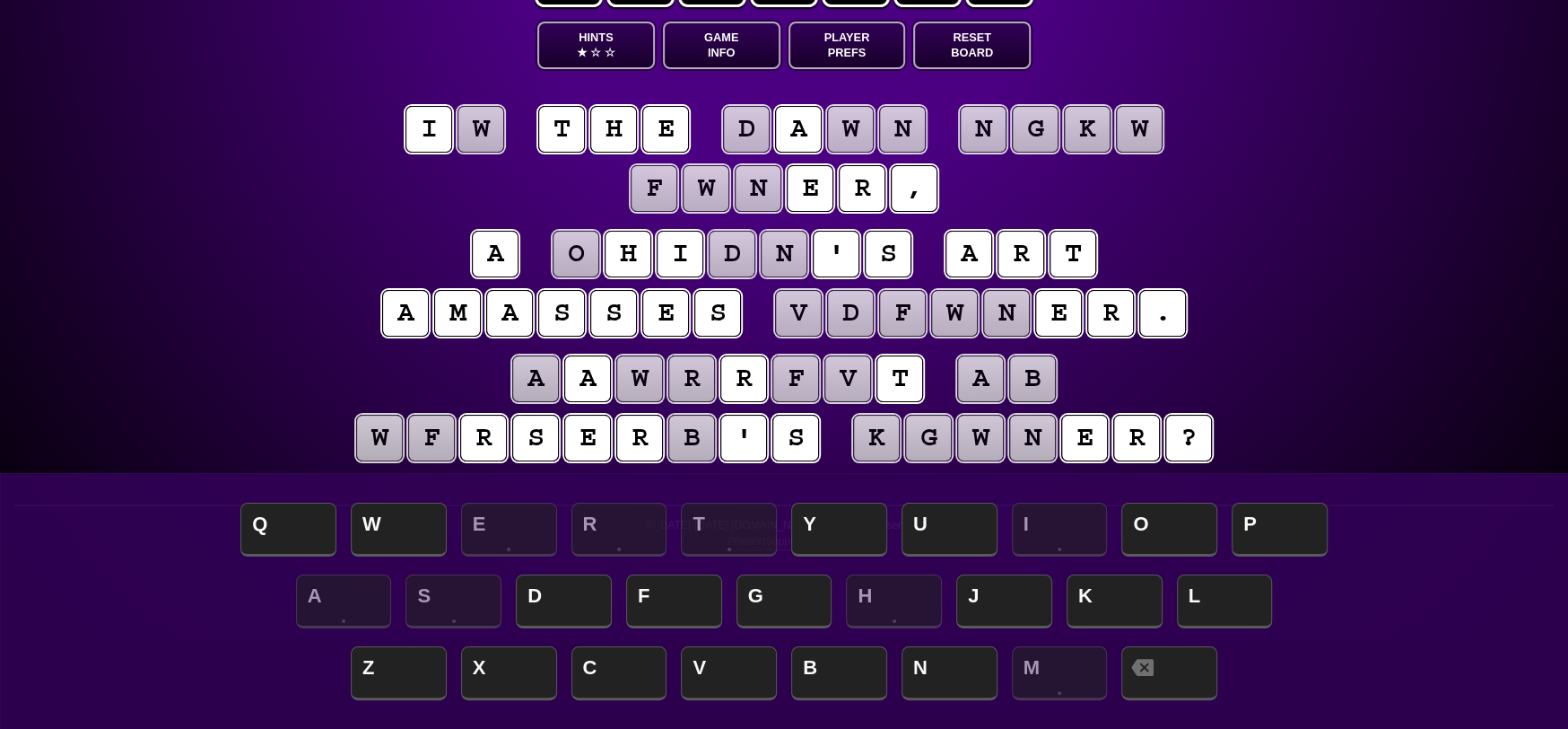
click at [983, 432] on puzzle-tile "w" at bounding box center [980, 437] width 46 height 46
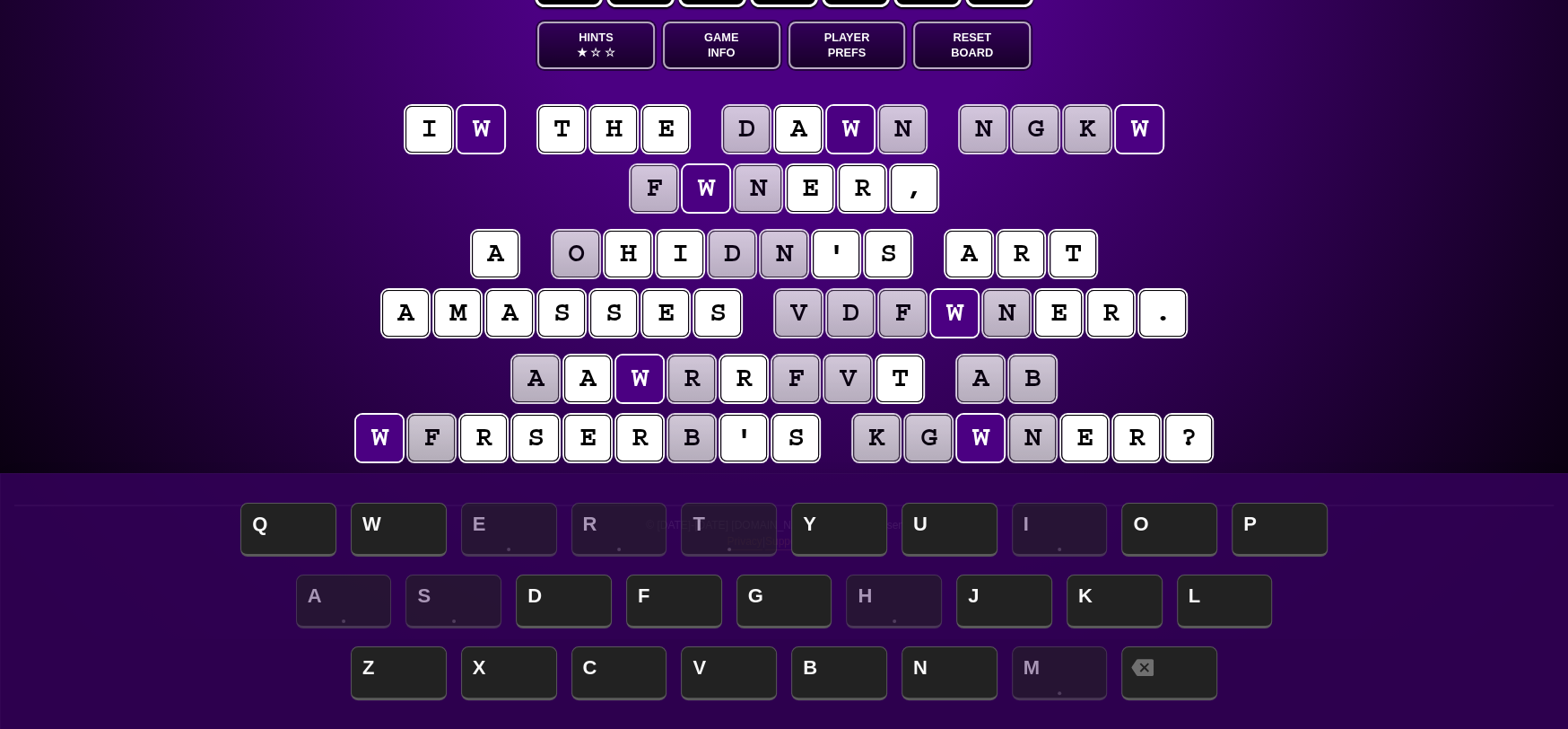
click at [429, 133] on puzzle-tile "i" at bounding box center [428, 129] width 46 height 46
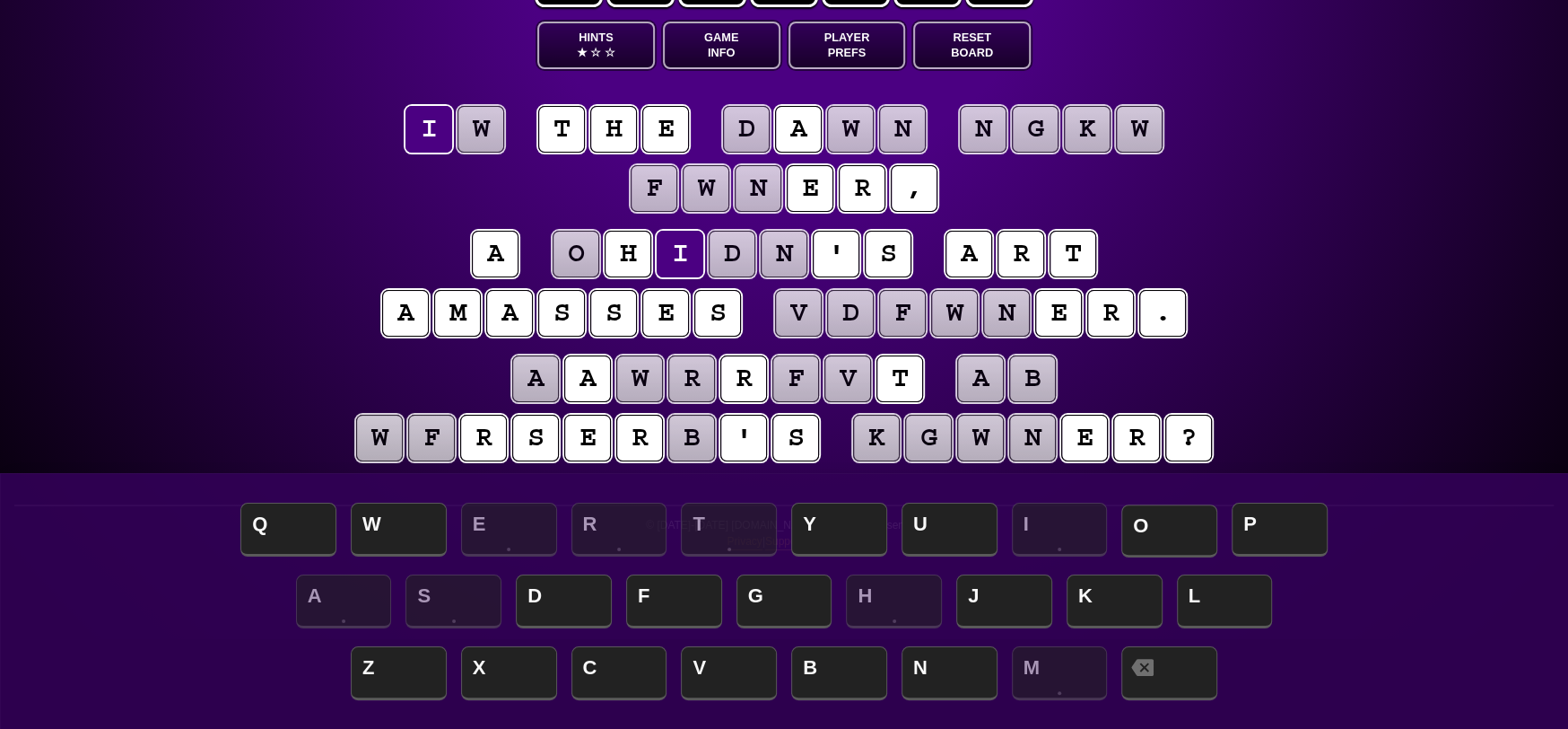
click at [1161, 534] on span "O" at bounding box center [1169, 531] width 96 height 53
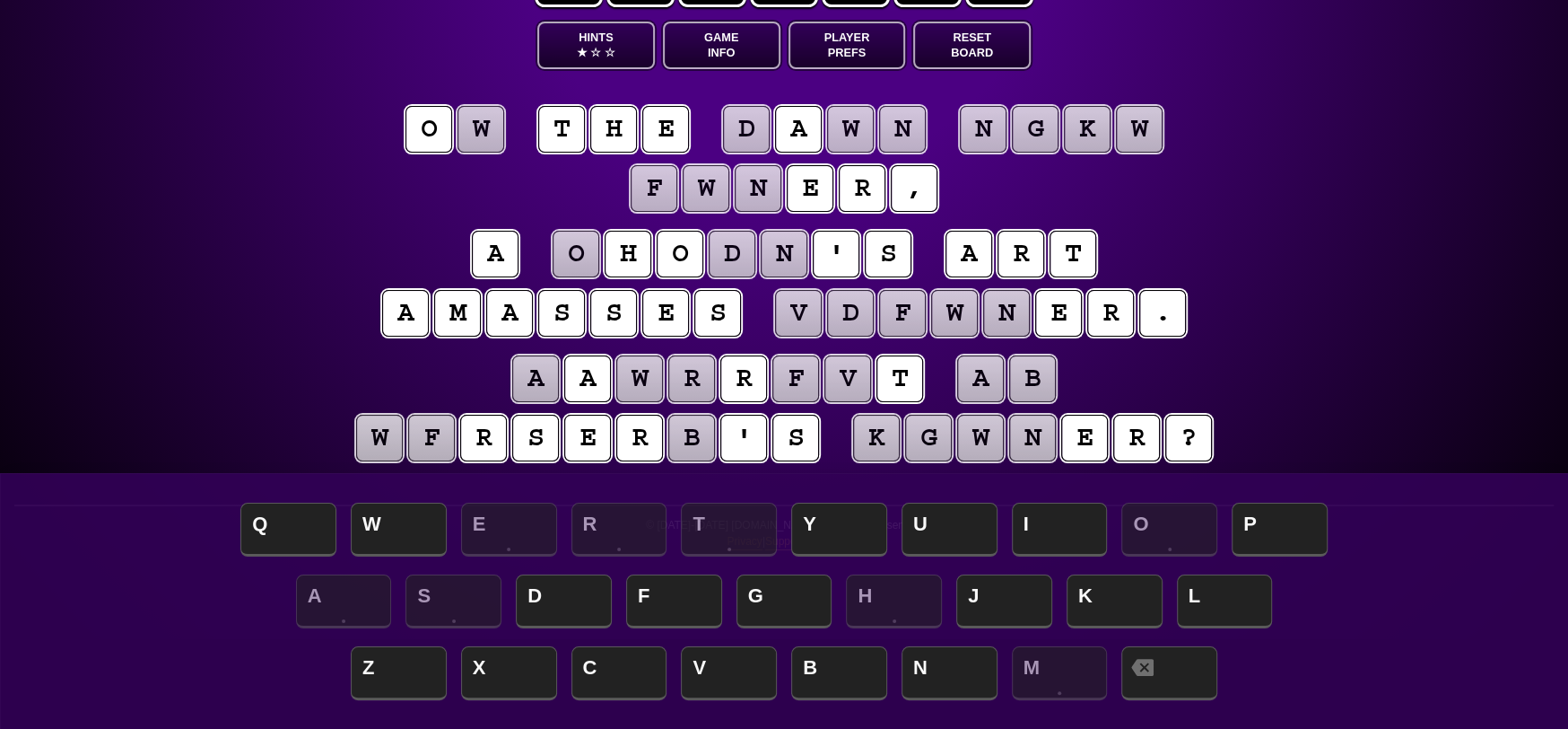
click at [499, 144] on puzzle-tile "w" at bounding box center [481, 129] width 46 height 46
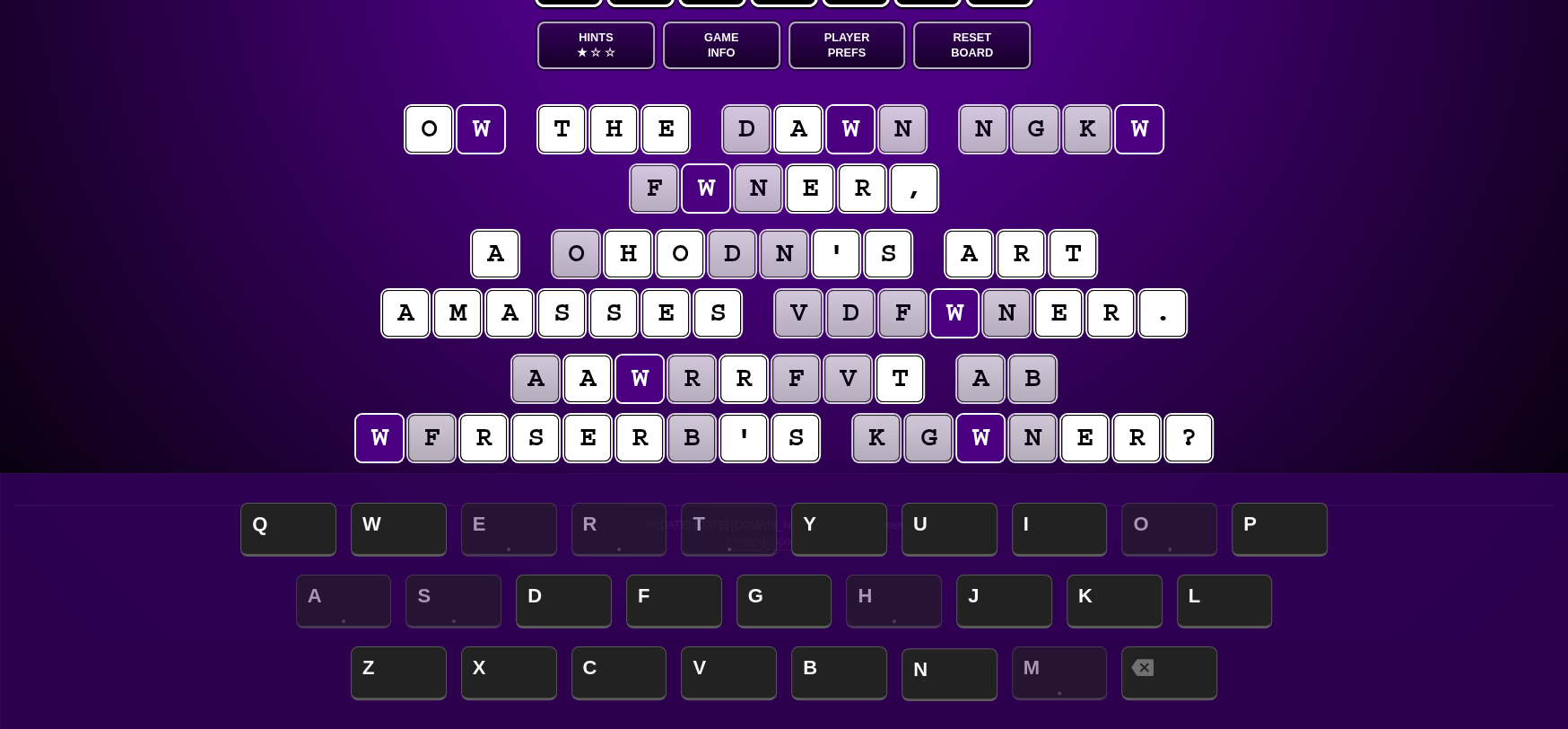
click at [968, 669] on span "N" at bounding box center [950, 675] width 96 height 53
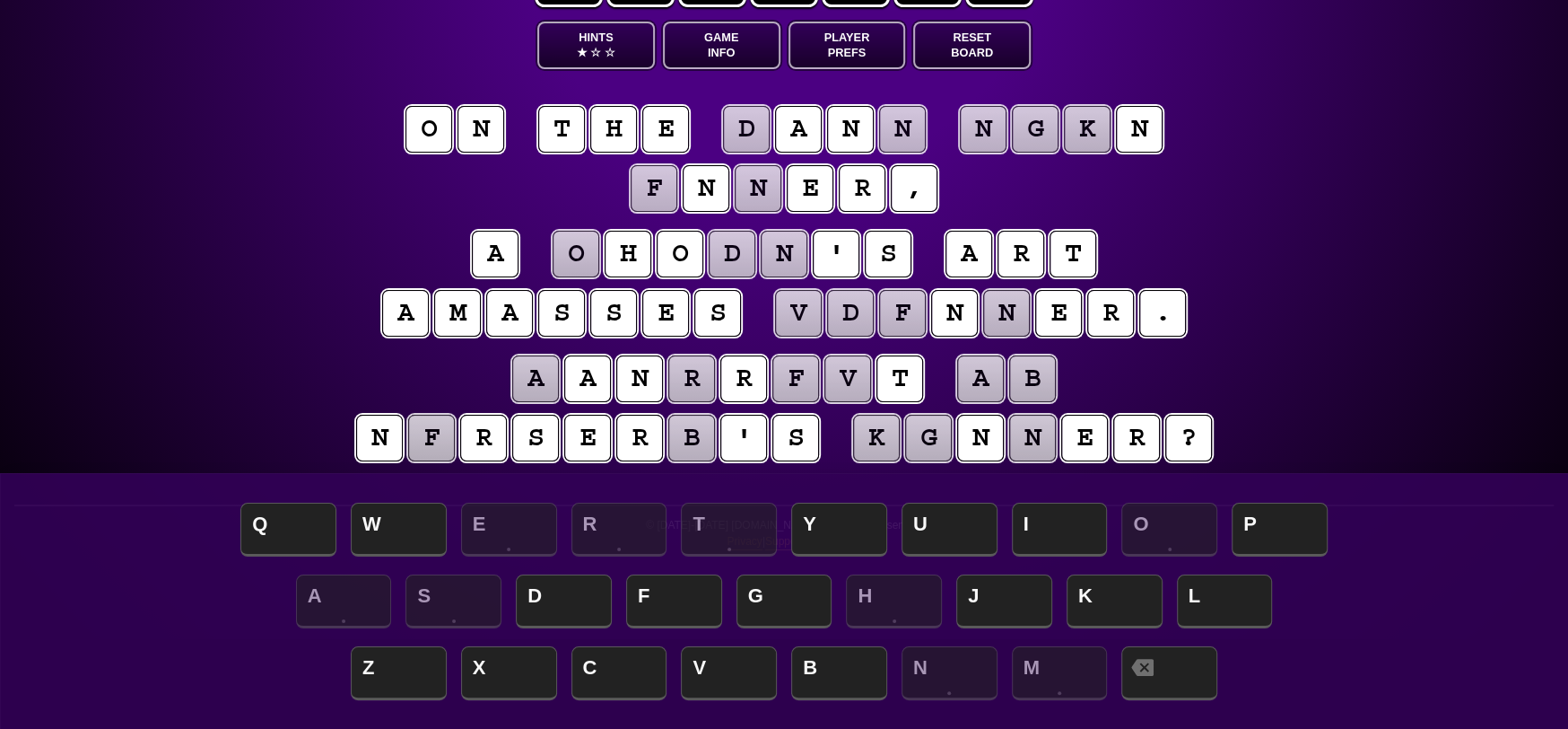
click at [854, 124] on puzzle-tile "n" at bounding box center [850, 129] width 46 height 46
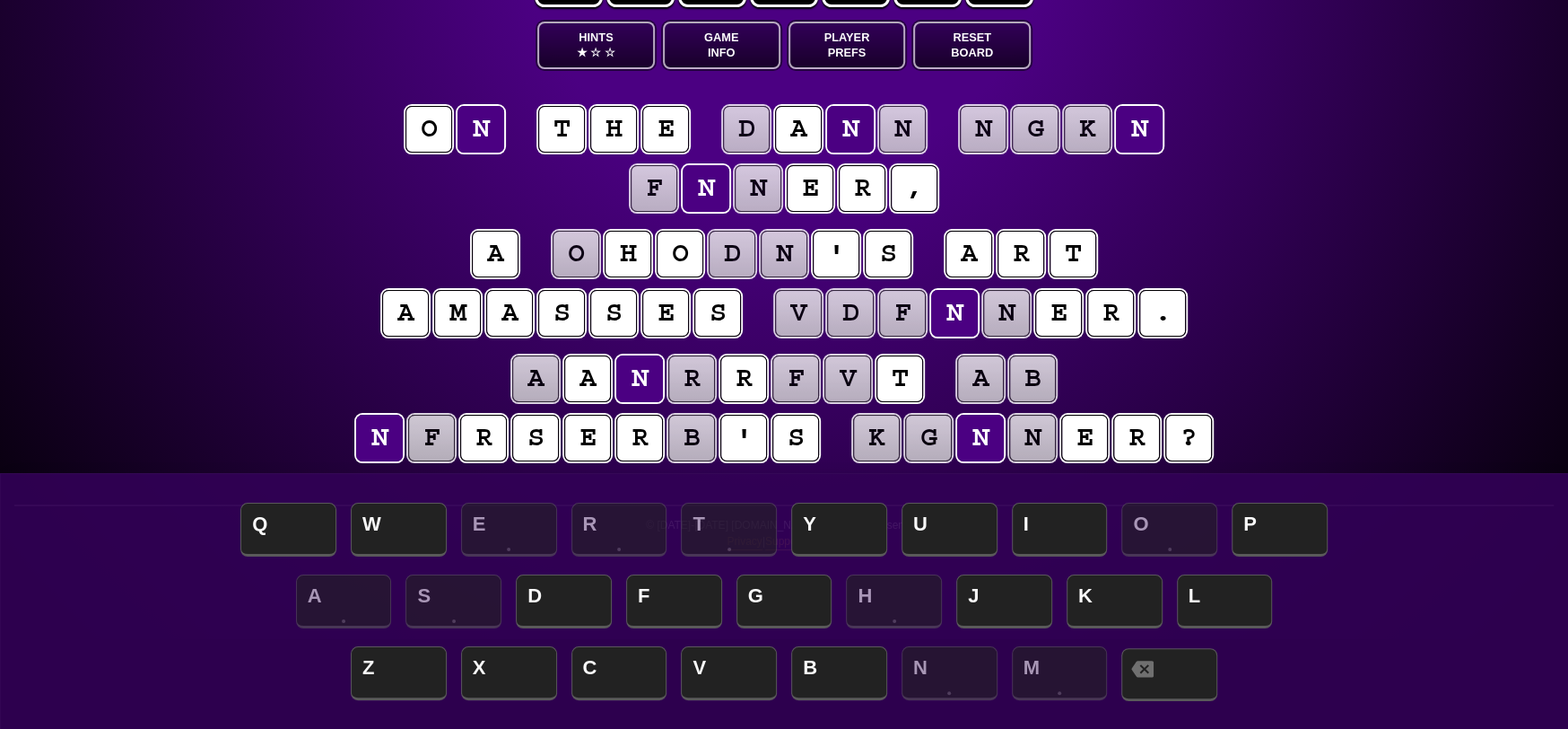
click at [1182, 671] on span at bounding box center [1169, 675] width 96 height 53
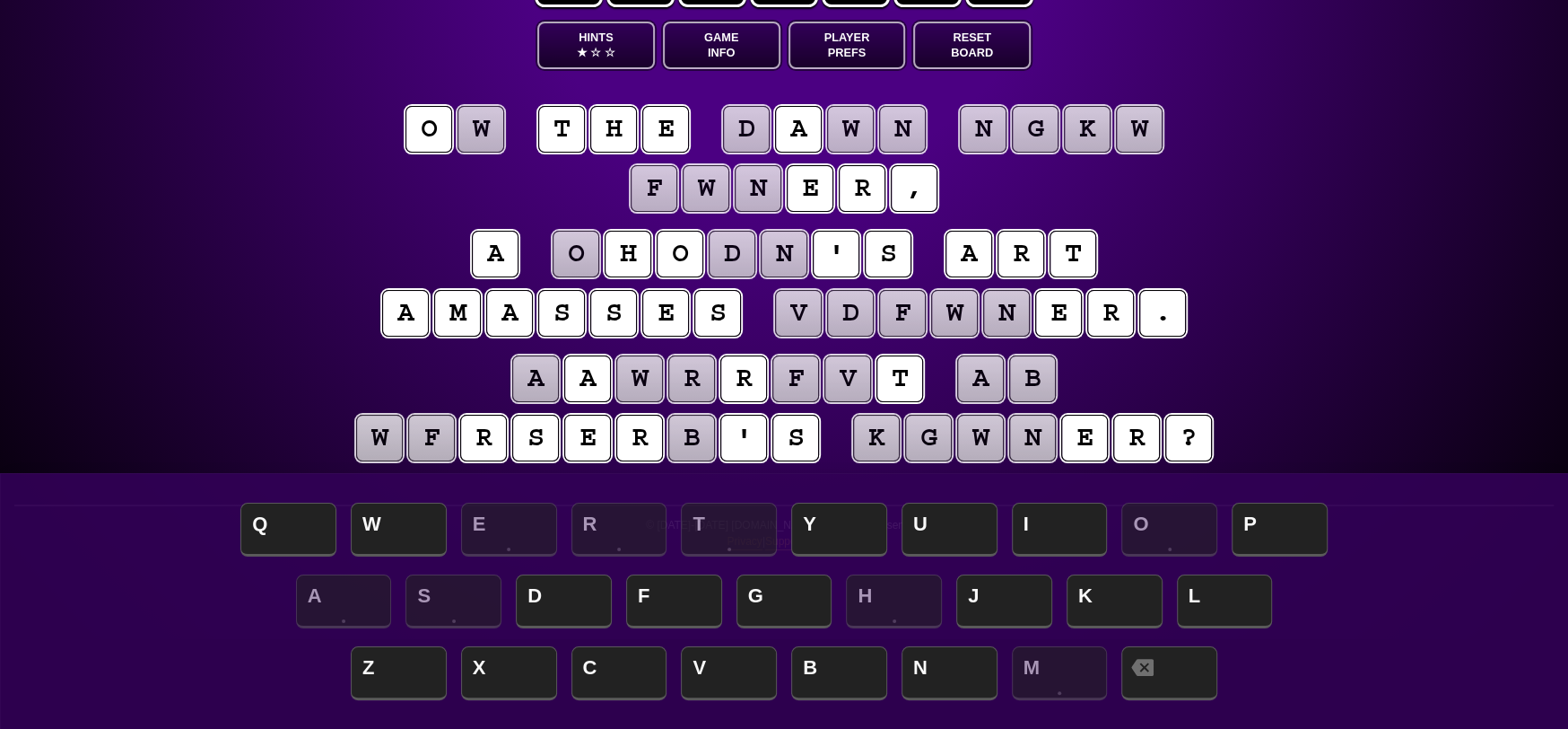
click at [476, 128] on puzzle-tile "w" at bounding box center [481, 129] width 46 height 46
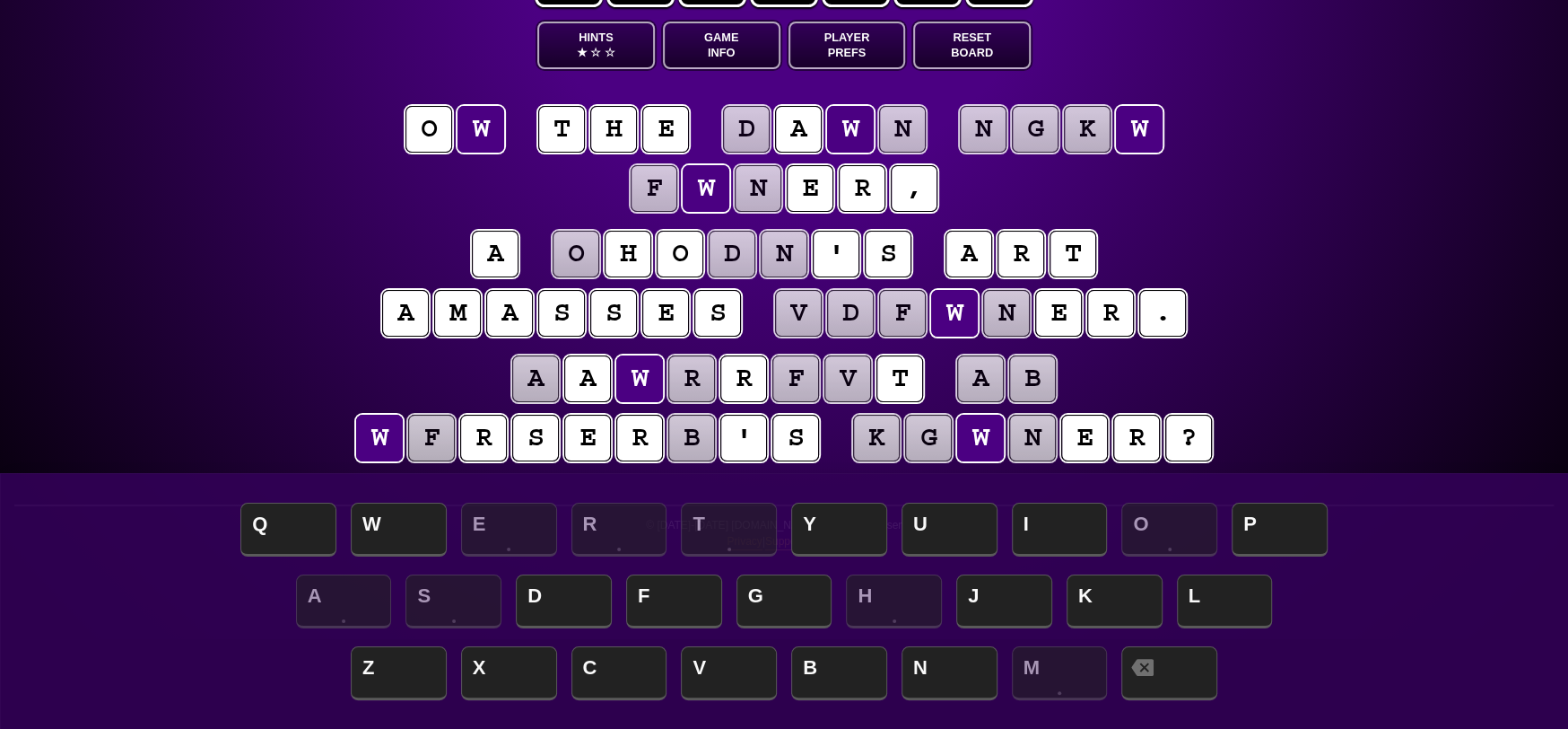
click at [440, 128] on puzzle-tile "o" at bounding box center [428, 129] width 46 height 46
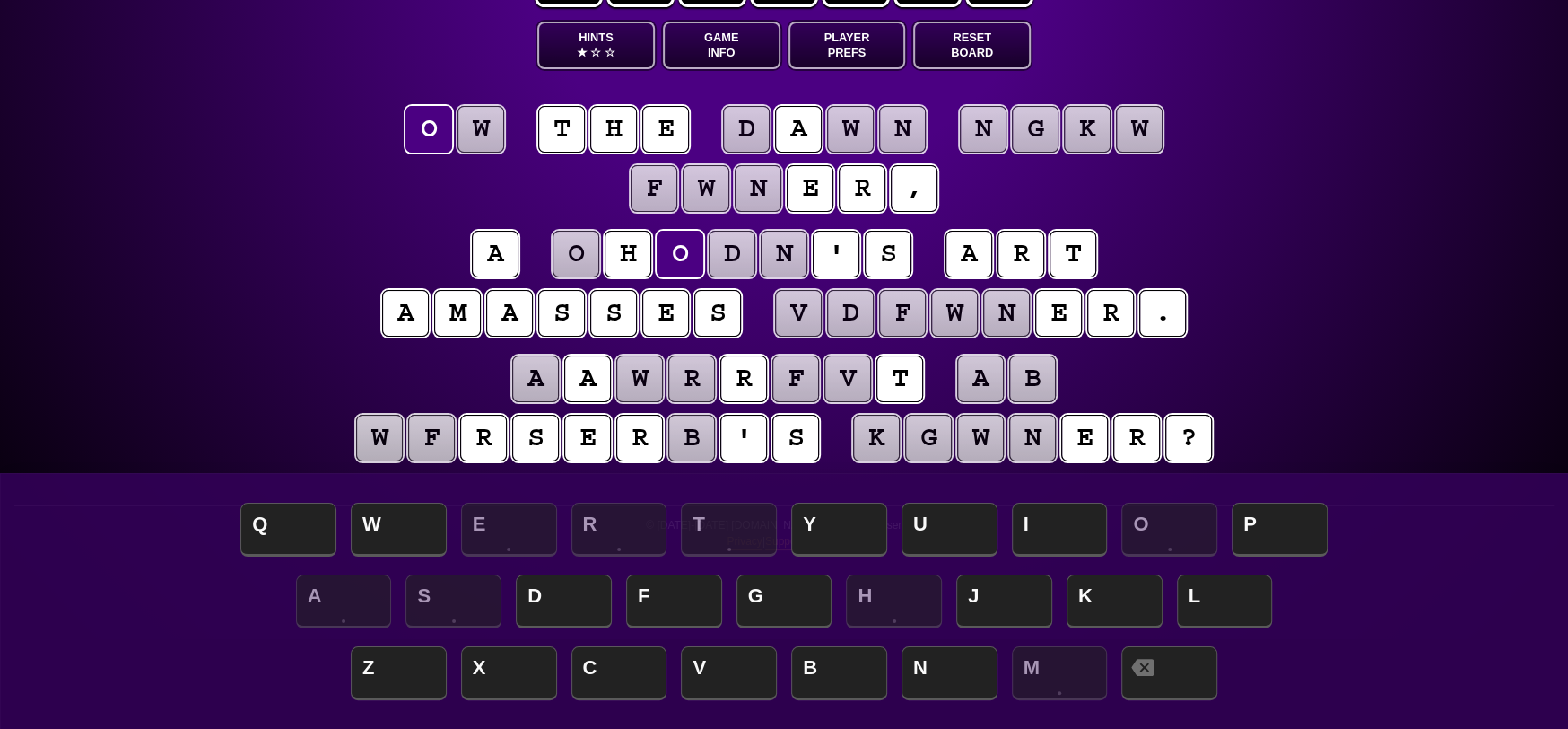
click at [481, 125] on puzzle-tile "w" at bounding box center [481, 129] width 46 height 46
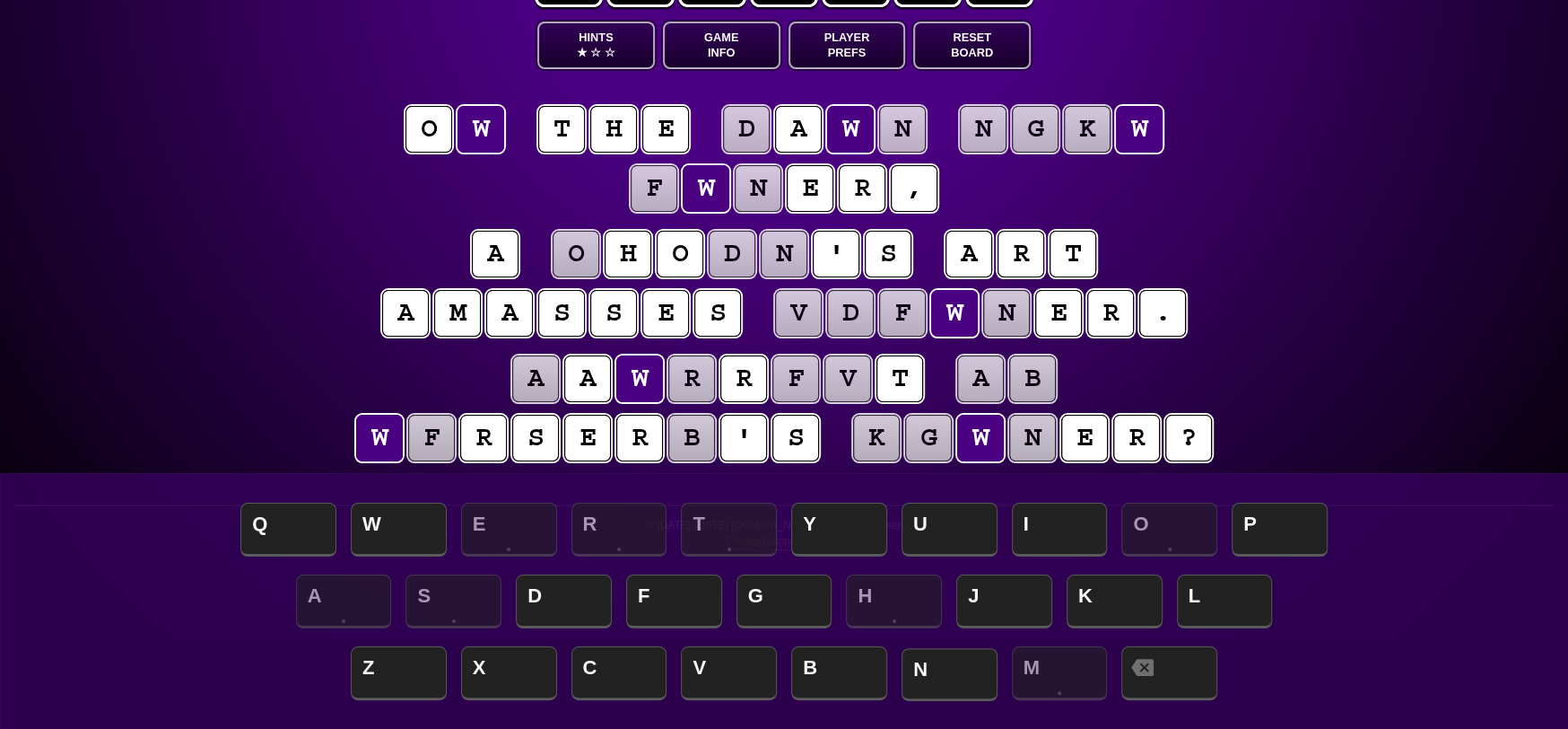
click at [963, 675] on span "N" at bounding box center [950, 675] width 96 height 53
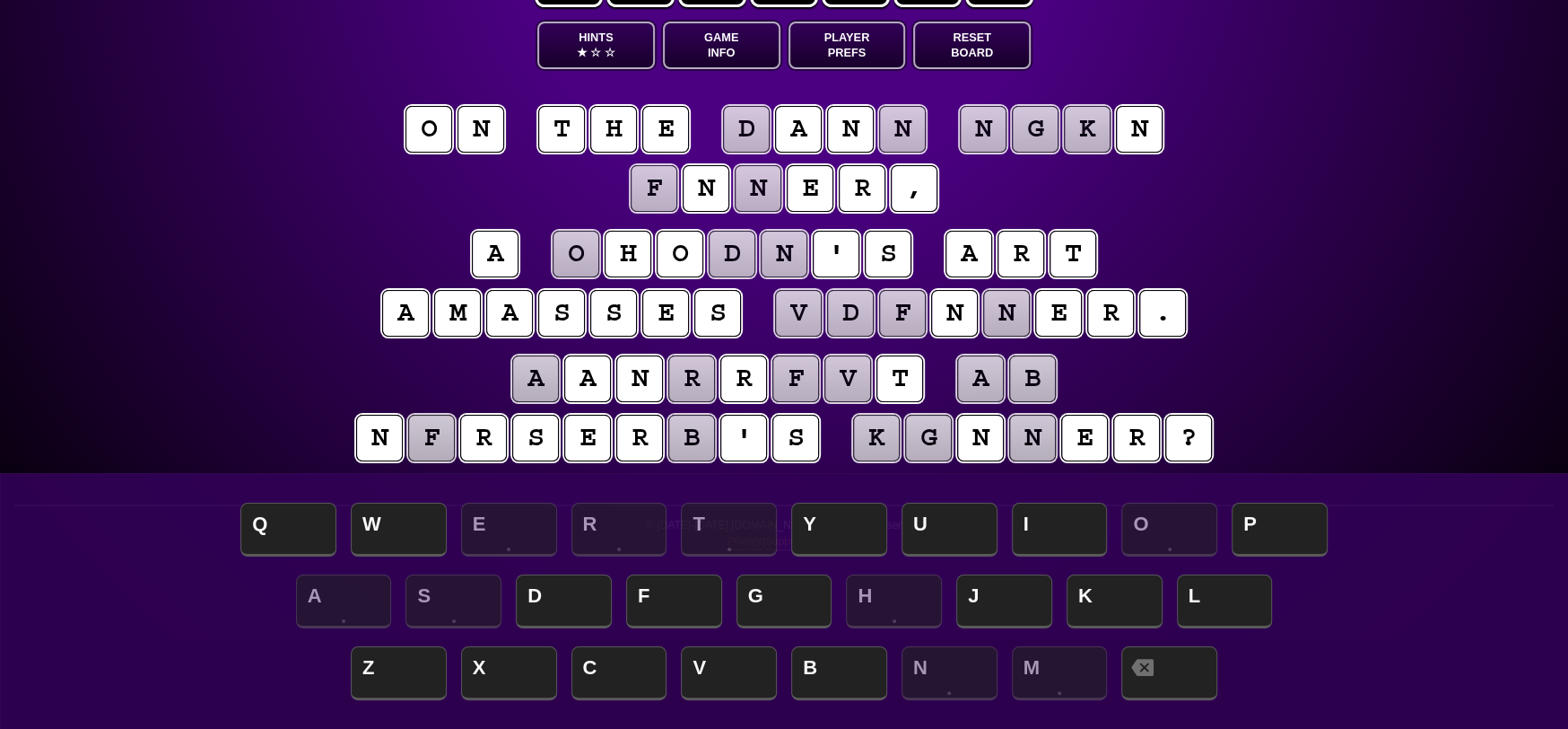
click at [435, 436] on puzzle-tile "f" at bounding box center [431, 437] width 46 height 46
click at [954, 528] on span "U" at bounding box center [950, 531] width 96 height 53
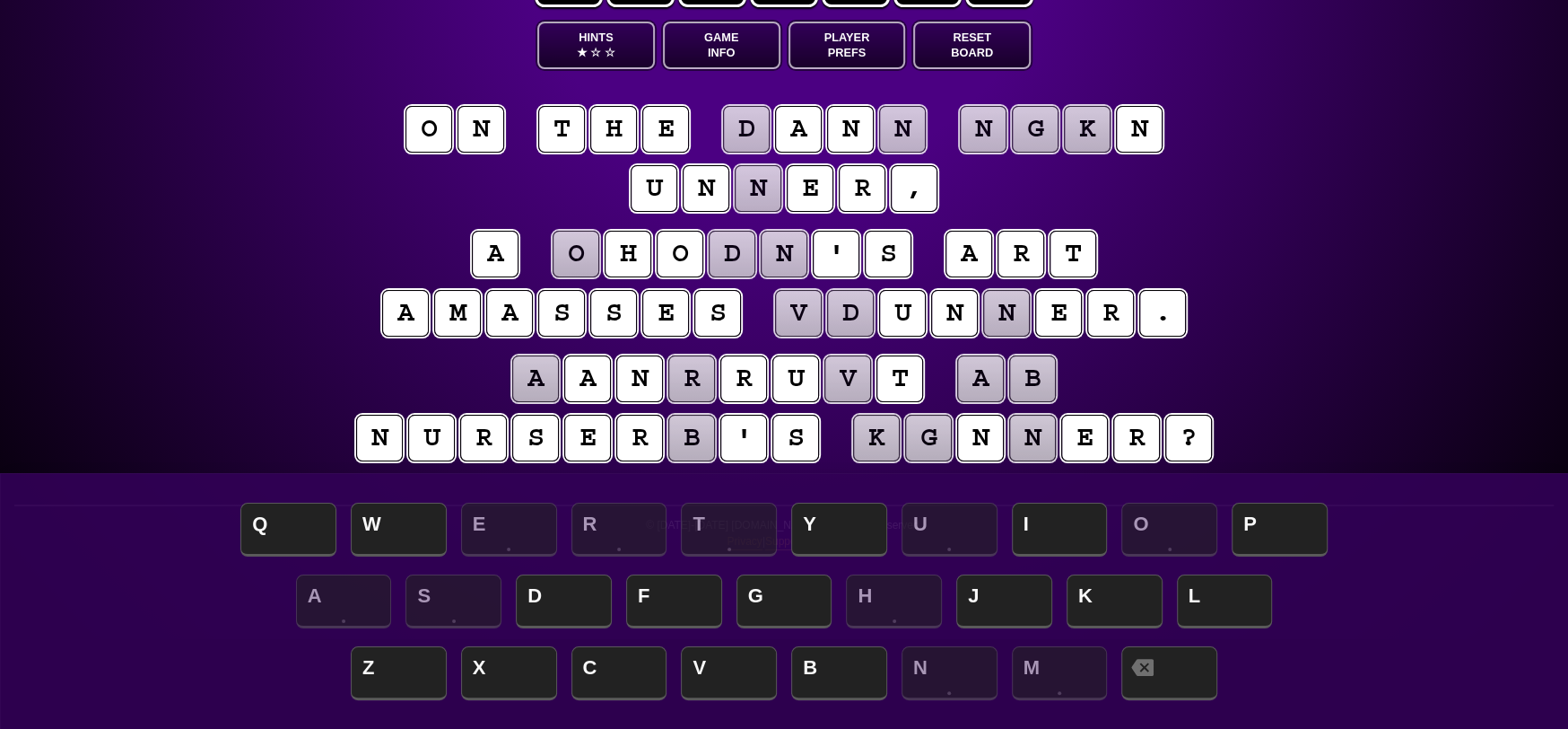
click at [697, 432] on puzzle-tile "b" at bounding box center [692, 437] width 46 height 46
click at [847, 525] on span "Y" at bounding box center [839, 531] width 96 height 53
click at [761, 181] on puzzle-tile "n" at bounding box center [758, 188] width 46 height 46
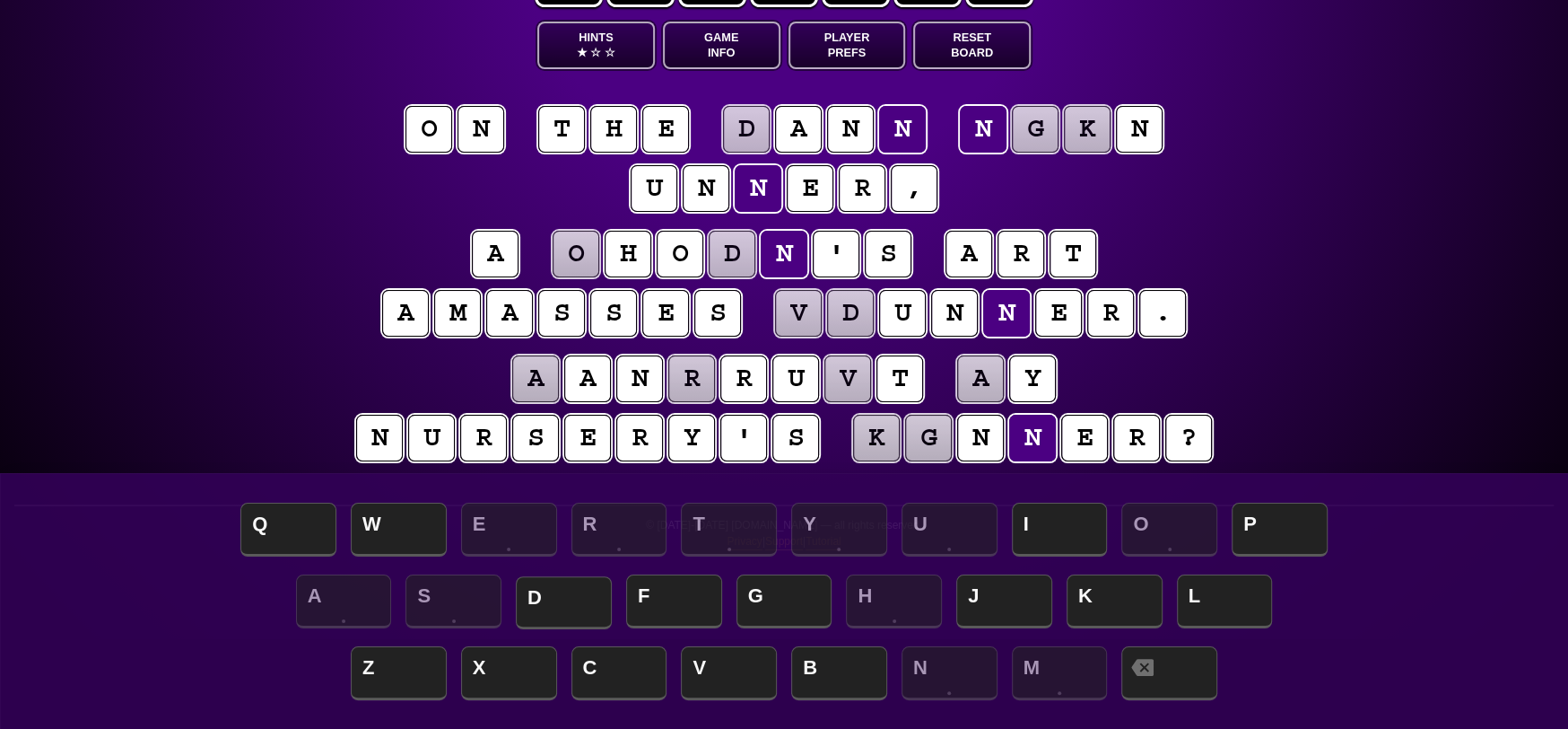
click at [583, 596] on span "D" at bounding box center [564, 602] width 96 height 53
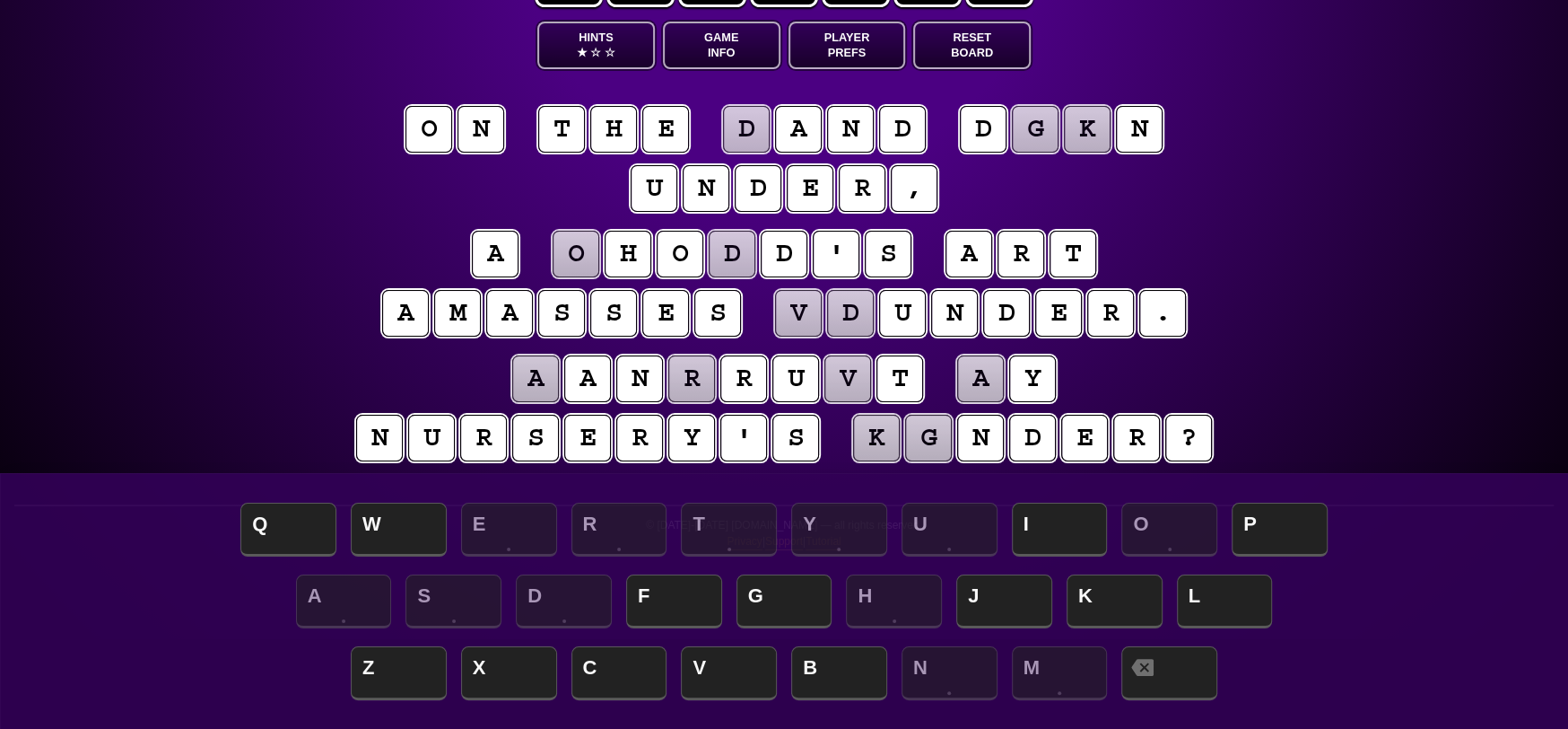
click at [753, 119] on puzzle-tile "d" at bounding box center [746, 129] width 46 height 46
click at [1237, 599] on span "L" at bounding box center [1225, 602] width 96 height 53
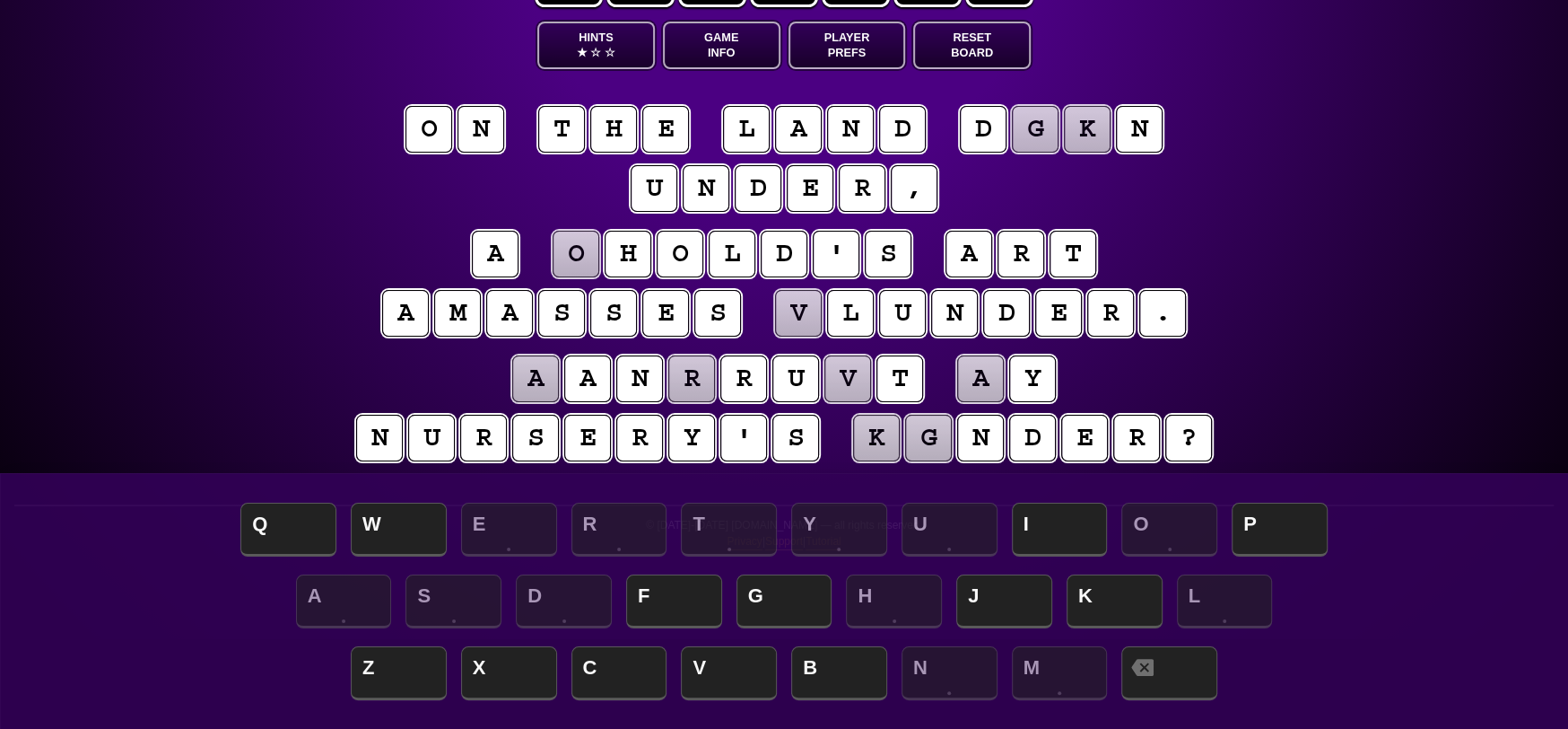
click at [449, 139] on puzzle-tile "o" at bounding box center [428, 129] width 46 height 46
click at [1182, 666] on span at bounding box center [1169, 675] width 96 height 53
click at [1038, 536] on span "I" at bounding box center [1060, 531] width 96 height 53
click at [420, 131] on puzzle-tile "y" at bounding box center [428, 129] width 46 height 46
click at [1072, 542] on span "I" at bounding box center [1060, 531] width 96 height 53
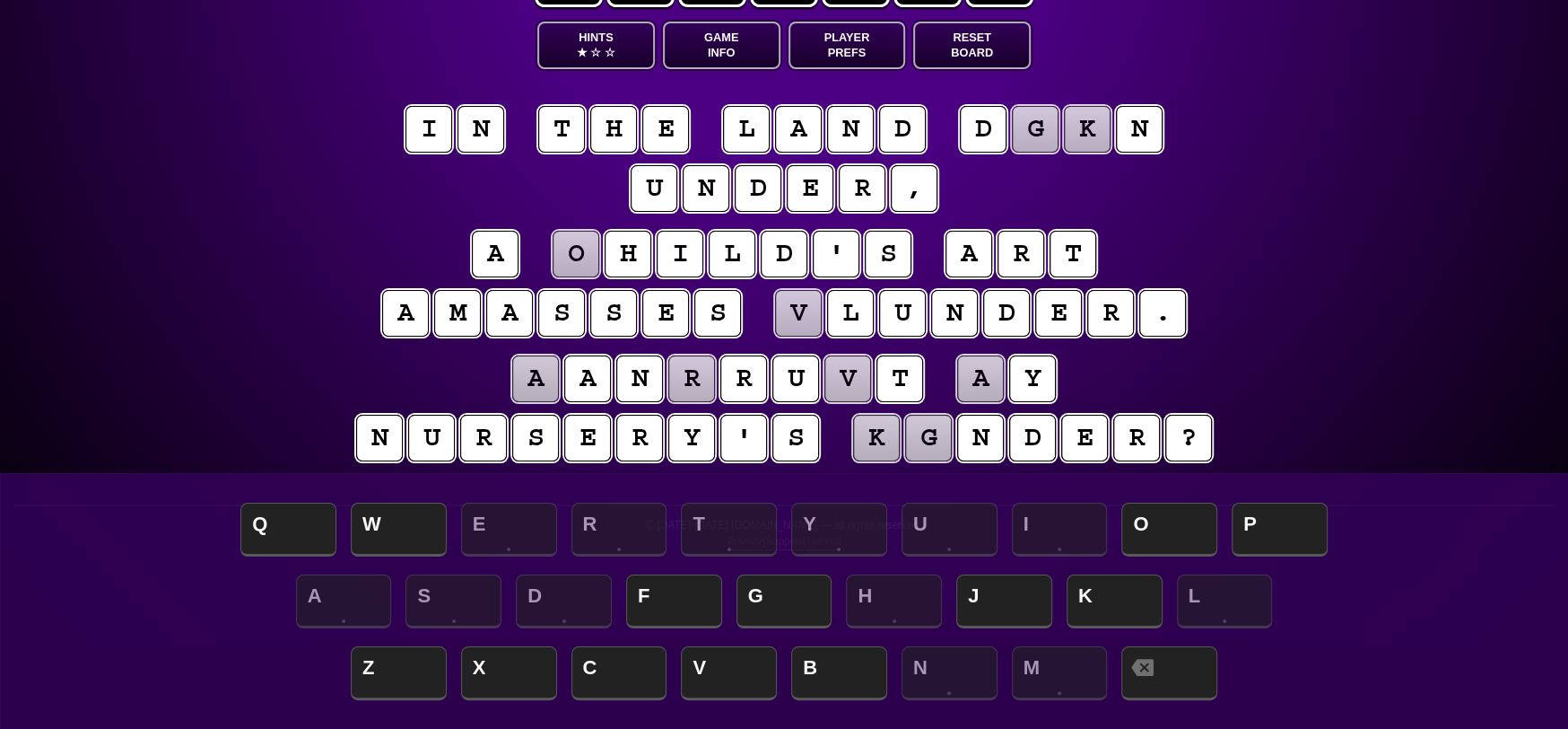
click at [1027, 121] on puzzle-tile "g" at bounding box center [1035, 129] width 46 height 46
click at [1193, 530] on span "O" at bounding box center [1169, 531] width 96 height 53
click at [1089, 128] on puzzle-tile "k" at bounding box center [1087, 129] width 46 height 46
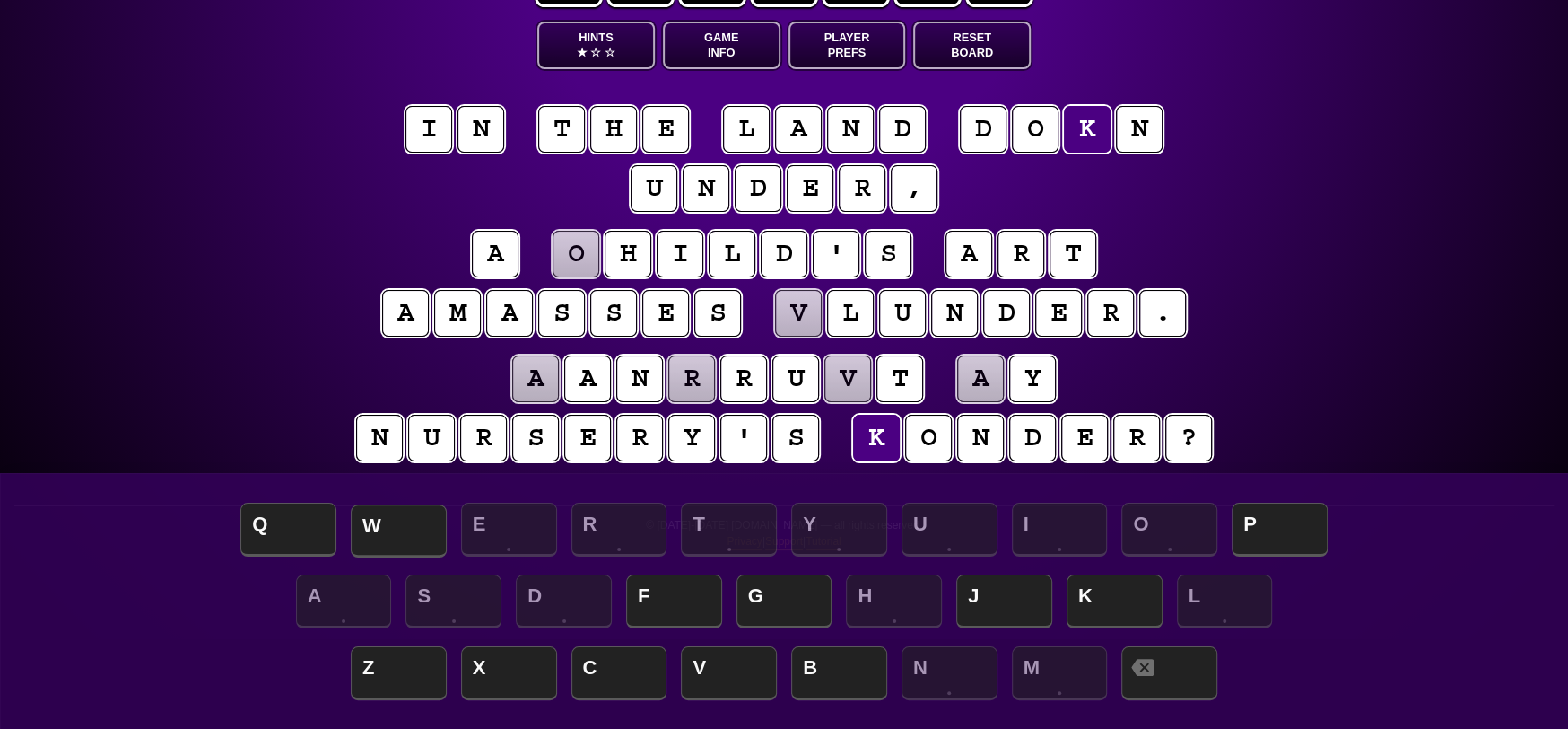
click at [412, 522] on span "W" at bounding box center [399, 531] width 96 height 53
click at [575, 260] on puzzle-tile "o" at bounding box center [576, 253] width 46 height 46
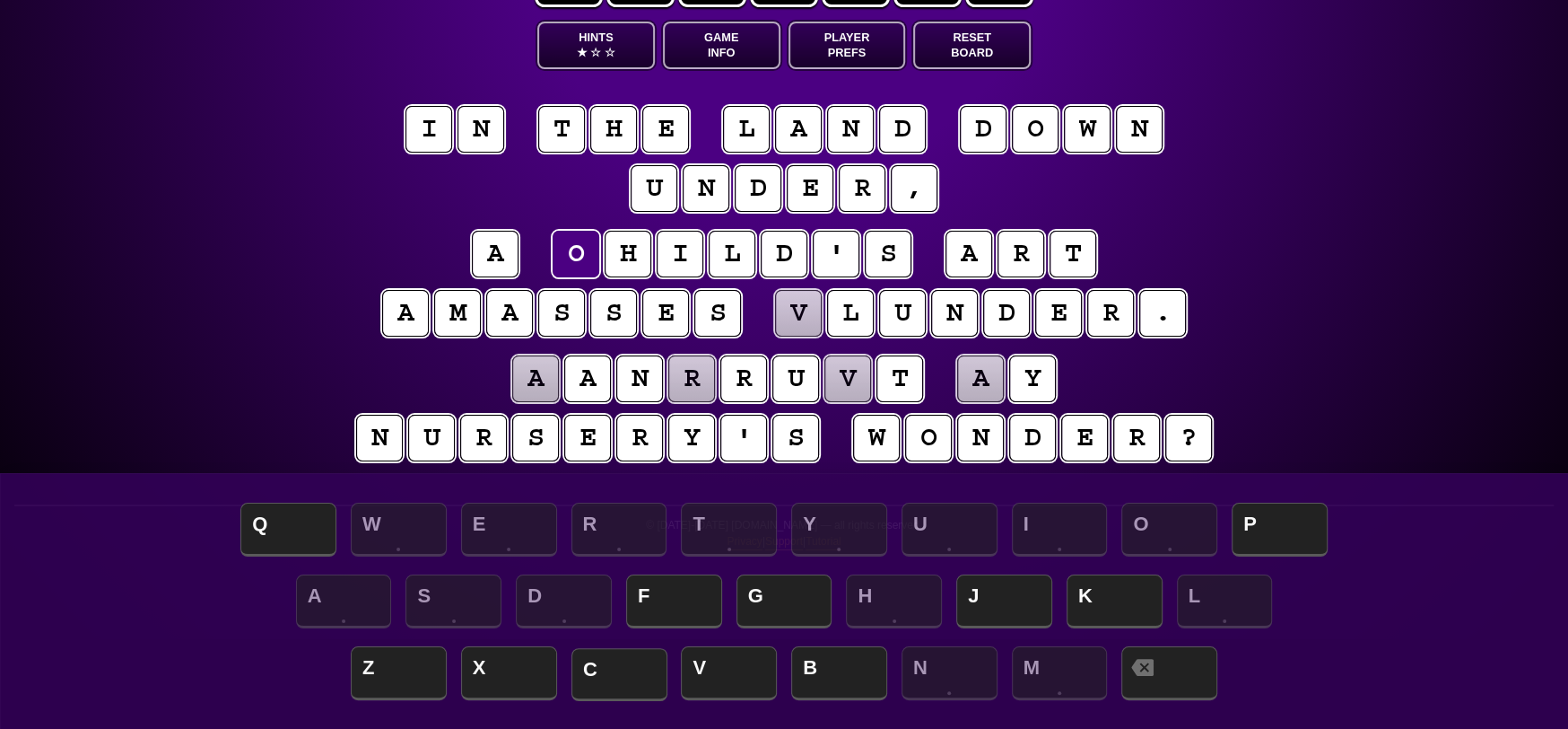
click at [611, 660] on span "C" at bounding box center [619, 675] width 96 height 53
click at [804, 318] on puzzle-tile "v" at bounding box center [798, 313] width 46 height 46
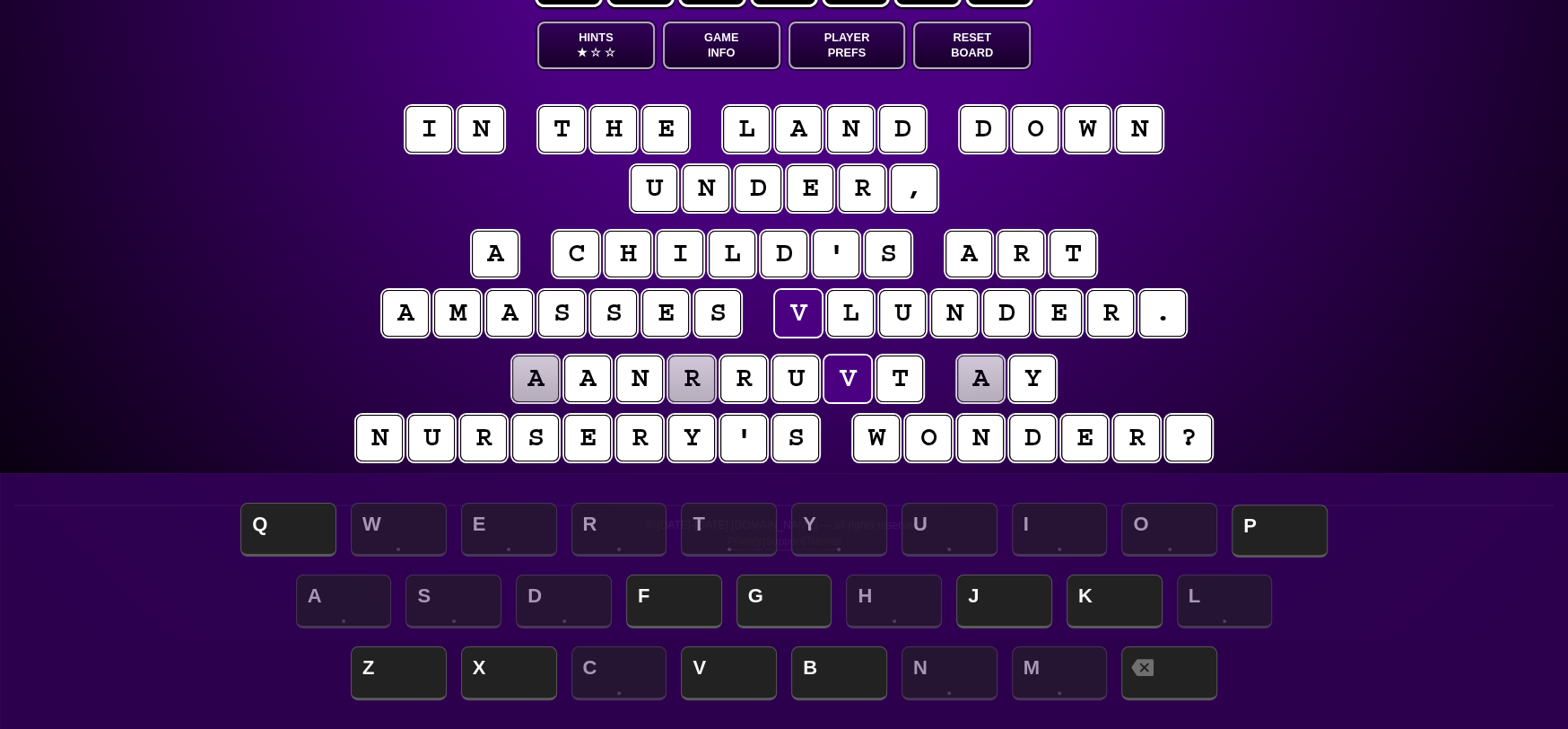
click at [1282, 521] on span "P" at bounding box center [1279, 531] width 96 height 53
click at [534, 375] on puzzle-tile "a" at bounding box center [535, 378] width 46 height 46
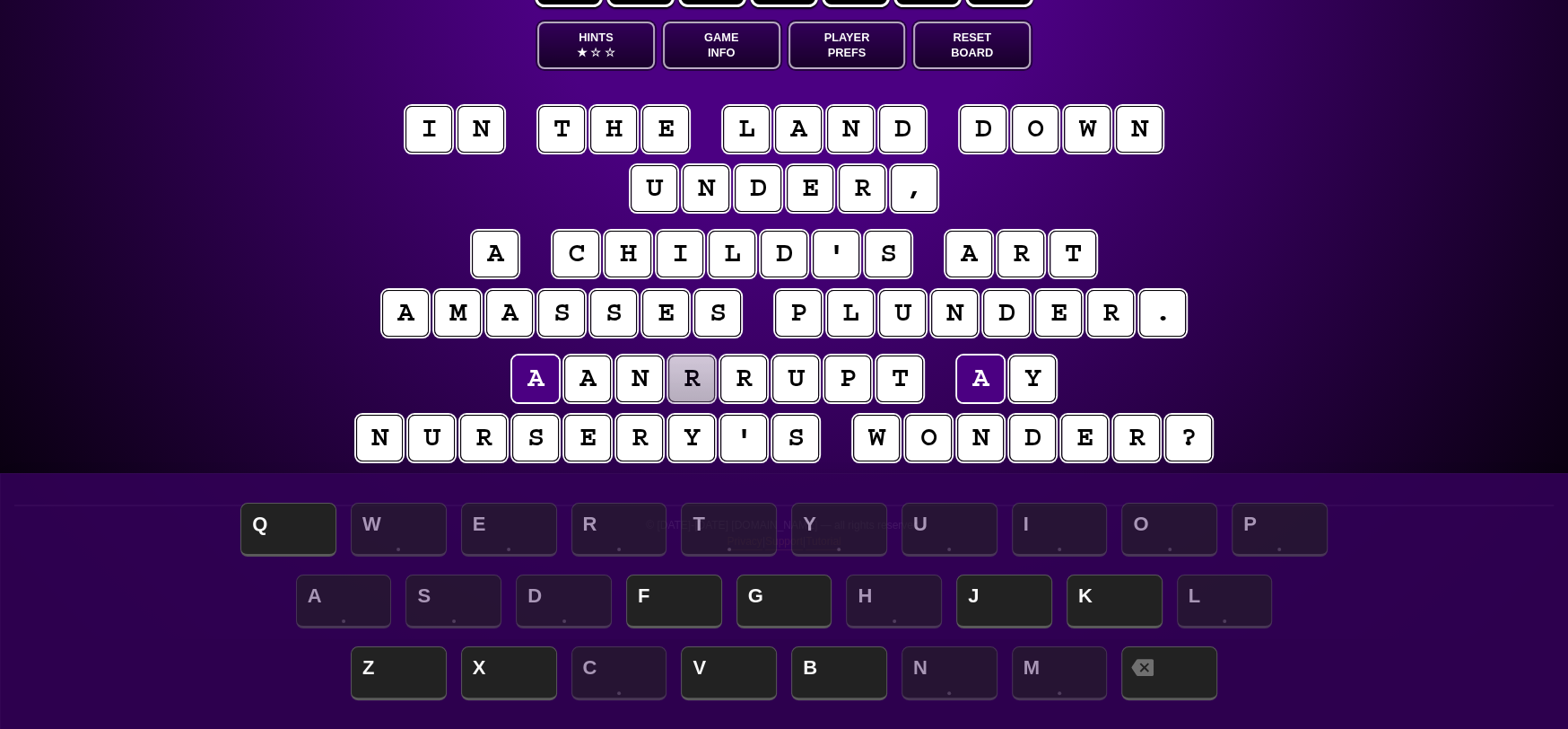
click at [709, 447] on puzzle-tile "y" at bounding box center [692, 437] width 46 height 46
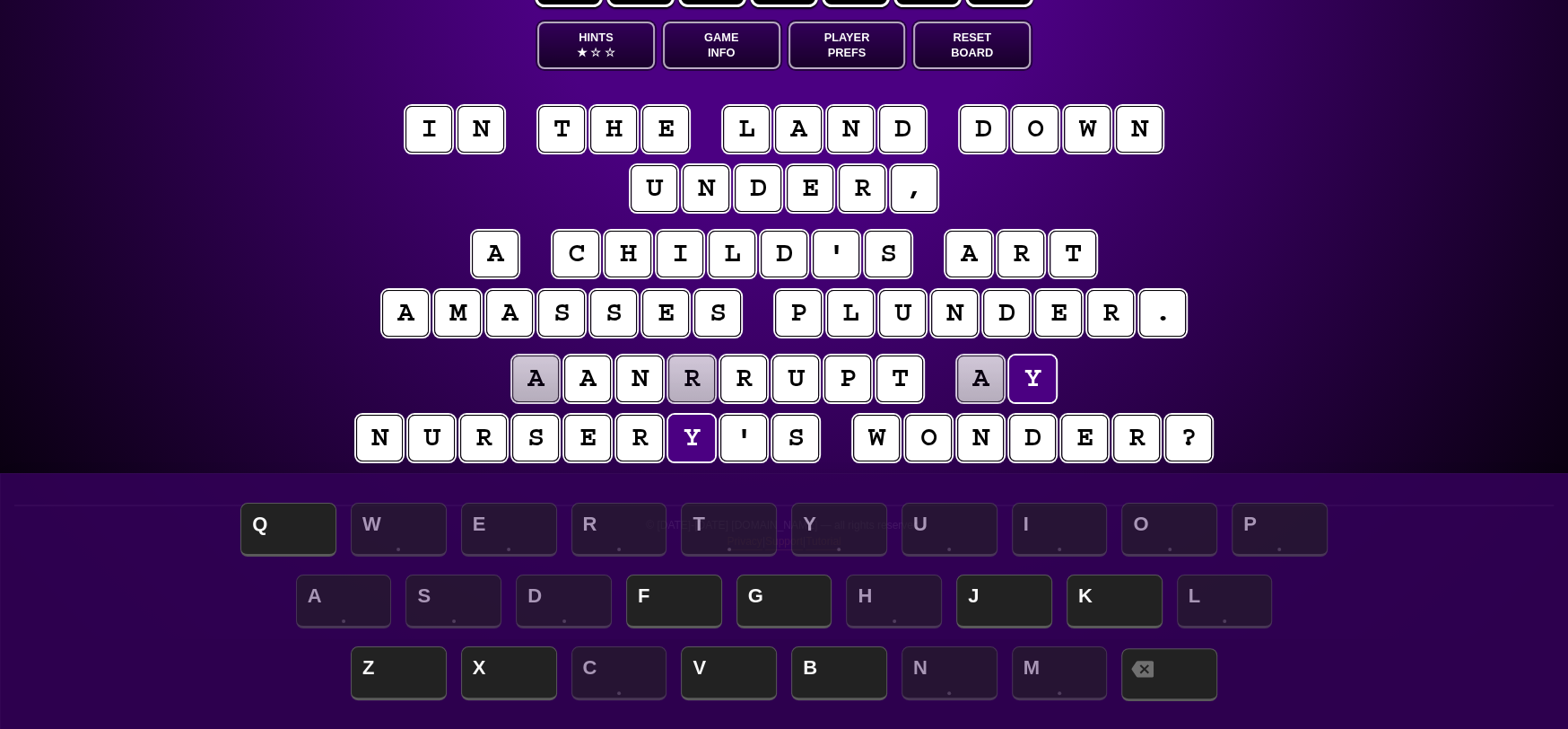
click at [1190, 683] on span at bounding box center [1169, 675] width 96 height 53
click at [551, 379] on puzzle-tile "a" at bounding box center [535, 378] width 46 height 46
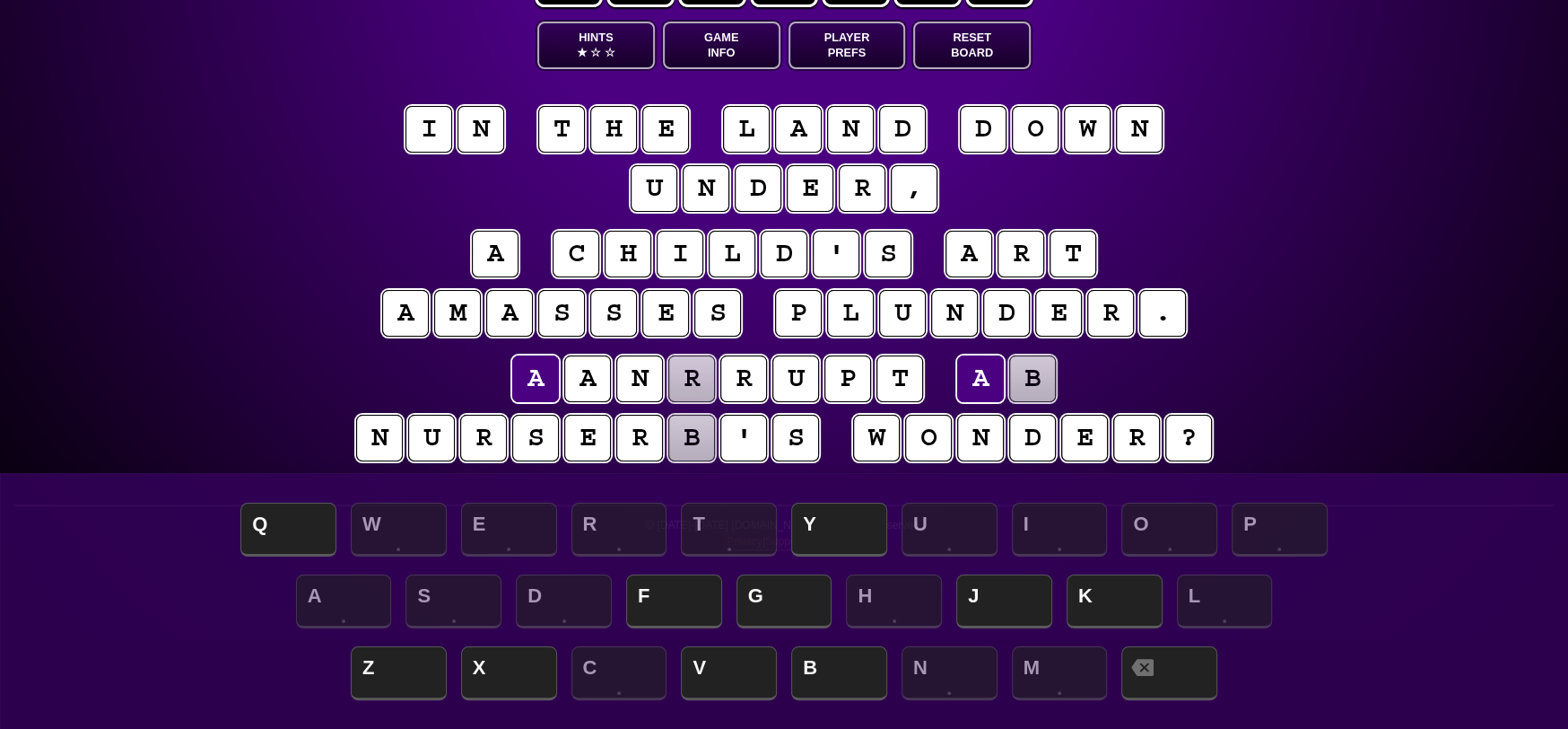
click at [711, 390] on puzzle-tile "r" at bounding box center [692, 378] width 46 height 46
click at [381, 439] on puzzle-tile "n" at bounding box center [379, 437] width 46 height 46
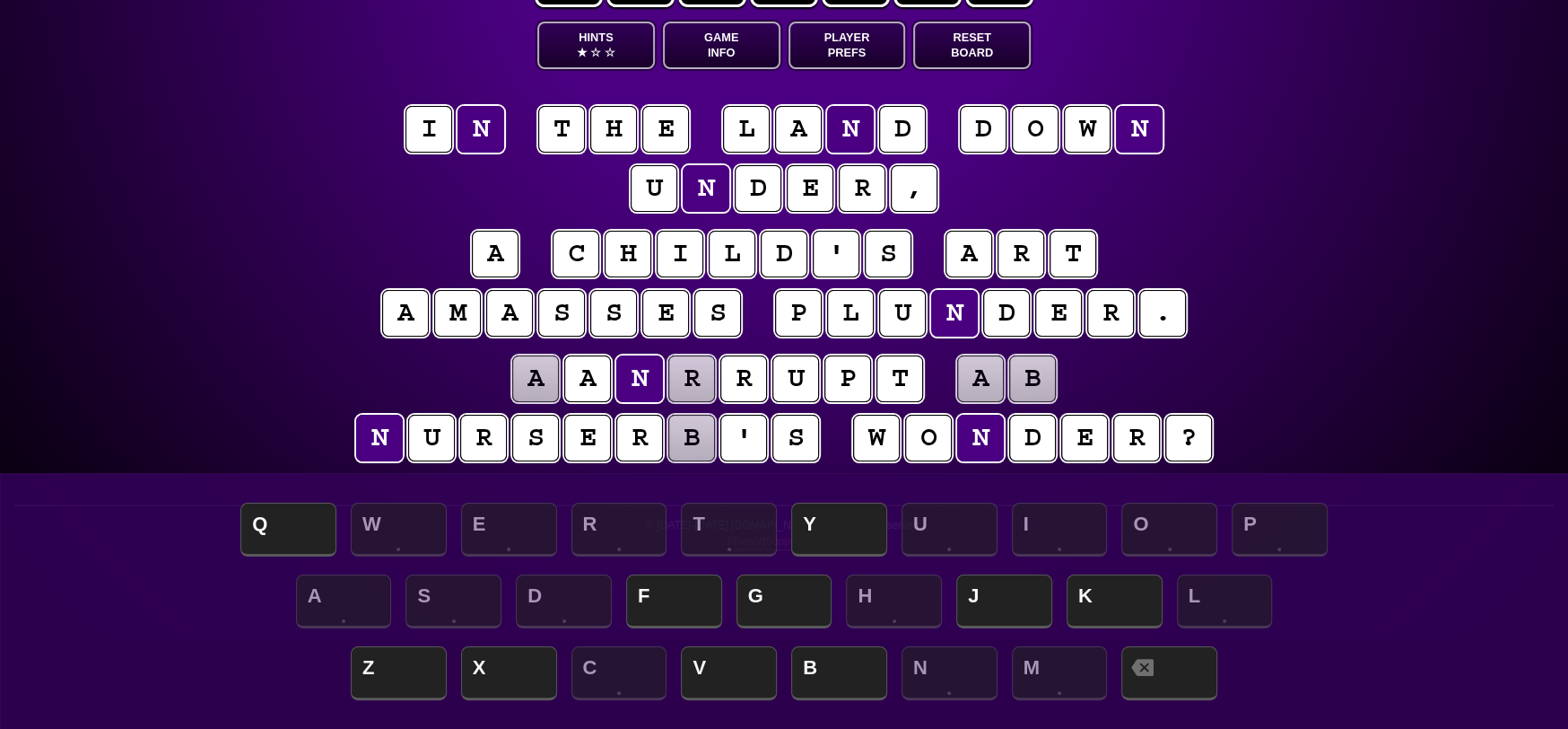
click at [440, 440] on puzzle-tile "u" at bounding box center [431, 437] width 46 height 46
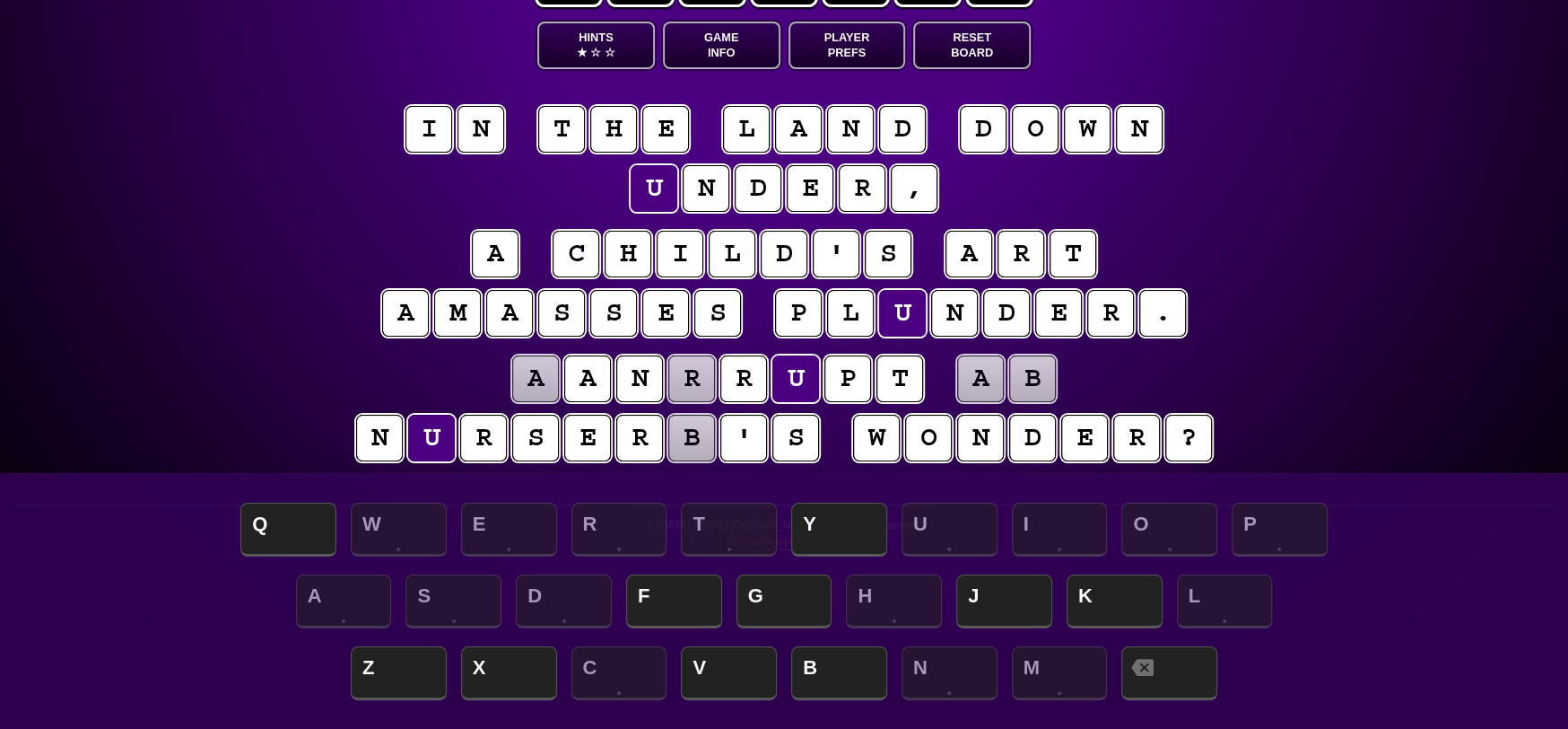
drag, startPoint x: 488, startPoint y: 444, endPoint x: 516, endPoint y: 452, distance: 29.1
click at [490, 444] on puzzle-tile "r" at bounding box center [483, 437] width 46 height 46
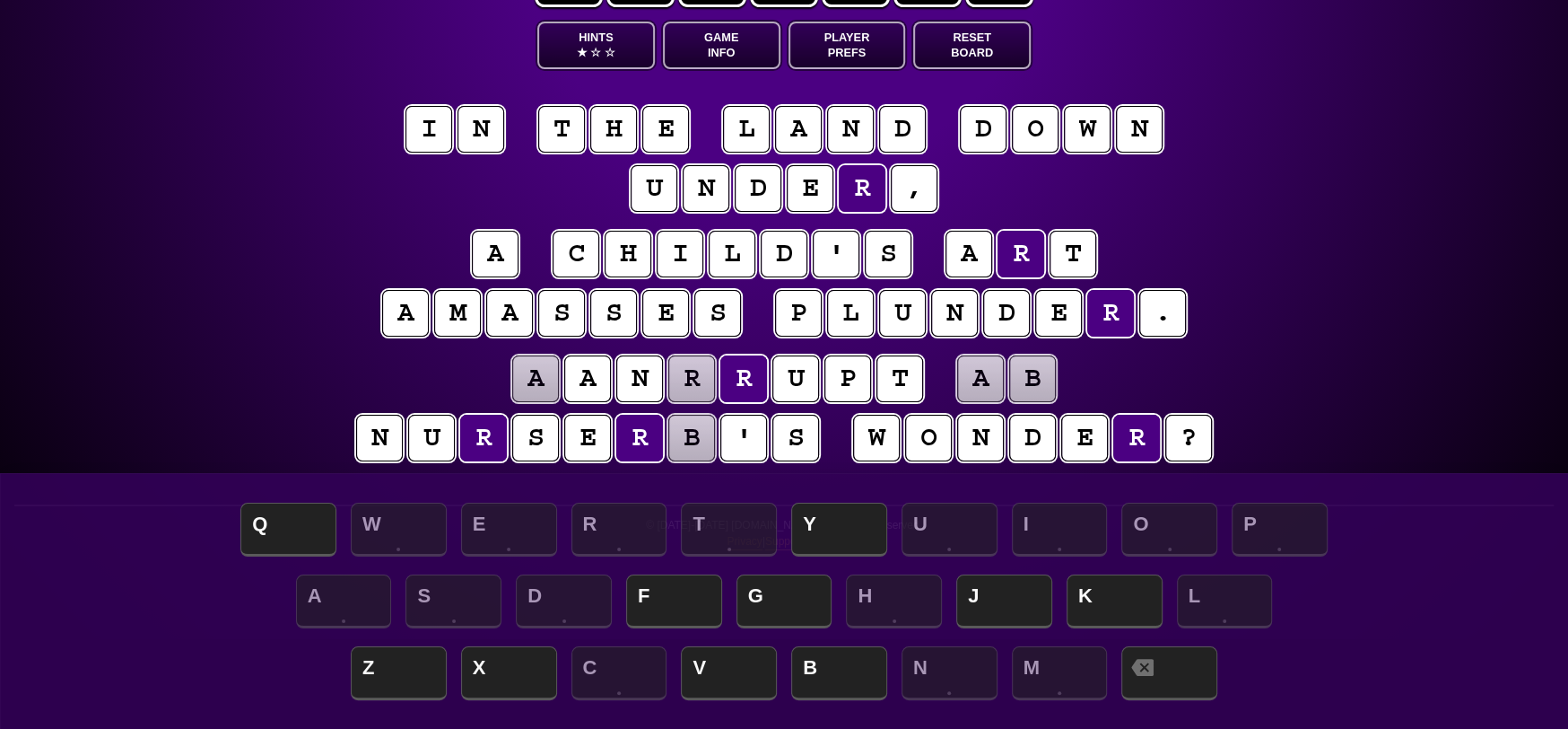
click at [530, 452] on puzzle-tile "s" at bounding box center [535, 437] width 46 height 46
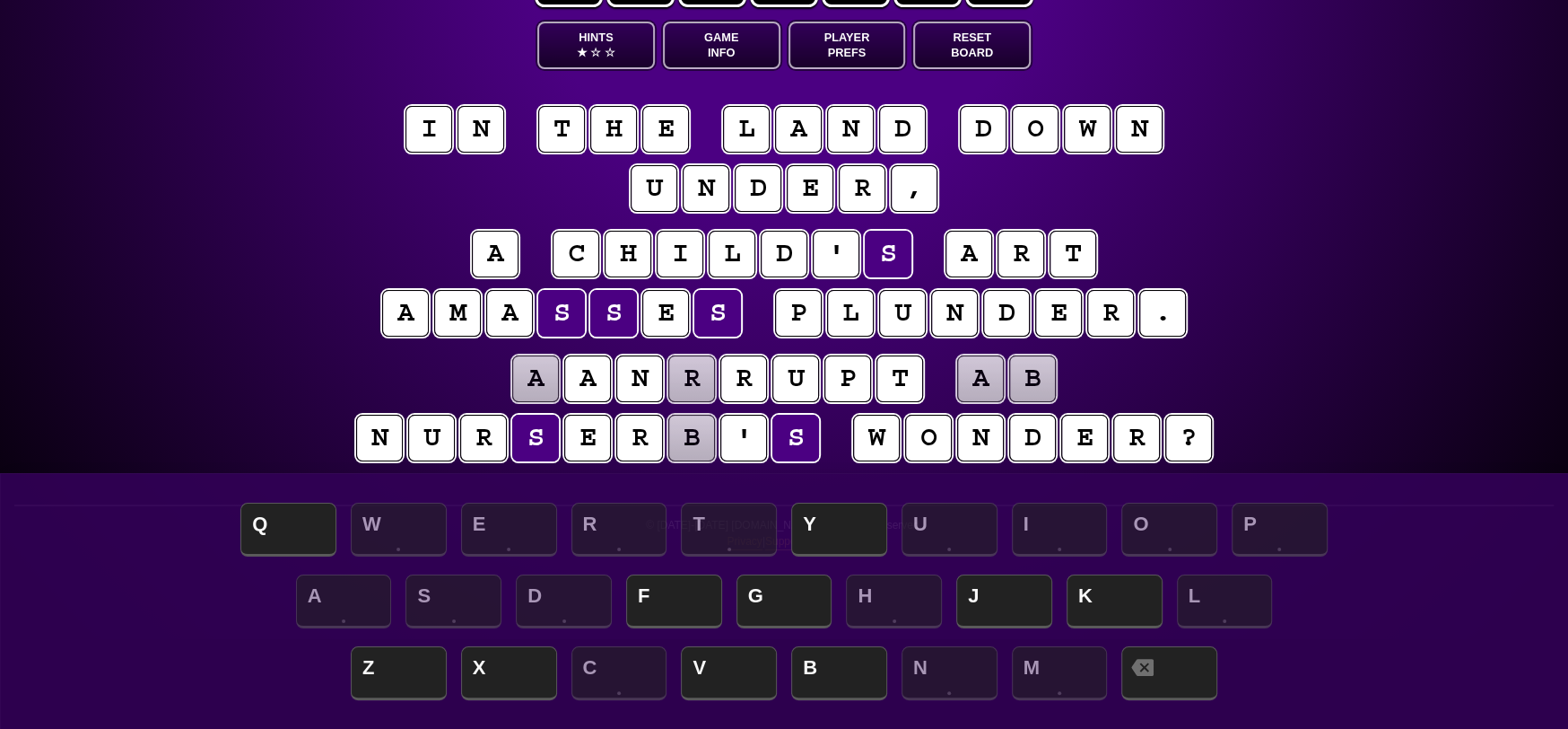
click at [594, 453] on puzzle-tile "e" at bounding box center [588, 437] width 46 height 46
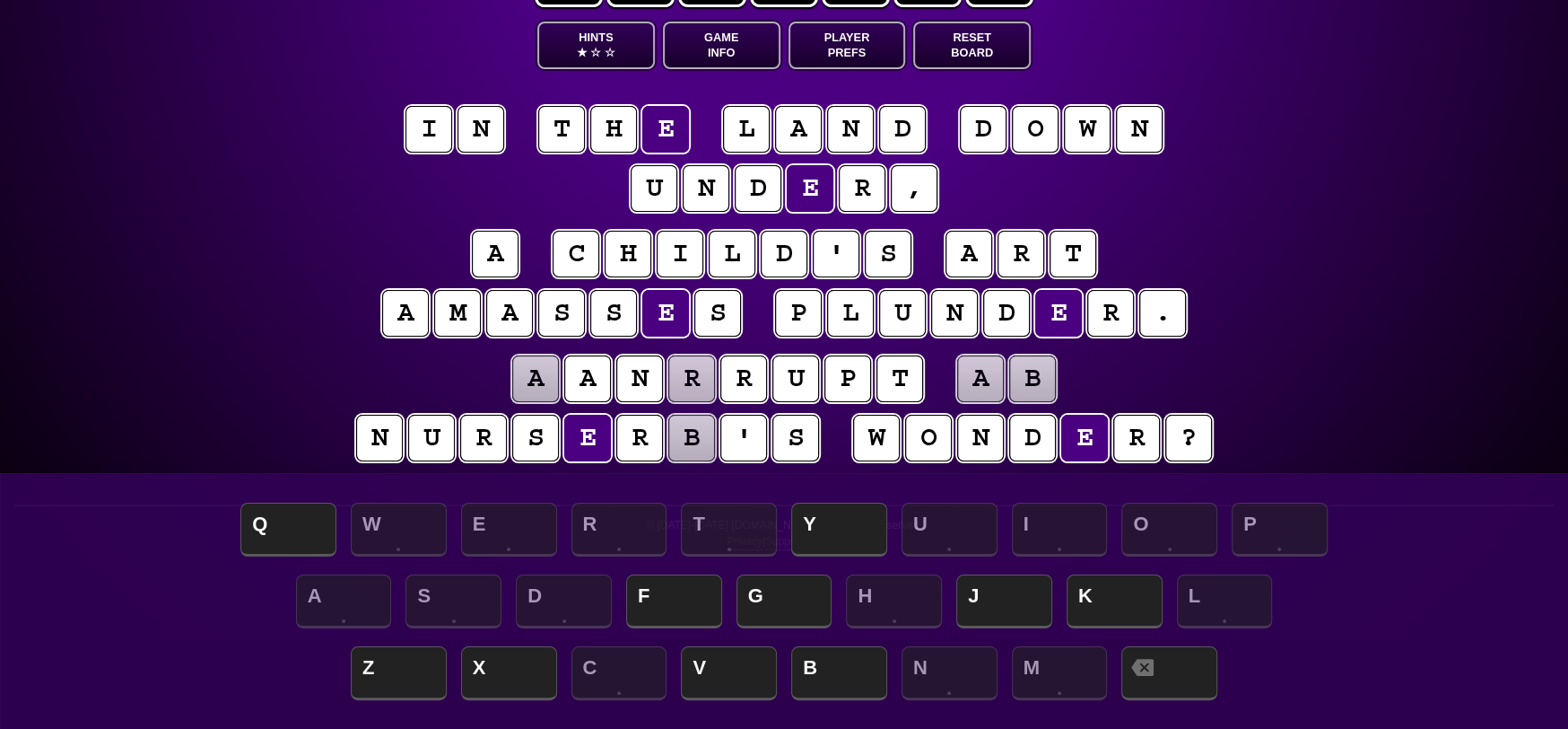
click at [654, 449] on puzzle-tile "r" at bounding box center [639, 437] width 46 height 46
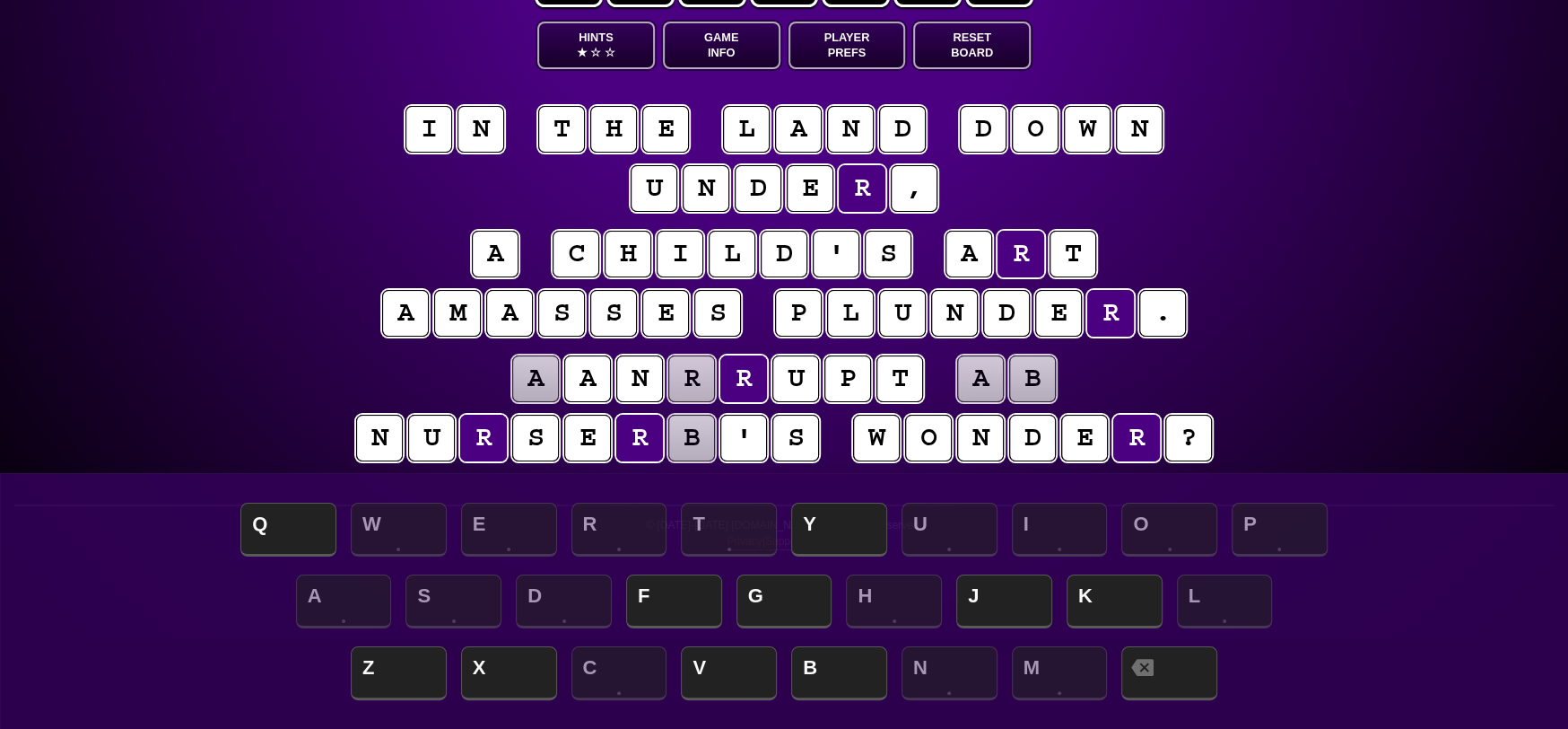
click at [706, 449] on puzzle-tile "b" at bounding box center [692, 437] width 46 height 46
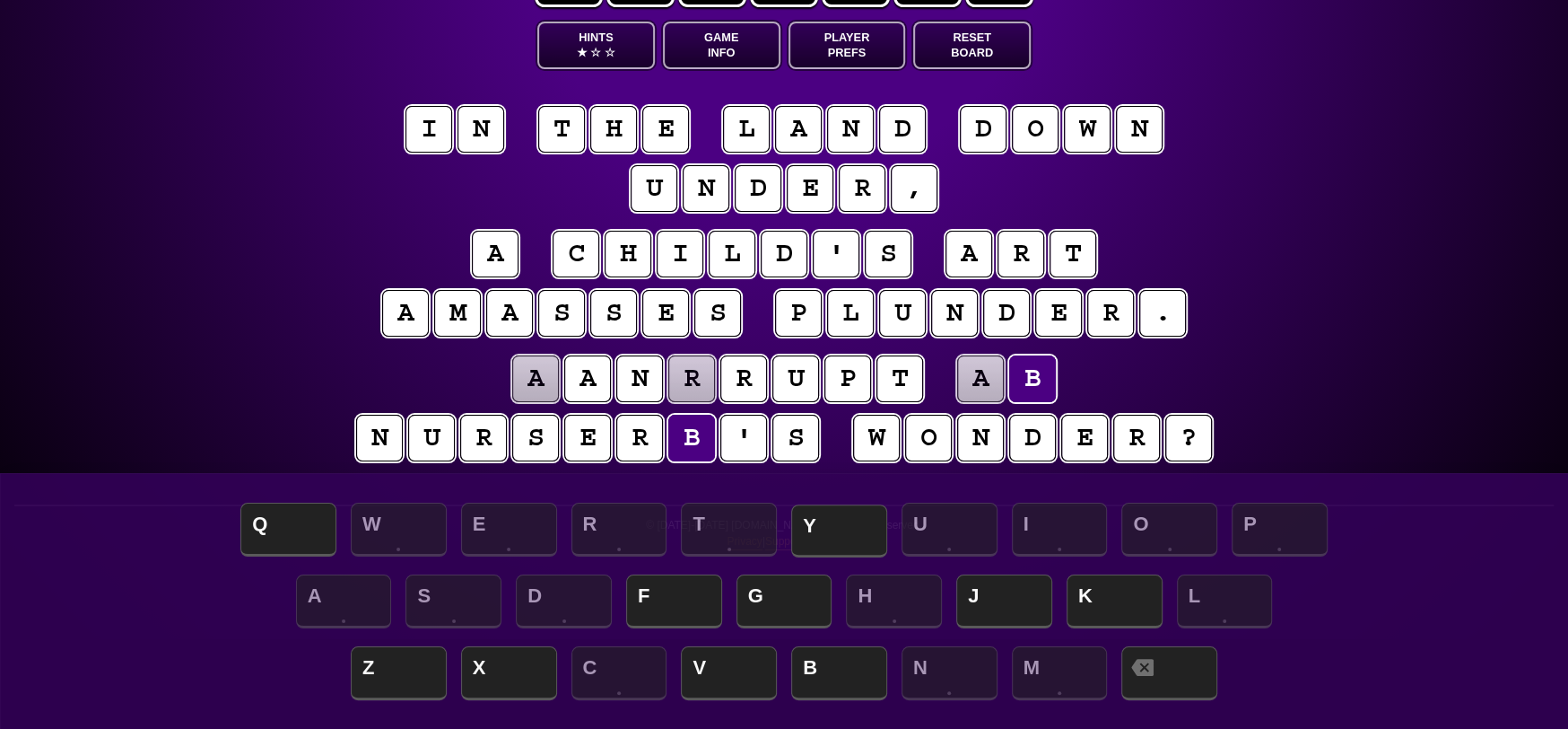
click at [833, 528] on span "Y" at bounding box center [839, 531] width 96 height 53
click at [983, 372] on puzzle-tile "a" at bounding box center [980, 378] width 46 height 46
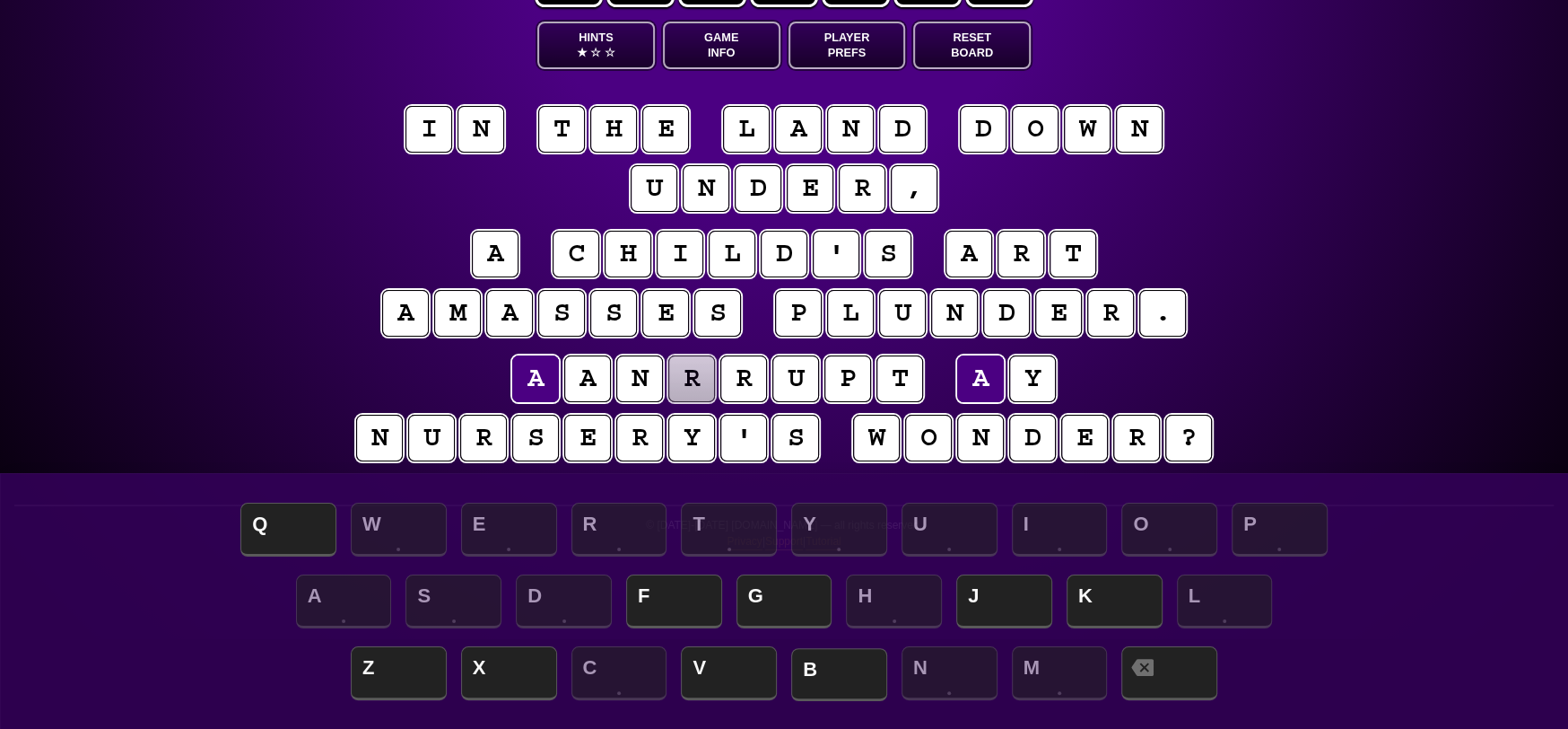
click at [856, 669] on span "B" at bounding box center [839, 675] width 96 height 53
click at [697, 375] on puzzle-tile "r" at bounding box center [692, 378] width 46 height 46
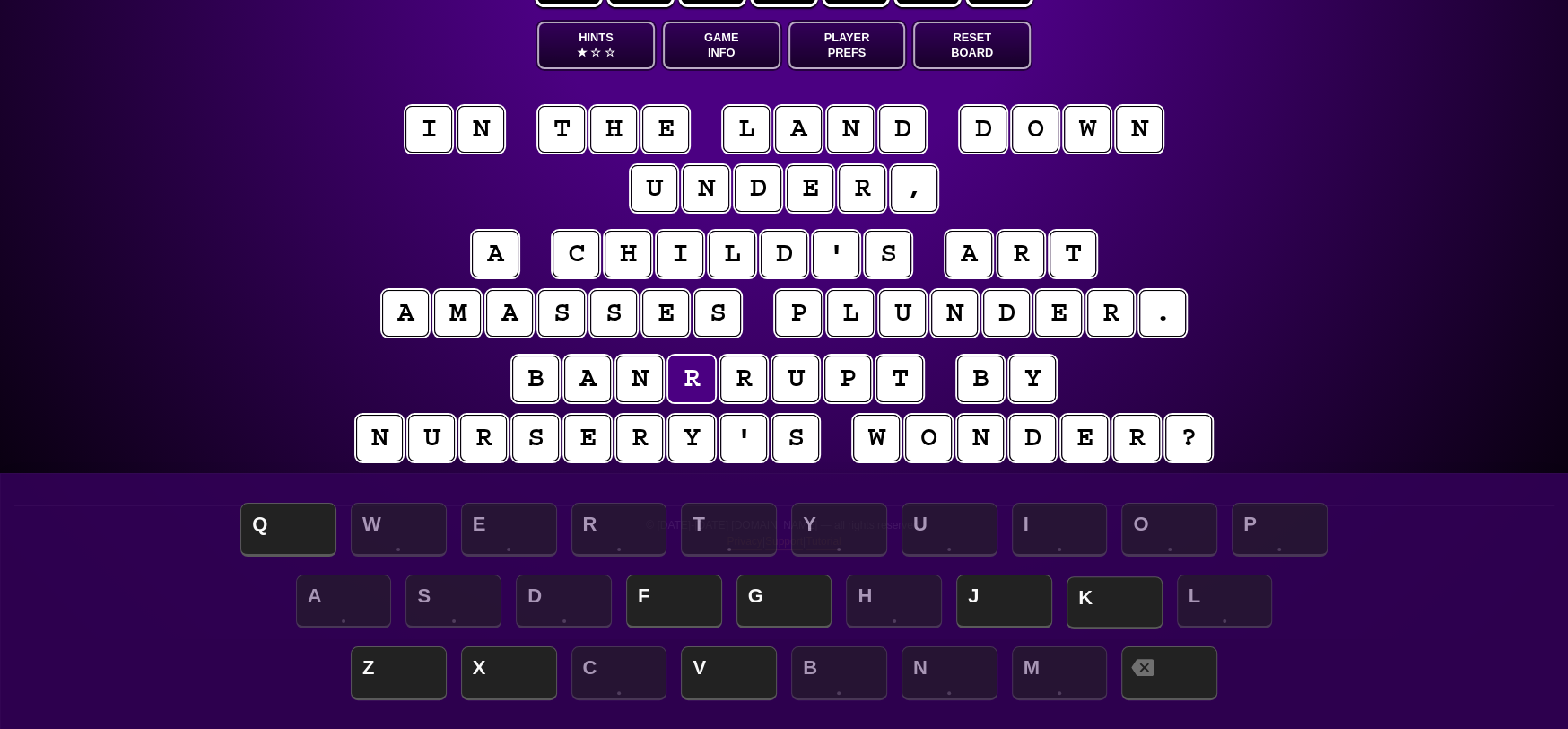
click at [1121, 593] on span "K" at bounding box center [1114, 602] width 96 height 53
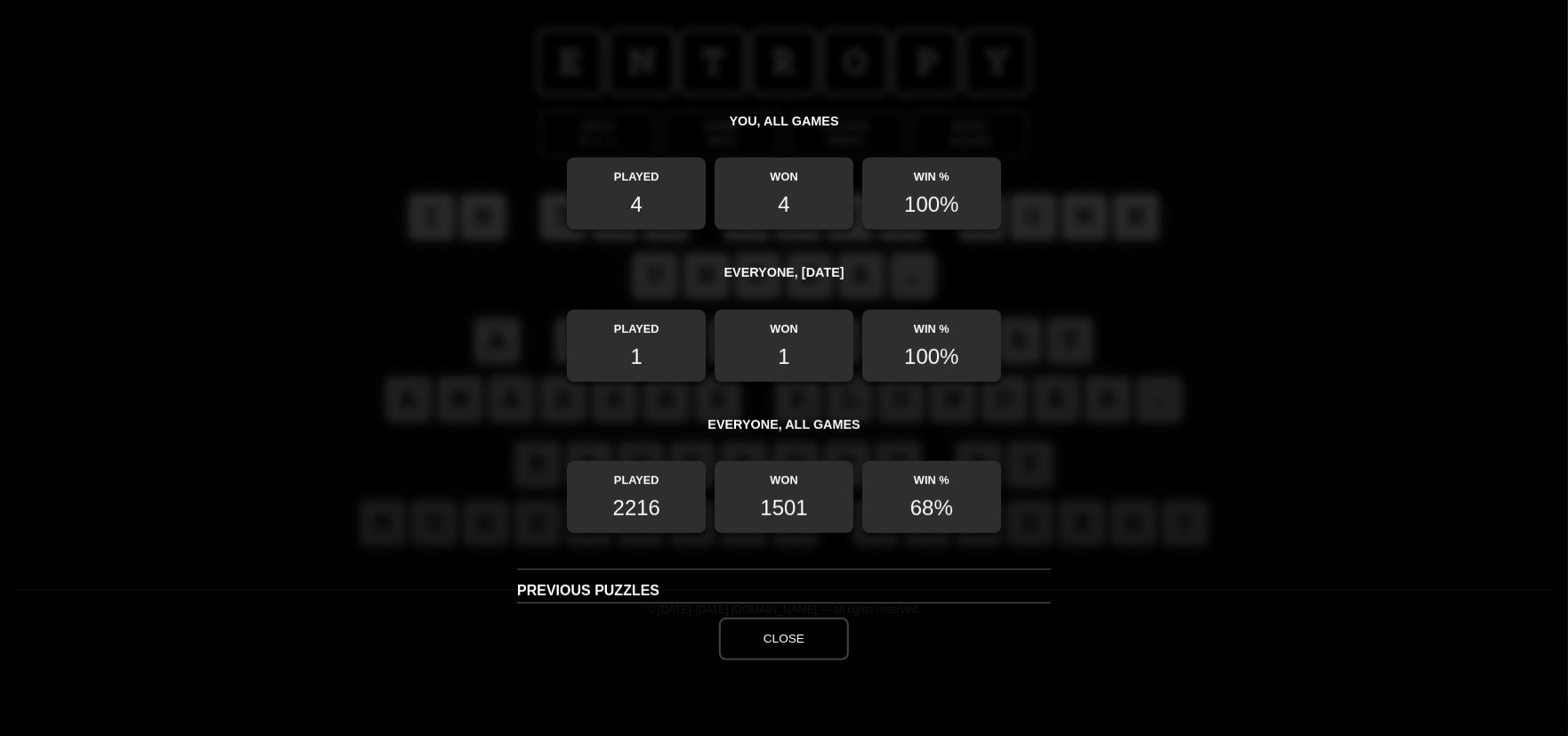
scroll to position [513, 0]
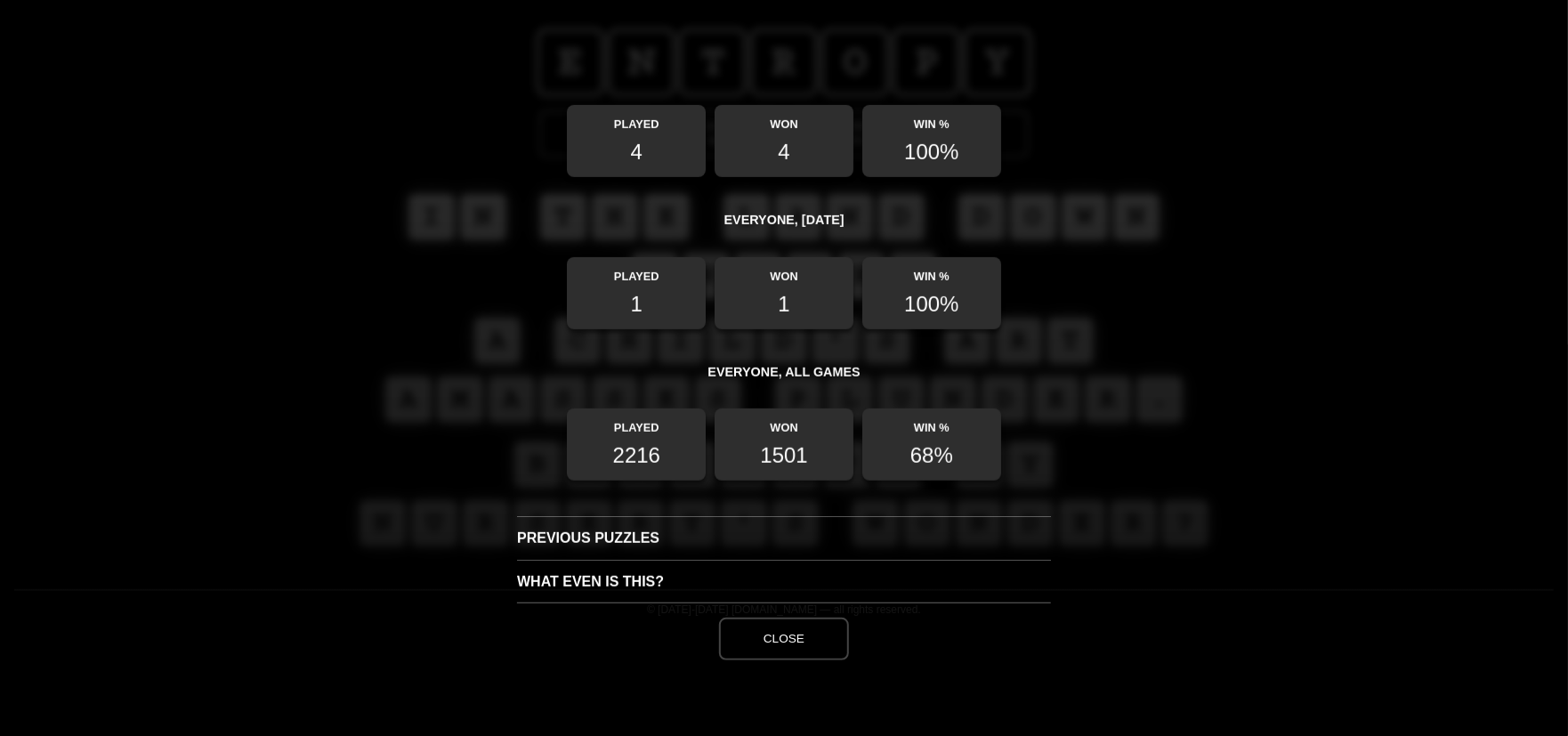
click at [766, 640] on button "Close" at bounding box center [784, 639] width 130 height 43
